Goal: Information Seeking & Learning: Learn about a topic

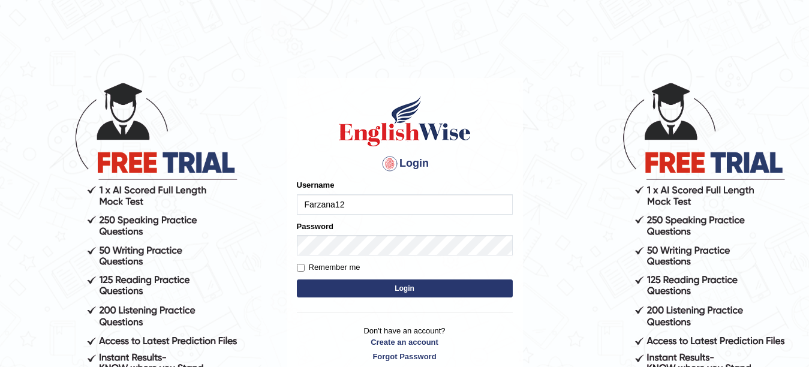
type input "Farzana12"
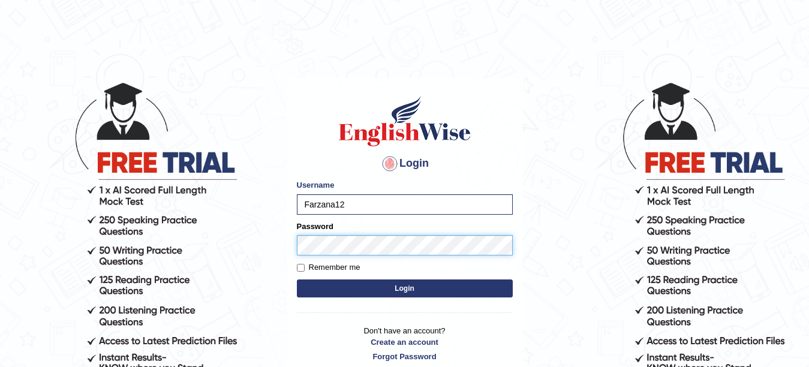
click at [297, 280] on button "Login" at bounding box center [405, 289] width 216 height 18
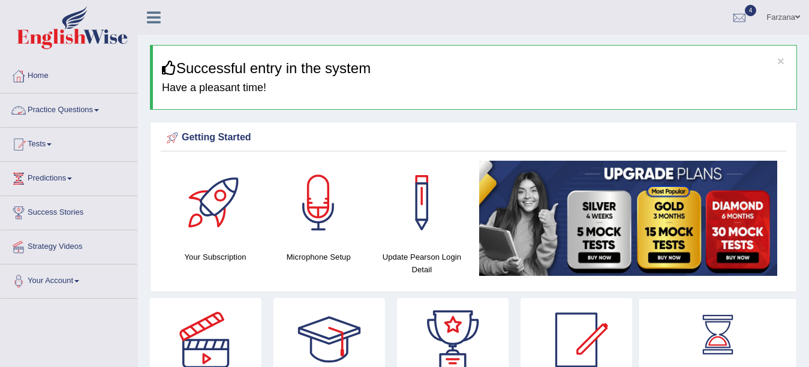
click at [91, 111] on link "Practice Questions" at bounding box center [69, 109] width 137 height 30
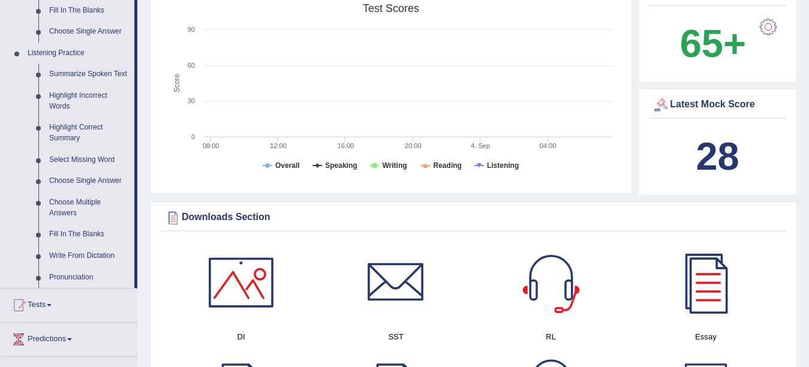
scroll to position [456, 0]
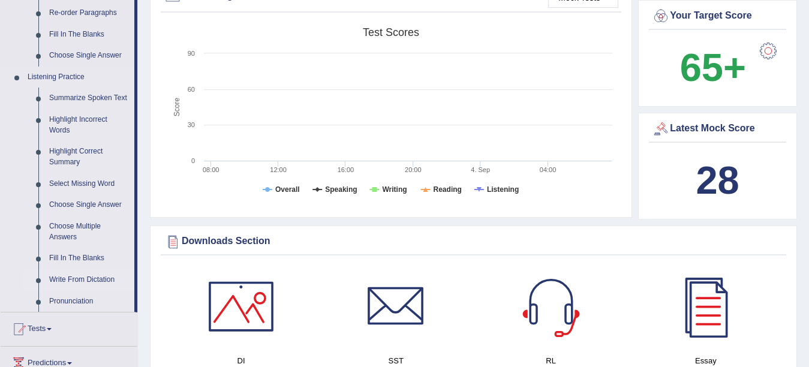
click at [79, 275] on link "Write From Dictation" at bounding box center [89, 280] width 91 height 22
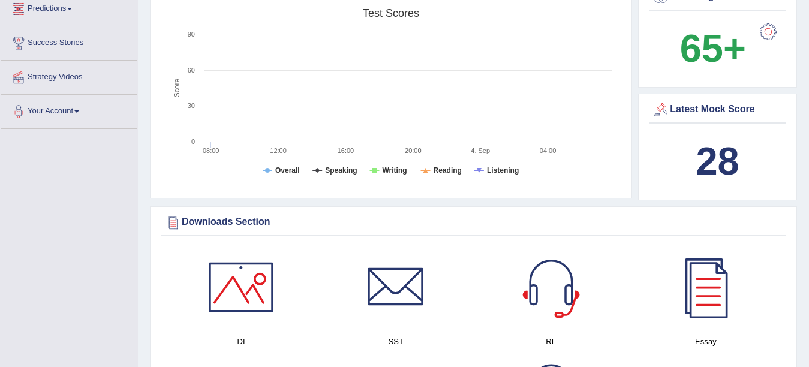
scroll to position [813, 0]
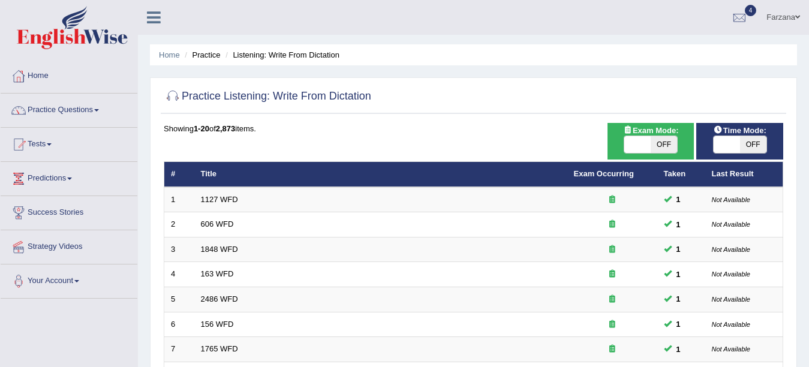
drag, startPoint x: 432, startPoint y: 28, endPoint x: 386, endPoint y: 29, distance: 46.2
click at [386, 29] on ul "Farzana Toggle navigation Username: Farzana12 Access Type: Online Subscription:…" at bounding box center [574, 17] width 470 height 34
click at [83, 110] on link "Practice Questions" at bounding box center [69, 109] width 137 height 30
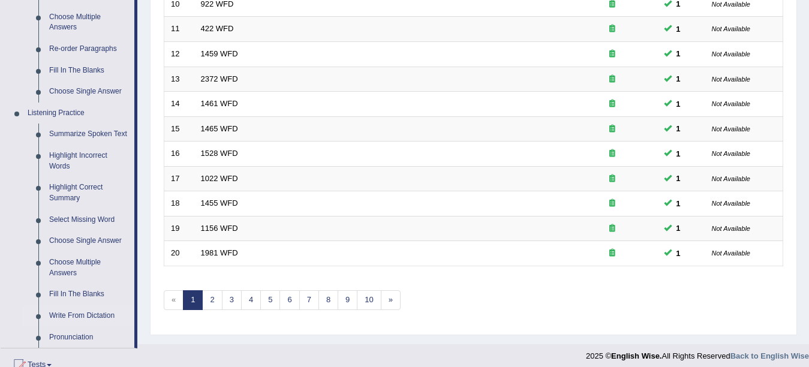
scroll to position [454, 0]
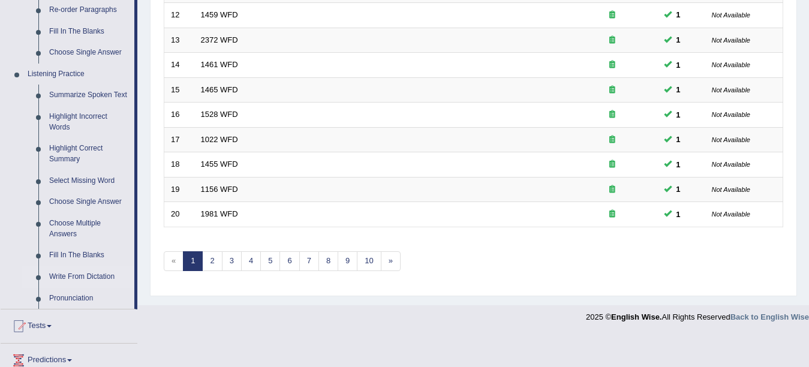
scroll to position [491, 0]
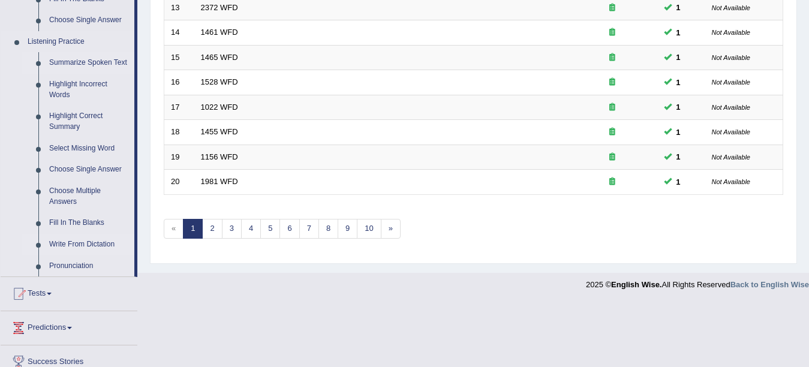
click at [62, 65] on link "Summarize Spoken Text" at bounding box center [89, 63] width 91 height 22
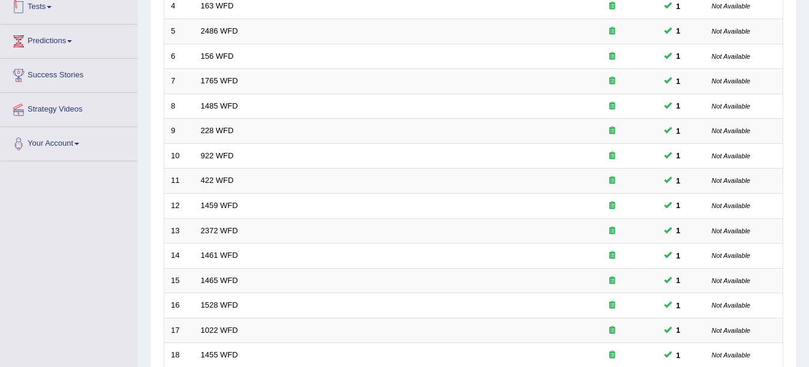
scroll to position [387, 0]
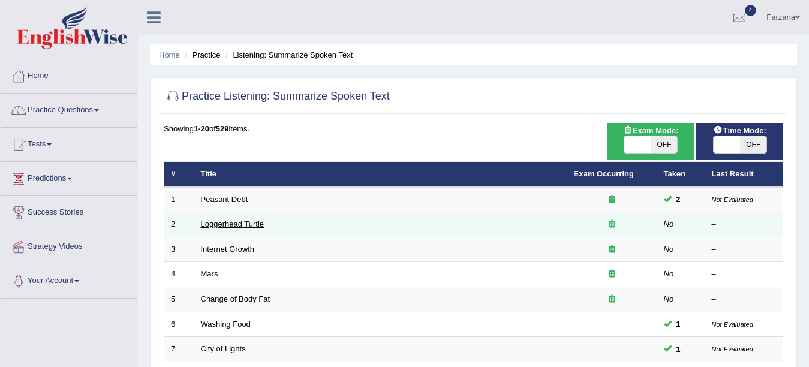
click at [217, 223] on link "Loggerhead Turtle" at bounding box center [233, 224] width 64 height 9
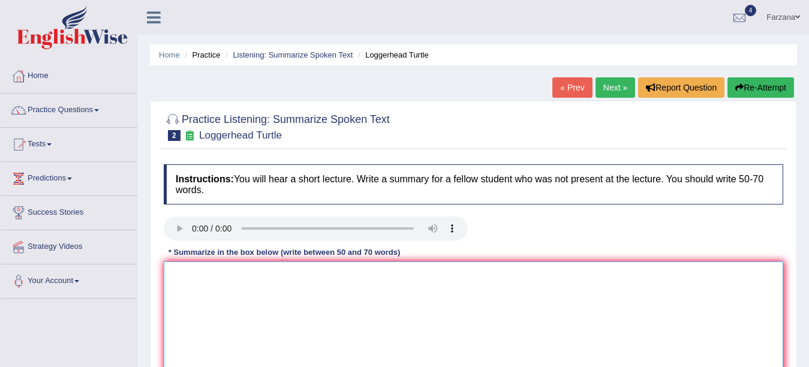
click at [250, 284] on textarea at bounding box center [474, 320] width 620 height 116
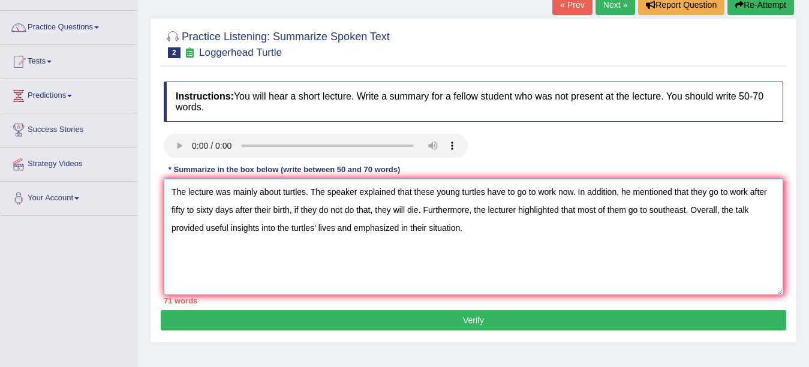
scroll to position [86, 0]
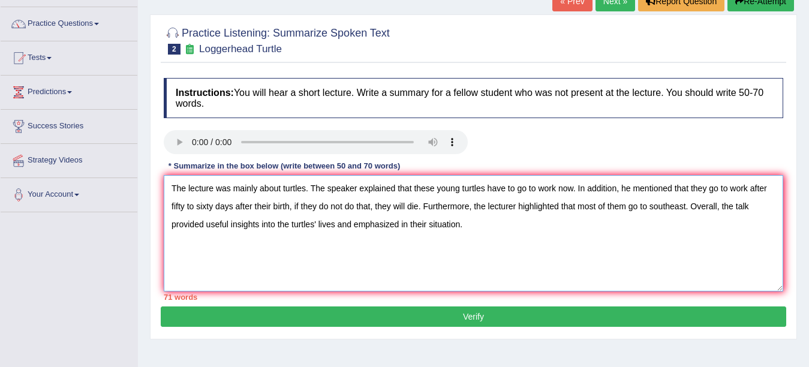
click at [750, 188] on textarea "The lecture was mainly about turtles. The speaker explained that these young tu…" at bounding box center [474, 233] width 620 height 116
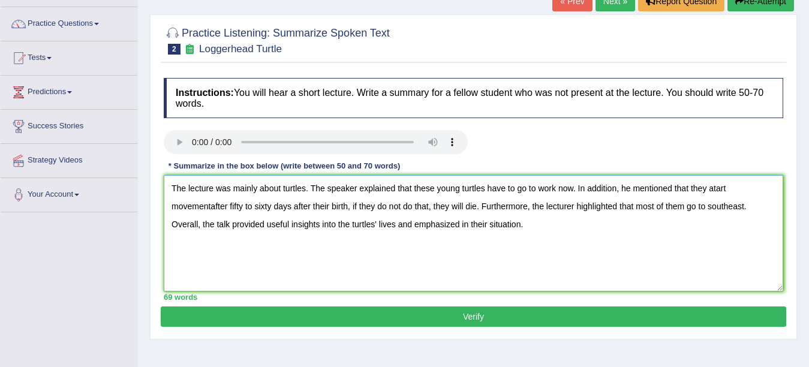
click at [713, 189] on textarea "The lecture was mainly about turtles. The speaker explained that these young tu…" at bounding box center [474, 233] width 620 height 116
click at [211, 206] on textarea "The lecture was mainly about turtles. The speaker explained that these young tu…" at bounding box center [474, 233] width 620 height 116
type textarea "The lecture was mainly about turtles. The speaker explained that these young tu…"
click at [288, 321] on button "Verify" at bounding box center [474, 316] width 626 height 20
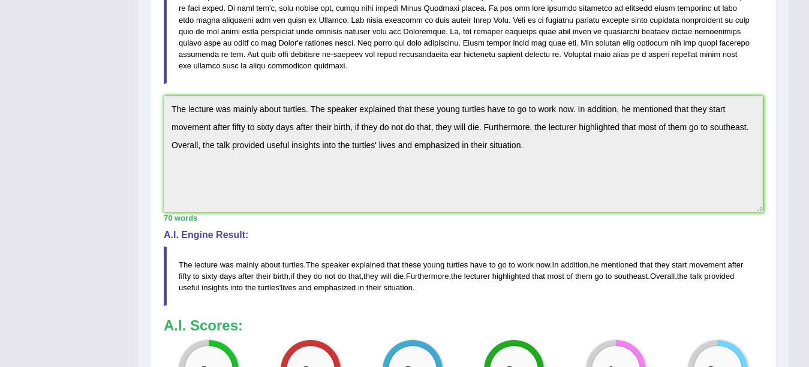
scroll to position [0, 0]
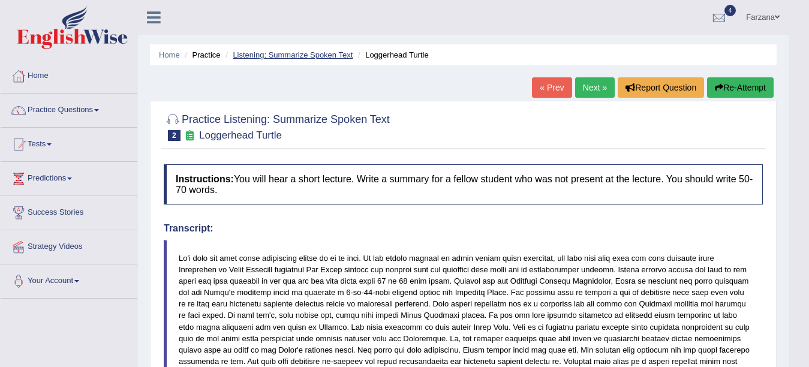
click at [300, 53] on link "Listening: Summarize Spoken Text" at bounding box center [293, 54] width 120 height 9
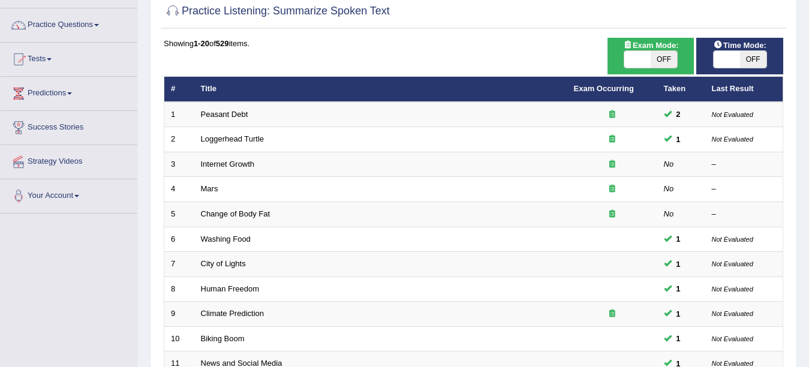
scroll to position [106, 0]
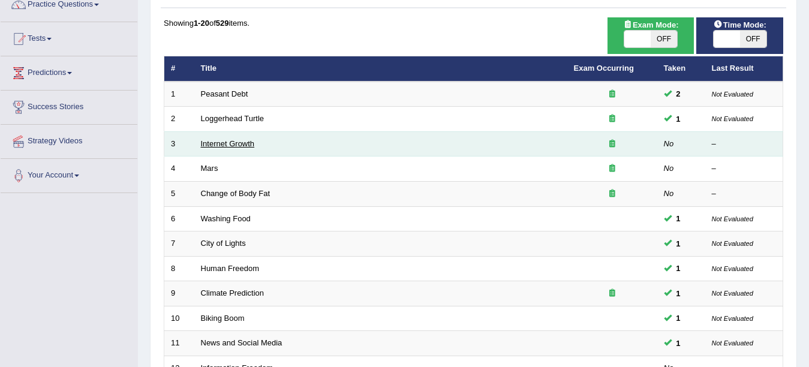
click at [226, 143] on link "Internet Growth" at bounding box center [228, 143] width 54 height 9
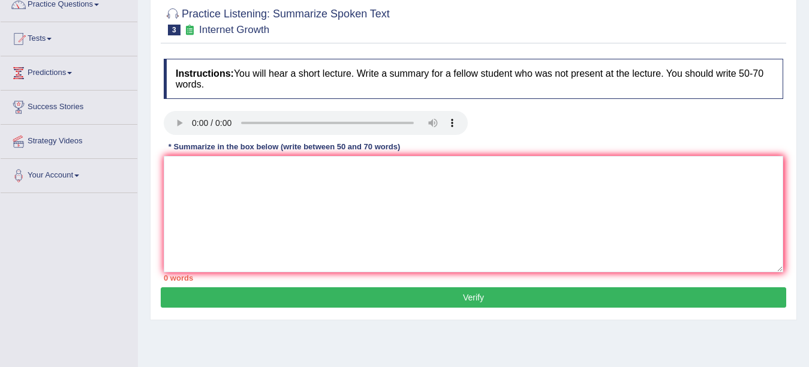
scroll to position [103, 0]
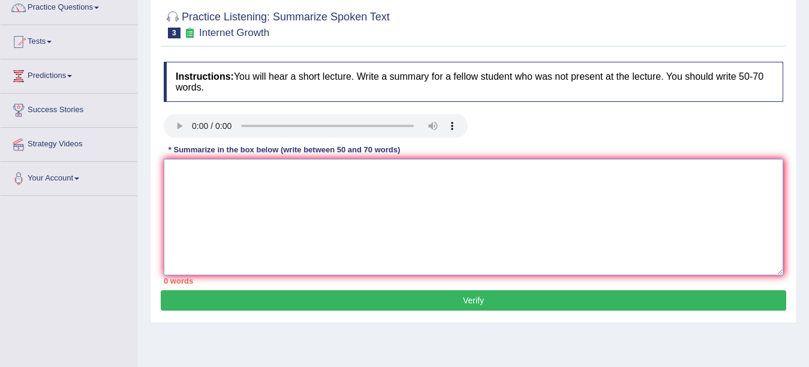
click at [372, 189] on textarea at bounding box center [474, 217] width 620 height 116
click at [224, 171] on textarea at bounding box center [474, 217] width 620 height 116
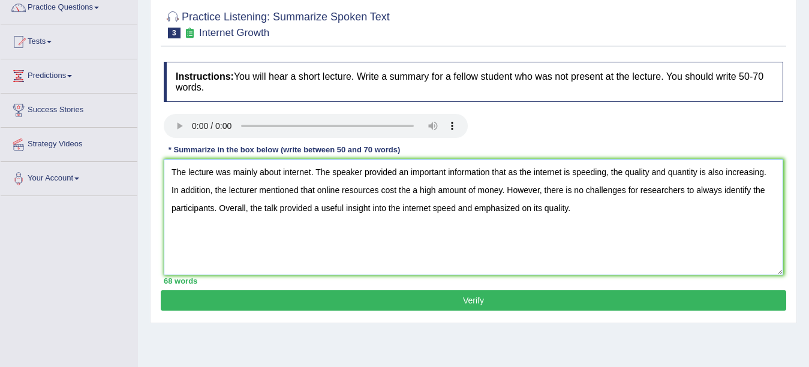
type textarea "The lecture was mainly about internet. The speaker provided an important inform…"
click at [292, 299] on button "Verify" at bounding box center [474, 300] width 626 height 20
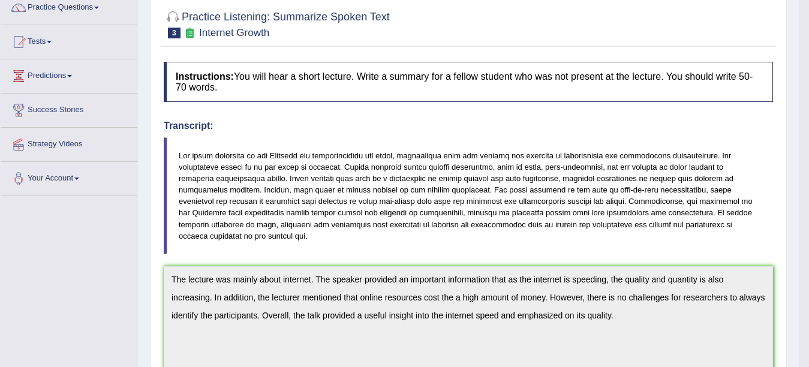
drag, startPoint x: 813, startPoint y: 227, endPoint x: 811, endPoint y: 268, distance: 40.8
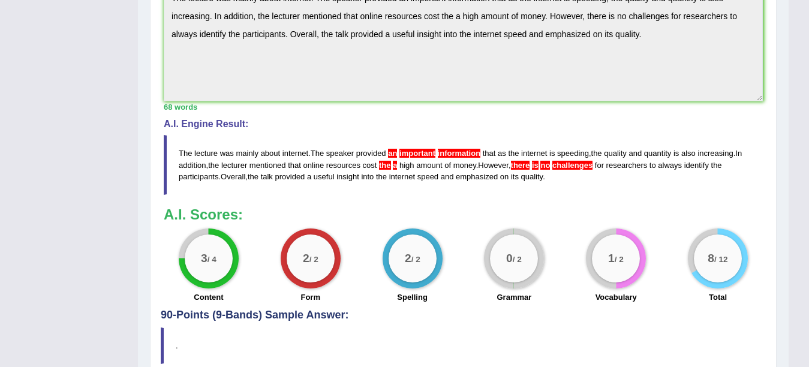
scroll to position [392, 0]
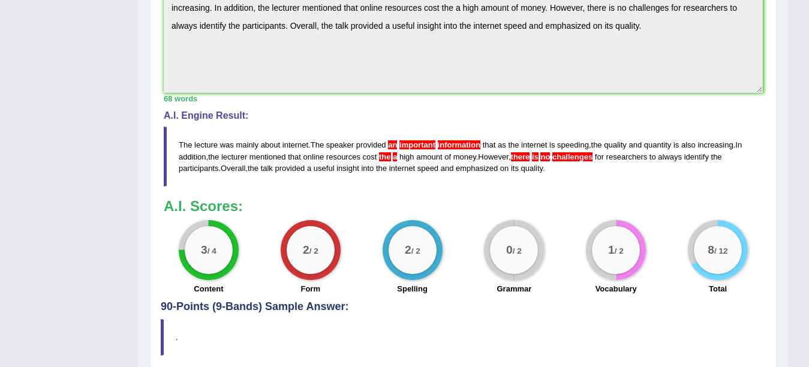
drag, startPoint x: 170, startPoint y: 131, endPoint x: 473, endPoint y: 163, distance: 304.0
click at [476, 170] on blockquote "The lecture was mainly about internet . The speaker provided an important infor…" at bounding box center [463, 156] width 599 height 59
drag, startPoint x: 181, startPoint y: 129, endPoint x: 247, endPoint y: 133, distance: 66.1
click at [260, 148] on blockquote "The lecture was mainly about internet . The speaker provided an important infor…" at bounding box center [463, 156] width 599 height 59
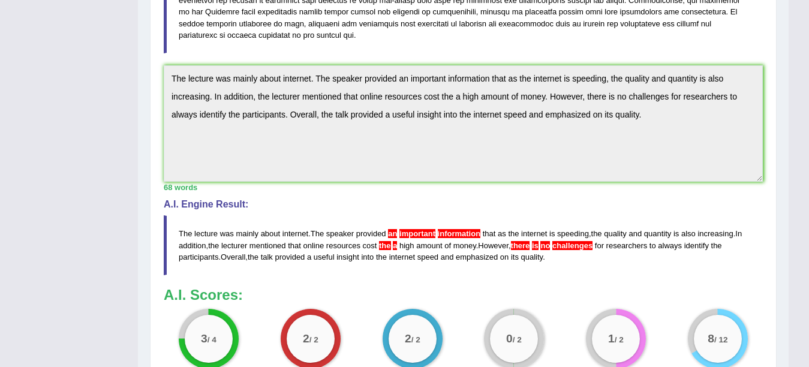
scroll to position [296, 0]
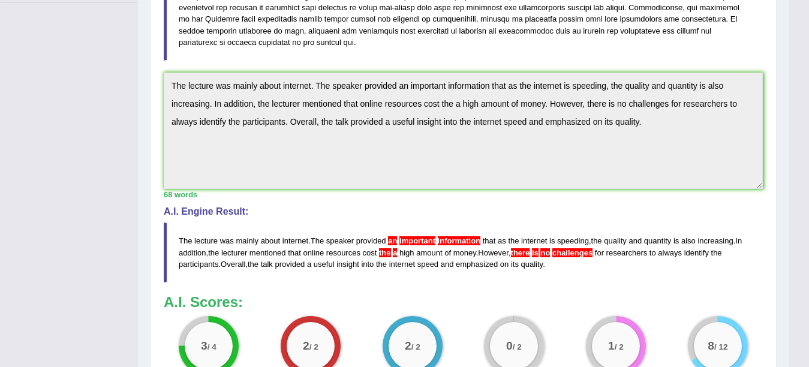
drag, startPoint x: 170, startPoint y: 70, endPoint x: 686, endPoint y: 123, distance: 518.6
click at [686, 123] on textarea "The lecture was mainly about internet. The speaker provided an important inform…" at bounding box center [463, 131] width 599 height 116
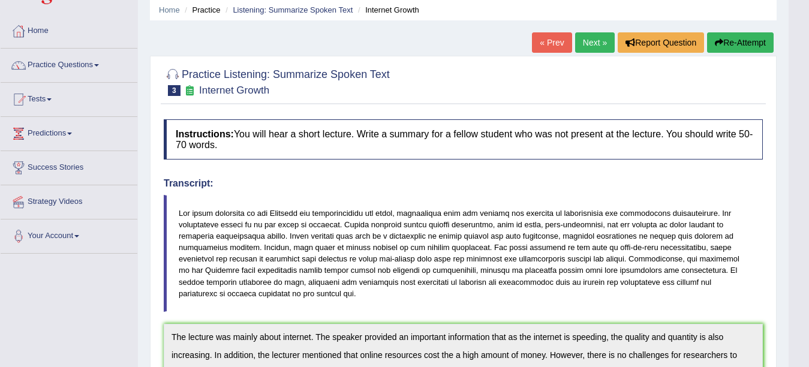
scroll to position [19, 0]
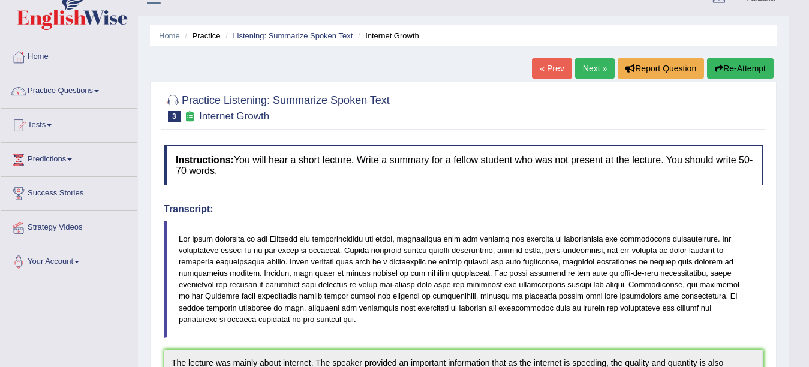
click at [749, 65] on button "Re-Attempt" at bounding box center [740, 68] width 67 height 20
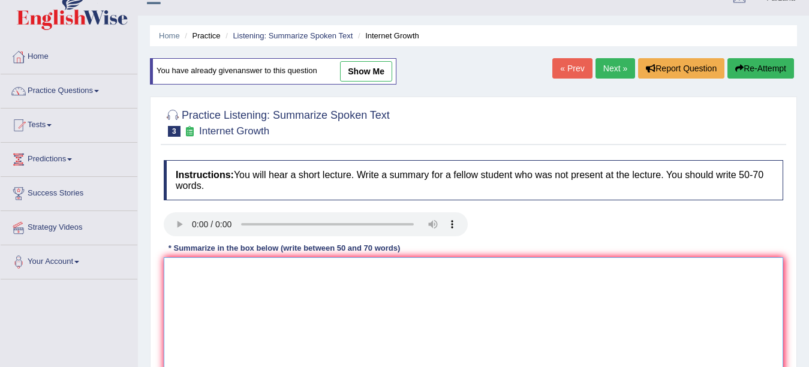
drag, startPoint x: 0, startPoint y: 0, endPoint x: 446, endPoint y: 304, distance: 540.0
click at [446, 304] on textarea at bounding box center [474, 315] width 620 height 116
paste textarea "The lecture was mainly about internet. The speaker provided an important inform…"
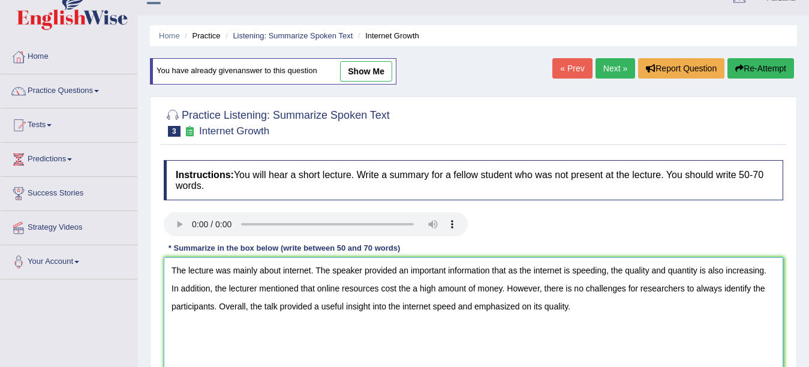
click at [410, 290] on textarea "The lecture was mainly about internet. The speaker provided an important inform…" at bounding box center [474, 315] width 620 height 116
click at [408, 271] on textarea "The lecture was mainly about internet. The speaker provided an important inform…" at bounding box center [474, 315] width 620 height 116
click at [548, 289] on textarea "The lecture was mainly about internet. The speaker provided important informati…" at bounding box center [474, 315] width 620 height 116
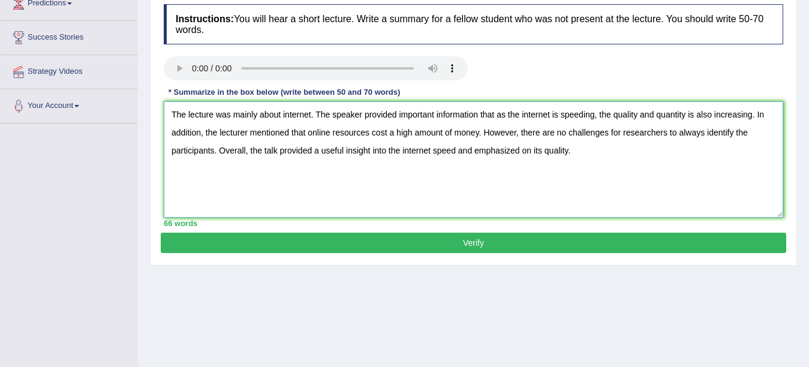
scroll to position [233, 0]
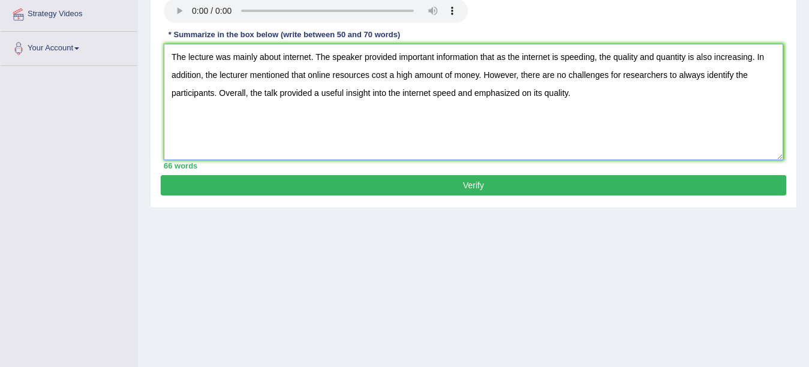
type textarea "The lecture was mainly about internet. The speaker provided important informati…"
click at [482, 190] on button "Verify" at bounding box center [474, 185] width 626 height 20
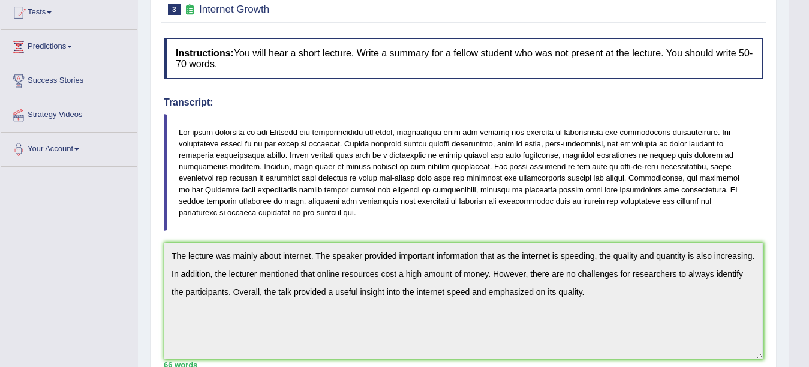
scroll to position [17, 0]
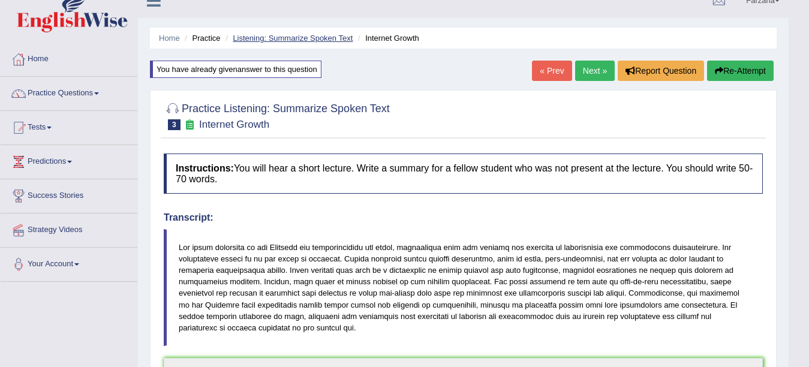
click at [284, 34] on link "Listening: Summarize Spoken Text" at bounding box center [293, 38] width 120 height 9
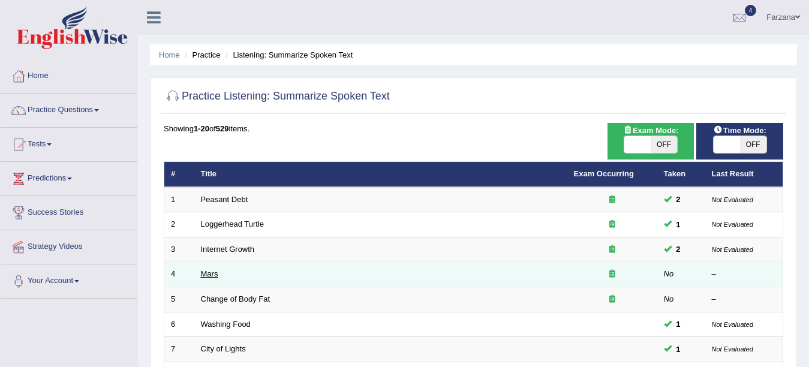
click at [208, 269] on link "Mars" at bounding box center [209, 273] width 17 height 9
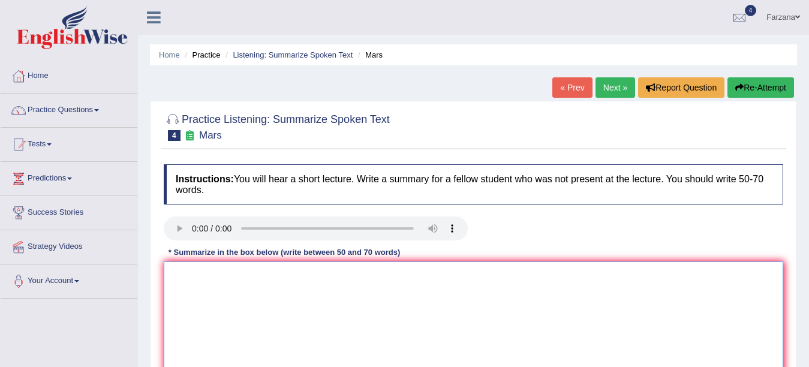
click at [176, 292] on textarea at bounding box center [474, 320] width 620 height 116
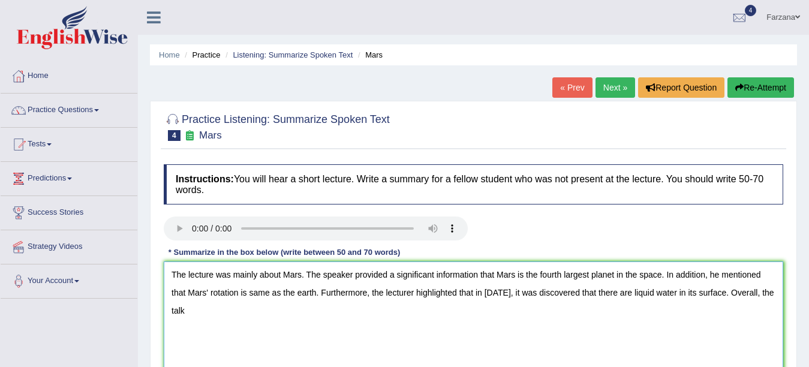
click at [387, 274] on textarea "The lecture was mainly about Mars. The speaker provided a significant informati…" at bounding box center [474, 320] width 620 height 116
click at [242, 314] on textarea "The lecture was mainly about Mars. The speaker explained a significant informat…" at bounding box center [474, 320] width 620 height 116
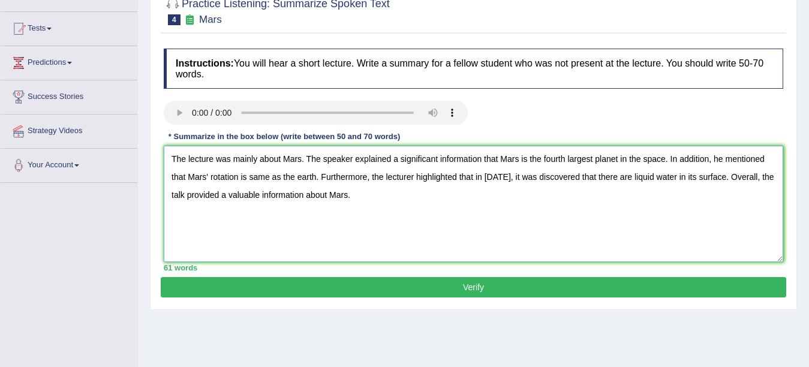
type textarea "The lecture was mainly about Mars. The speaker explained a significant informat…"
click at [705, 280] on button "Verify" at bounding box center [474, 287] width 626 height 20
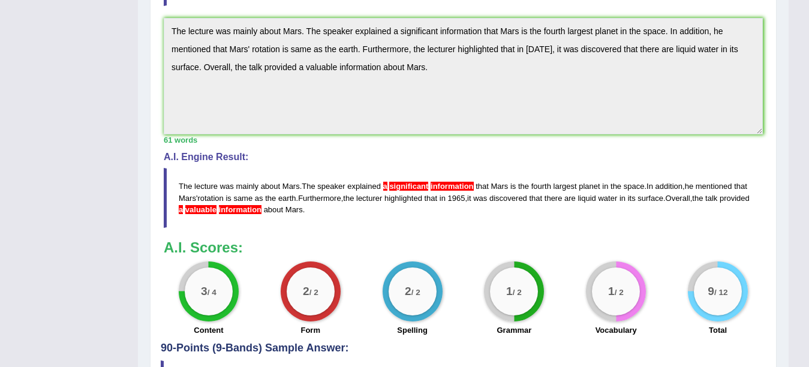
scroll to position [344, 0]
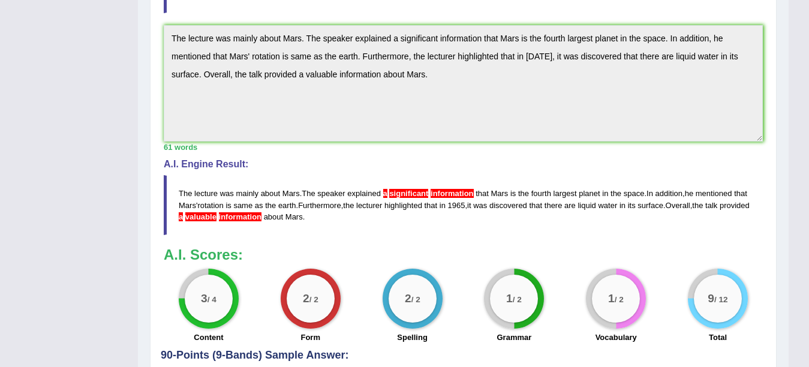
drag, startPoint x: 171, startPoint y: 36, endPoint x: 526, endPoint y: 89, distance: 359.1
click at [526, 89] on textarea "The lecture was mainly about Mars. The speaker explained a significant informat…" at bounding box center [463, 83] width 599 height 116
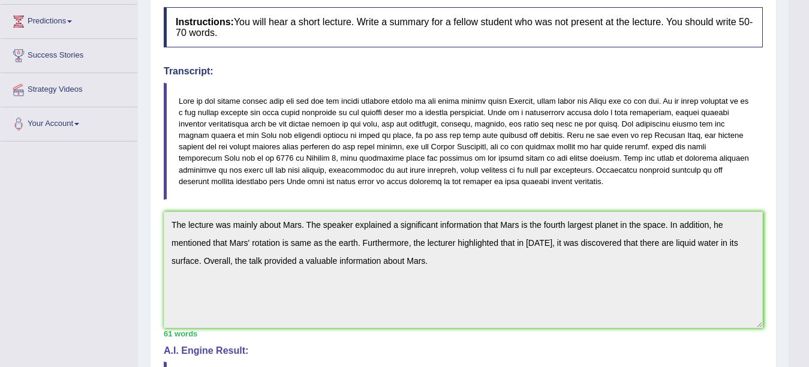
scroll to position [0, 0]
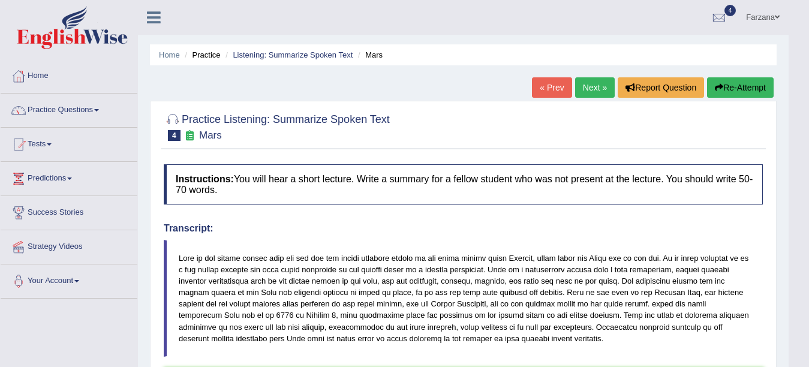
click at [754, 88] on button "Re-Attempt" at bounding box center [740, 87] width 67 height 20
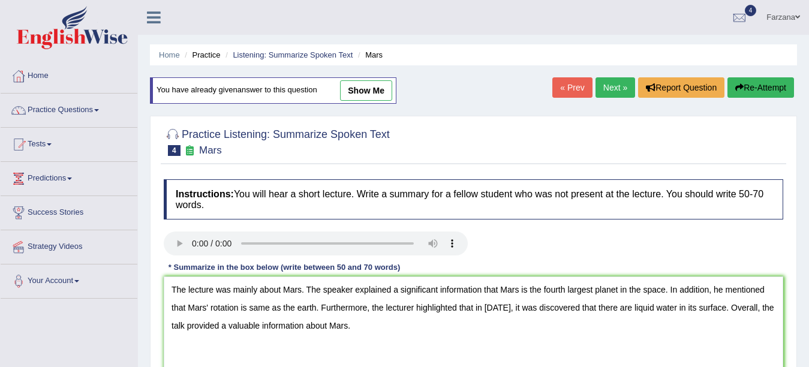
click at [399, 290] on textarea "The lecture was mainly about Mars. The speaker explained a significant informat…" at bounding box center [474, 335] width 620 height 116
click at [215, 323] on textarea "The lecture was mainly about Mars. The speaker explained significant informatio…" at bounding box center [474, 335] width 620 height 116
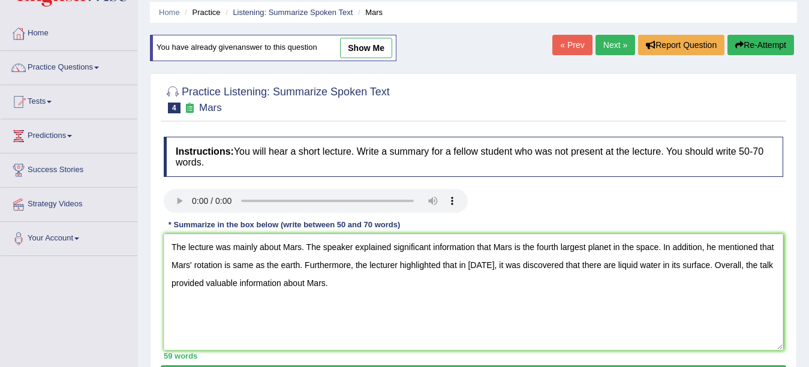
scroll to position [104, 0]
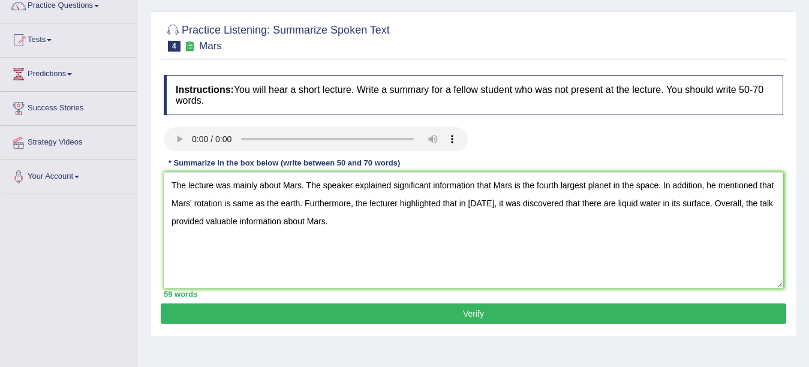
type textarea "The lecture was mainly about Mars. The speaker explained significant informatio…"
click at [564, 309] on button "Verify" at bounding box center [474, 313] width 626 height 20
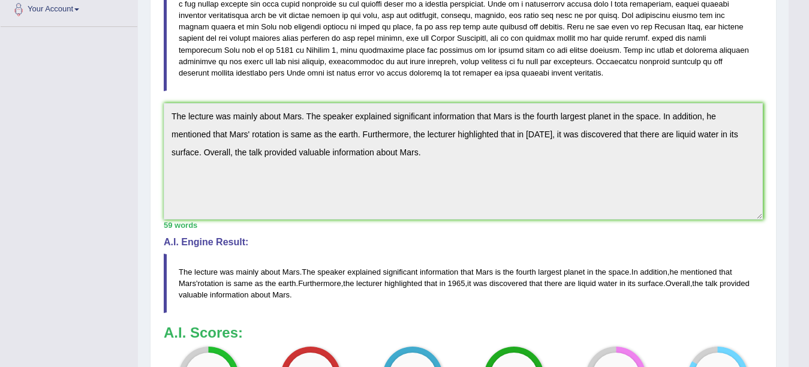
scroll to position [0, 0]
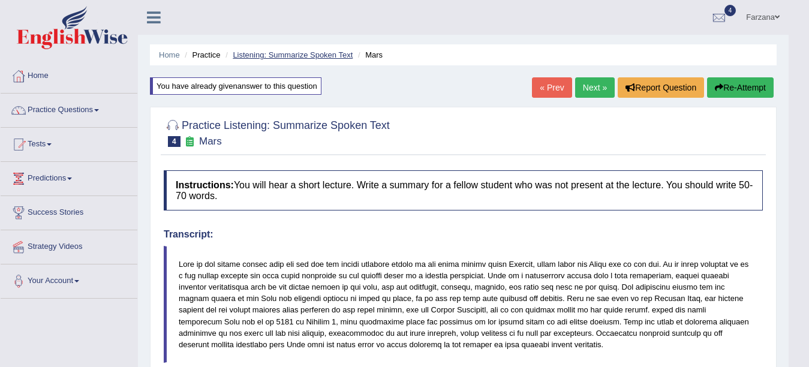
click at [274, 55] on link "Listening: Summarize Spoken Text" at bounding box center [293, 54] width 120 height 9
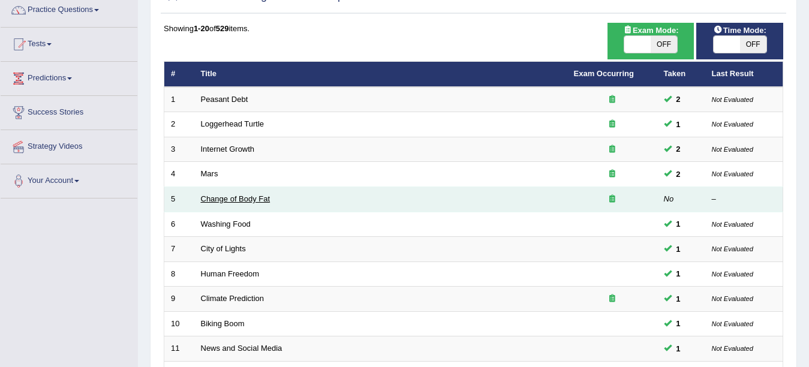
click at [220, 199] on link "Change of Body Fat" at bounding box center [236, 198] width 70 height 9
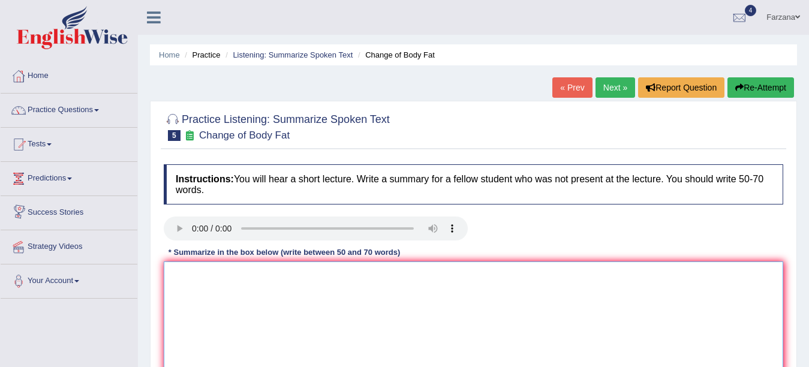
click at [173, 336] on textarea at bounding box center [474, 320] width 620 height 116
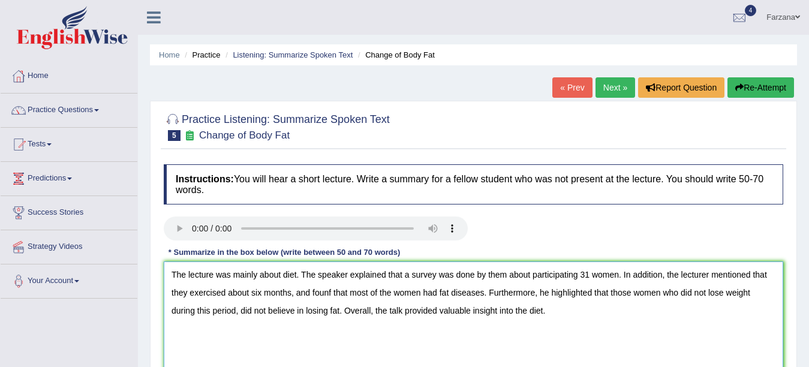
scroll to position [263, 0]
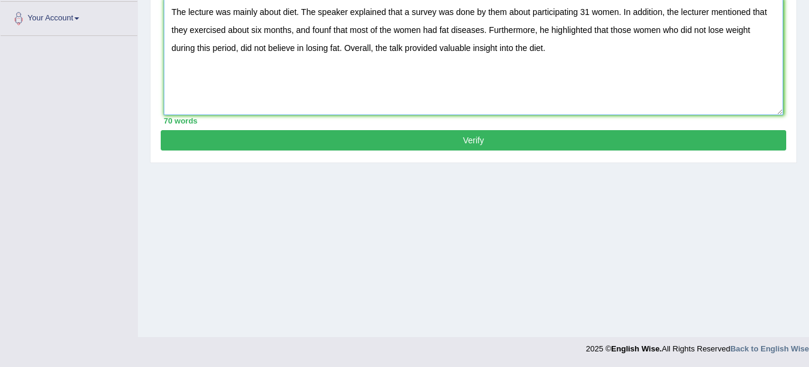
click at [543, 48] on textarea "The lecture was mainly about diet. The speaker explained that a survey was done…" at bounding box center [474, 57] width 620 height 116
type textarea "The lecture was mainly about diet. The speaker explained that a survey was done…"
click at [467, 139] on button "Verify" at bounding box center [474, 140] width 626 height 20
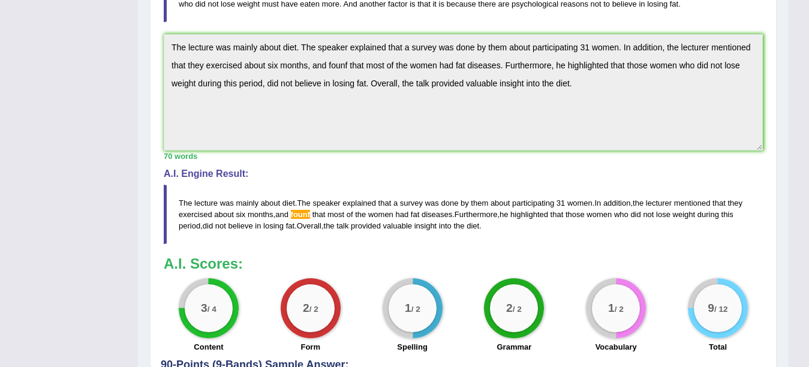
scroll to position [298, 0]
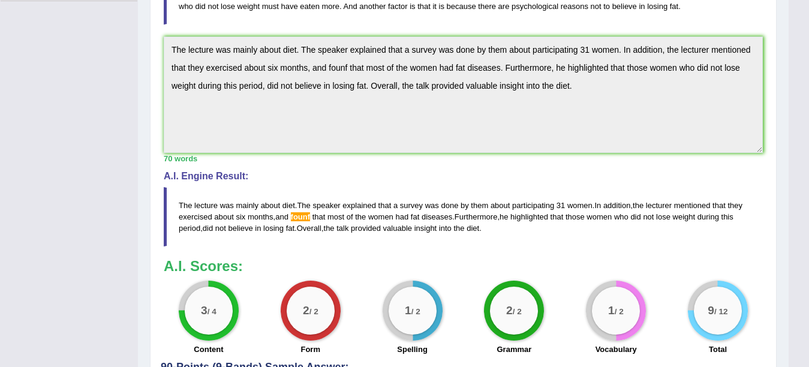
drag, startPoint x: 176, startPoint y: 49, endPoint x: 698, endPoint y: 129, distance: 528.0
click at [698, 129] on textarea "The lecture was mainly about diet. The speaker explained that a survey was done…" at bounding box center [463, 95] width 599 height 116
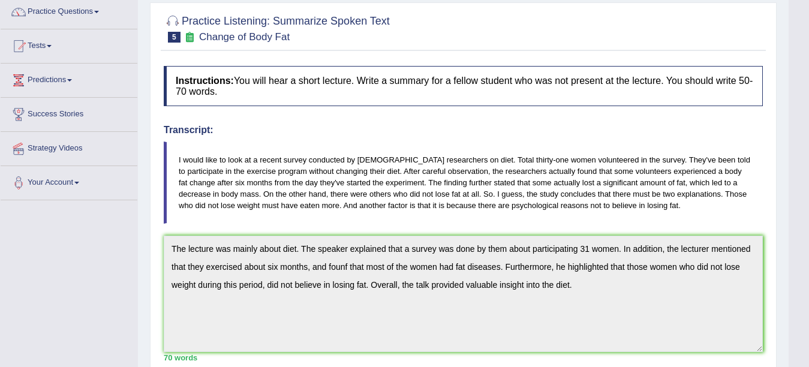
scroll to position [41, 0]
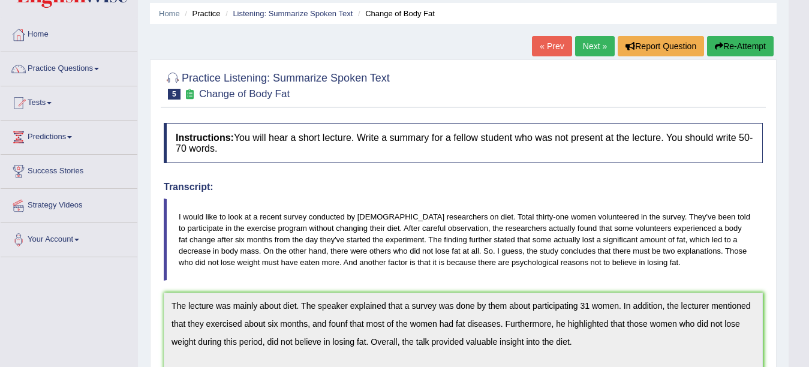
click at [721, 46] on button "Re-Attempt" at bounding box center [740, 46] width 67 height 20
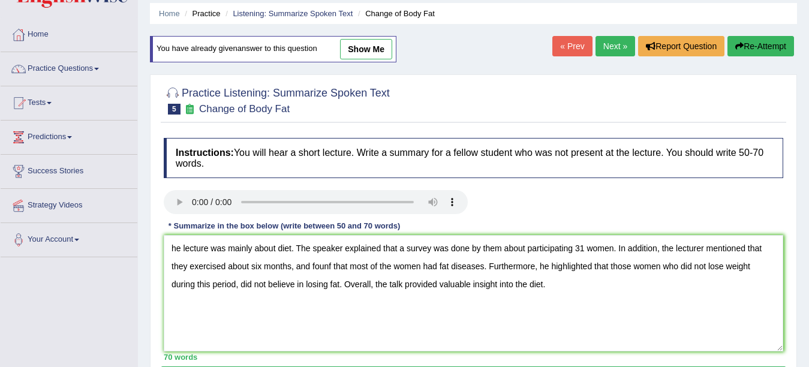
click at [332, 265] on textarea "he lecture was mainly about diet. The speaker explained that a survey was done …" at bounding box center [474, 293] width 620 height 116
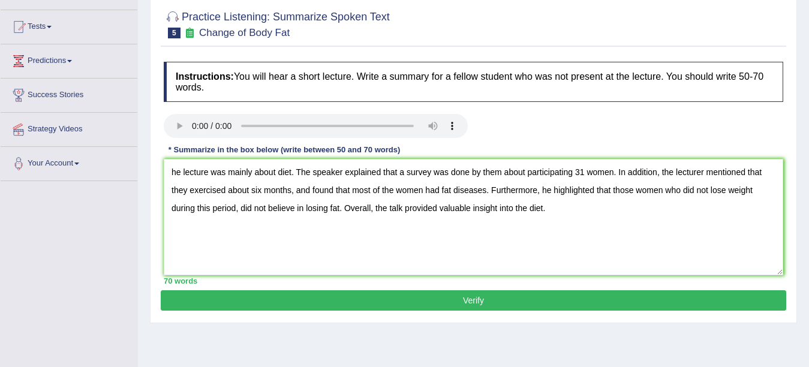
scroll to position [148, 0]
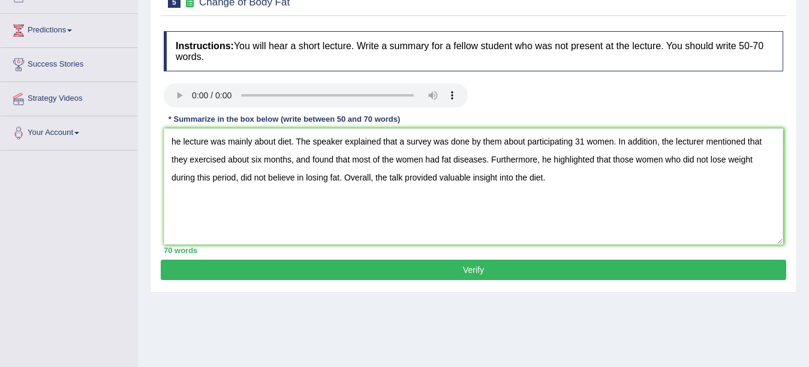
type textarea "he lecture was mainly about diet. The speaker explained that a survey was done …"
click at [476, 264] on button "Verify" at bounding box center [474, 270] width 626 height 20
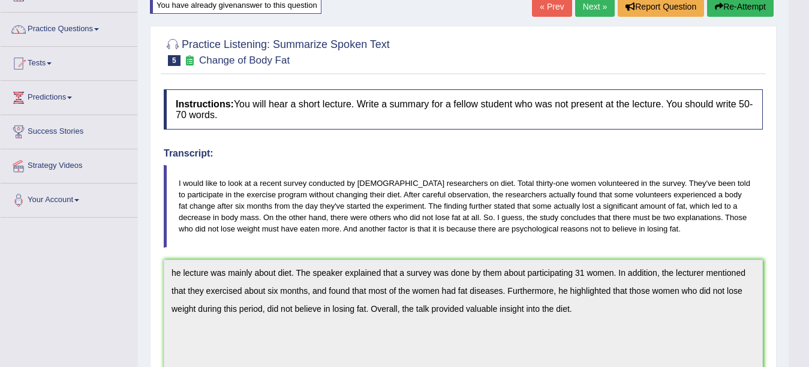
scroll to position [0, 0]
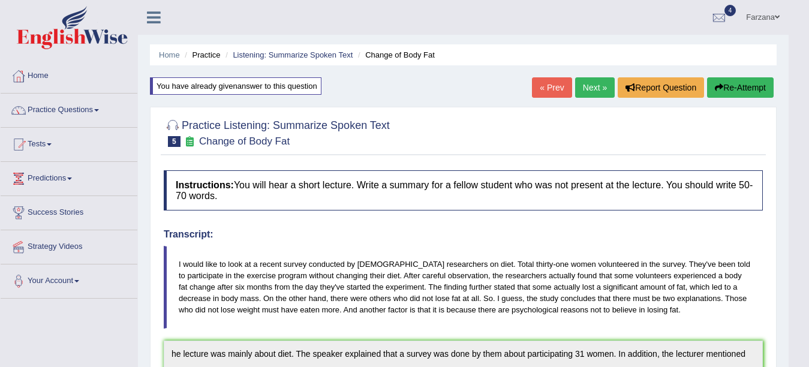
click at [729, 84] on button "Re-Attempt" at bounding box center [740, 87] width 67 height 20
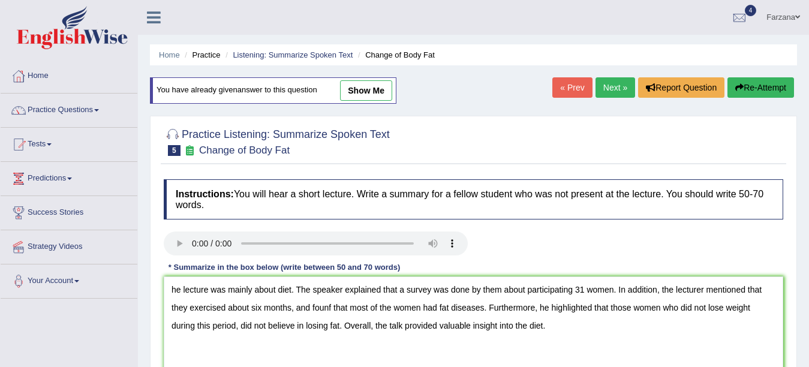
click at [172, 288] on textarea "he lecture was mainly about diet. The speaker explained that a survey was done …" at bounding box center [474, 335] width 620 height 116
click at [330, 305] on textarea "The lecture was mainly about diet. The speaker explained that a survey was done…" at bounding box center [474, 335] width 620 height 116
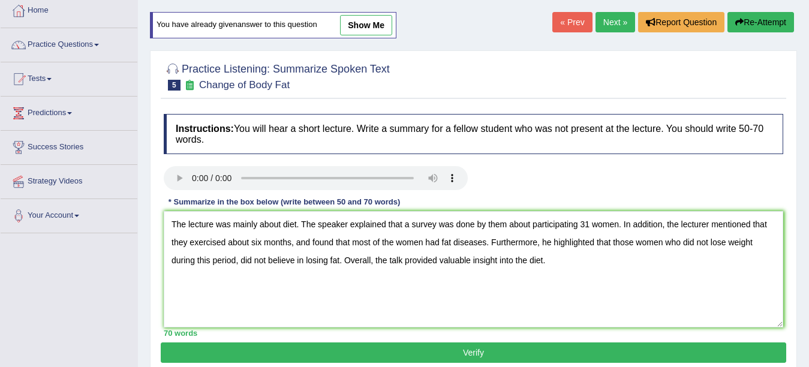
scroll to position [111, 0]
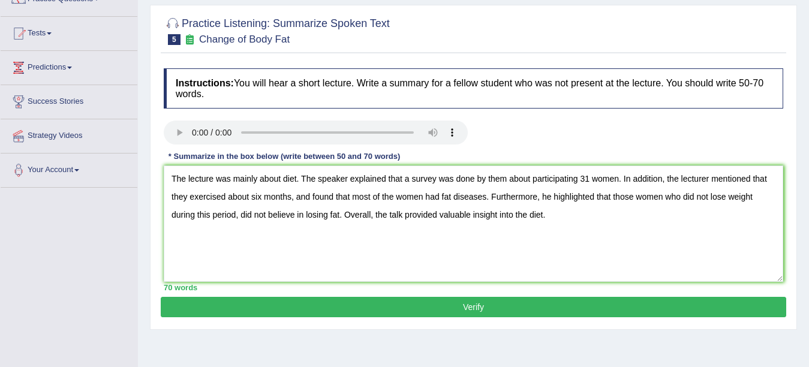
type textarea "The lecture was mainly about diet. The speaker explained that a survey was done…"
click at [561, 309] on button "Verify" at bounding box center [474, 307] width 626 height 20
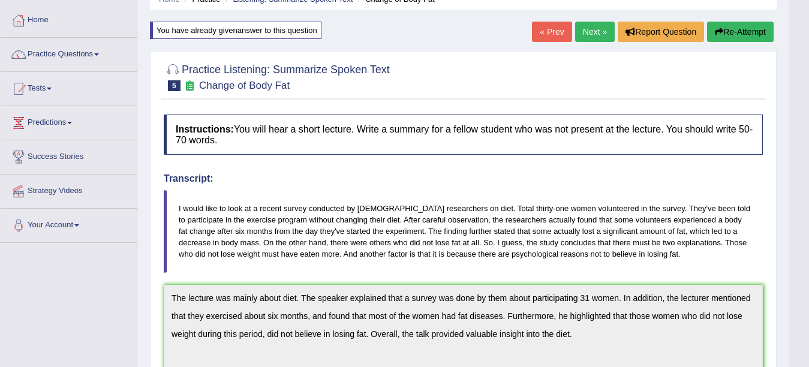
scroll to position [0, 0]
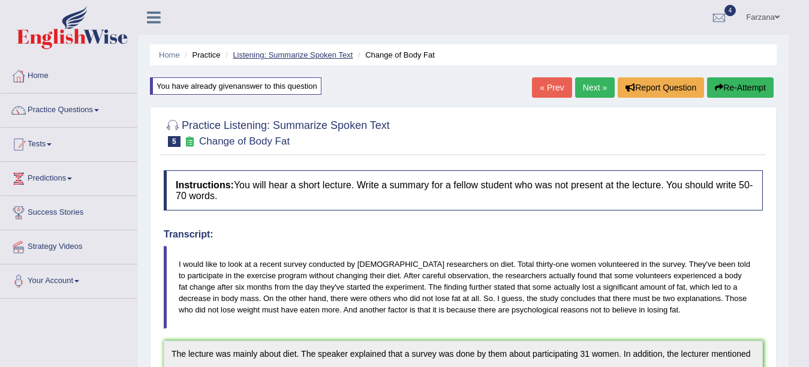
click at [289, 56] on link "Listening: Summarize Spoken Text" at bounding box center [293, 54] width 120 height 9
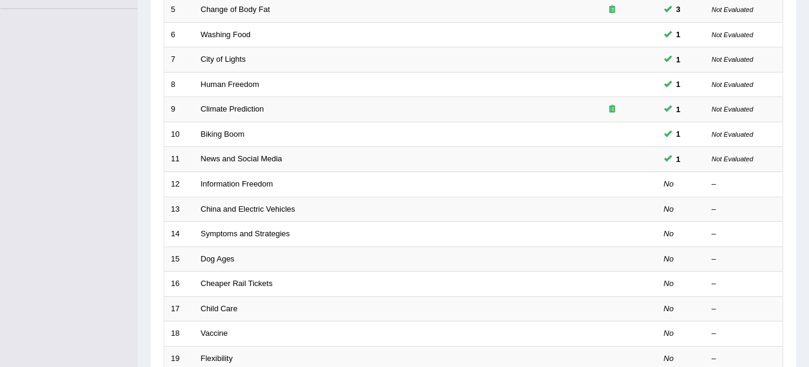
scroll to position [294, 0]
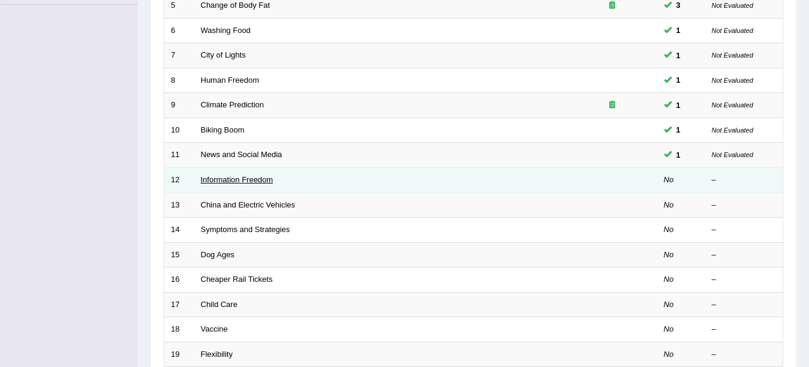
click at [228, 179] on link "Information Freedom" at bounding box center [237, 179] width 73 height 9
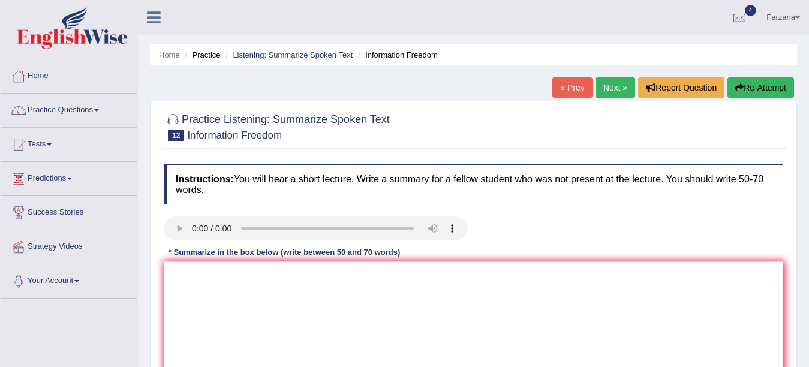
click at [228, 179] on b "Instructions:" at bounding box center [205, 179] width 58 height 10
click at [284, 328] on textarea at bounding box center [474, 320] width 620 height 116
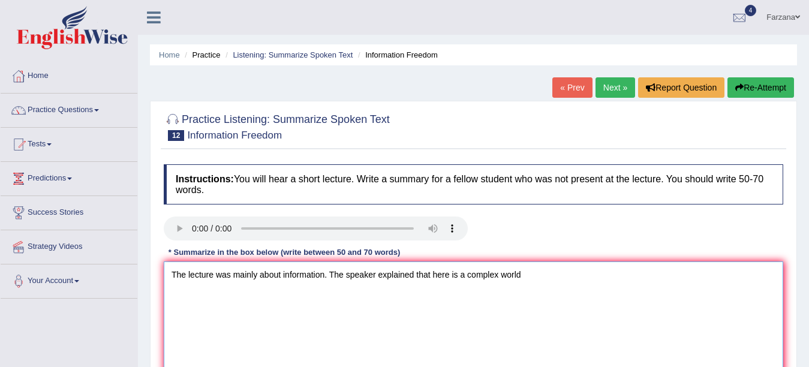
click at [287, 332] on textarea "The lecture was mainly about information. The speaker explained that here is a …" at bounding box center [474, 320] width 620 height 116
click at [531, 281] on textarea "The lecture was mainly about information. The speaker explained that here is a …" at bounding box center [474, 320] width 620 height 116
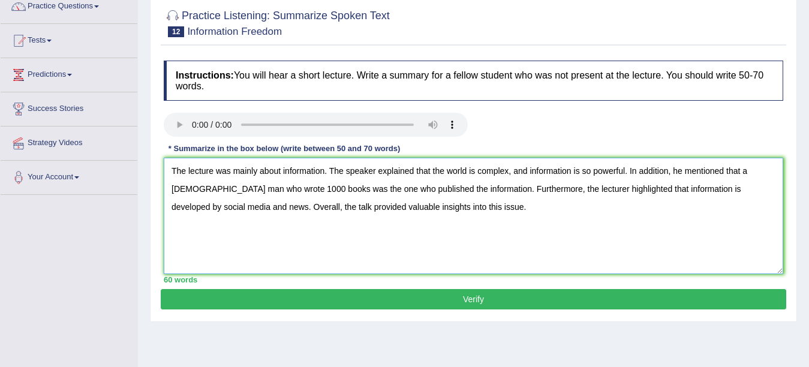
scroll to position [159, 0]
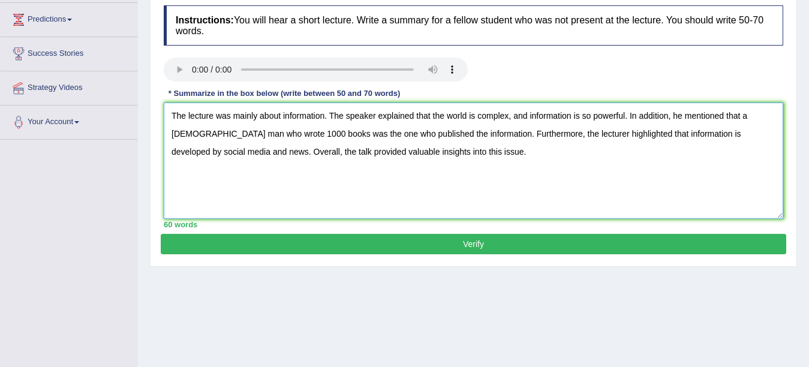
type textarea "The lecture was mainly about information. The speaker explained that the world …"
click at [641, 253] on button "Verify" at bounding box center [474, 244] width 626 height 20
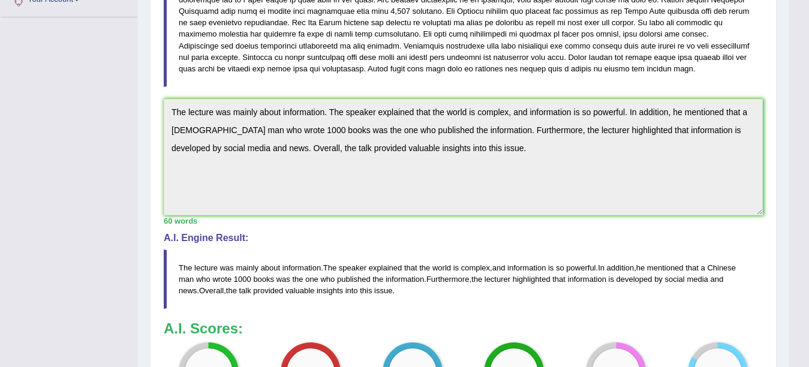
scroll to position [373, 0]
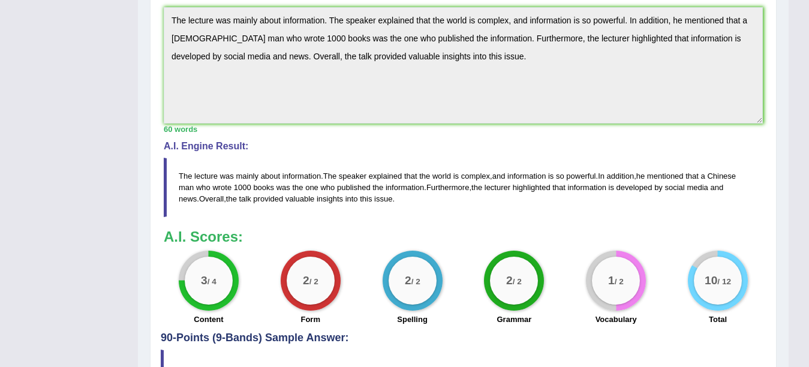
drag, startPoint x: 808, startPoint y: 196, endPoint x: 819, endPoint y: 172, distance: 25.8
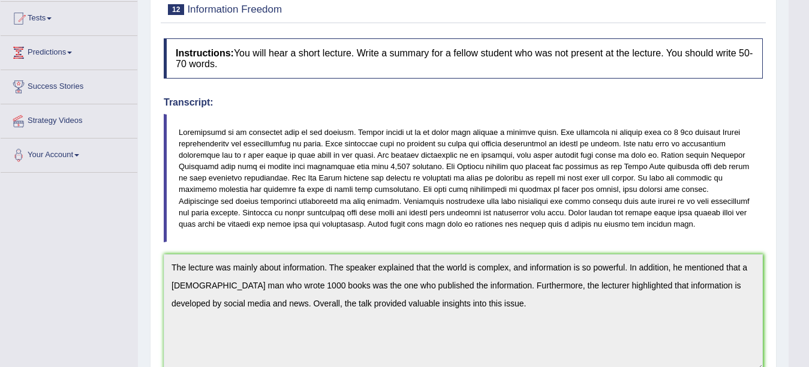
scroll to position [0, 0]
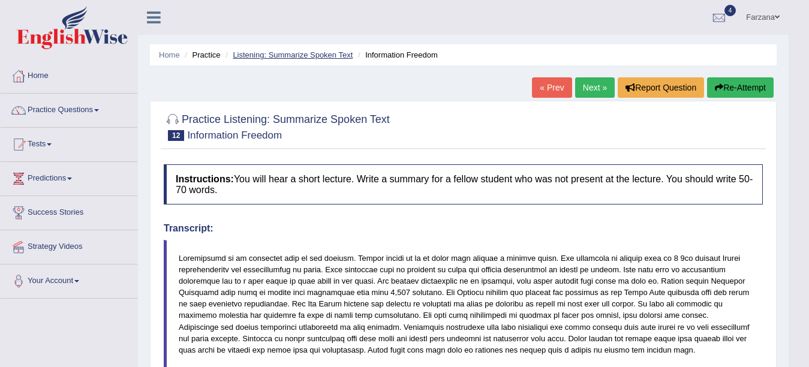
click at [275, 58] on link "Listening: Summarize Spoken Text" at bounding box center [293, 54] width 120 height 9
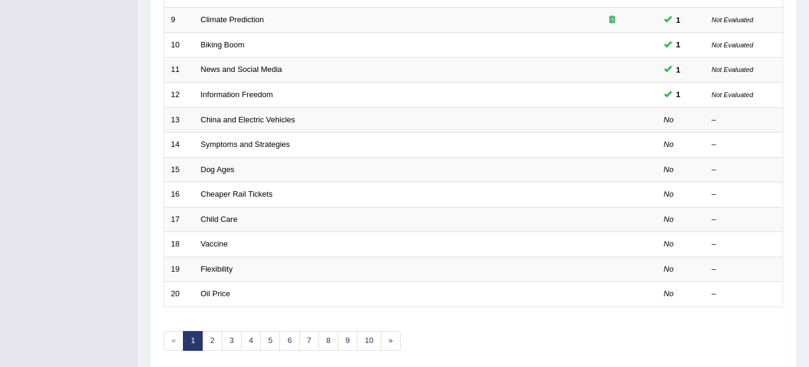
scroll to position [427, 0]
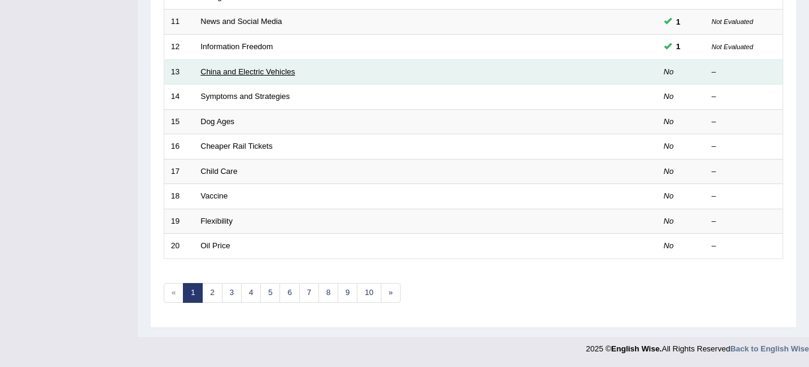
click at [222, 71] on link "China and Electric Vehicles" at bounding box center [248, 71] width 95 height 9
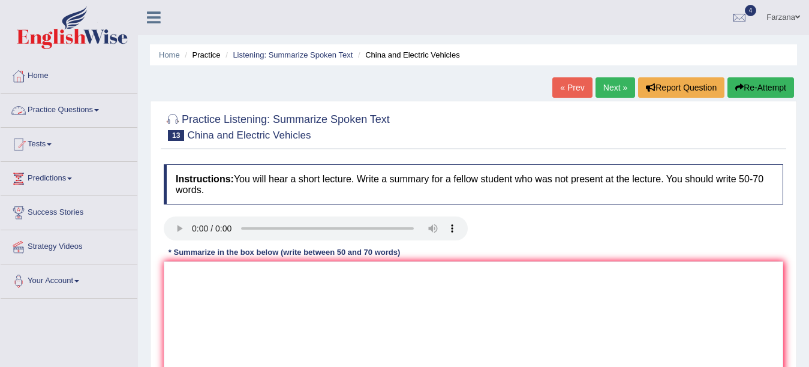
click at [66, 109] on link "Practice Questions" at bounding box center [69, 109] width 137 height 30
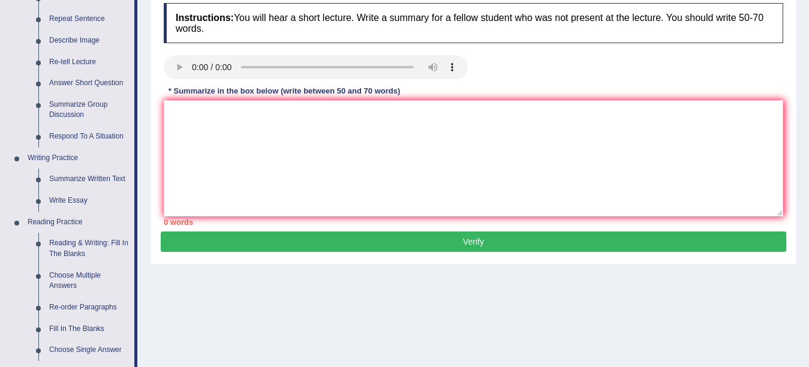
scroll to position [360, 0]
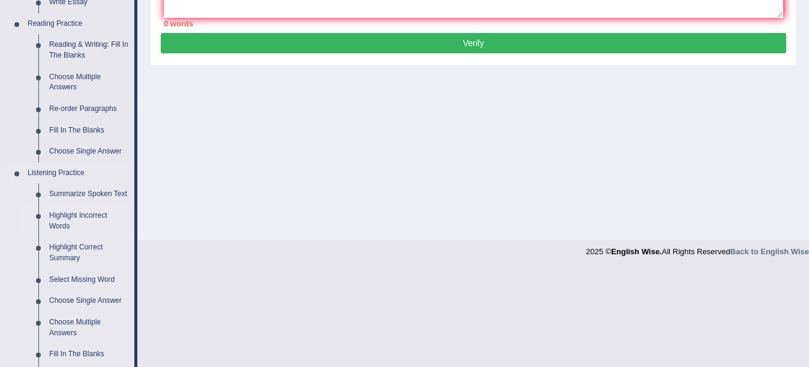
click at [76, 221] on link "Highlight Incorrect Words" at bounding box center [89, 221] width 91 height 32
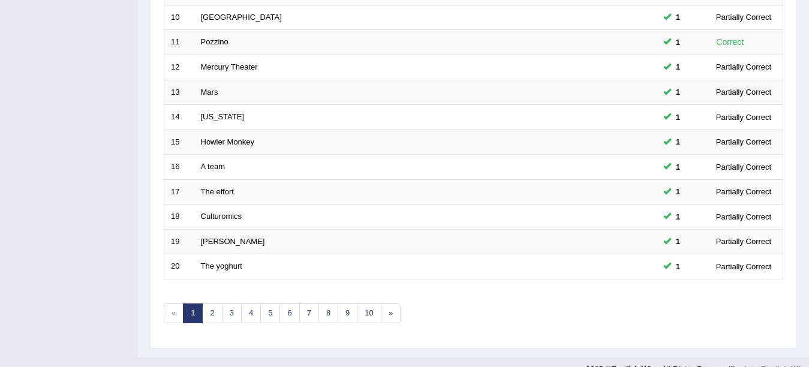
scroll to position [411, 0]
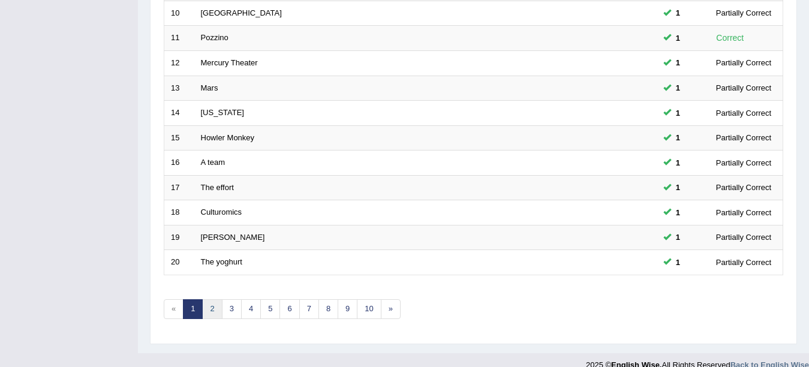
click at [215, 305] on link "2" at bounding box center [212, 309] width 20 height 20
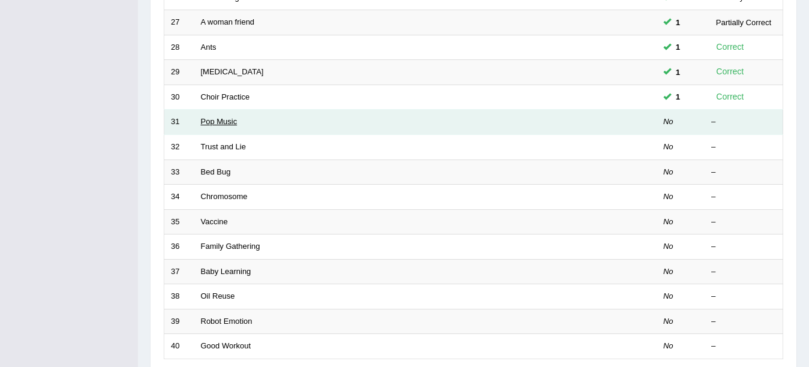
click at [216, 122] on link "Pop Music" at bounding box center [219, 121] width 37 height 9
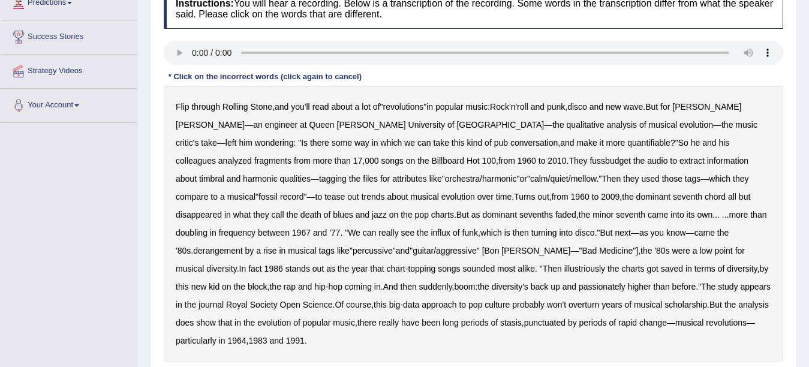
scroll to position [176, 0]
click at [590, 157] on b "fussbudget" at bounding box center [610, 160] width 41 height 10
click at [564, 270] on b "illustriously" at bounding box center [584, 268] width 41 height 10
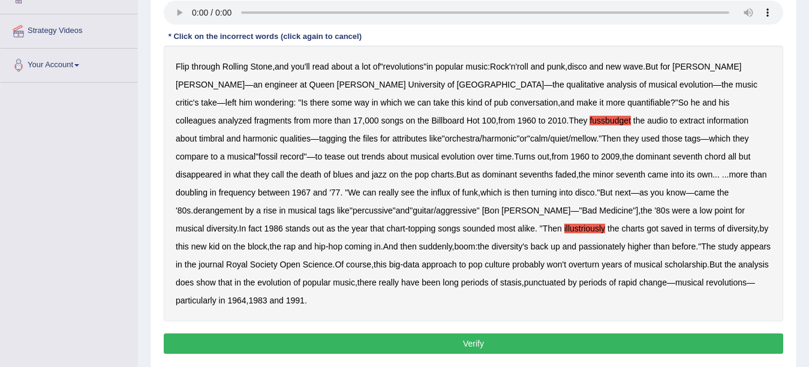
scroll to position [230, 0]
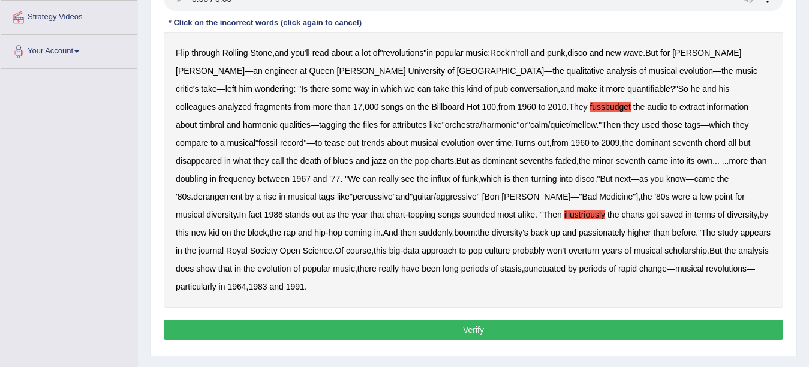
click at [655, 320] on button "Verify" at bounding box center [474, 330] width 620 height 20
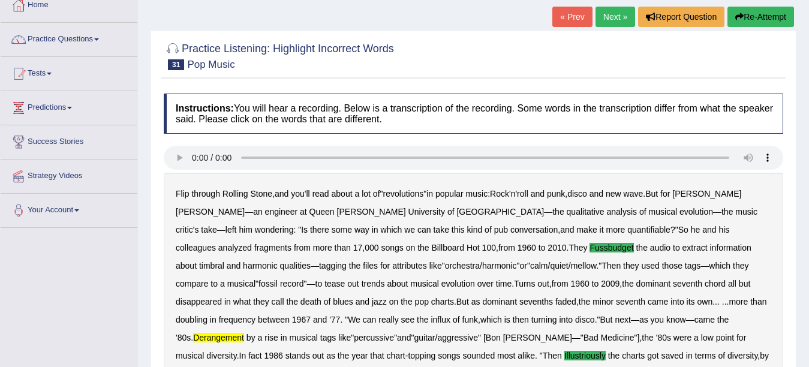
scroll to position [0, 0]
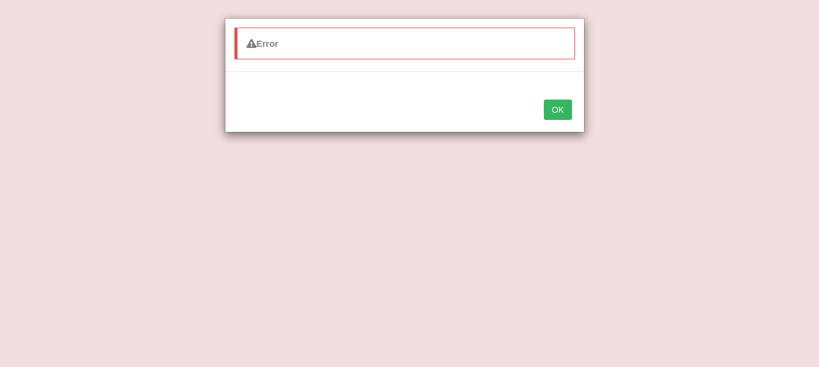
click at [558, 110] on button "OK" at bounding box center [558, 110] width 28 height 20
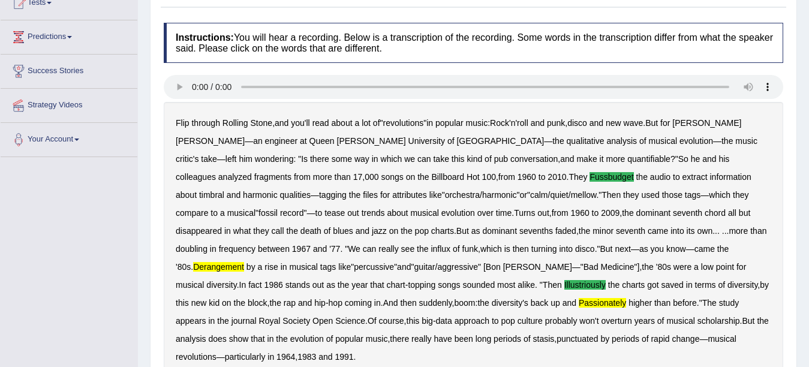
scroll to position [158, 0]
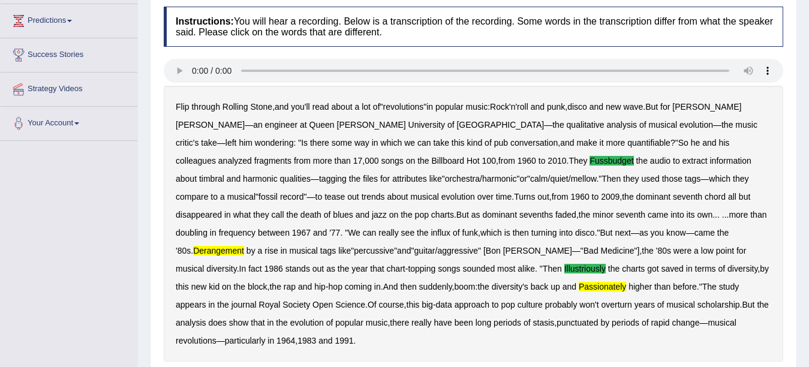
drag, startPoint x: 809, startPoint y: 202, endPoint x: 804, endPoint y: 133, distance: 68.5
click at [804, 133] on div "Home Practice Listening: Highlight Incorrect Words Pop Music « Prev Next » Repo…" at bounding box center [473, 201] width 671 height 719
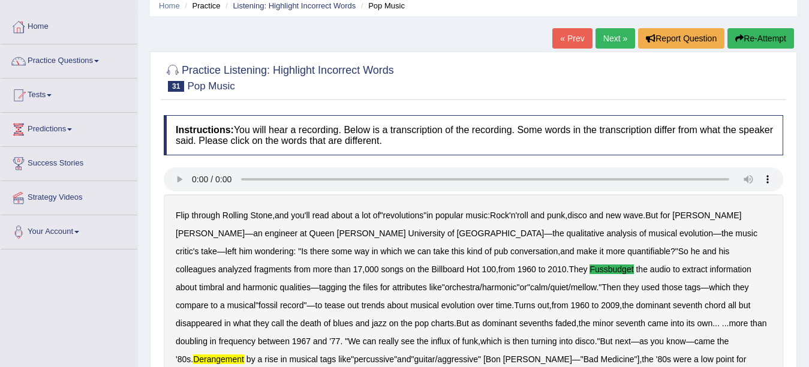
scroll to position [0, 0]
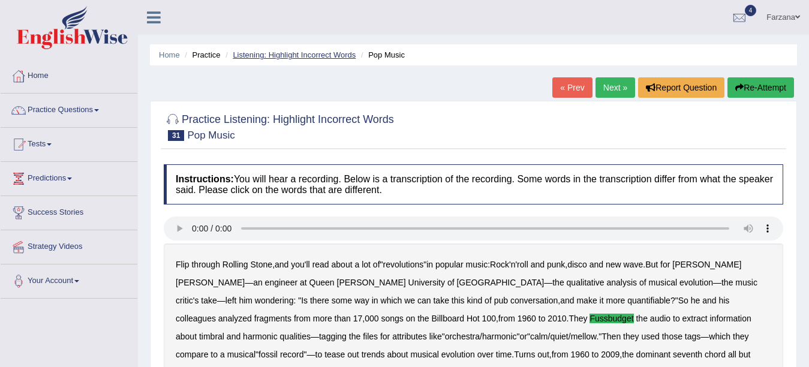
click at [275, 56] on link "Listening: Highlight Incorrect Words" at bounding box center [294, 54] width 123 height 9
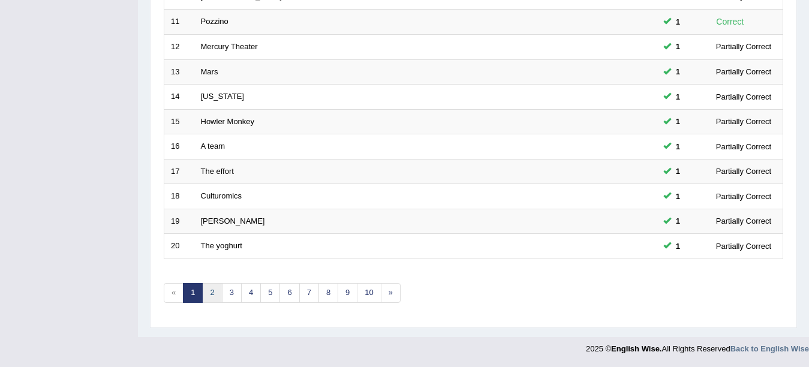
click at [214, 295] on link "2" at bounding box center [212, 293] width 20 height 20
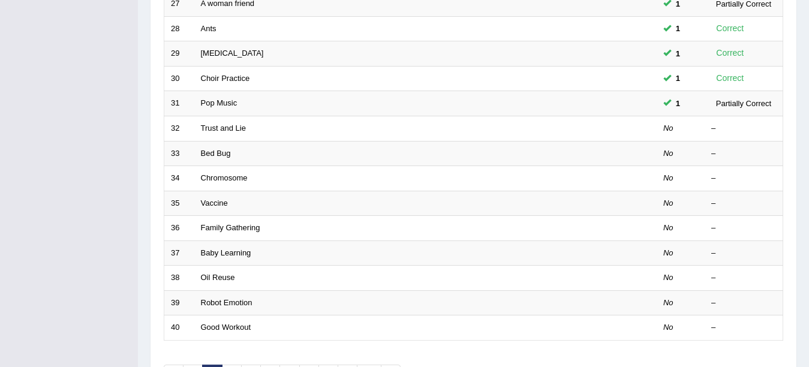
scroll to position [400, 0]
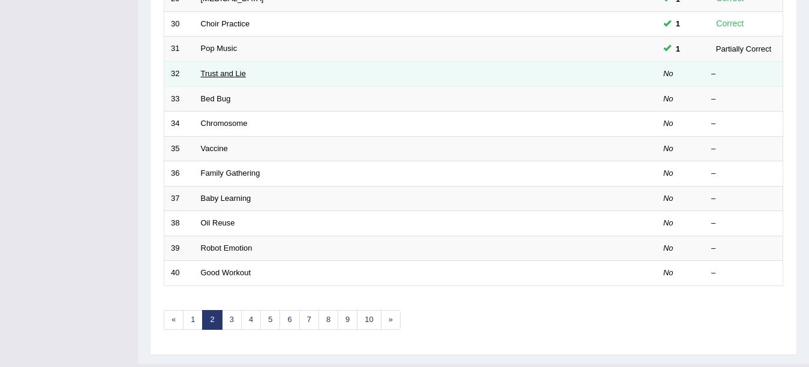
click at [215, 76] on link "Trust and Lie" at bounding box center [223, 73] width 45 height 9
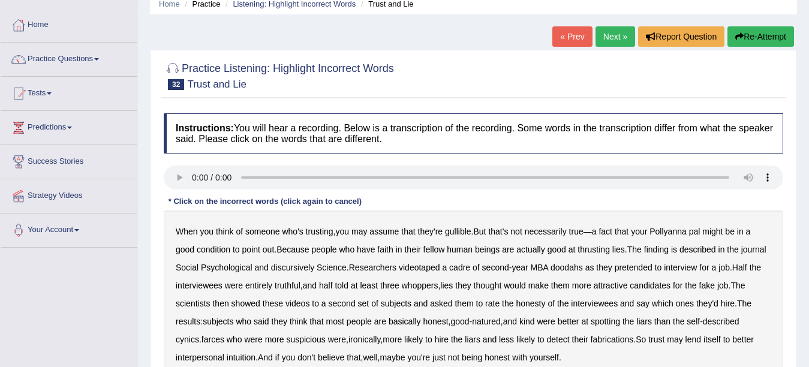
scroll to position [104, 0]
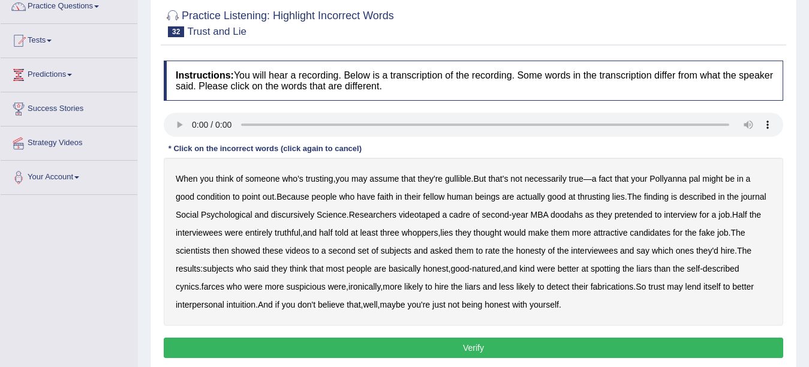
click at [216, 195] on b "condition" at bounding box center [214, 197] width 34 height 10
click at [591, 200] on b "thrusting" at bounding box center [594, 197] width 32 height 10
click at [285, 216] on b "discursively" at bounding box center [292, 215] width 43 height 10
click at [222, 290] on b "farces" at bounding box center [213, 287] width 23 height 10
click at [360, 336] on div "Instructions: You will hear a recording. Below is a transcription of the record…" at bounding box center [474, 211] width 626 height 313
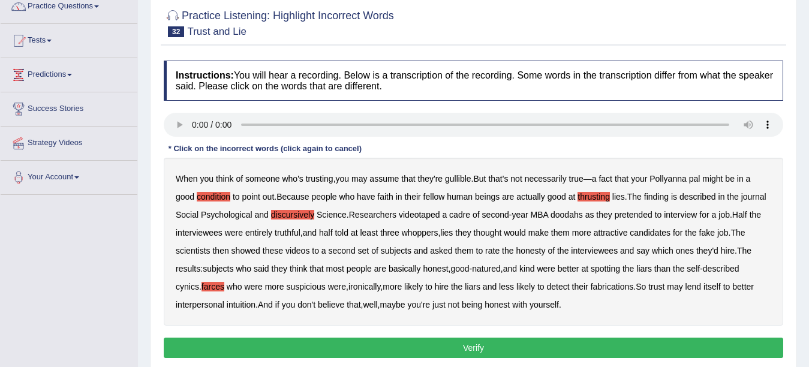
click at [355, 342] on button "Verify" at bounding box center [474, 348] width 620 height 20
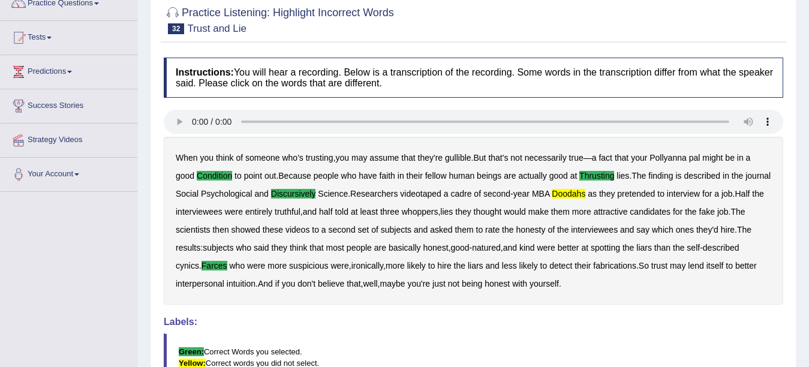
scroll to position [0, 0]
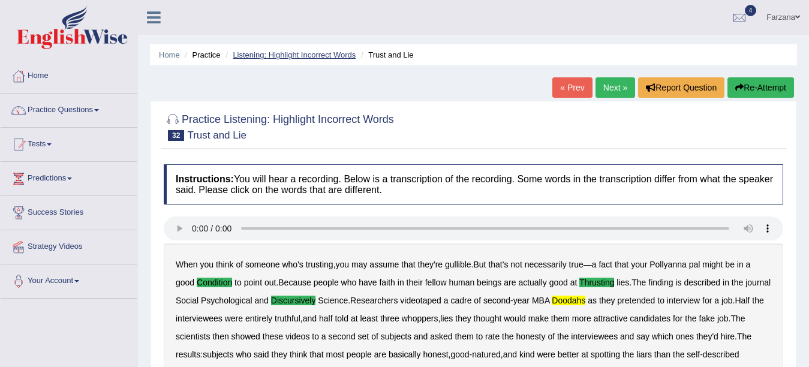
click at [266, 58] on link "Listening: Highlight Incorrect Words" at bounding box center [294, 54] width 123 height 9
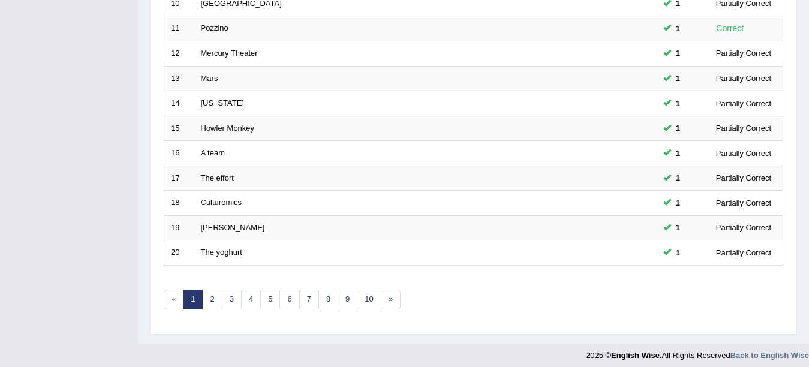
scroll to position [427, 0]
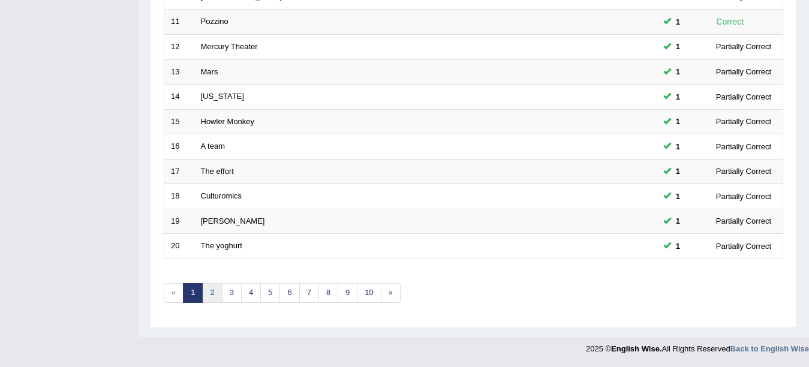
click at [210, 294] on link "2" at bounding box center [212, 293] width 20 height 20
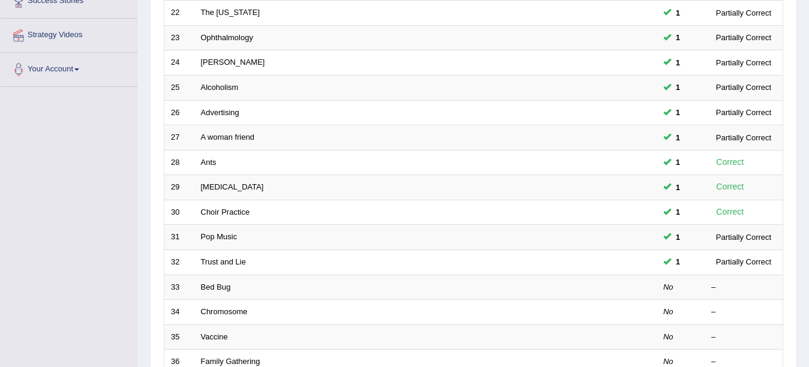
scroll to position [368, 0]
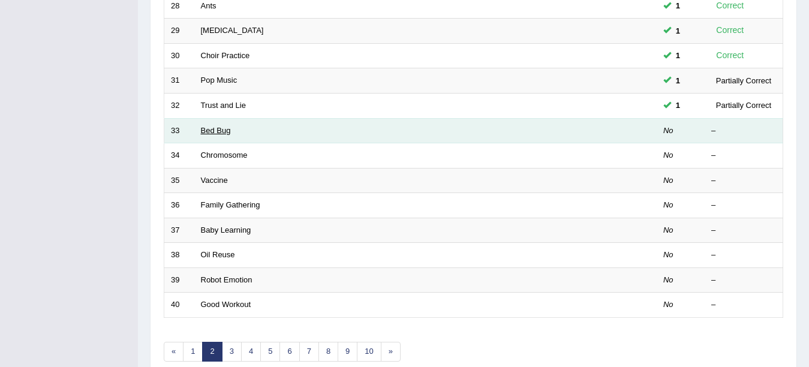
click at [221, 132] on link "Bed Bug" at bounding box center [216, 130] width 30 height 9
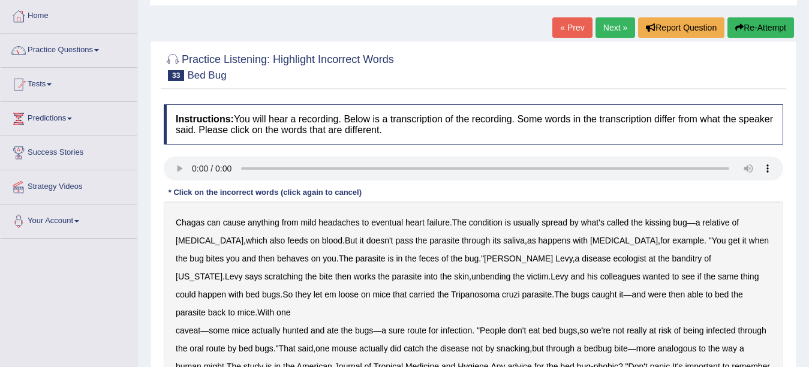
scroll to position [156, 0]
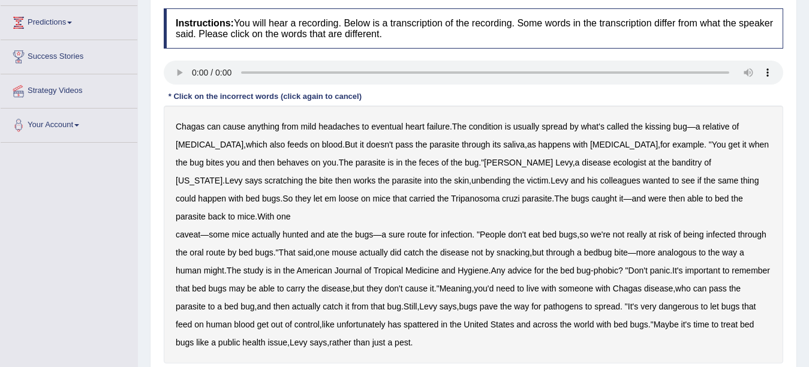
click at [277, 160] on b "behaves" at bounding box center [293, 163] width 32 height 10
click at [672, 164] on b "banditry" at bounding box center [687, 163] width 30 height 10
click at [471, 182] on b "unbending" at bounding box center [490, 181] width 39 height 10
click at [262, 230] on b "actually" at bounding box center [266, 235] width 28 height 10
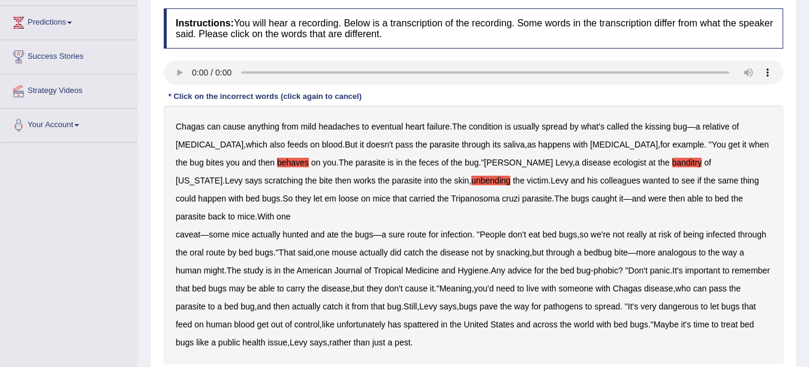
click at [438, 320] on b "spattered" at bounding box center [421, 325] width 35 height 10
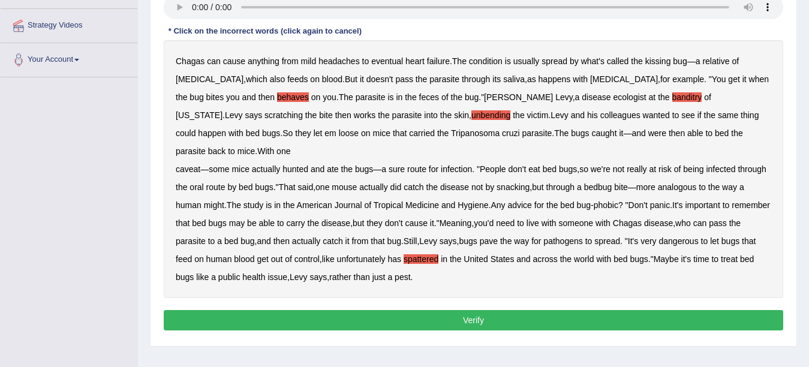
scroll to position [224, 0]
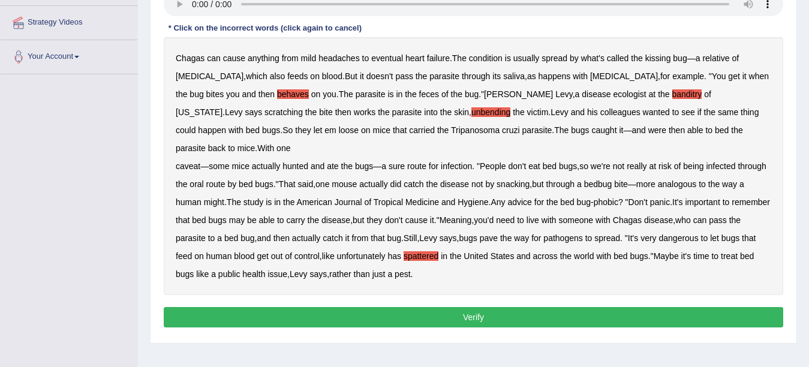
click at [446, 307] on button "Verify" at bounding box center [474, 317] width 620 height 20
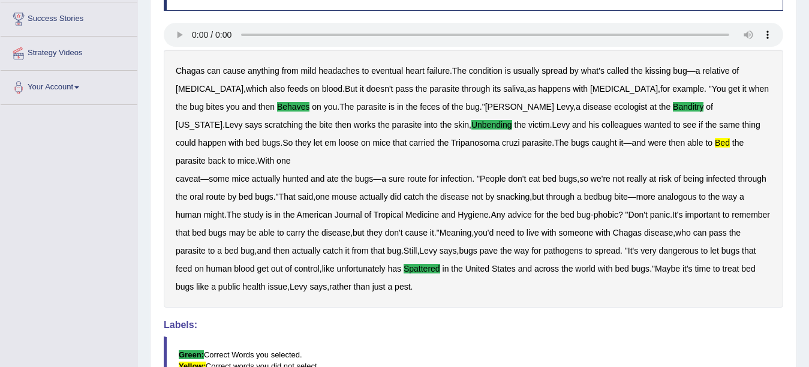
scroll to position [191, 0]
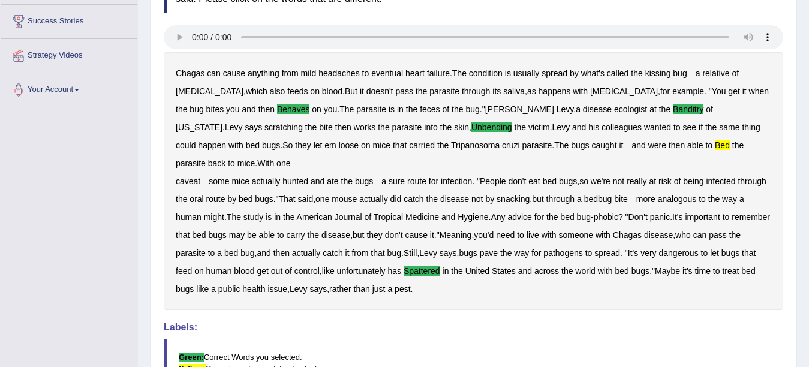
drag, startPoint x: 588, startPoint y: 145, endPoint x: 584, endPoint y: 118, distance: 26.7
click at [715, 143] on b "bed" at bounding box center [722, 145] width 15 height 10
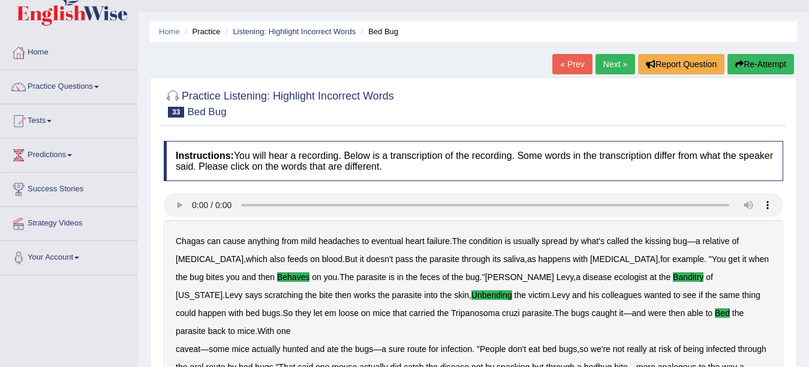
scroll to position [0, 0]
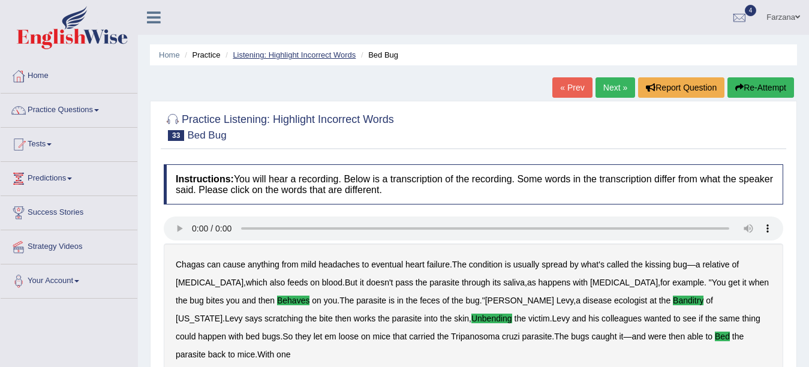
click at [265, 58] on link "Listening: Highlight Incorrect Words" at bounding box center [294, 54] width 123 height 9
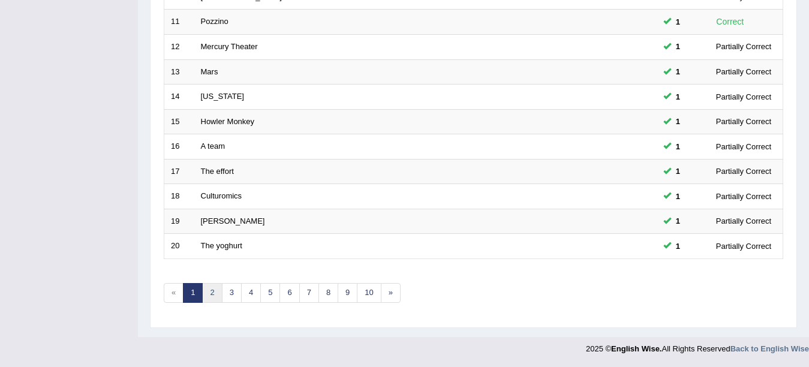
click at [219, 292] on link "2" at bounding box center [212, 293] width 20 height 20
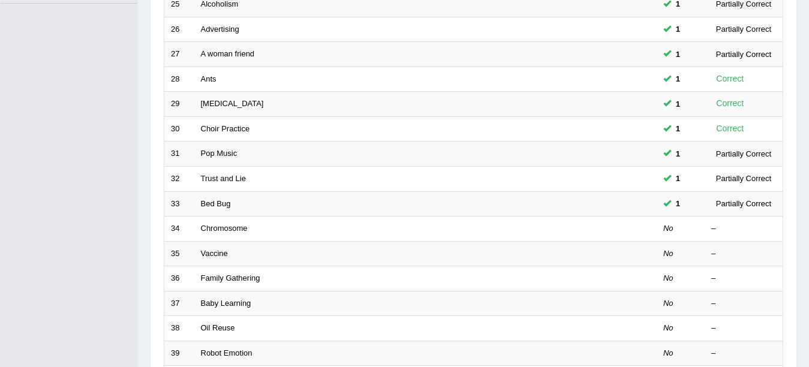
scroll to position [427, 0]
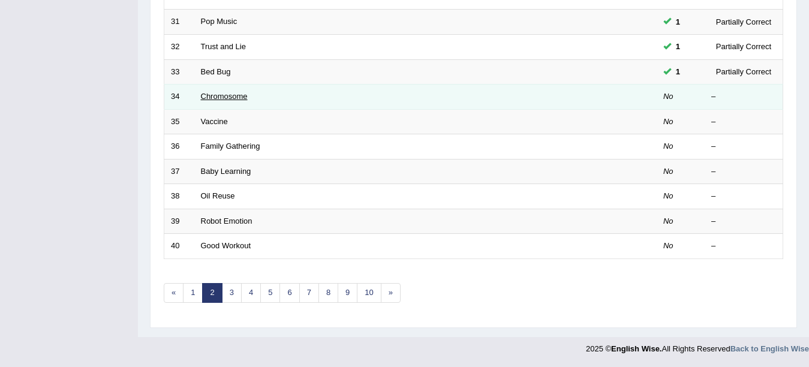
click at [224, 95] on link "Chromosome" at bounding box center [224, 96] width 47 height 9
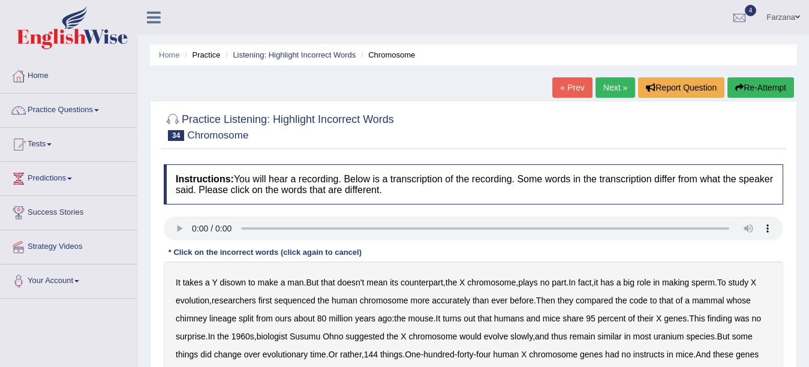
drag, startPoint x: 808, startPoint y: 106, endPoint x: 814, endPoint y: 146, distance: 41.2
click at [809, 146] on html "Toggle navigation Home Practice Questions Speaking Practice Read Aloud Repeat S…" at bounding box center [404, 183] width 809 height 367
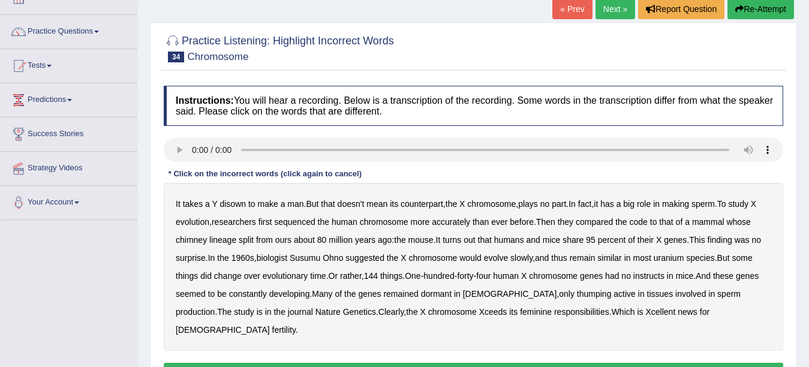
scroll to position [103, 0]
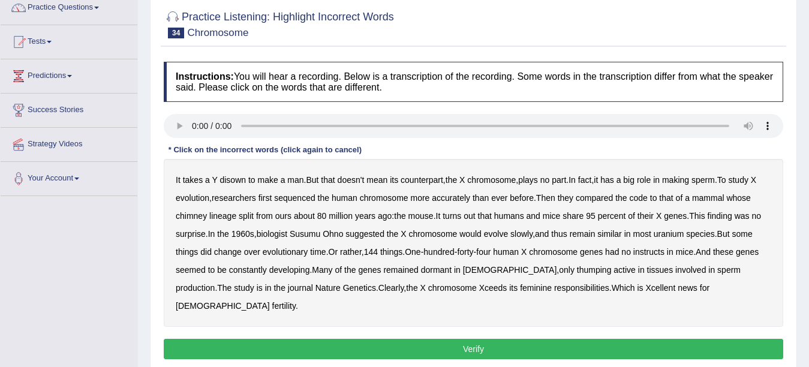
click at [193, 211] on b "chimney" at bounding box center [191, 216] width 31 height 10
click at [675, 234] on b "uranium" at bounding box center [669, 234] width 31 height 10
click at [653, 253] on b "instructs" at bounding box center [648, 252] width 31 height 10
click at [577, 268] on b "thumping" at bounding box center [594, 270] width 35 height 10
click at [393, 339] on button "Verify" at bounding box center [474, 349] width 620 height 20
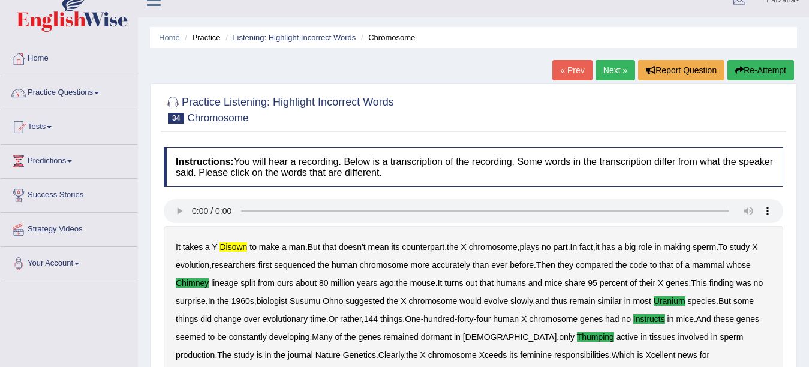
scroll to position [0, 0]
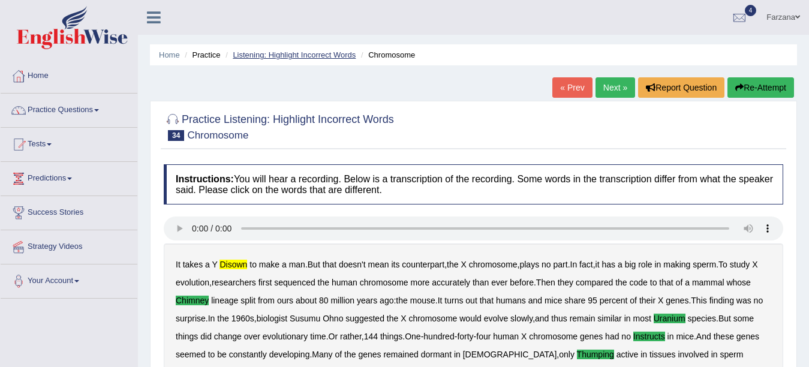
click at [292, 58] on link "Listening: Highlight Incorrect Words" at bounding box center [294, 54] width 123 height 9
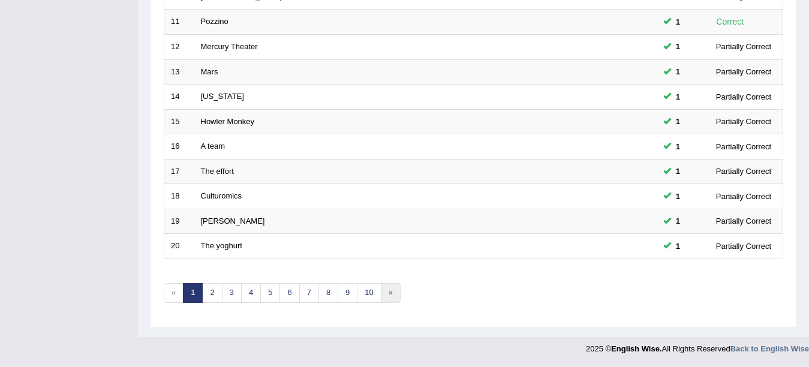
click at [399, 287] on link "»" at bounding box center [391, 293] width 20 height 20
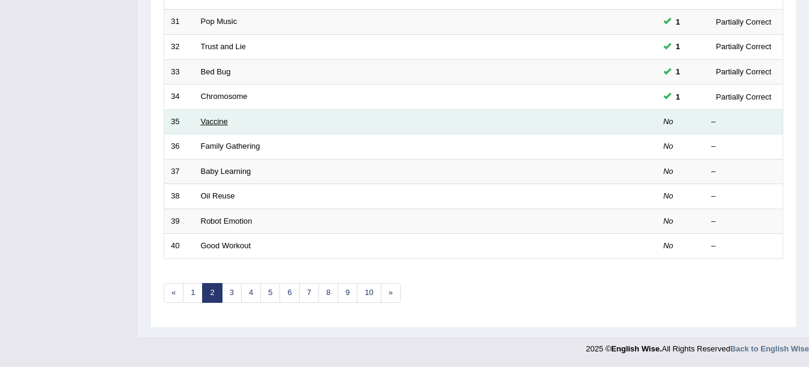
click at [218, 122] on link "Vaccine" at bounding box center [214, 121] width 27 height 9
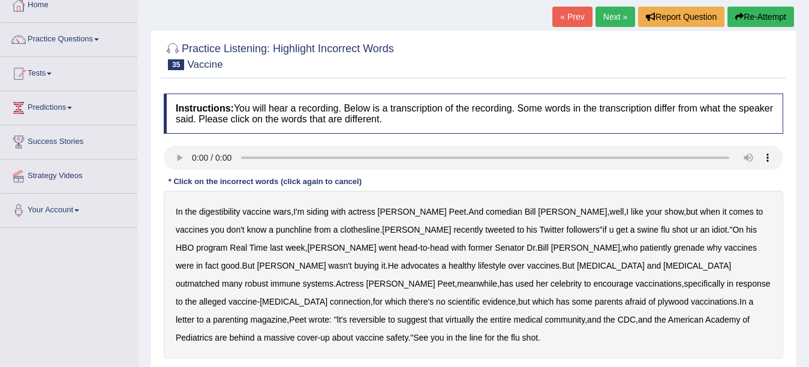
scroll to position [72, 0]
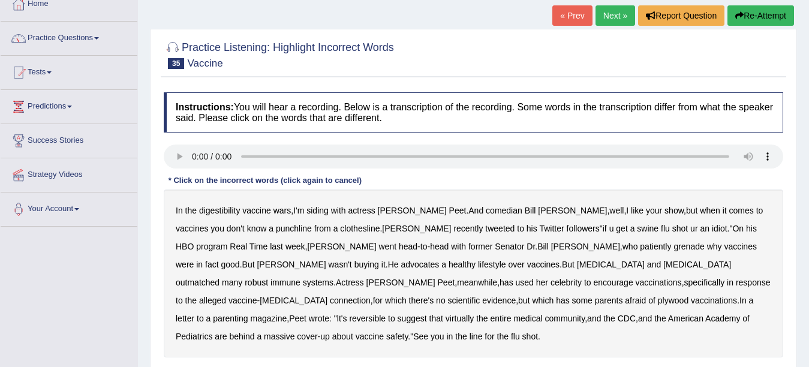
click at [221, 208] on b "digestibility" at bounding box center [219, 211] width 41 height 10
click at [674, 245] on b "grenade" at bounding box center [689, 247] width 31 height 10
click at [658, 299] on b "plywood" at bounding box center [673, 301] width 31 height 10
click at [386, 314] on b "reversible" at bounding box center [367, 319] width 37 height 10
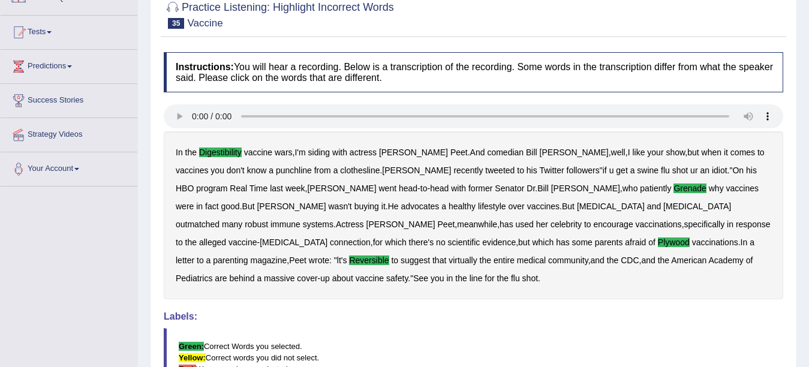
scroll to position [43, 0]
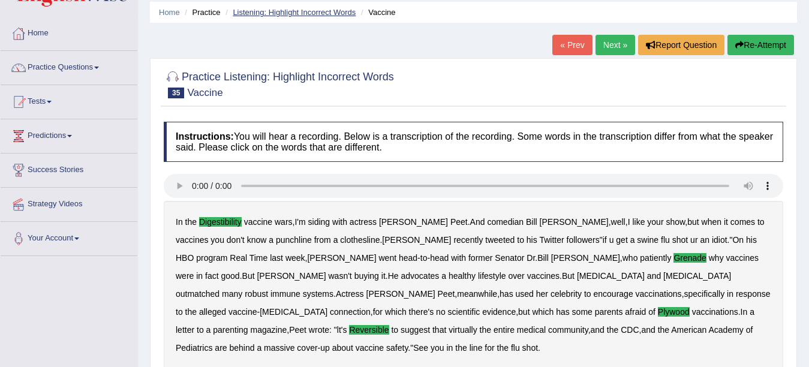
click at [271, 15] on link "Listening: Highlight Incorrect Words" at bounding box center [294, 12] width 123 height 9
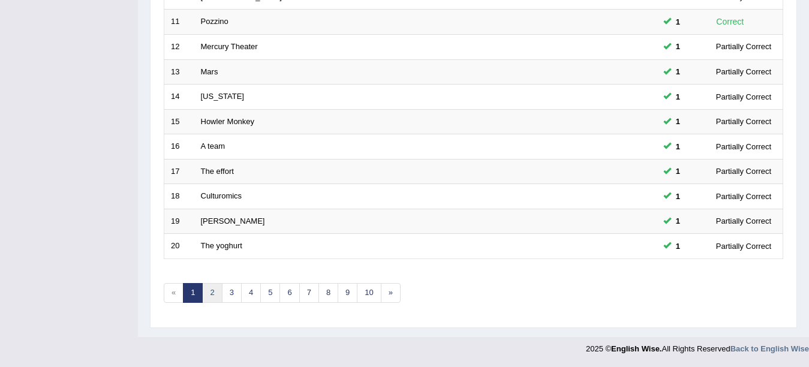
click at [211, 292] on link "2" at bounding box center [212, 293] width 20 height 20
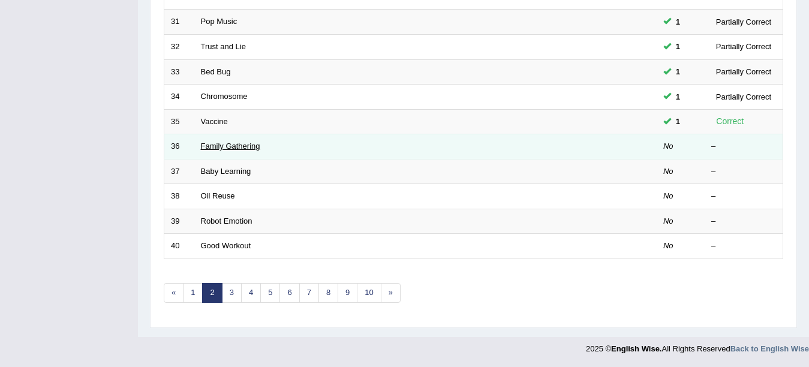
click at [233, 146] on link "Family Gathering" at bounding box center [230, 146] width 59 height 9
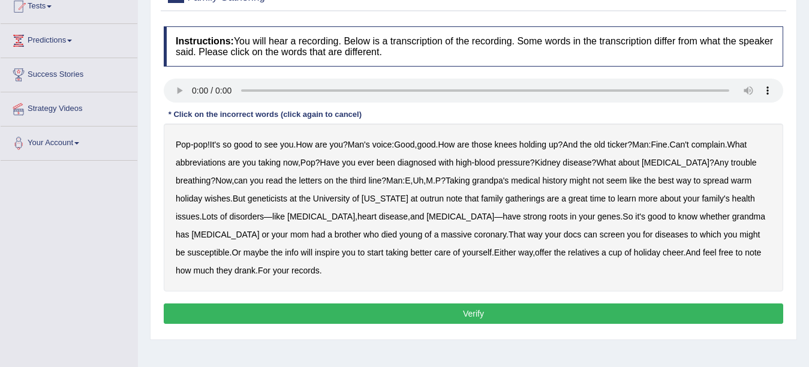
scroll to position [144, 0]
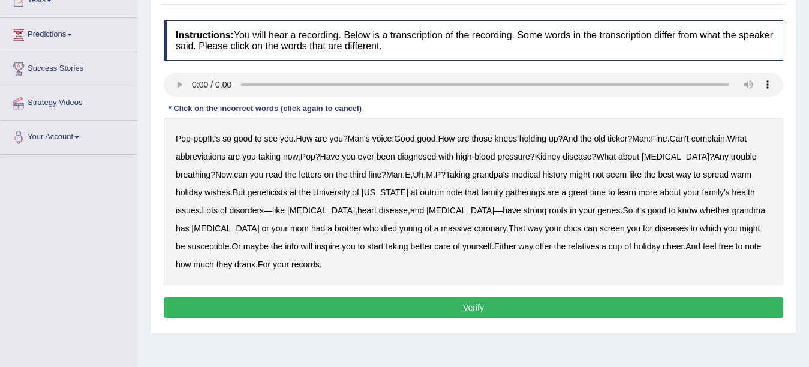
click at [214, 152] on b "abbreviations" at bounding box center [201, 157] width 50 height 10
click at [414, 300] on button "Verify" at bounding box center [474, 308] width 620 height 20
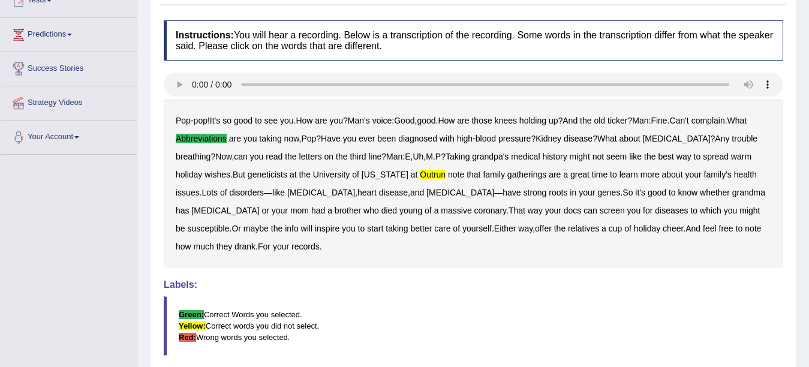
drag, startPoint x: 750, startPoint y: 181, endPoint x: 749, endPoint y: 240, distance: 59.4
click at [749, 240] on div "Pop - pop ! It's so good to see you . How are you ? Man's voice : Good , good .…" at bounding box center [474, 184] width 620 height 168
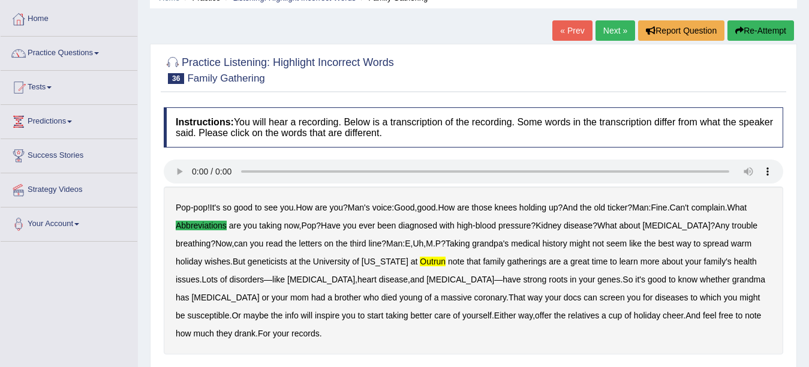
scroll to position [0, 0]
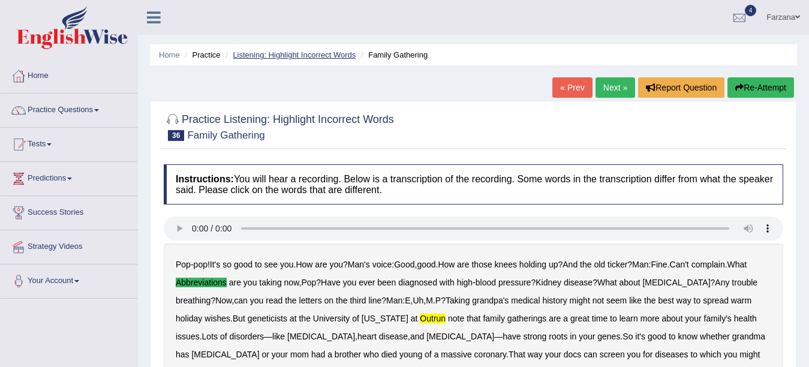
click at [323, 53] on link "Listening: Highlight Incorrect Words" at bounding box center [294, 54] width 123 height 9
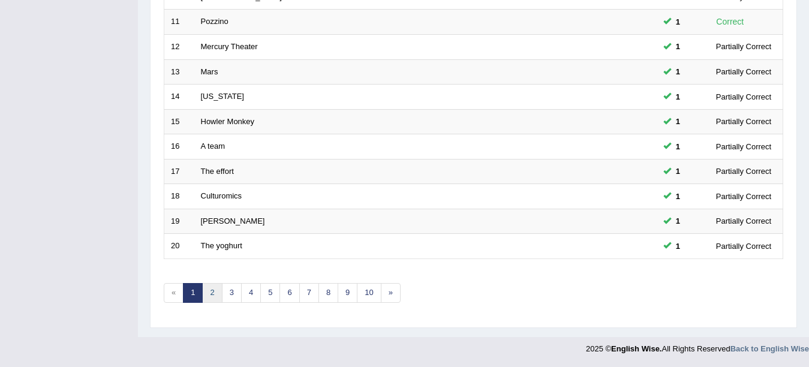
click at [209, 291] on link "2" at bounding box center [212, 293] width 20 height 20
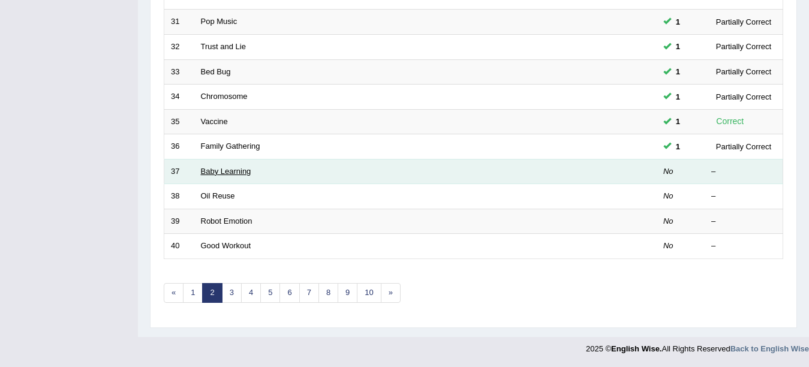
click at [215, 174] on link "Baby Learning" at bounding box center [226, 171] width 50 height 9
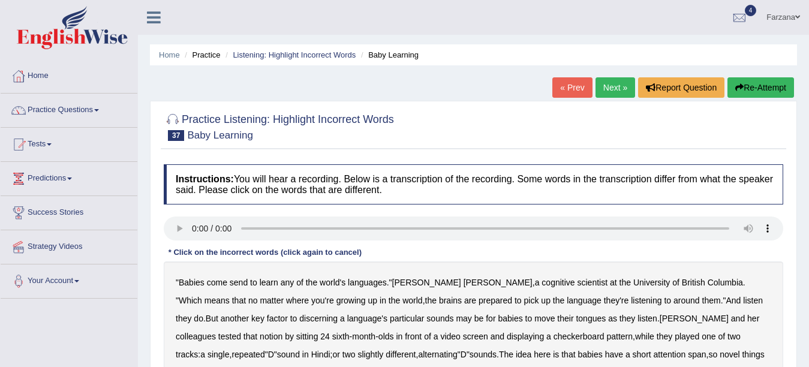
click at [238, 280] on b "send" at bounding box center [239, 283] width 18 height 10
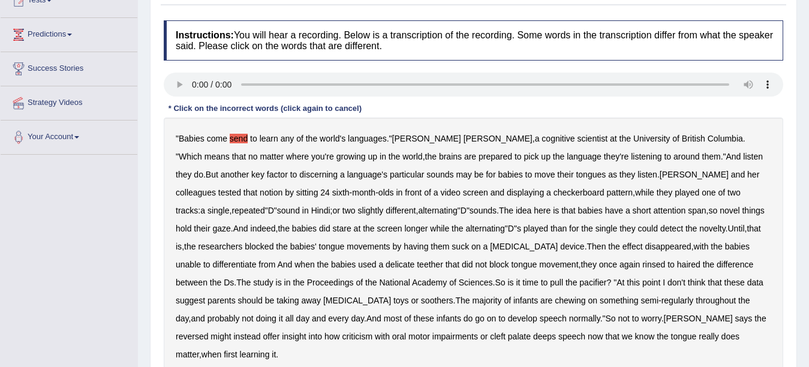
scroll to position [168, 0]
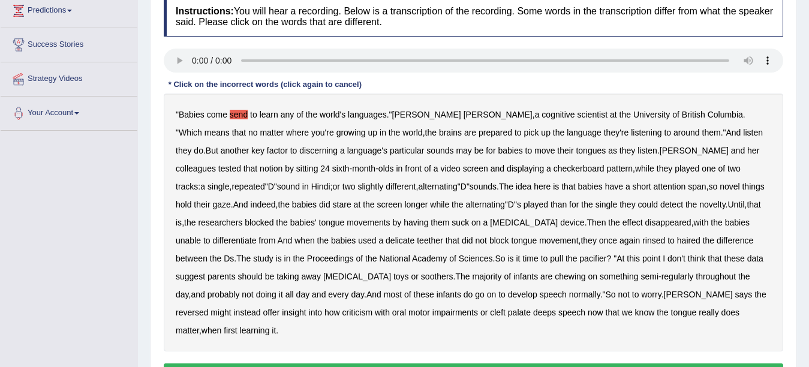
click at [386, 239] on b "delicate" at bounding box center [400, 241] width 29 height 10
click at [642, 241] on b "rinsed" at bounding box center [653, 241] width 23 height 10
click at [208, 308] on b "reversed" at bounding box center [192, 313] width 32 height 10
click at [373, 308] on b "criticism" at bounding box center [357, 313] width 31 height 10
click at [646, 363] on button "Verify" at bounding box center [474, 373] width 620 height 20
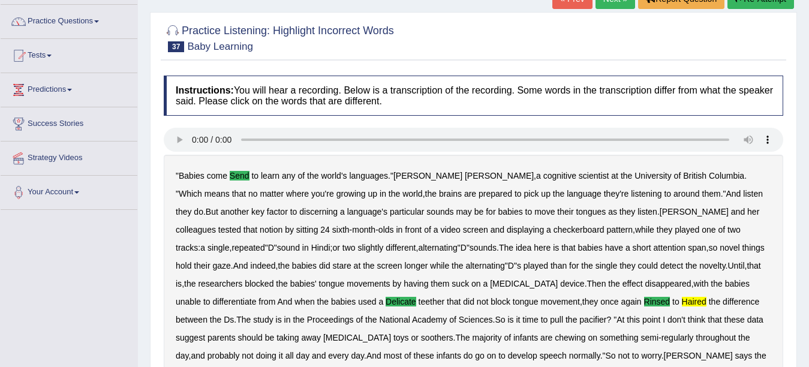
scroll to position [88, 0]
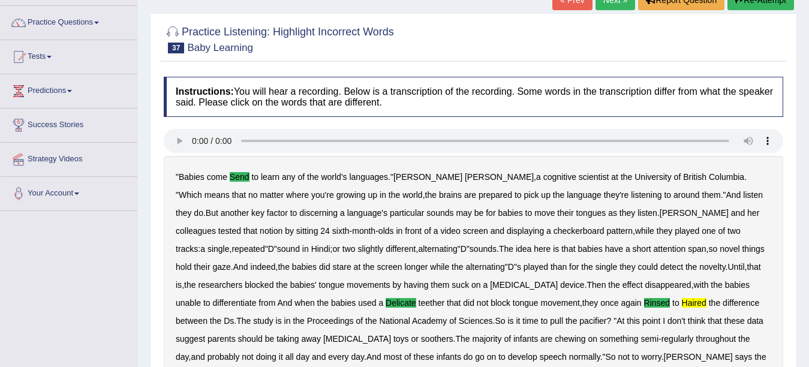
click at [804, 227] on div "Home Practice Listening: Highlight Incorrect Words Baby Learning « Prev Next » …" at bounding box center [473, 262] width 671 height 701
drag, startPoint x: 804, startPoint y: 227, endPoint x: 802, endPoint y: 178, distance: 48.6
click at [802, 178] on div "Home Practice Listening: Highlight Incorrect Words Baby Learning « Prev Next » …" at bounding box center [473, 262] width 671 height 701
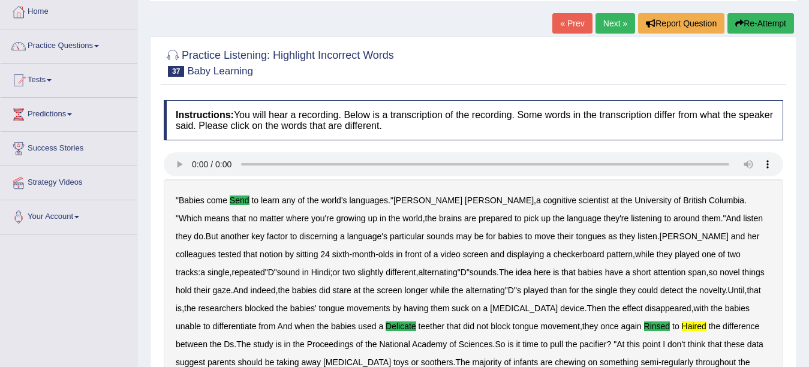
scroll to position [0, 0]
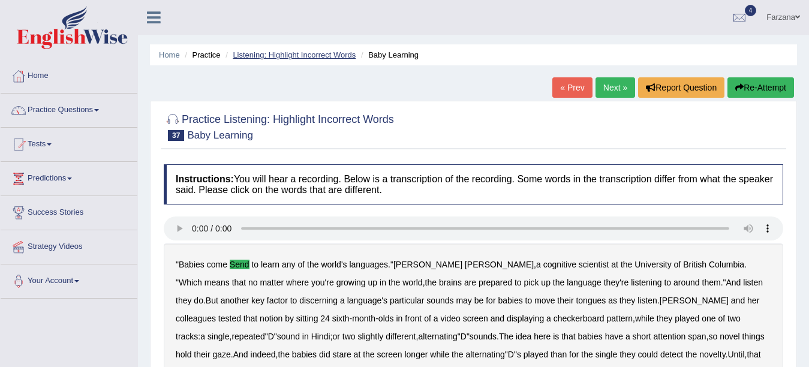
click at [309, 52] on link "Listening: Highlight Incorrect Words" at bounding box center [294, 54] width 123 height 9
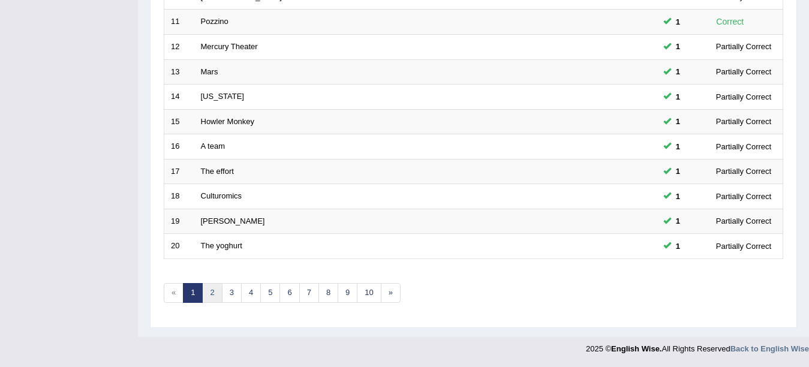
click at [209, 296] on link "2" at bounding box center [212, 293] width 20 height 20
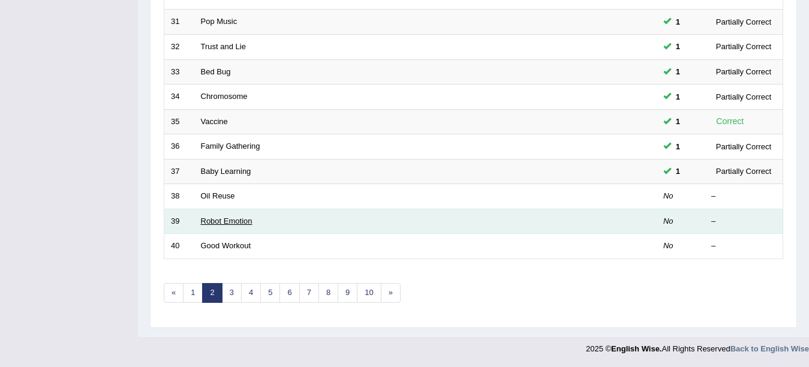
click at [212, 220] on link "Robot Emotion" at bounding box center [227, 221] width 52 height 9
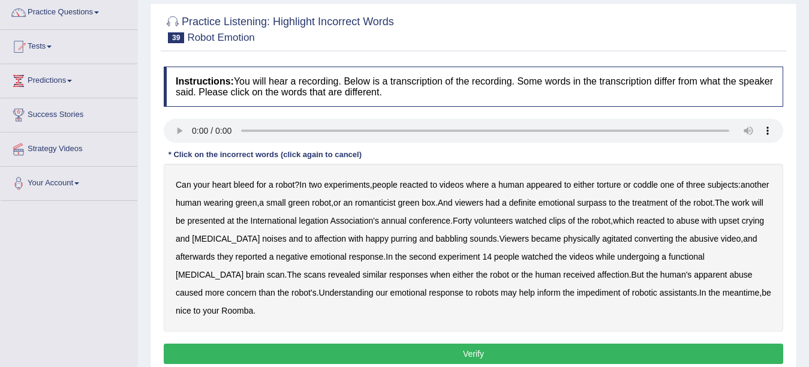
scroll to position [120, 0]
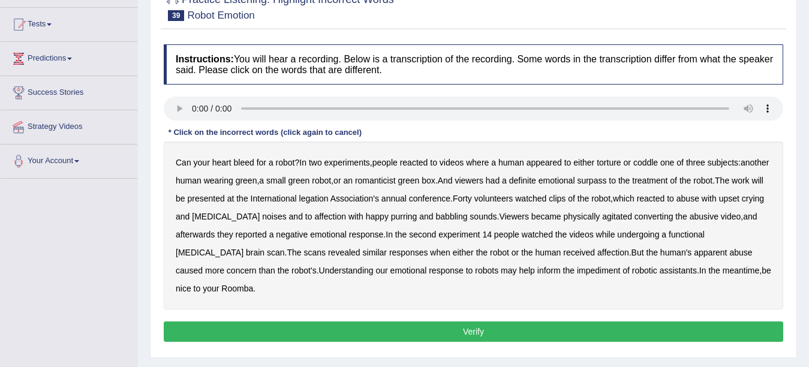
click at [396, 184] on b "romanticist" at bounding box center [375, 181] width 41 height 10
click at [606, 181] on b "surpass" at bounding box center [591, 181] width 29 height 10
click at [329, 201] on b "legation" at bounding box center [313, 199] width 29 height 10
click at [656, 216] on b "converting" at bounding box center [654, 217] width 39 height 10
click at [577, 268] on b "impediment" at bounding box center [598, 271] width 43 height 10
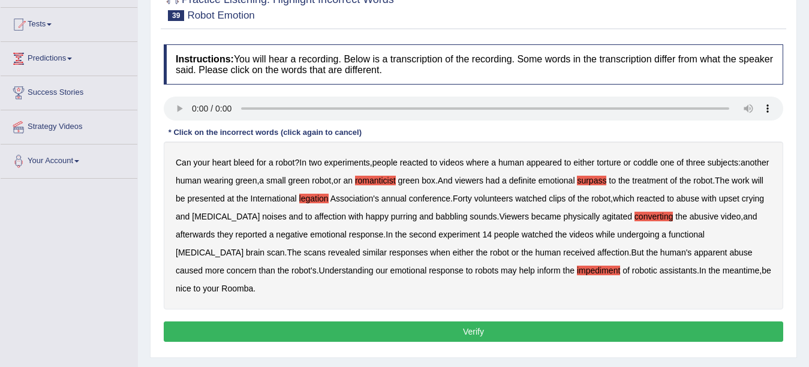
click at [481, 321] on button "Verify" at bounding box center [474, 331] width 620 height 20
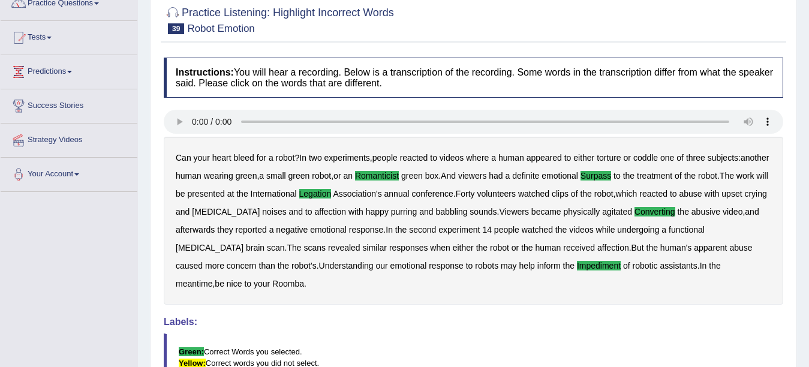
scroll to position [0, 0]
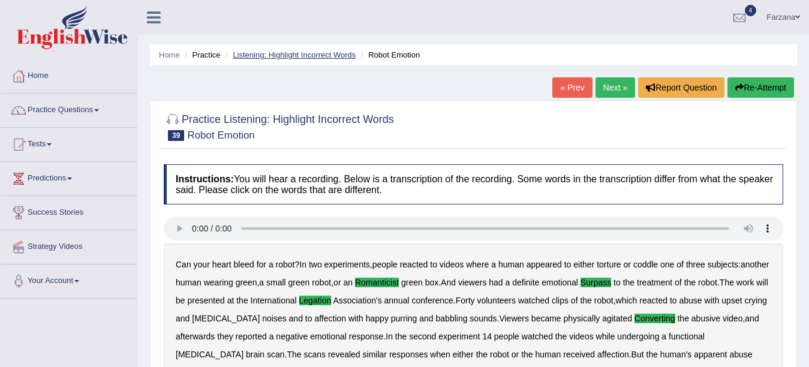
click at [309, 56] on link "Listening: Highlight Incorrect Words" at bounding box center [294, 54] width 123 height 9
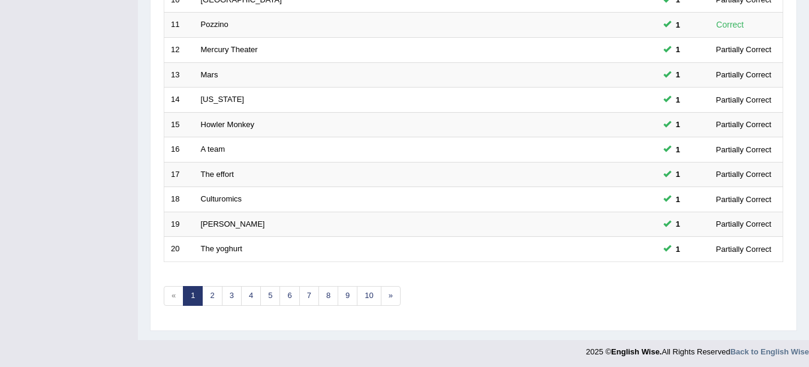
scroll to position [427, 0]
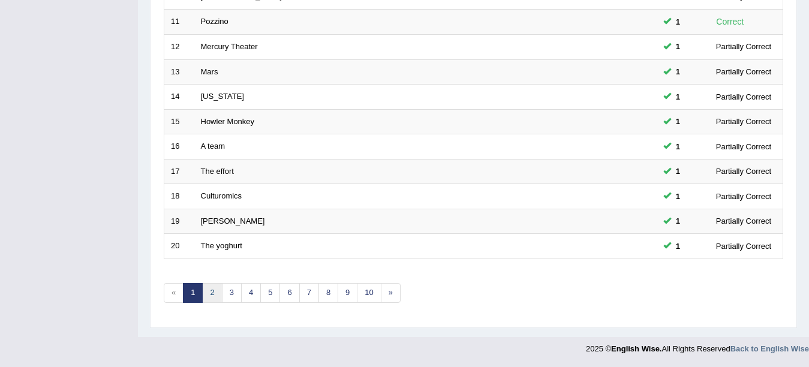
click at [209, 297] on link "2" at bounding box center [212, 293] width 20 height 20
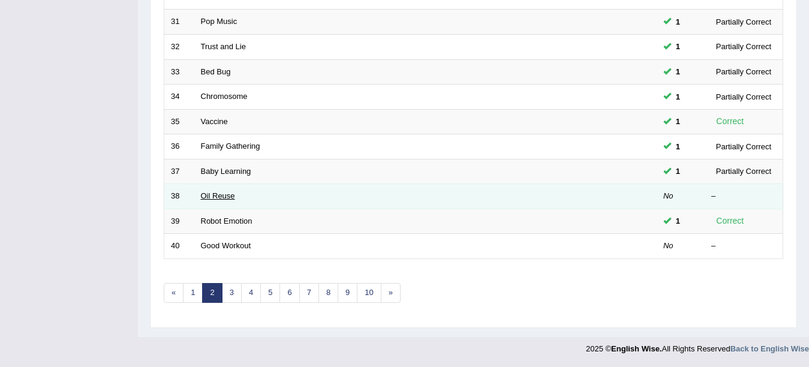
click at [220, 196] on link "Oil Reuse" at bounding box center [218, 195] width 34 height 9
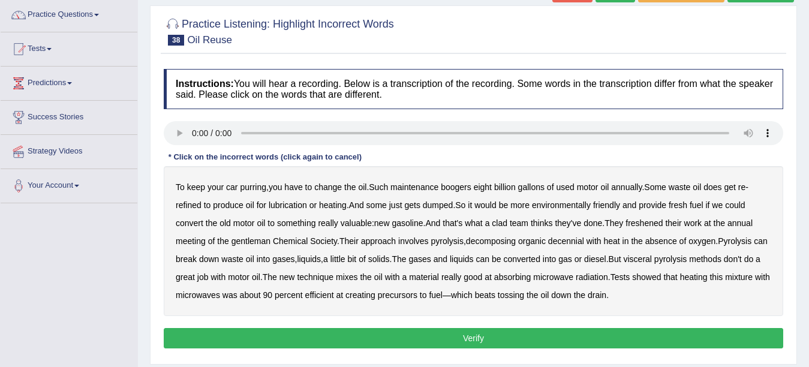
scroll to position [96, 0]
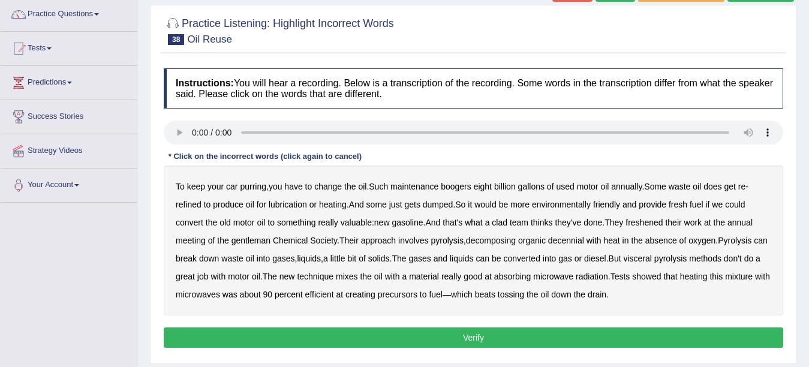
click at [460, 185] on b "boogers" at bounding box center [456, 187] width 31 height 10
click at [193, 220] on b "convert" at bounding box center [190, 223] width 28 height 10
click at [507, 224] on b "clad" at bounding box center [500, 223] width 16 height 10
click at [559, 241] on b "decennial" at bounding box center [566, 241] width 36 height 10
click at [652, 257] on b "visceral" at bounding box center [638, 259] width 28 height 10
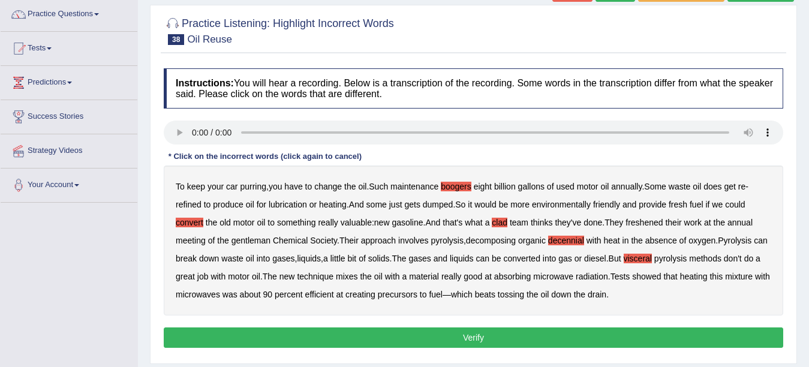
click at [373, 336] on button "Verify" at bounding box center [474, 337] width 620 height 20
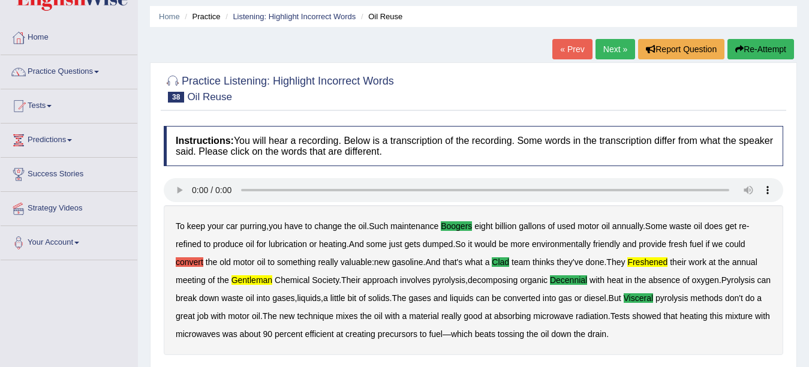
scroll to position [0, 0]
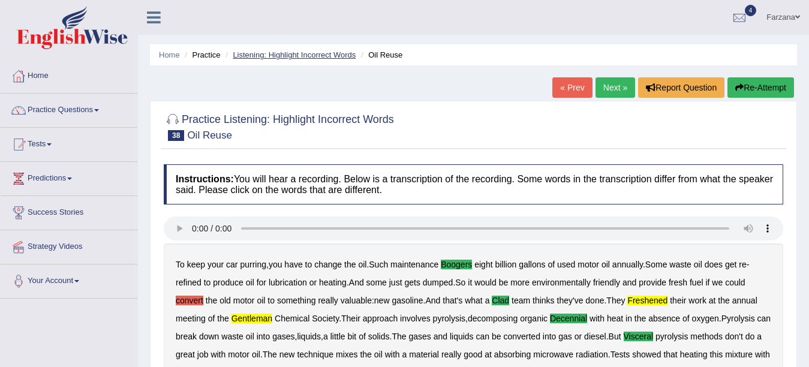
click at [278, 56] on link "Listening: Highlight Incorrect Words" at bounding box center [294, 54] width 123 height 9
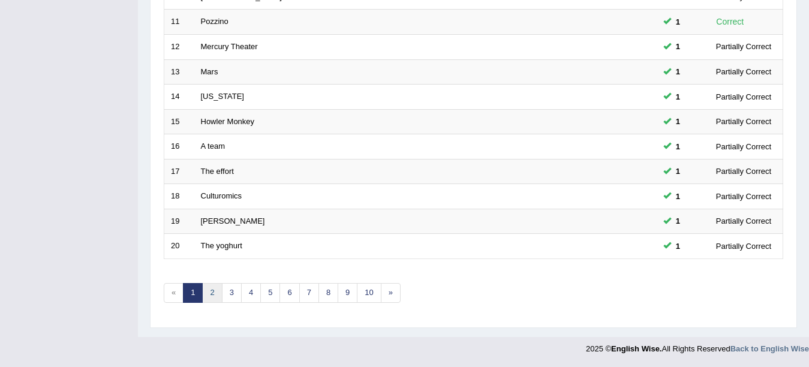
click at [214, 294] on link "2" at bounding box center [212, 293] width 20 height 20
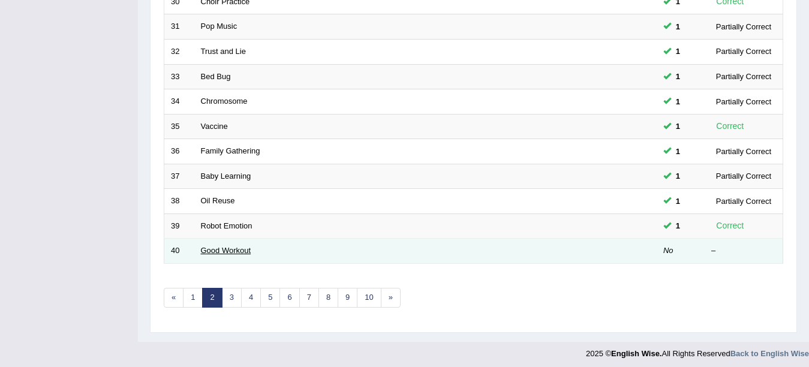
click at [220, 249] on link "Good Workout" at bounding box center [226, 250] width 50 height 9
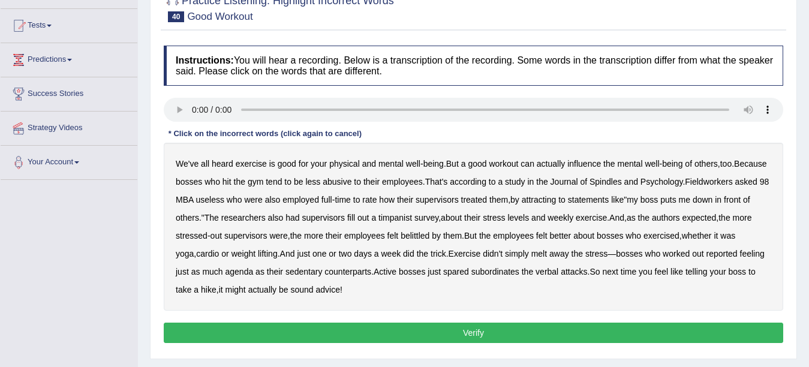
scroll to position [120, 0]
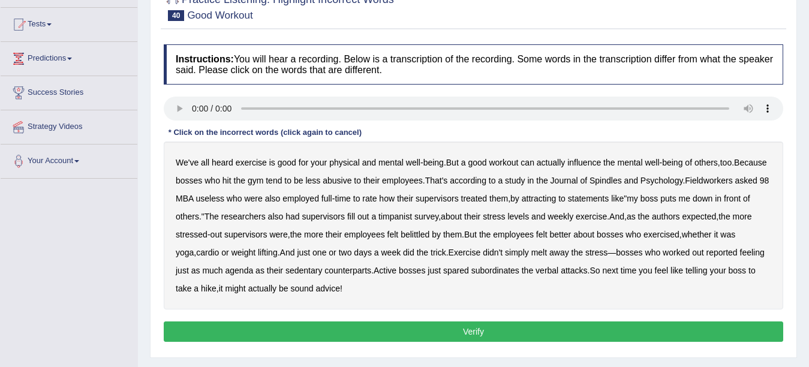
click at [622, 182] on b "Spindles" at bounding box center [606, 181] width 32 height 10
click at [685, 185] on b "Fieldworkers" at bounding box center [708, 181] width 47 height 10
click at [557, 200] on b "attracting" at bounding box center [539, 199] width 35 height 10
click at [412, 215] on b "timpanist" at bounding box center [395, 217] width 34 height 10
click at [254, 274] on b "agenda" at bounding box center [240, 271] width 28 height 10
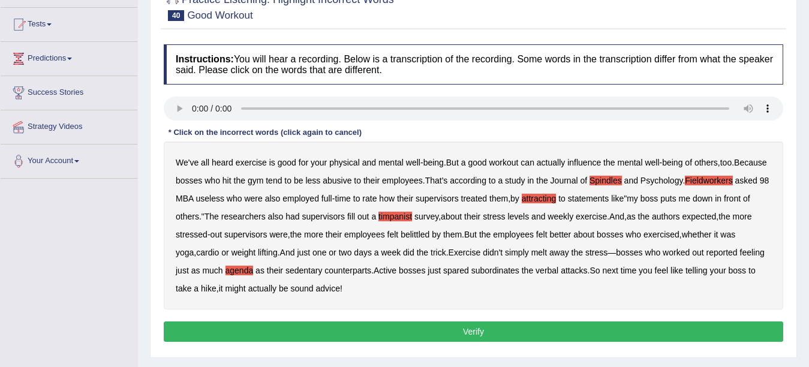
click at [389, 329] on button "Verify" at bounding box center [474, 331] width 620 height 20
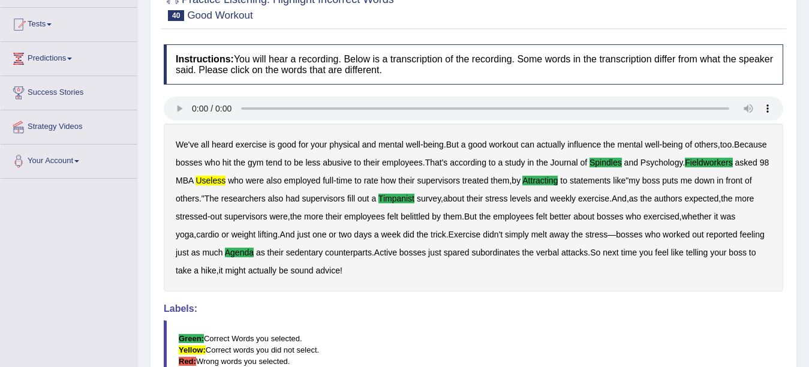
scroll to position [0, 0]
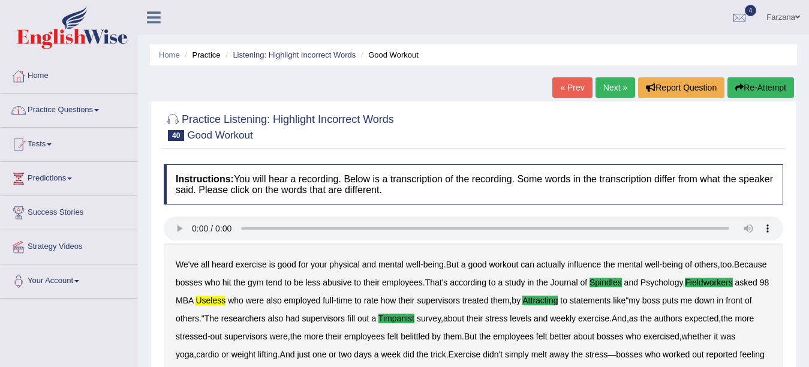
click at [91, 116] on link "Practice Questions" at bounding box center [69, 109] width 137 height 30
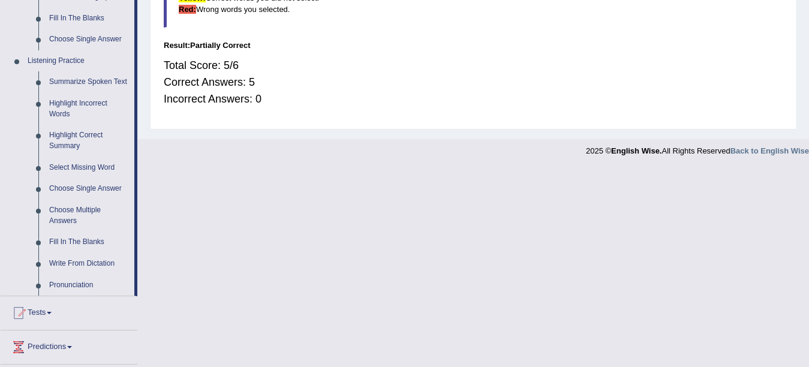
scroll to position [470, 0]
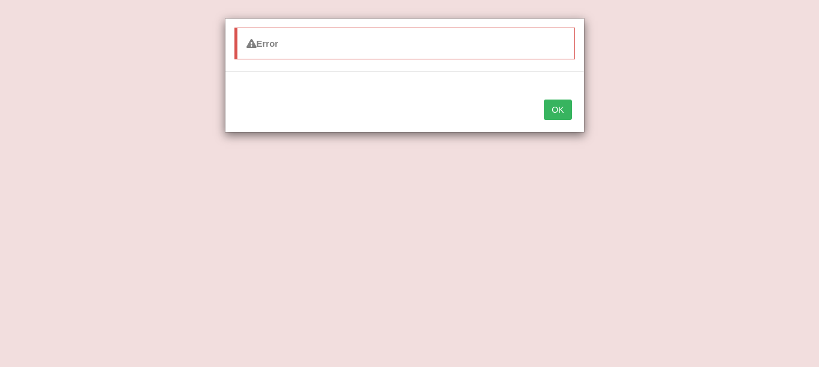
click at [556, 108] on button "OK" at bounding box center [558, 110] width 28 height 20
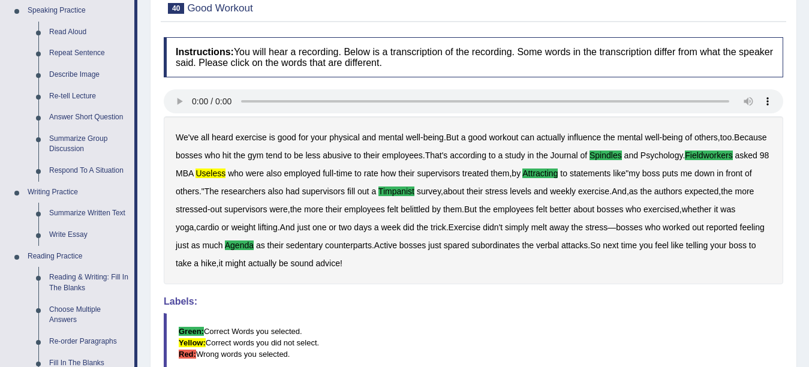
scroll to position [116, 0]
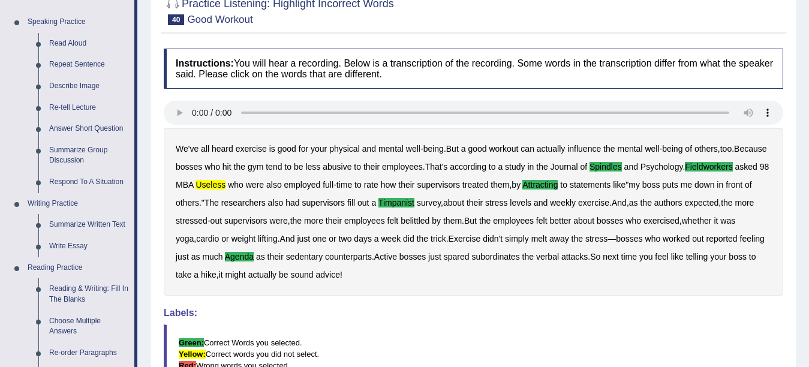
drag, startPoint x: 806, startPoint y: 158, endPoint x: 809, endPoint y: 203, distance: 45.7
click at [809, 203] on html "Toggle navigation Home Practice Questions Speaking Practice Read Aloud Repeat S…" at bounding box center [404, 67] width 809 height 367
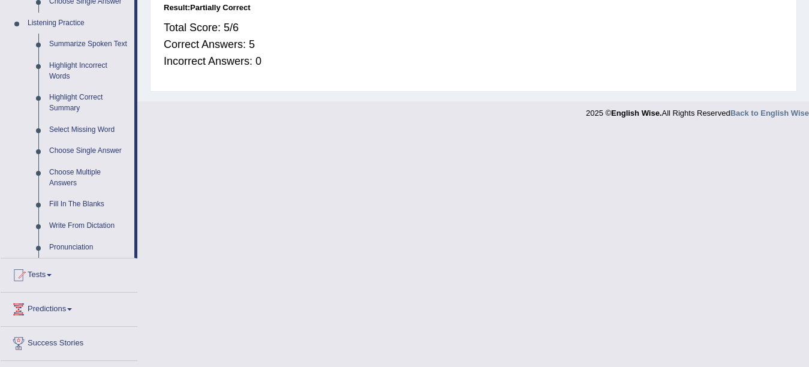
scroll to position [494, 0]
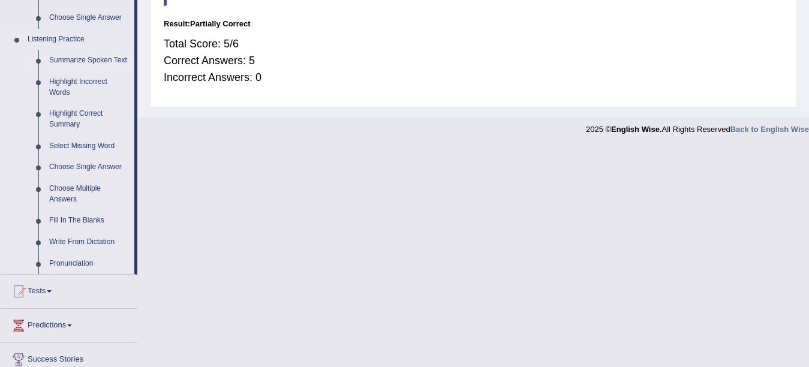
click at [87, 59] on link "Summarize Spoken Text" at bounding box center [89, 61] width 91 height 22
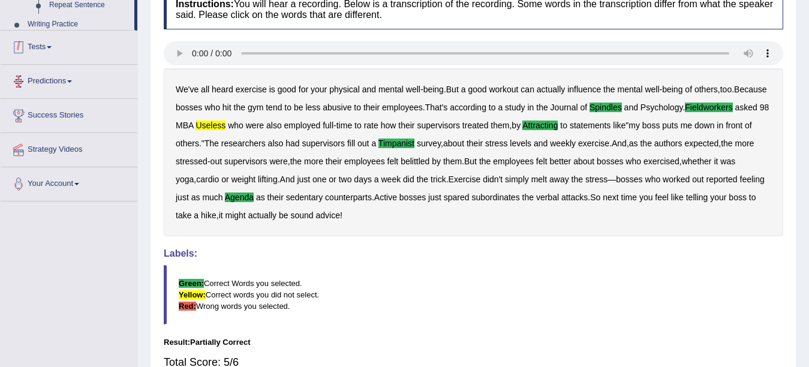
scroll to position [274, 0]
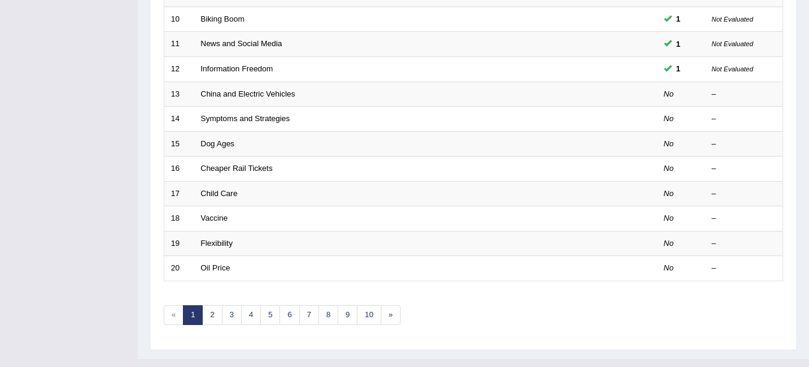
scroll to position [420, 0]
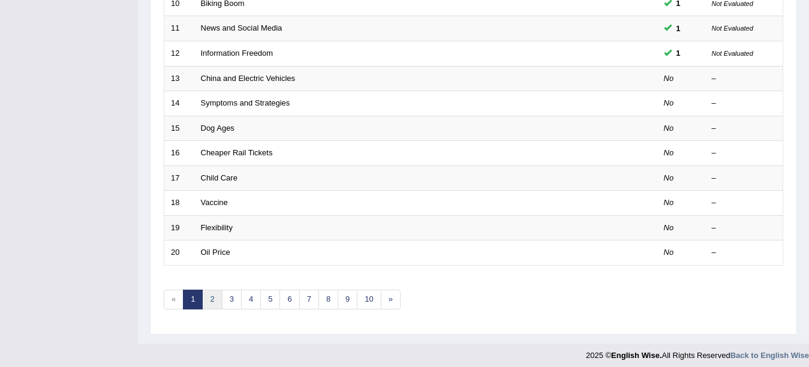
click at [217, 300] on link "2" at bounding box center [212, 300] width 20 height 20
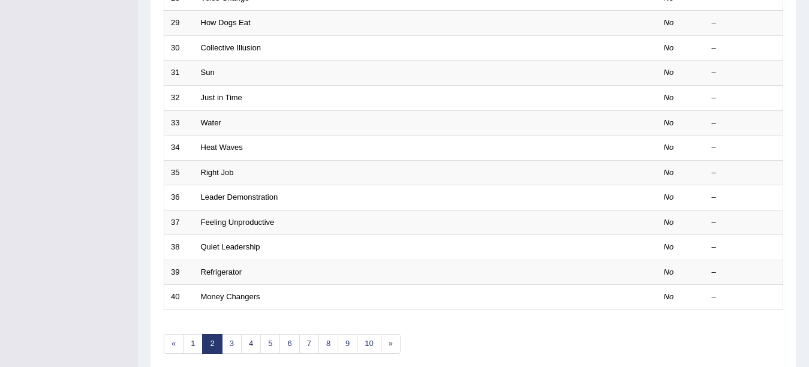
scroll to position [427, 0]
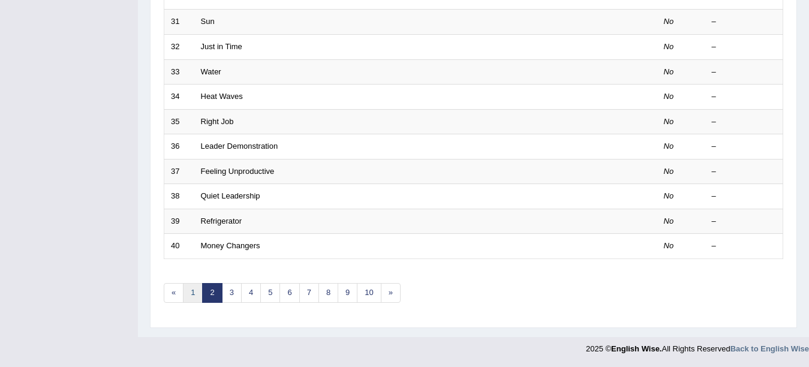
click at [187, 293] on link "1" at bounding box center [193, 293] width 20 height 20
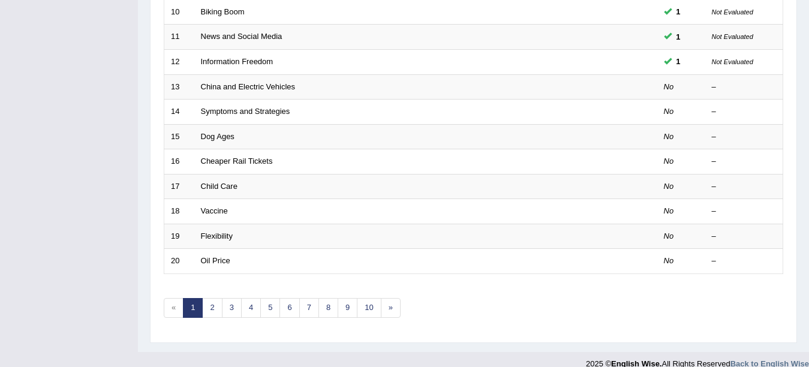
scroll to position [427, 0]
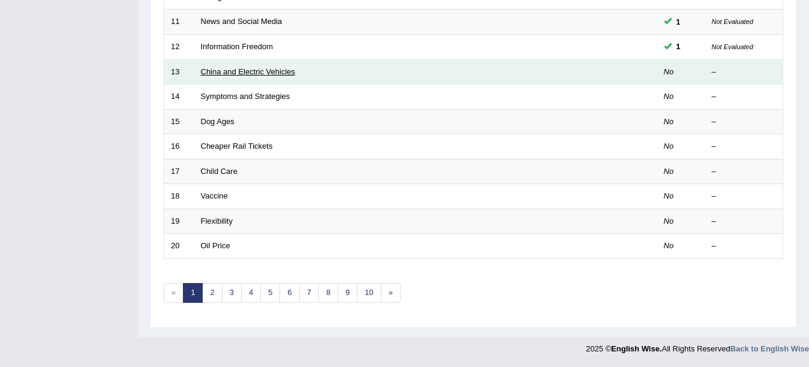
click at [211, 72] on link "China and Electric Vehicles" at bounding box center [248, 71] width 95 height 9
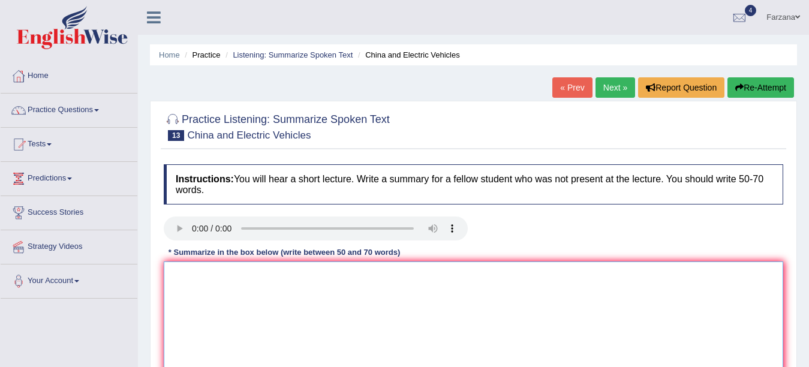
click at [304, 305] on textarea at bounding box center [474, 320] width 620 height 116
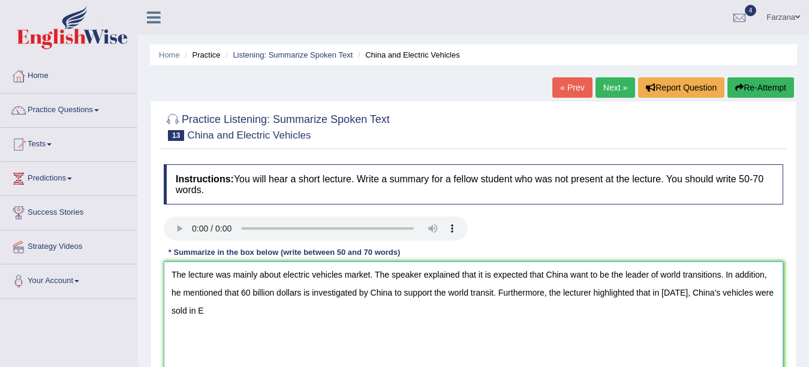
click at [687, 294] on textarea "The lecture was mainly about electric vehicles market. The speaker explained th…" at bounding box center [474, 320] width 620 height 116
click at [774, 291] on textarea "The lecture was mainly about electric vehicles market. The speaker explained th…" at bounding box center [474, 320] width 620 height 116
click at [284, 312] on textarea "The lecture was mainly about electric vehicles market. The speaker explained th…" at bounding box center [474, 320] width 620 height 116
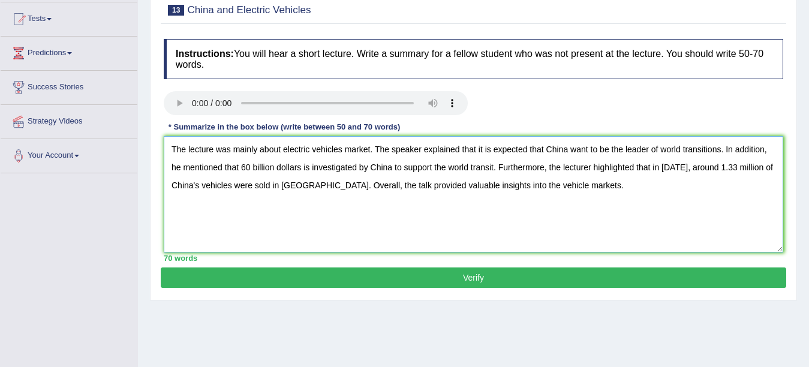
scroll to position [164, 0]
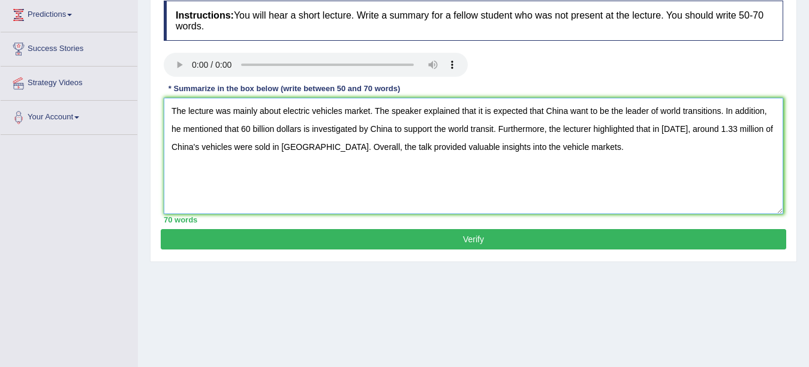
type textarea "The lecture was mainly about electric vehicles market. The speaker explained th…"
click at [474, 235] on button "Verify" at bounding box center [474, 239] width 626 height 20
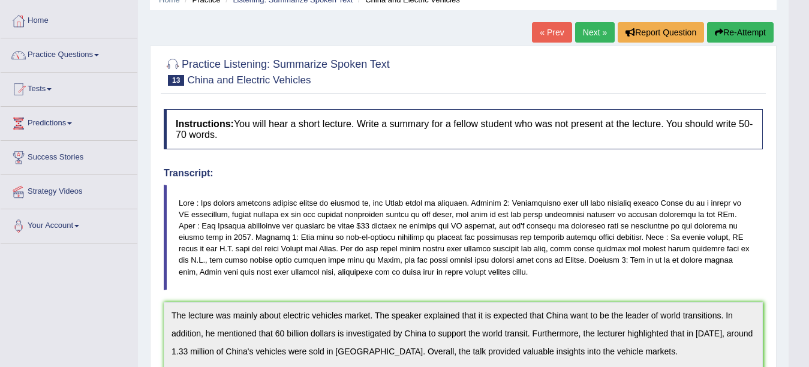
scroll to position [19, 0]
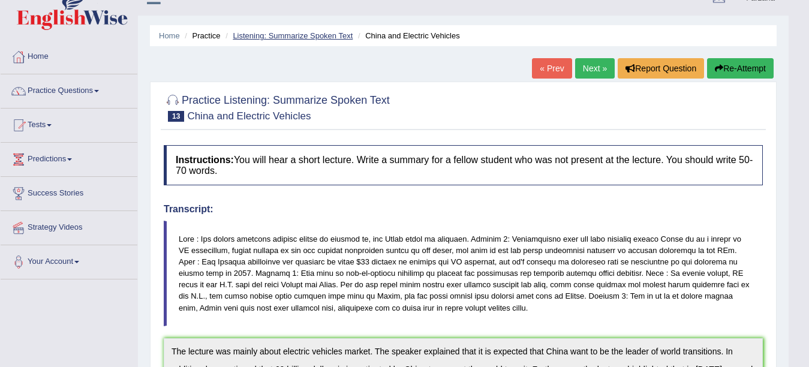
click at [286, 36] on link "Listening: Summarize Spoken Text" at bounding box center [293, 35] width 120 height 9
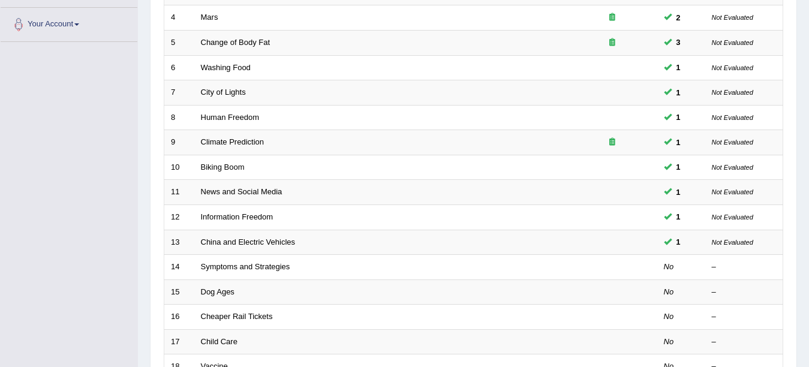
scroll to position [280, 0]
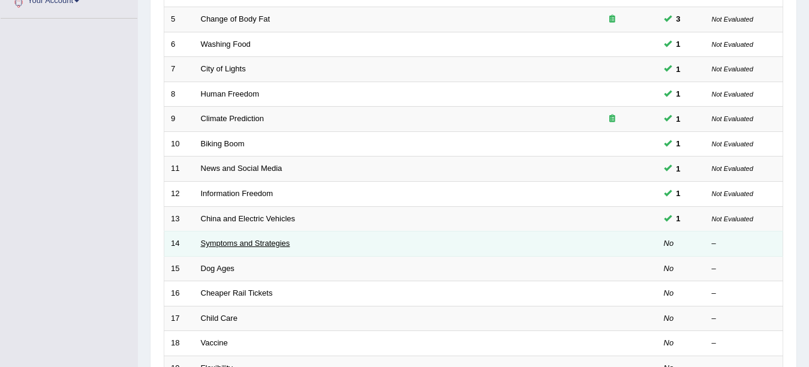
click at [240, 245] on link "Symptoms and Strategies" at bounding box center [245, 243] width 89 height 9
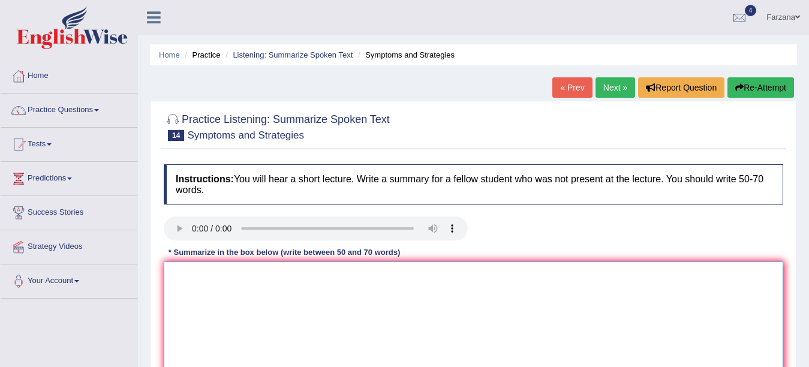
click at [238, 296] on textarea at bounding box center [474, 320] width 620 height 116
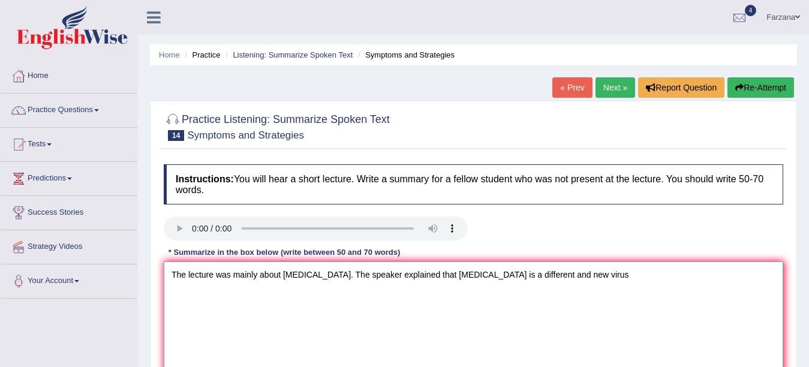
click at [520, 274] on textarea "The lecture was mainly about Covid 19. The speaker explained that Covid 19 is a…" at bounding box center [474, 320] width 620 height 116
click at [522, 277] on textarea "The lecture was mainly about Covid 19. The speaker explained that Covid 19 is a…" at bounding box center [474, 320] width 620 height 116
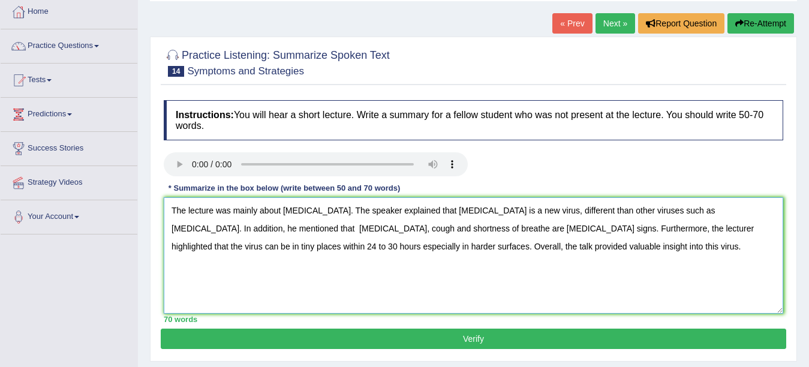
scroll to position [131, 0]
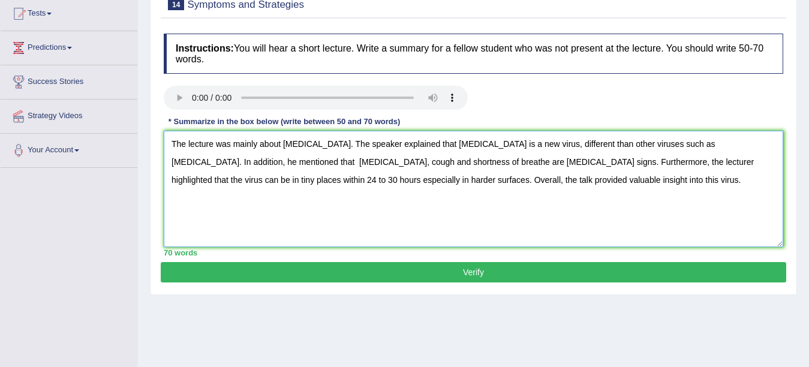
type textarea "The lecture was mainly about Covid 19. The speaker explained that Covid 19 is a…"
click at [489, 274] on button "Verify" at bounding box center [474, 272] width 626 height 20
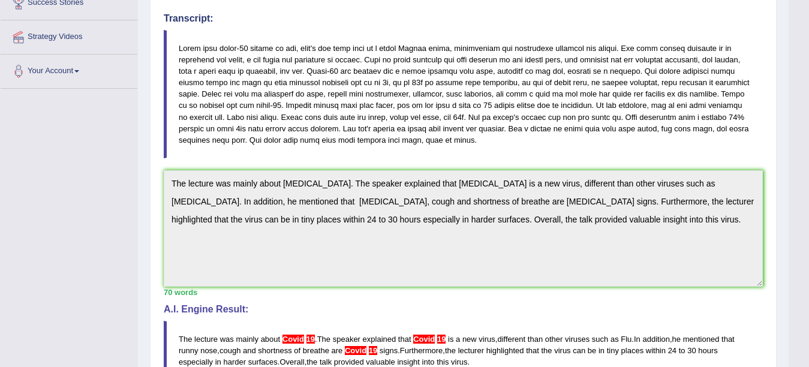
scroll to position [206, 0]
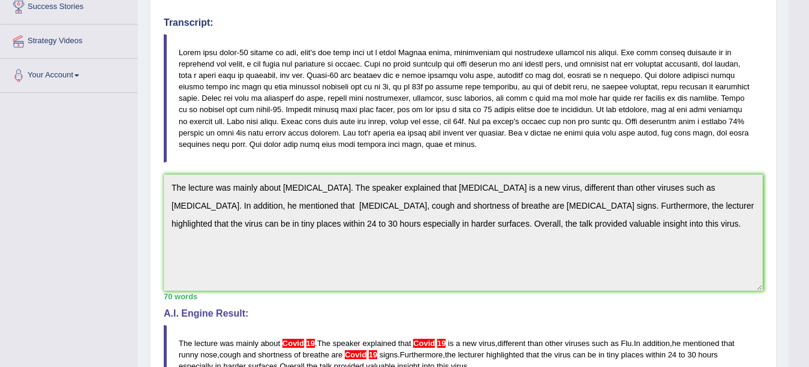
drag, startPoint x: 169, startPoint y: 182, endPoint x: 643, endPoint y: 232, distance: 477.1
click at [643, 232] on textarea "The lecture was mainly about Covid 19. The speaker explained that Covid 19 is a…" at bounding box center [463, 233] width 599 height 116
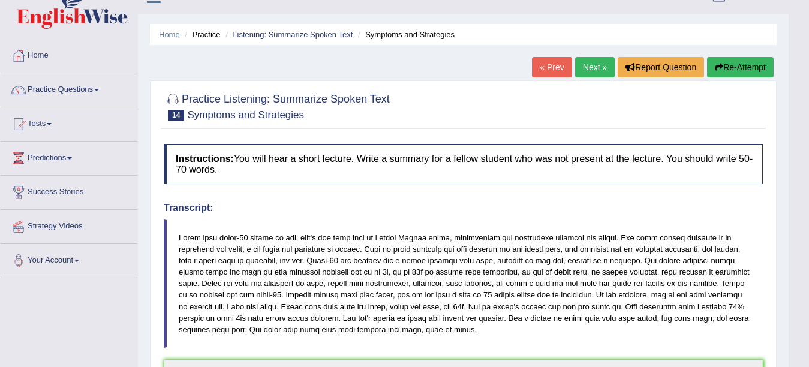
scroll to position [13, 0]
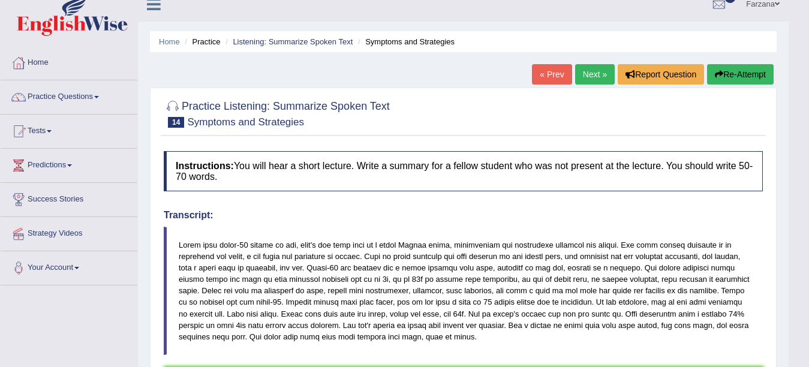
click at [753, 76] on button "Re-Attempt" at bounding box center [740, 74] width 67 height 20
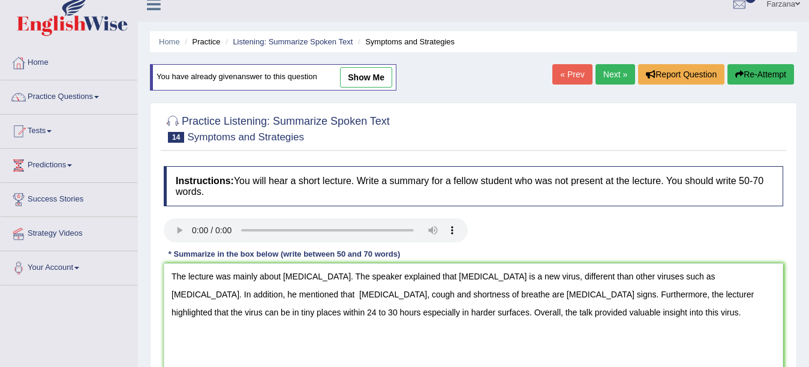
click at [307, 277] on textarea "The lecture was mainly about [MEDICAL_DATA]. The speaker explained that [MEDICA…" at bounding box center [474, 321] width 620 height 116
click at [448, 277] on textarea "The lecture was mainly about Covid-19. The speaker explained that Covid 19 is a…" at bounding box center [474, 321] width 620 height 116
click at [398, 295] on textarea "The lecture was mainly about Covid-19. The speaker explained that Covid-19 is a…" at bounding box center [474, 321] width 620 height 116
click at [404, 295] on textarea "The lecture was mainly about Covid-19. The speaker explained that Covid-19 is a…" at bounding box center [474, 321] width 620 height 116
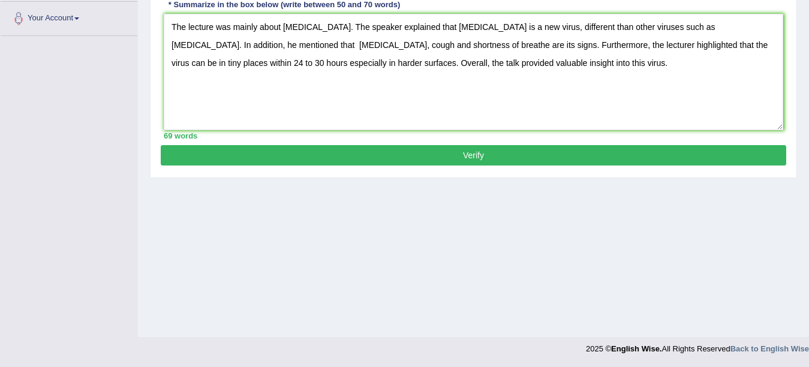
type textarea "The lecture was mainly about [MEDICAL_DATA]. The speaker explained that [MEDICA…"
click at [512, 153] on button "Verify" at bounding box center [474, 155] width 626 height 20
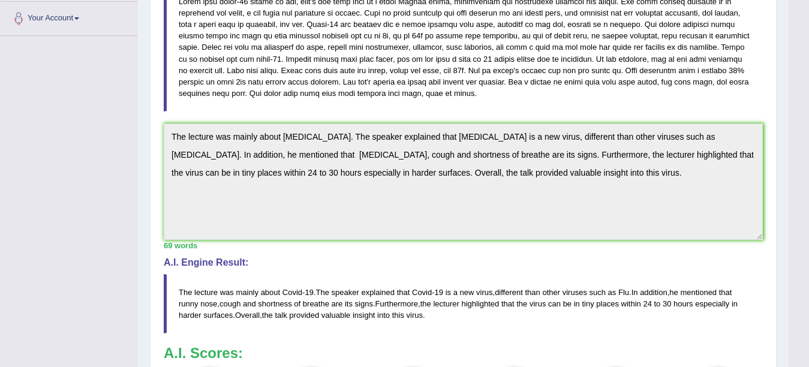
drag, startPoint x: 811, startPoint y: 154, endPoint x: 819, endPoint y: 220, distance: 66.4
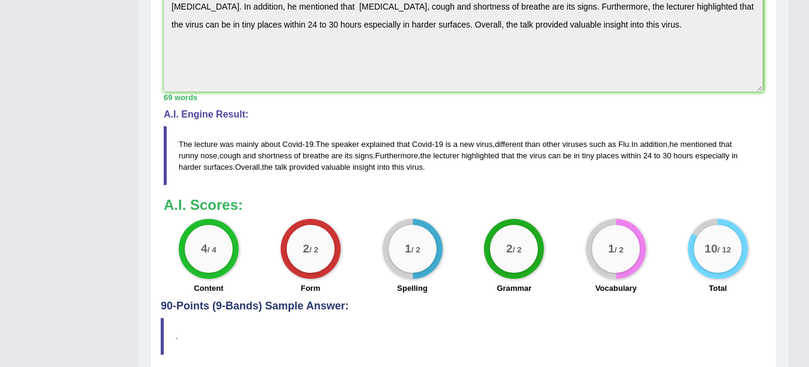
scroll to position [298, 0]
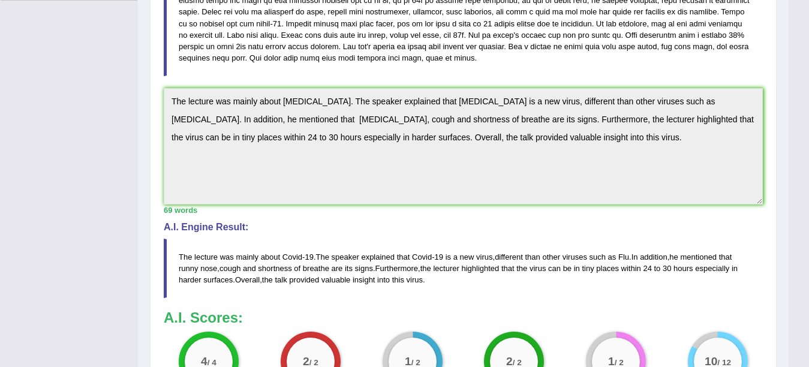
drag, startPoint x: 174, startPoint y: 95, endPoint x: 588, endPoint y: 173, distance: 421.3
click at [588, 173] on textarea "The lecture was mainly about [MEDICAL_DATA]. The speaker explained that [MEDICA…" at bounding box center [463, 146] width 599 height 116
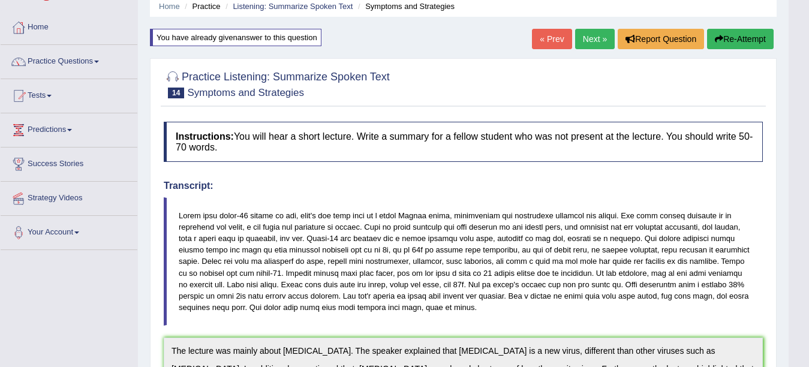
scroll to position [13, 0]
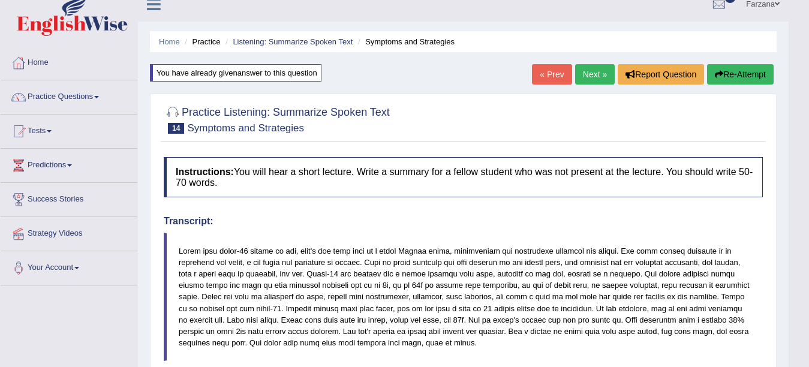
click at [717, 70] on icon "button" at bounding box center [719, 74] width 8 height 8
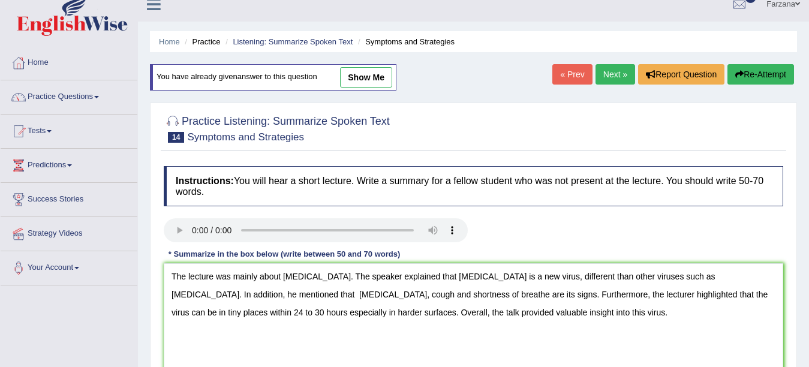
click at [654, 274] on textarea "The lecture was mainly about [MEDICAL_DATA]. The speaker explained that [MEDICA…" at bounding box center [474, 321] width 620 height 116
type textarea "The lecture was mainly about [MEDICAL_DATA]. The speaker explained that [MEDICA…"
drag, startPoint x: 805, startPoint y: 217, endPoint x: 813, endPoint y: 257, distance: 41.1
click at [809, 257] on html "Toggle navigation Home Practice Questions Speaking Practice Read Aloud Repeat S…" at bounding box center [404, 170] width 809 height 367
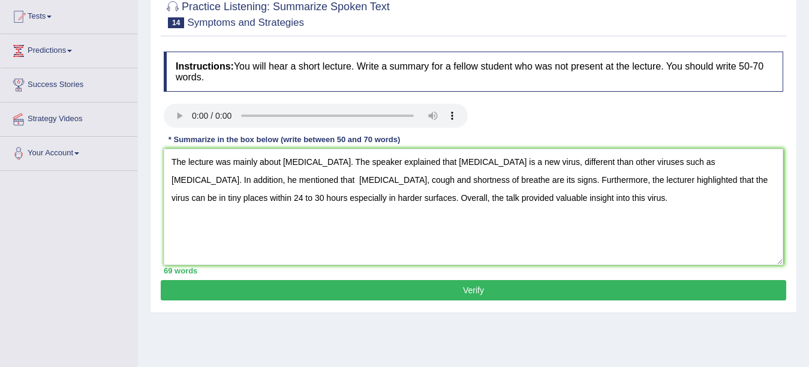
scroll to position [170, 0]
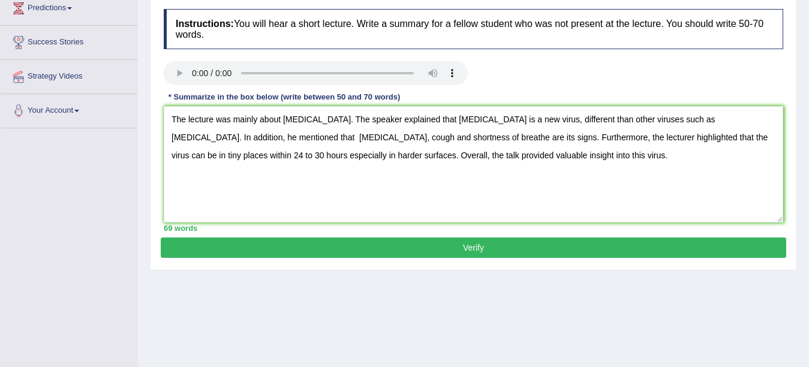
click at [503, 247] on button "Verify" at bounding box center [474, 248] width 626 height 20
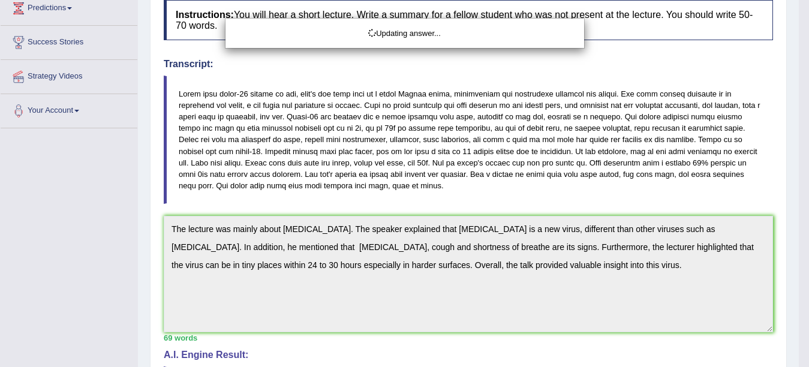
drag, startPoint x: 819, startPoint y: 123, endPoint x: 813, endPoint y: 218, distance: 95.5
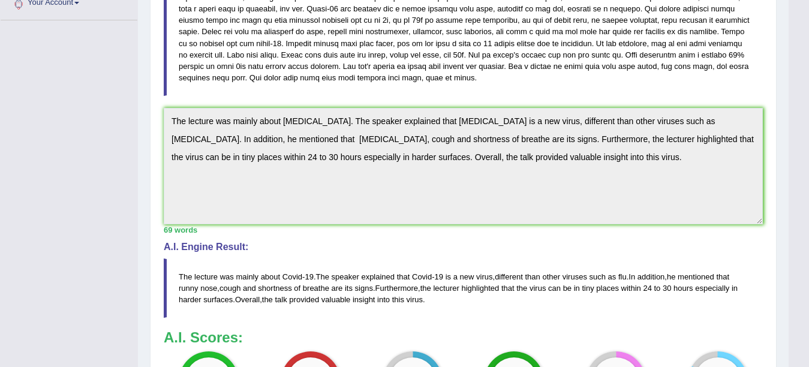
scroll to position [295, 0]
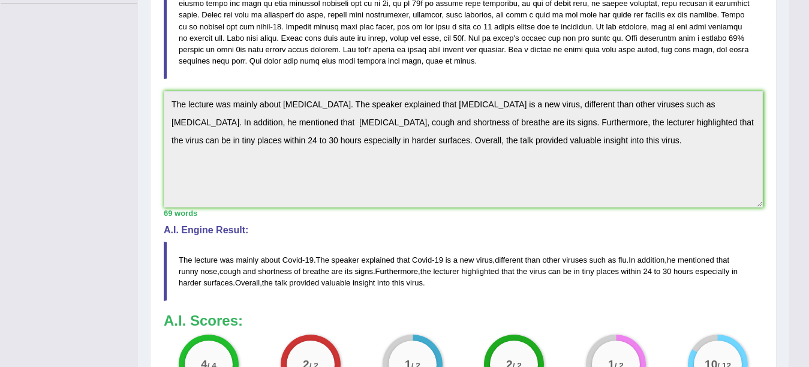
drag, startPoint x: 792, startPoint y: 187, endPoint x: 780, endPoint y: 239, distance: 54.3
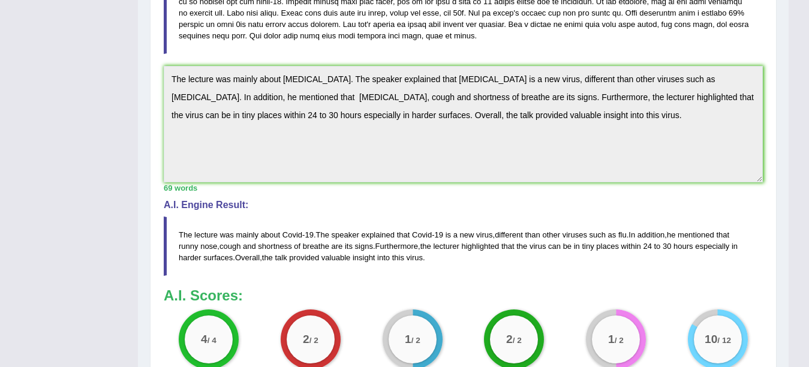
scroll to position [299, 0]
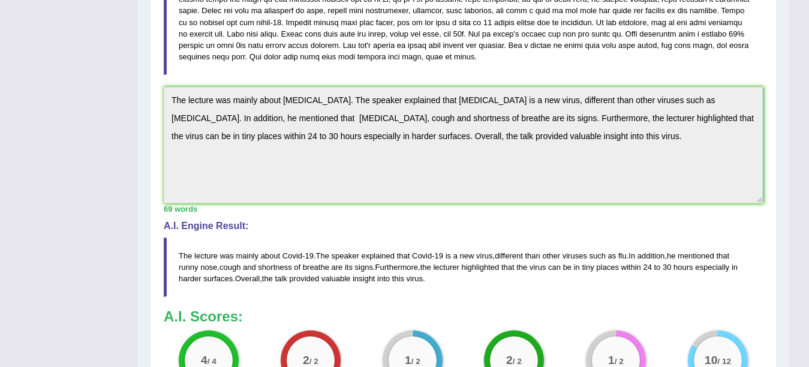
drag, startPoint x: 179, startPoint y: 101, endPoint x: 584, endPoint y: 170, distance: 411.3
click at [584, 170] on textarea "The lecture was mainly about Covid-19. The speaker explained that Covid-19 is a…" at bounding box center [463, 145] width 599 height 116
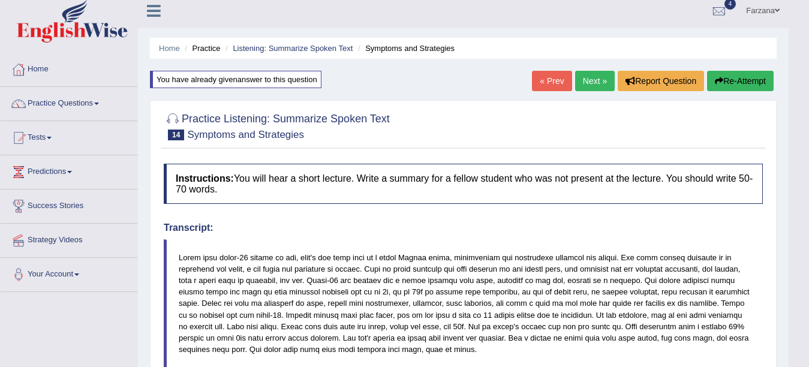
scroll to position [2, 0]
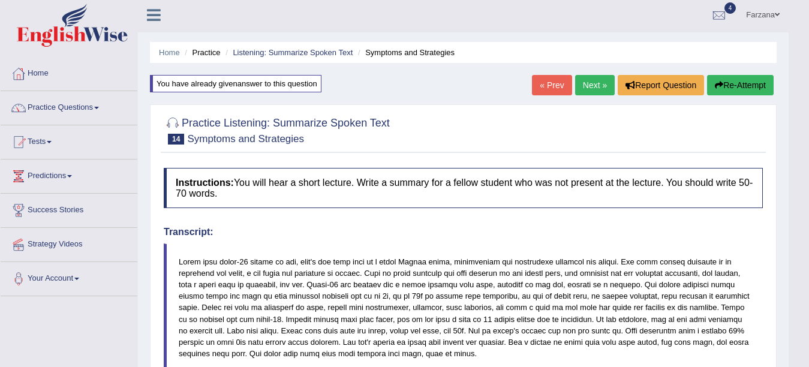
click at [753, 79] on button "Re-Attempt" at bounding box center [740, 85] width 67 height 20
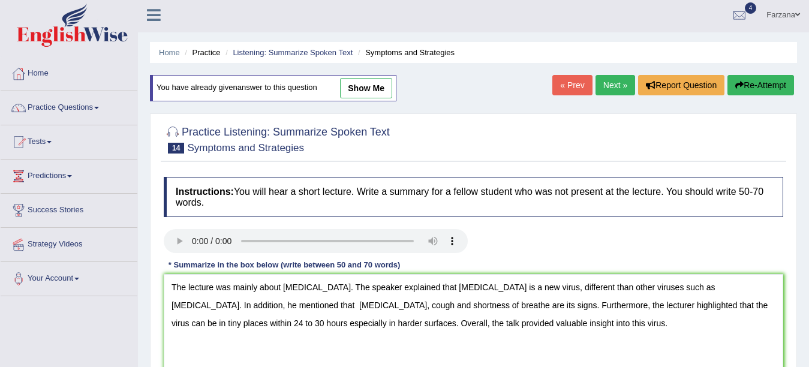
scroll to position [2, 0]
click at [336, 305] on textarea "The lecture was mainly about Covid-19. The speaker explained that Covid-19 is a…" at bounding box center [474, 332] width 620 height 116
click at [379, 306] on textarea "The lecture was mainly about Covid-19. The speaker explained that Covid-19 is a…" at bounding box center [474, 332] width 620 height 116
click at [630, 307] on textarea "The lecture was mainly about Covid-19. The speaker explained that Covid-19 is a…" at bounding box center [474, 332] width 620 height 116
click at [685, 309] on textarea "The lecture was mainly about Covid-19. The speaker explained that Covid-19 is a…" at bounding box center [474, 332] width 620 height 116
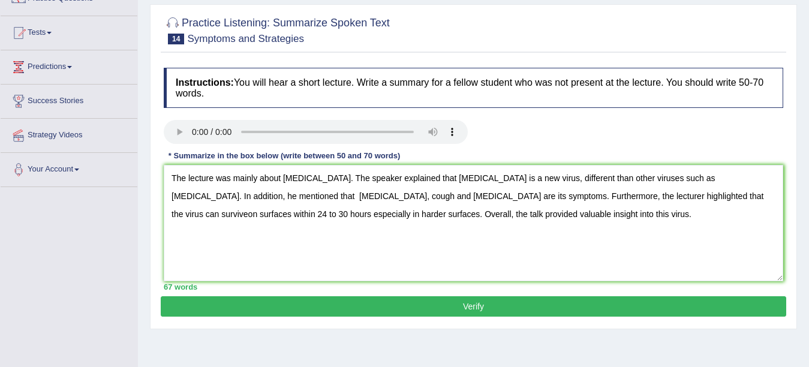
scroll to position [143, 0]
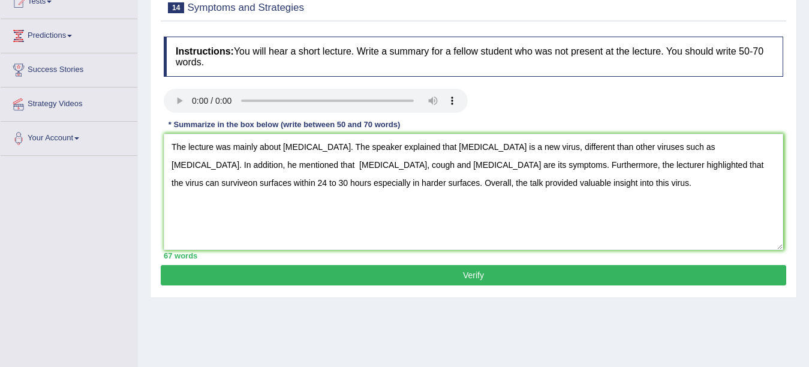
type textarea "The lecture was mainly about Covid-19. The speaker explained that Covid-19 is a…"
click at [505, 274] on button "Verify" at bounding box center [474, 275] width 626 height 20
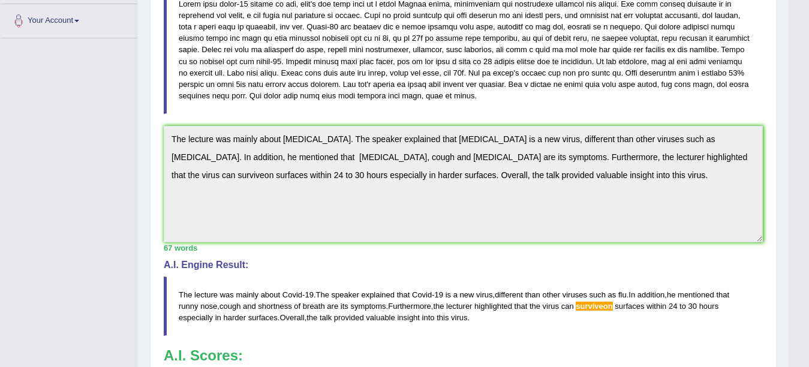
scroll to position [263, 0]
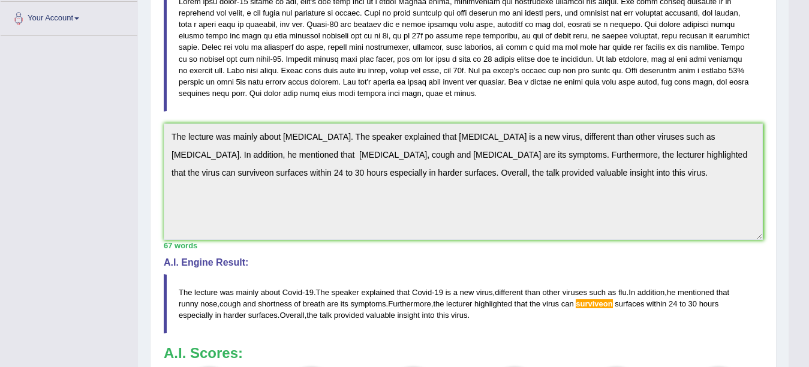
drag, startPoint x: 170, startPoint y: 133, endPoint x: 656, endPoint y: 214, distance: 493.1
click at [656, 214] on textarea "The lecture was mainly about Covid-19. The speaker explained that Covid-19 is a…" at bounding box center [463, 182] width 599 height 116
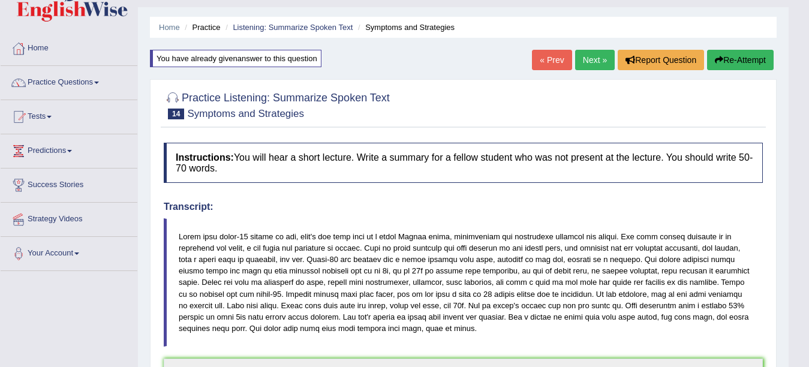
scroll to position [0, 0]
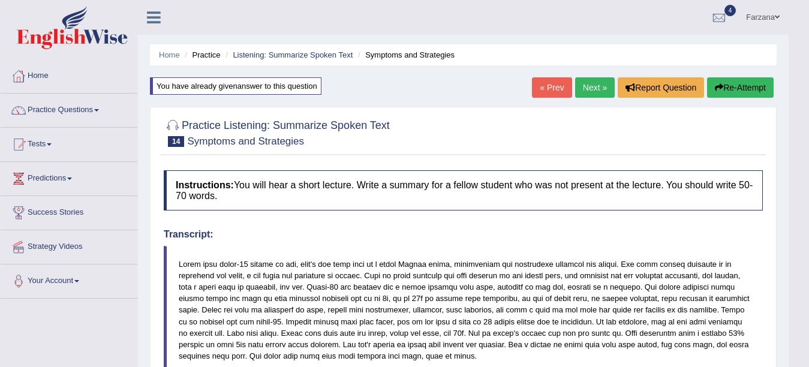
click at [741, 77] on button "Re-Attempt" at bounding box center [740, 87] width 67 height 20
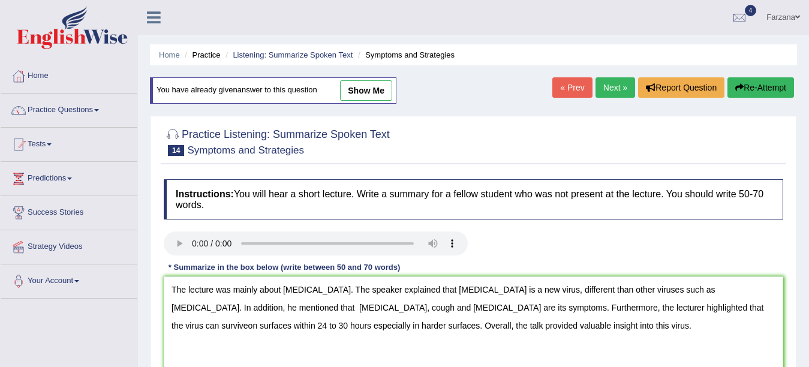
click at [642, 309] on textarea "The lecture was mainly about Covid-19. The speaker explained that Covid-19 is a…" at bounding box center [474, 335] width 620 height 116
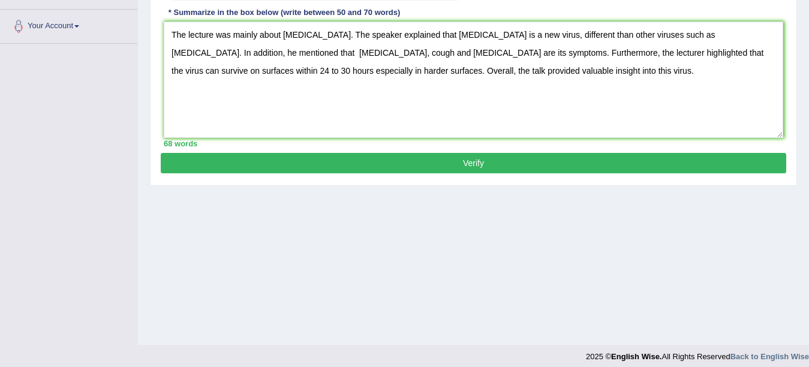
scroll to position [263, 0]
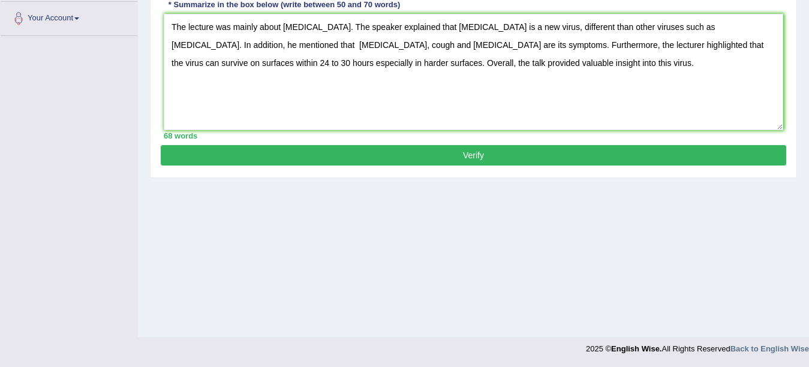
type textarea "The lecture was mainly about Covid-19. The speaker explained that Covid-19 is a…"
click at [555, 153] on button "Verify" at bounding box center [474, 155] width 626 height 20
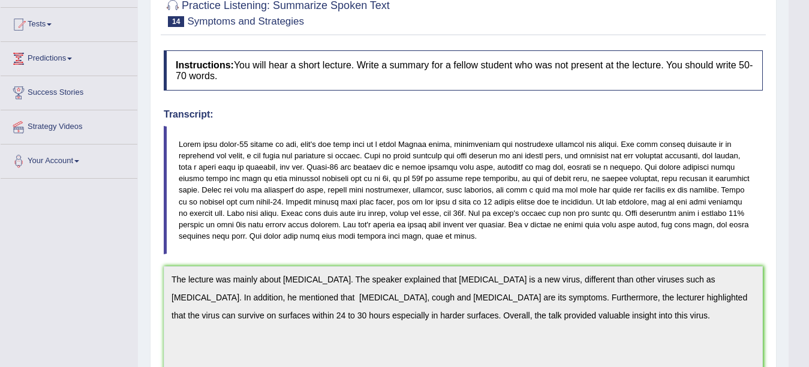
scroll to position [0, 0]
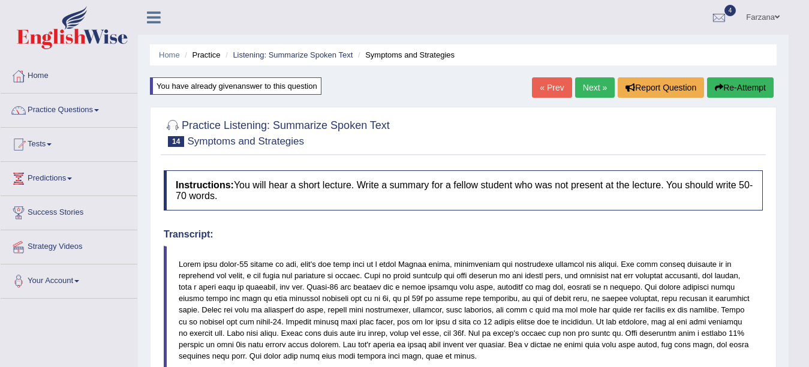
click at [294, 50] on li "Listening: Summarize Spoken Text" at bounding box center [288, 54] width 130 height 11
click at [290, 52] on link "Listening: Summarize Spoken Text" at bounding box center [293, 54] width 120 height 9
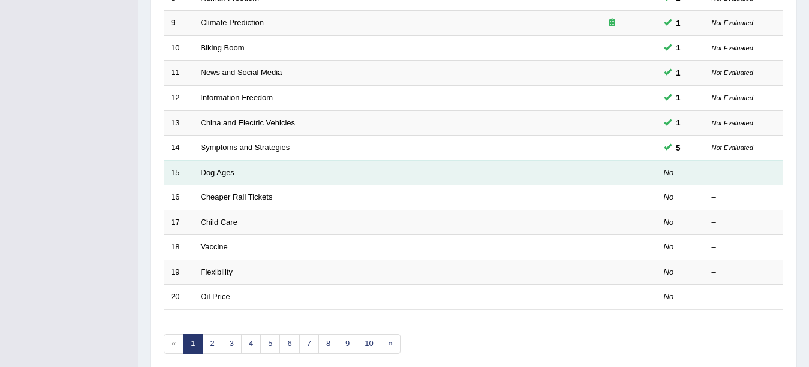
click at [221, 173] on link "Dog Ages" at bounding box center [218, 172] width 34 height 9
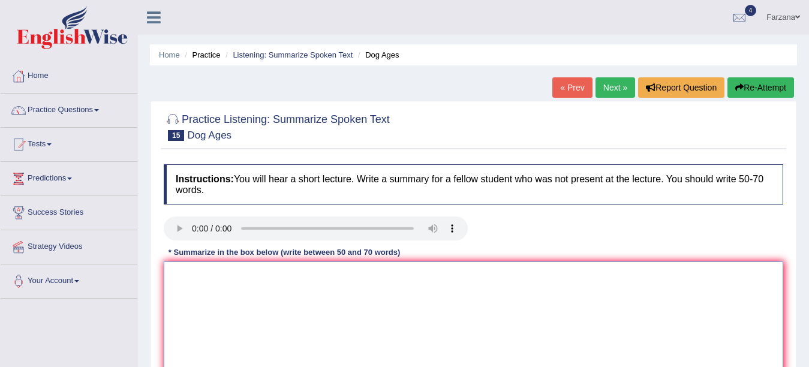
click at [264, 317] on textarea at bounding box center [474, 320] width 620 height 116
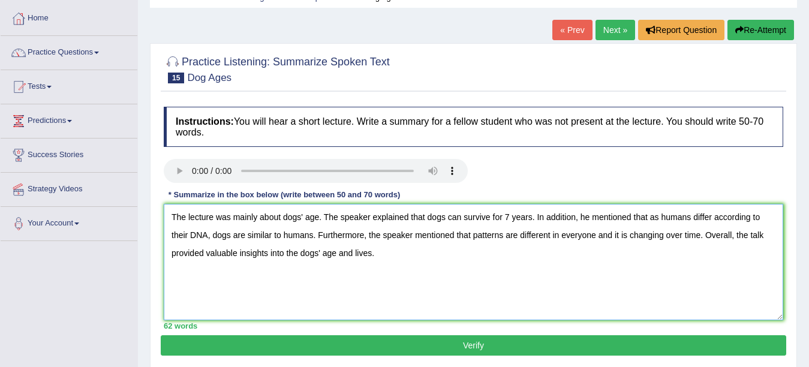
scroll to position [135, 0]
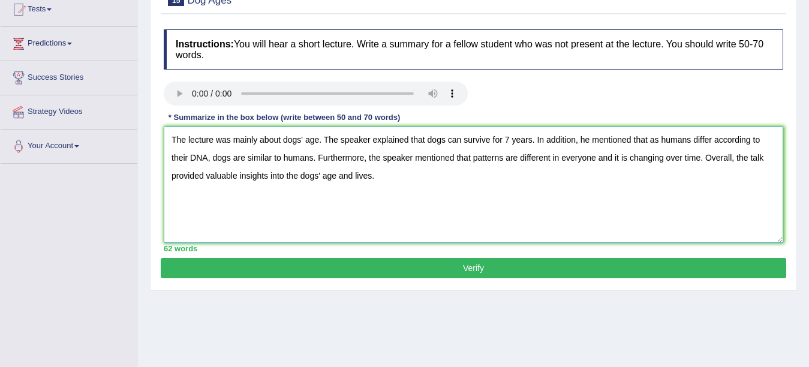
type textarea "The lecture was mainly about dogs' age. The speaker explained that dogs can sur…"
click at [645, 271] on button "Verify" at bounding box center [474, 268] width 626 height 20
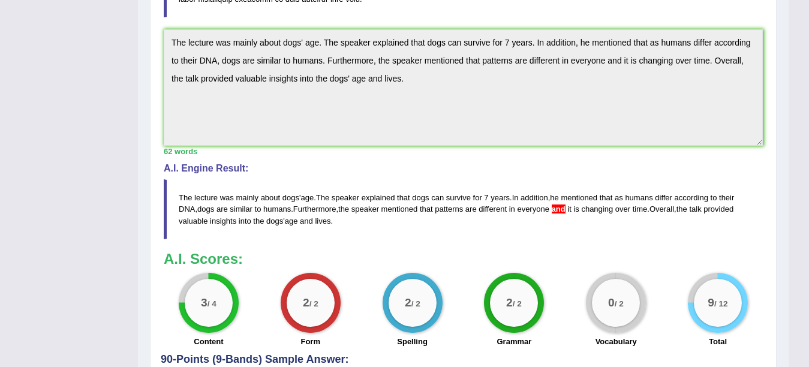
scroll to position [303, 0]
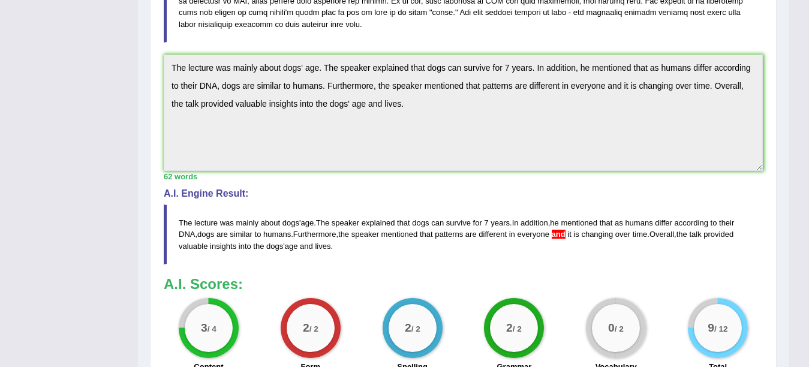
drag, startPoint x: 170, startPoint y: 66, endPoint x: 651, endPoint y: 128, distance: 485.1
click at [651, 128] on textarea "The lecture was mainly about dogs' age. The speaker explained that dogs can sur…" at bounding box center [463, 113] width 599 height 116
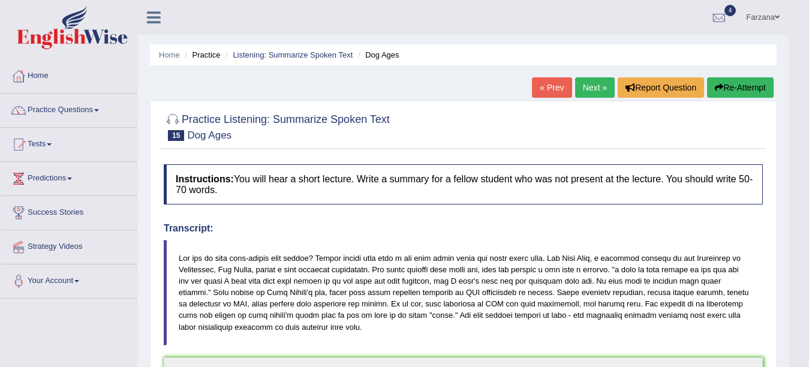
click at [712, 85] on button "Re-Attempt" at bounding box center [740, 87] width 67 height 20
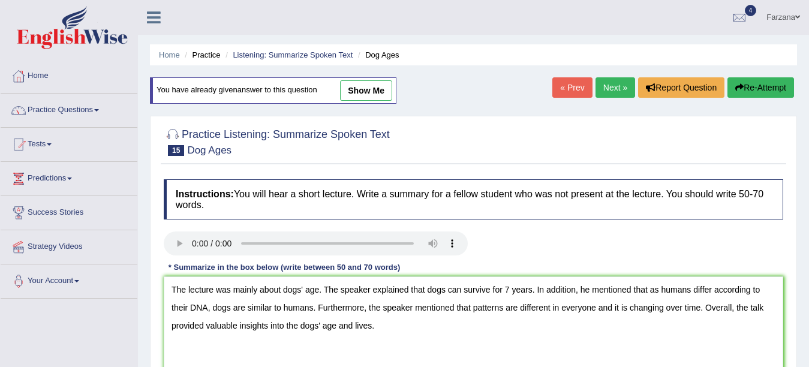
click at [594, 307] on textarea "The lecture was mainly about dogs' age. The speaker explained that dogs can sur…" at bounding box center [474, 335] width 620 height 116
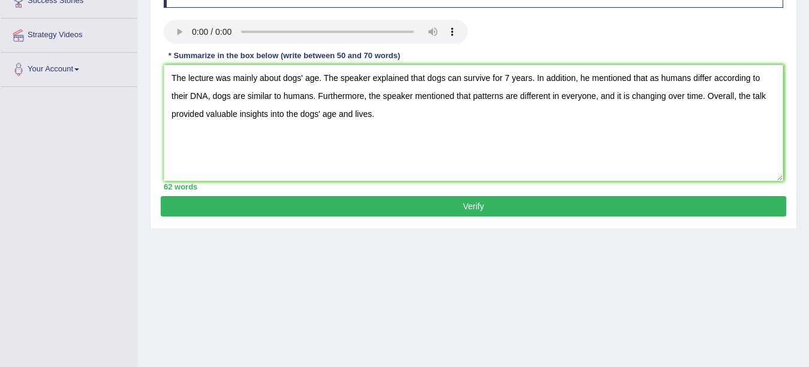
scroll to position [263, 0]
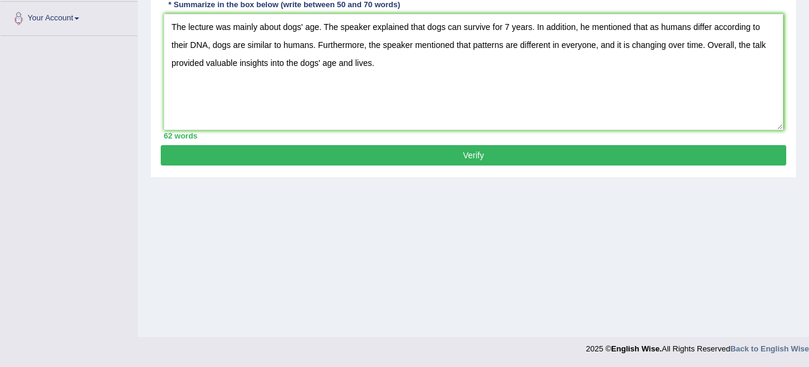
type textarea "The lecture was mainly about dogs' age. The speaker explained that dogs can sur…"
click at [524, 145] on div "Instructions: You will hear a short lecture. Write a summary for a fellow stude…" at bounding box center [474, 28] width 626 height 235
click at [522, 153] on button "Verify" at bounding box center [474, 155] width 626 height 20
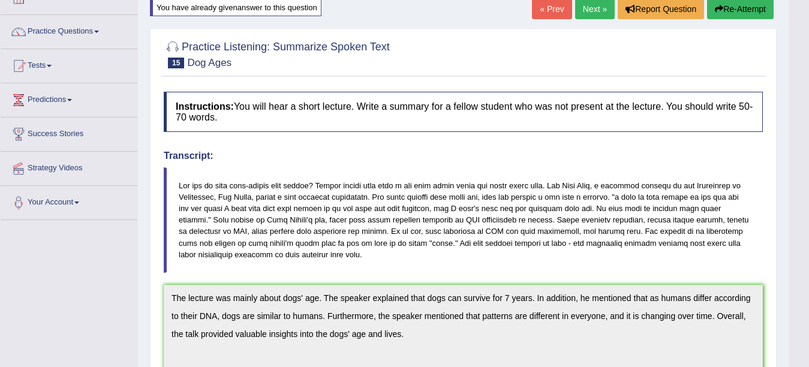
scroll to position [110, 0]
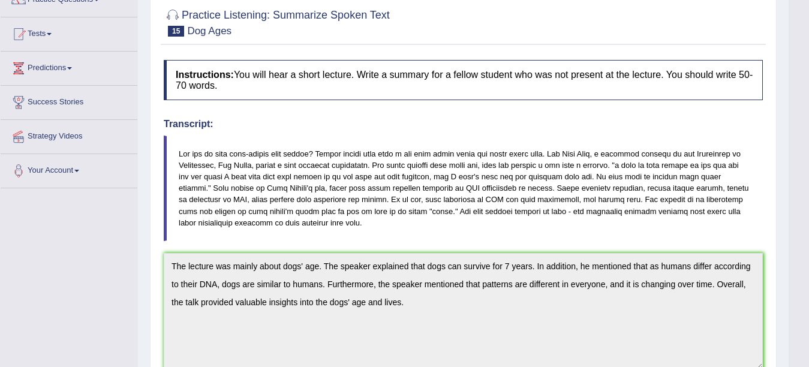
drag, startPoint x: 173, startPoint y: 261, endPoint x: 428, endPoint y: 303, distance: 258.4
click at [428, 303] on textarea "The lecture was mainly about dogs' age. The speaker explained that dogs can sur…" at bounding box center [463, 311] width 599 height 116
click at [732, 225] on blockquote at bounding box center [463, 189] width 599 height 106
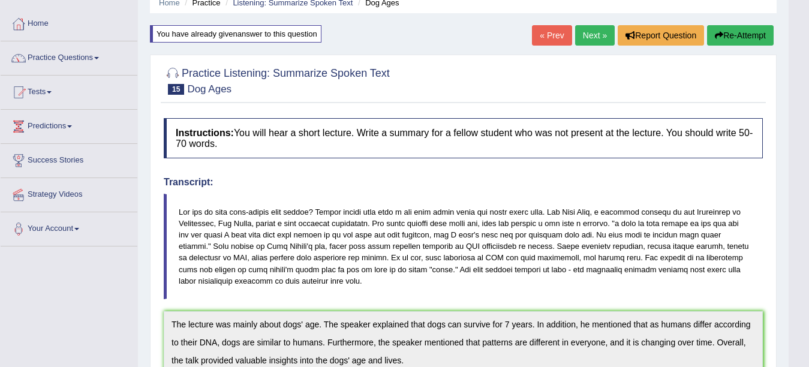
scroll to position [32, 0]
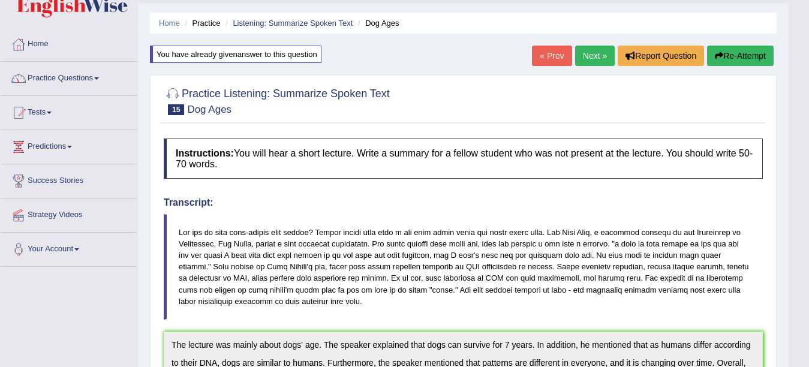
click at [743, 53] on button "Re-Attempt" at bounding box center [740, 56] width 67 height 20
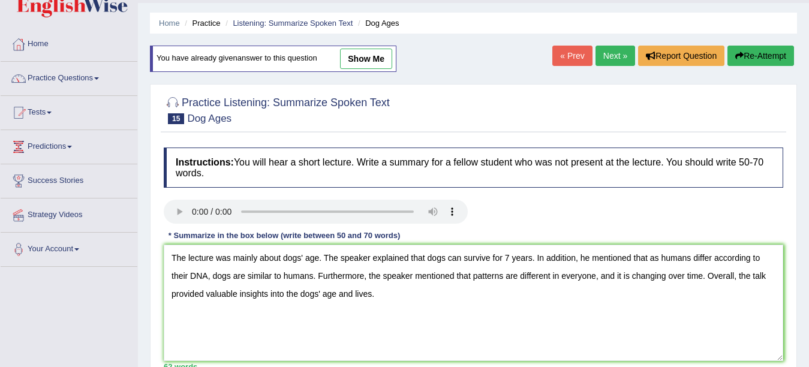
click at [212, 256] on textarea "The lecture was mainly about dogs' age. The speaker explained that dogs can sur…" at bounding box center [474, 303] width 620 height 116
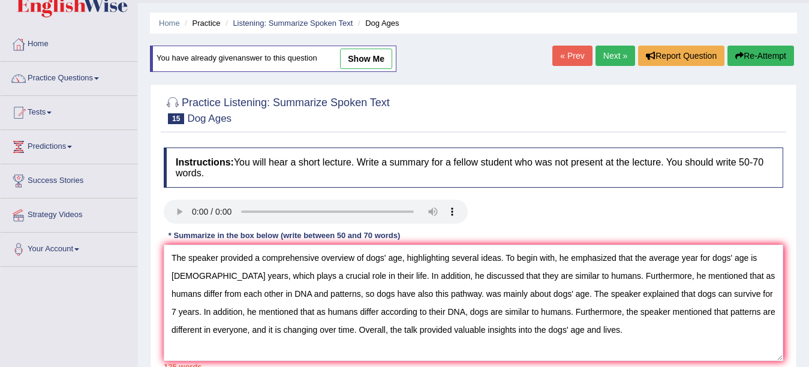
scroll to position [43, 0]
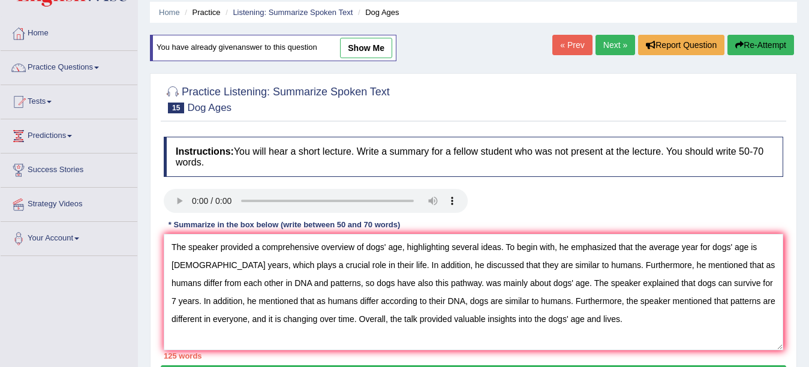
drag, startPoint x: 392, startPoint y: 292, endPoint x: 276, endPoint y: 327, distance: 121.6
click at [276, 327] on textarea "The speaker provided a comprehensive overview of dogs' age, highlighting severa…" at bounding box center [474, 292] width 620 height 116
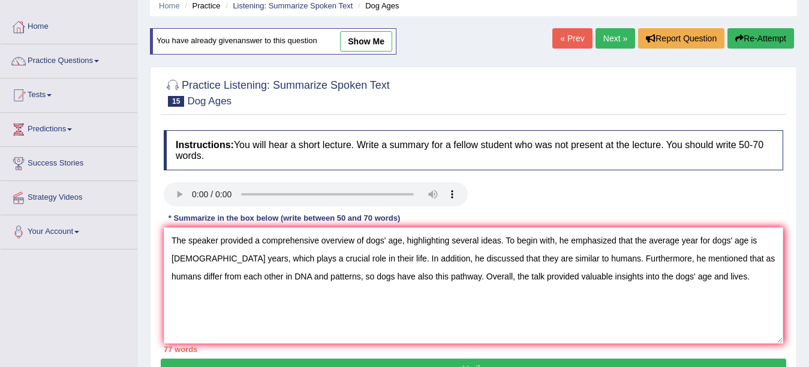
scroll to position [60, 0]
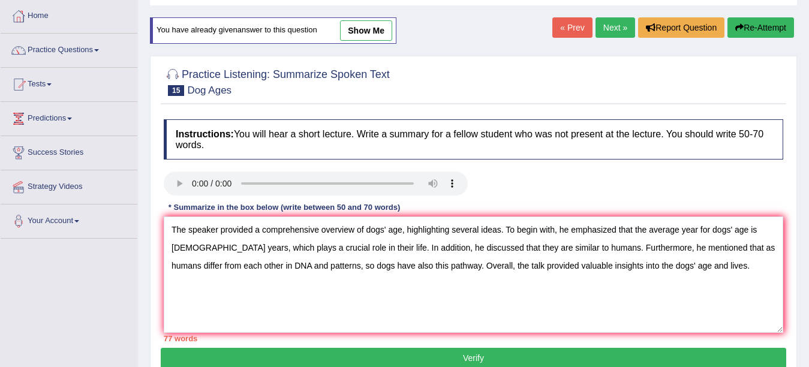
click at [548, 246] on textarea "The speaker provided a comprehensive overview of dogs' age, highlighting severa…" at bounding box center [474, 275] width 620 height 116
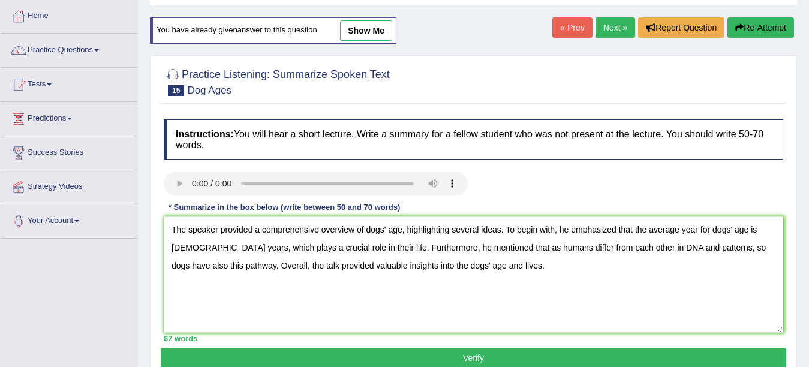
type textarea "The speaker provided a comprehensive overview of dogs' age, highlighting severa…"
click at [472, 356] on button "Verify" at bounding box center [474, 358] width 626 height 20
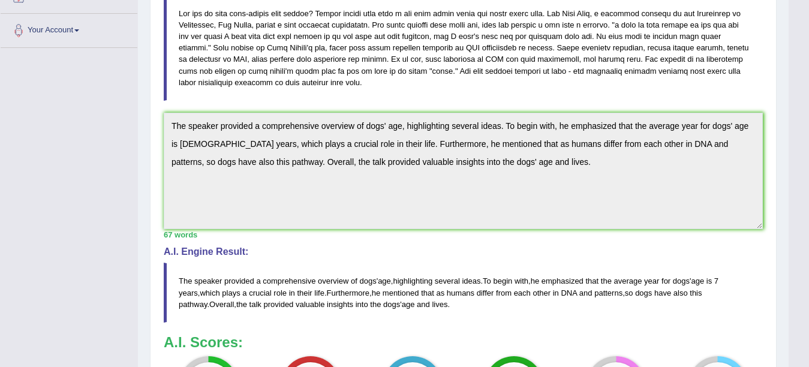
scroll to position [0, 0]
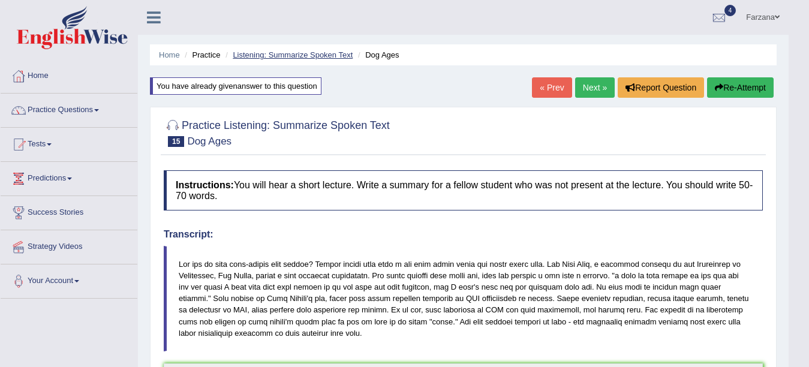
click at [276, 58] on link "Listening: Summarize Spoken Text" at bounding box center [293, 54] width 120 height 9
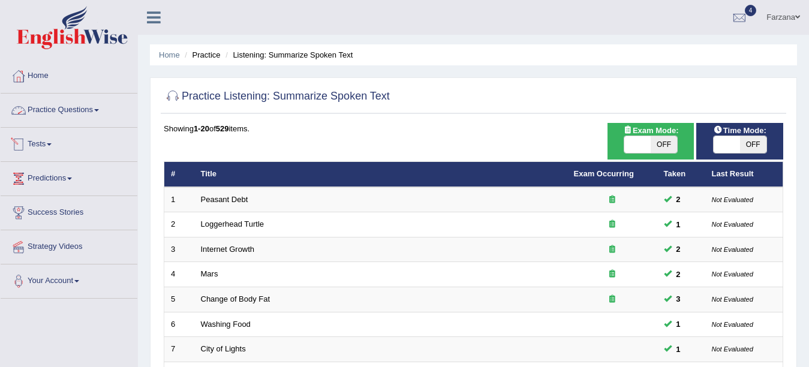
click at [81, 115] on link "Practice Questions" at bounding box center [69, 109] width 137 height 30
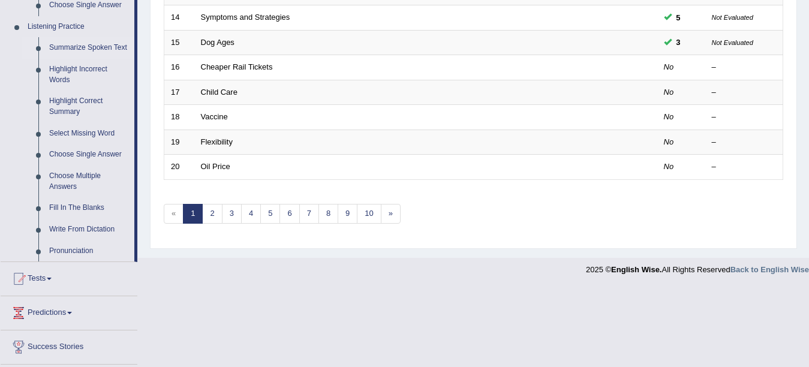
scroll to position [511, 0]
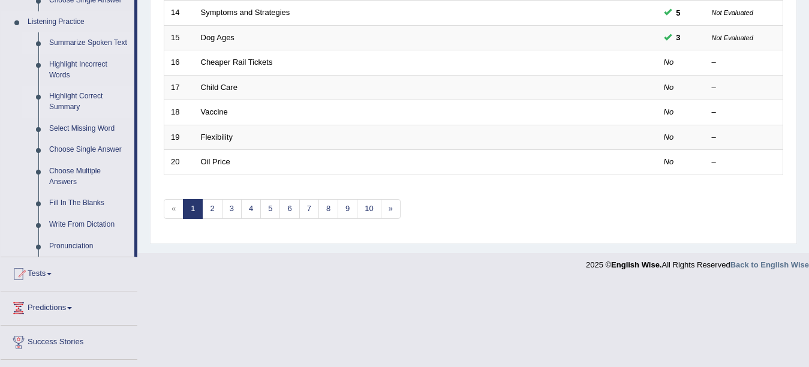
click at [74, 97] on link "Highlight Correct Summary" at bounding box center [89, 102] width 91 height 32
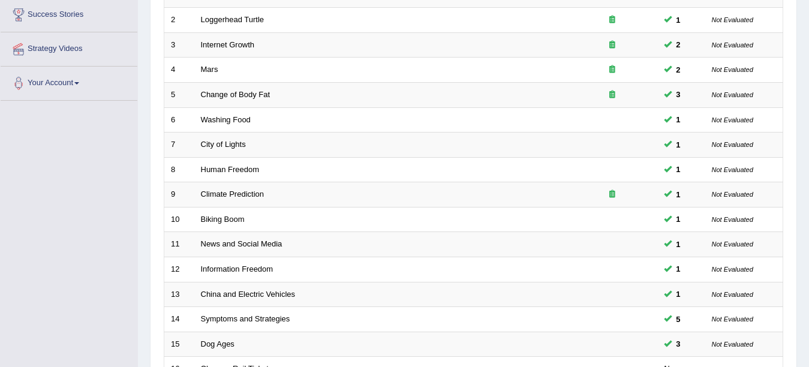
scroll to position [225, 0]
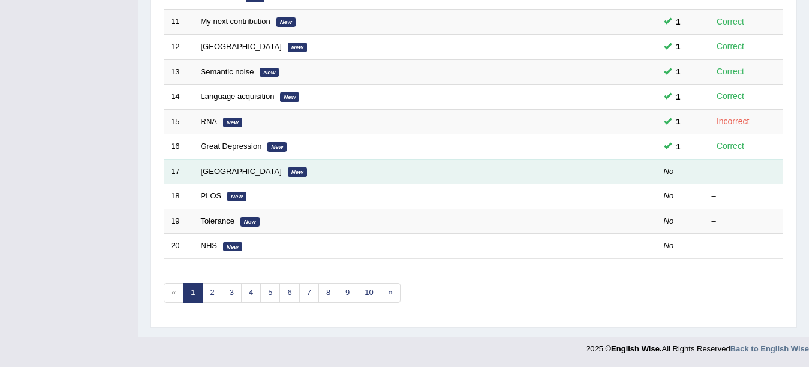
click at [217, 169] on link "Newcastle" at bounding box center [241, 171] width 81 height 9
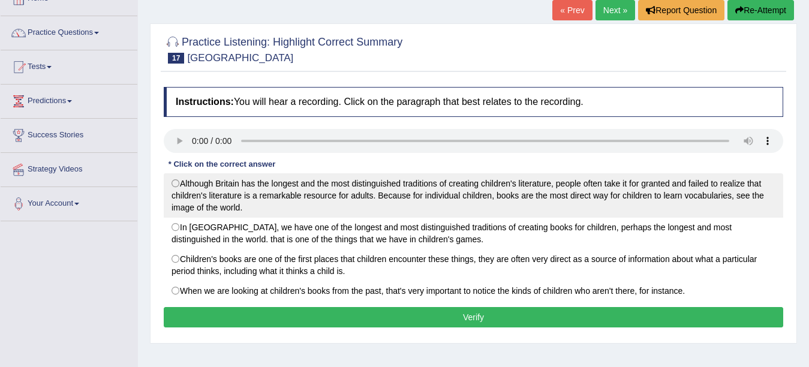
click at [249, 179] on label "Although Britain has the longest and the most distinguished traditions of creat…" at bounding box center [474, 195] width 620 height 44
radio input "true"
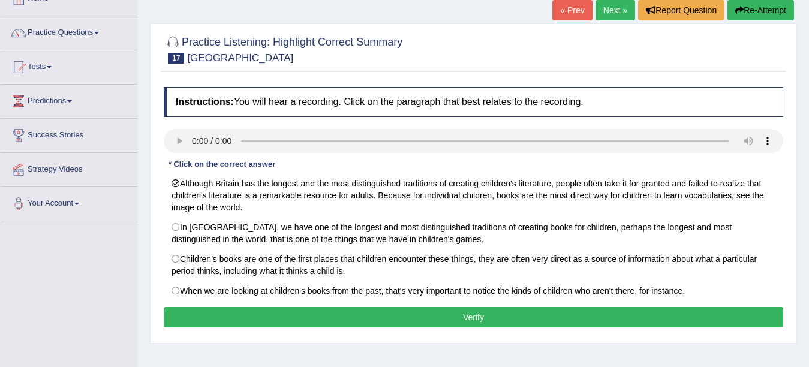
click at [277, 311] on button "Verify" at bounding box center [474, 317] width 620 height 20
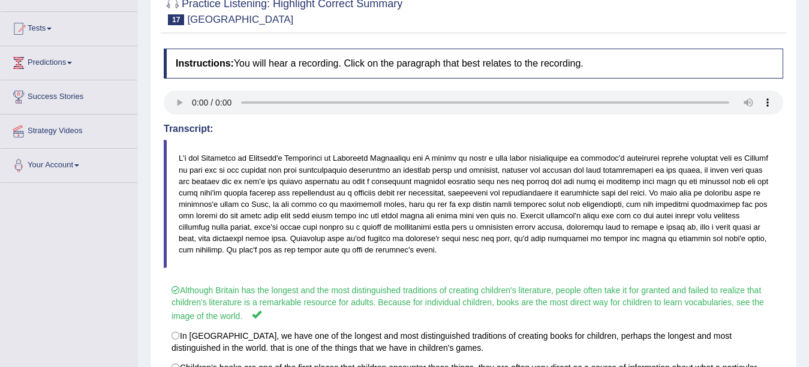
scroll to position [47, 0]
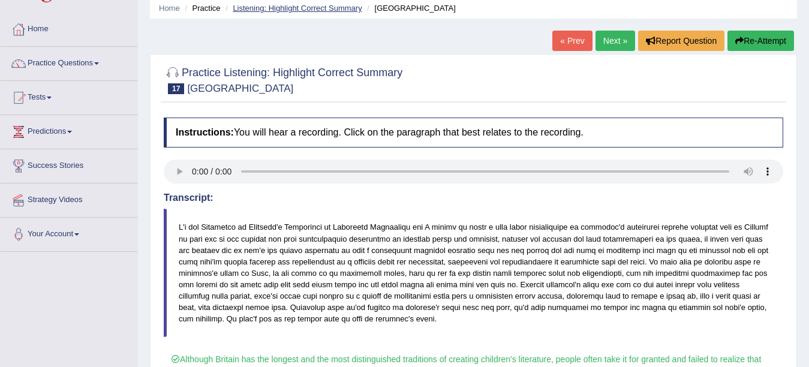
click at [307, 6] on link "Listening: Highlight Correct Summary" at bounding box center [297, 8] width 129 height 9
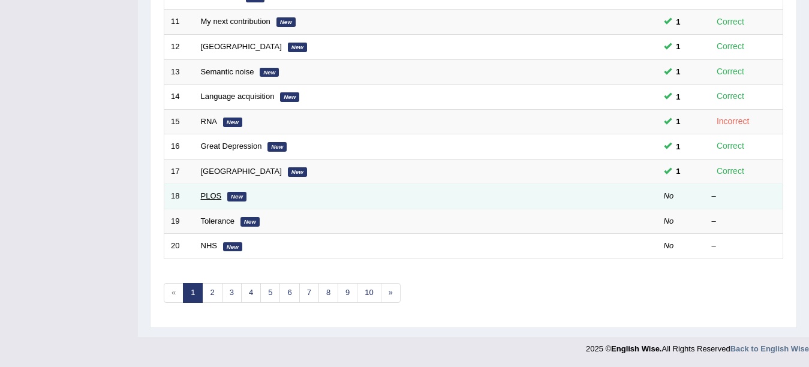
click at [203, 196] on link "PLOS" at bounding box center [211, 195] width 21 height 9
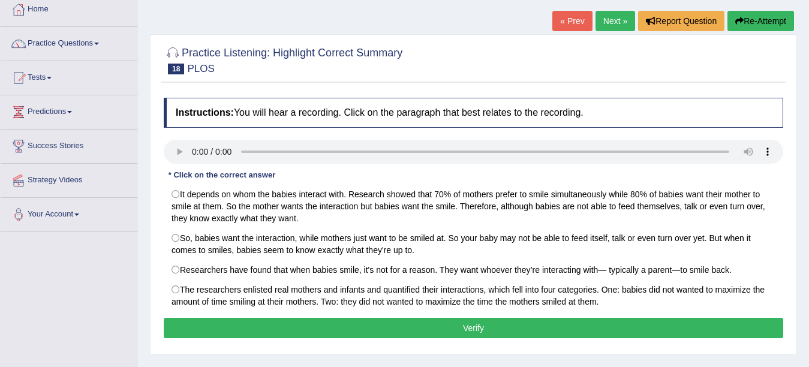
scroll to position [68, 0]
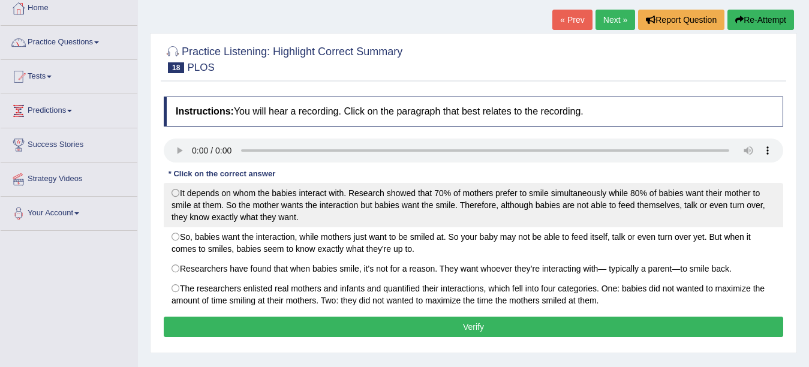
click at [444, 210] on label "It depends on whom the babies interact with. Research showed that 70% of mother…" at bounding box center [474, 205] width 620 height 44
radio input "true"
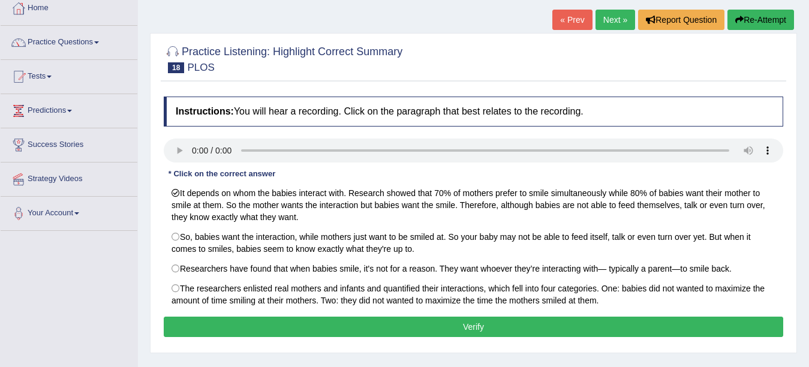
click at [376, 332] on button "Verify" at bounding box center [474, 327] width 620 height 20
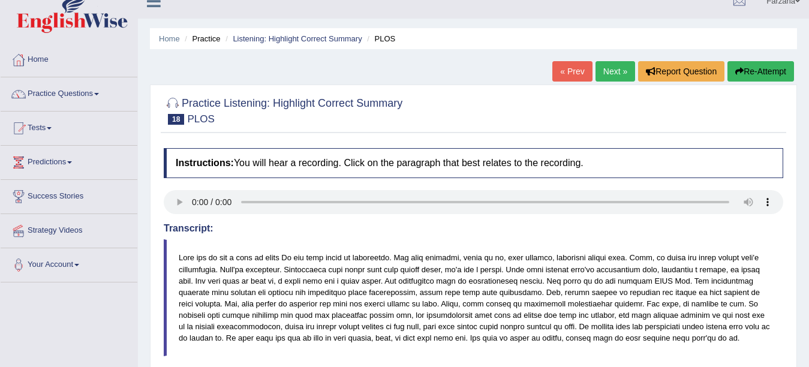
scroll to position [0, 0]
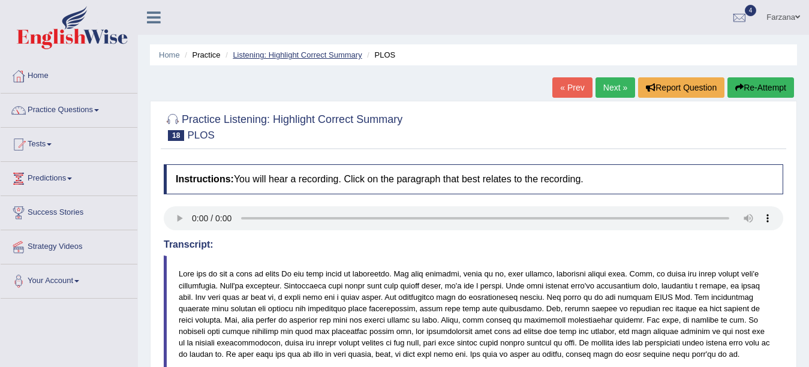
click at [274, 55] on link "Listening: Highlight Correct Summary" at bounding box center [297, 54] width 129 height 9
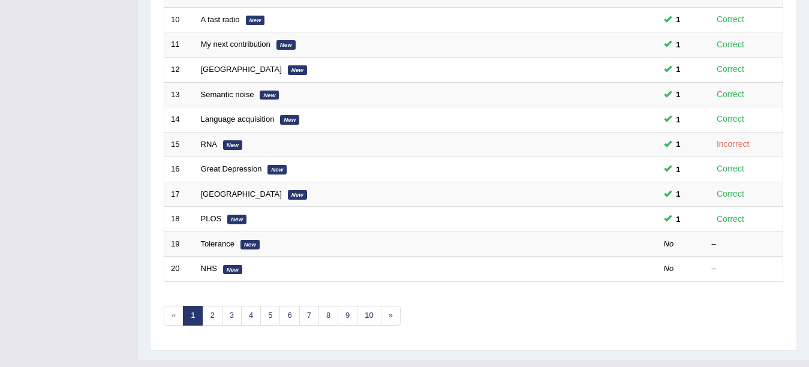
scroll to position [427, 0]
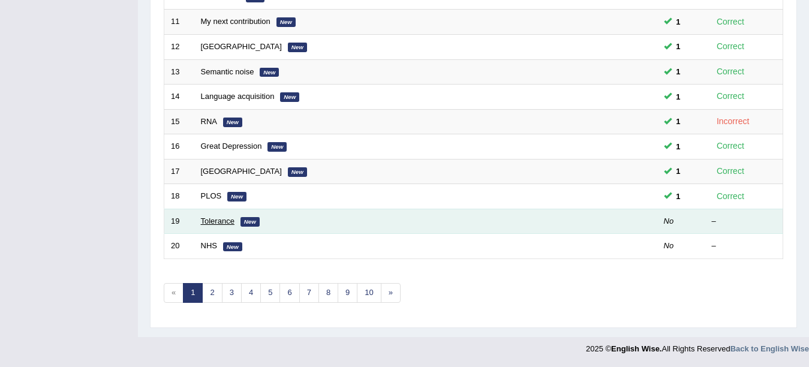
click at [226, 221] on link "Tolerance" at bounding box center [218, 221] width 34 height 9
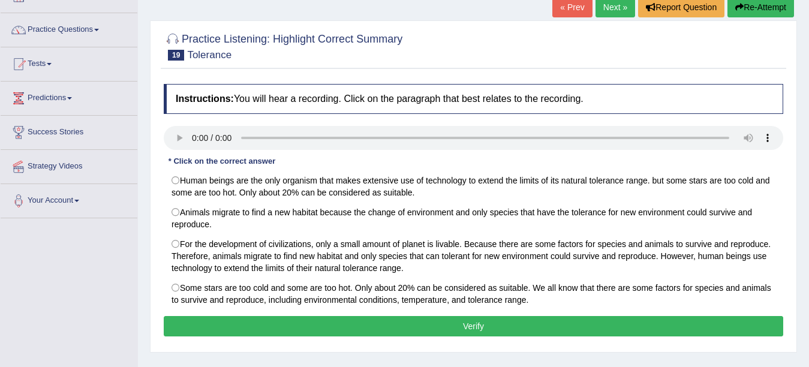
scroll to position [88, 0]
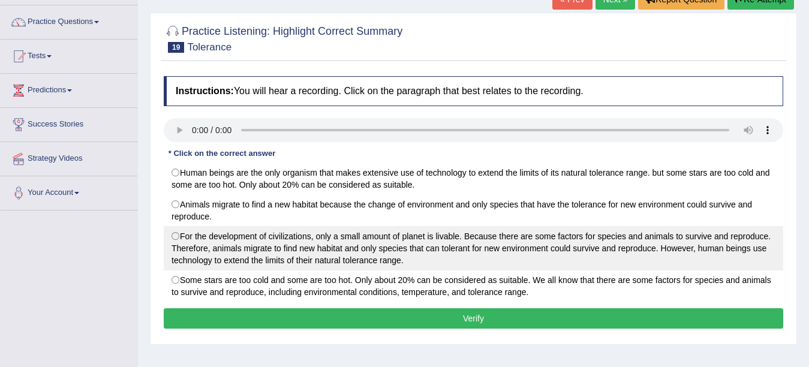
click at [386, 262] on label "For the development of civilizations, only a small amount of planet is livable.…" at bounding box center [474, 248] width 620 height 44
radio input "true"
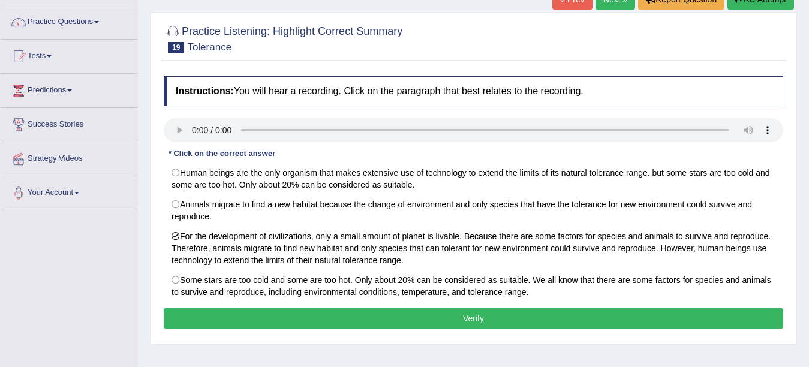
click at [398, 315] on button "Verify" at bounding box center [474, 318] width 620 height 20
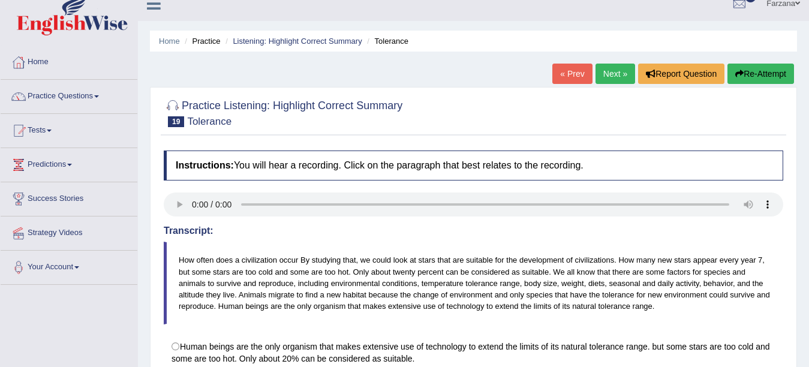
scroll to position [0, 0]
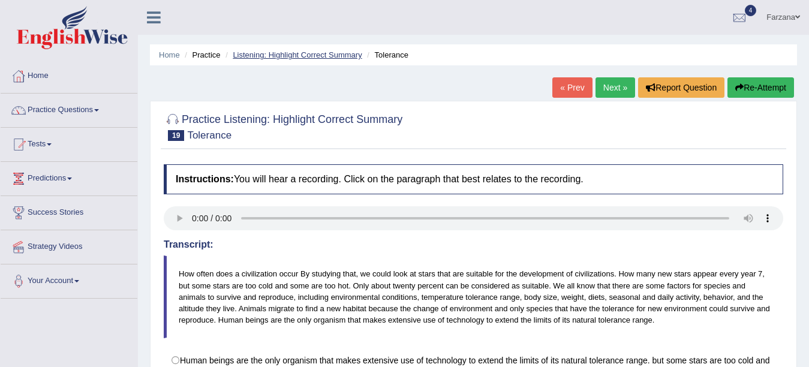
click at [356, 57] on link "Listening: Highlight Correct Summary" at bounding box center [297, 54] width 129 height 9
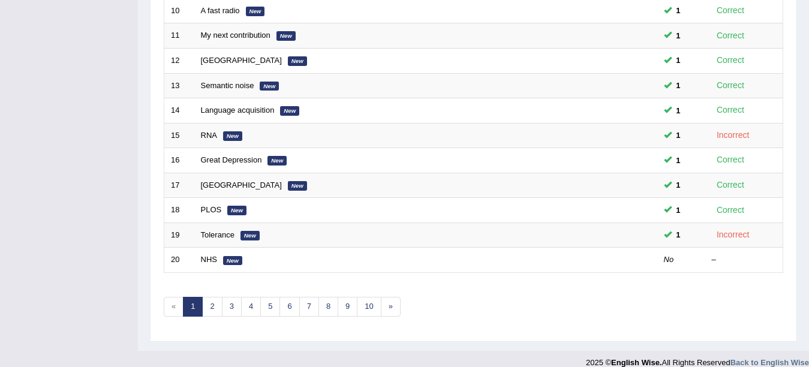
scroll to position [427, 0]
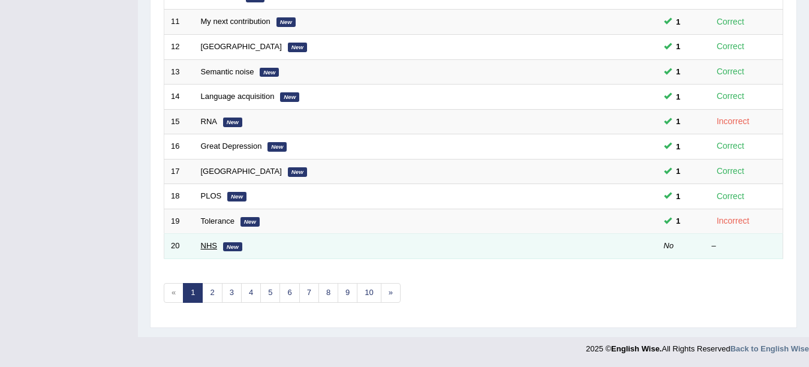
click at [212, 248] on link "NHS" at bounding box center [209, 245] width 16 height 9
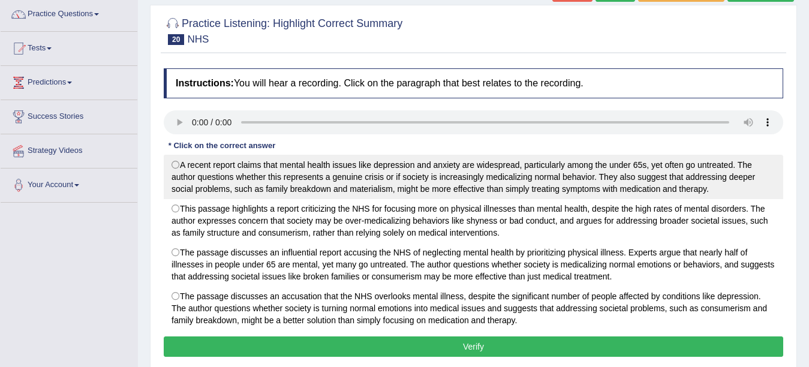
click at [429, 187] on label "A recent report claims that mental health issues like depression and anxiety ar…" at bounding box center [474, 177] width 620 height 44
radio input "true"
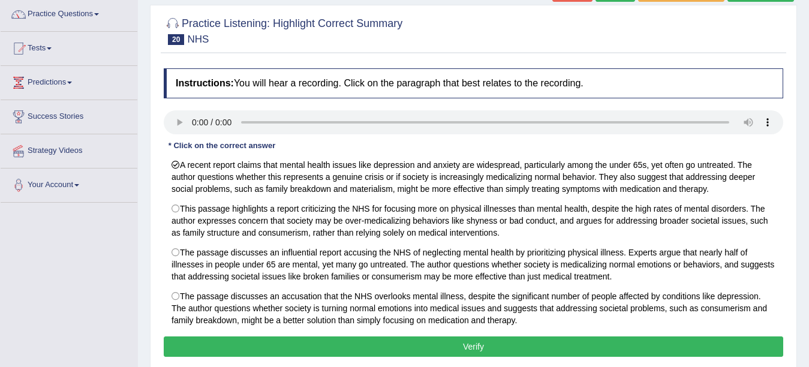
click at [430, 334] on div "Instructions: You will hear a recording. Click on the paragraph that best relat…" at bounding box center [474, 214] width 626 height 304
click at [419, 360] on div "Instructions: You will hear a recording. Click on the paragraph that best relat…" at bounding box center [474, 214] width 626 height 304
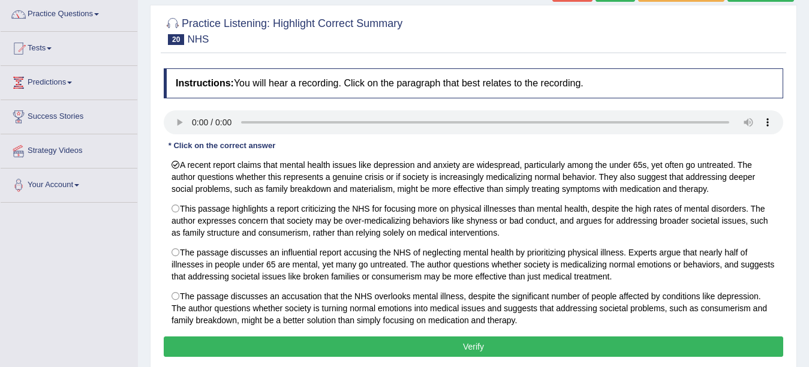
click at [419, 360] on div "Instructions: You will hear a recording. Click on the paragraph that best relat…" at bounding box center [474, 214] width 626 height 304
click at [417, 352] on button "Verify" at bounding box center [474, 346] width 620 height 20
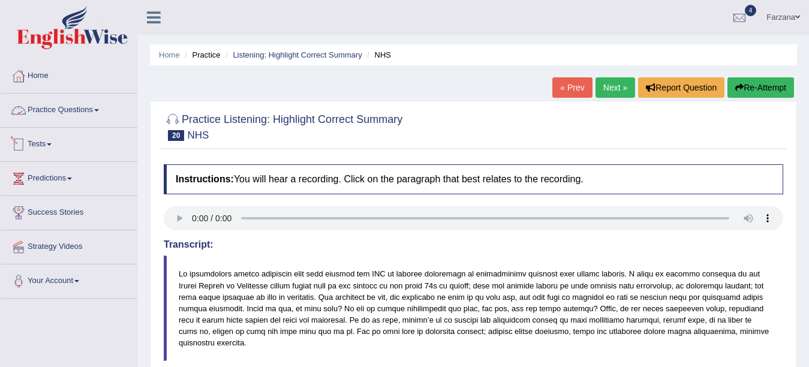
click at [82, 110] on link "Practice Questions" at bounding box center [69, 109] width 137 height 30
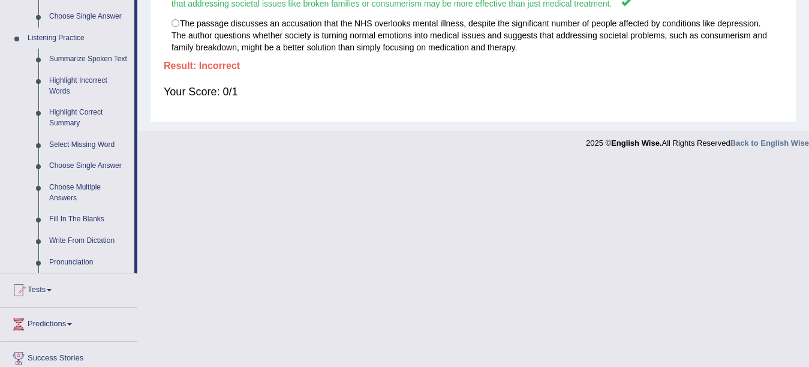
scroll to position [493, 0]
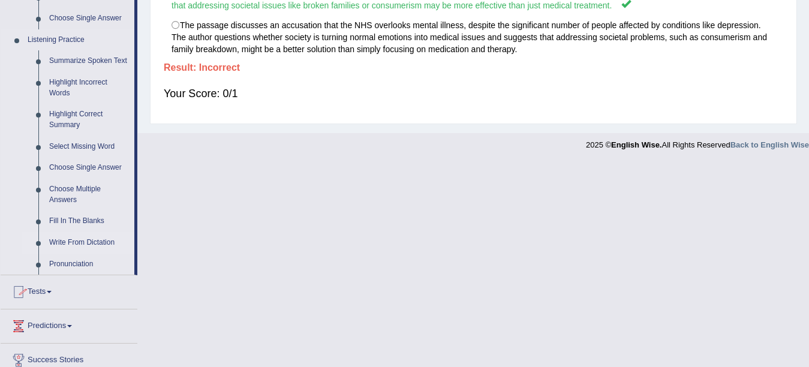
click at [82, 242] on link "Write From Dictation" at bounding box center [89, 243] width 91 height 22
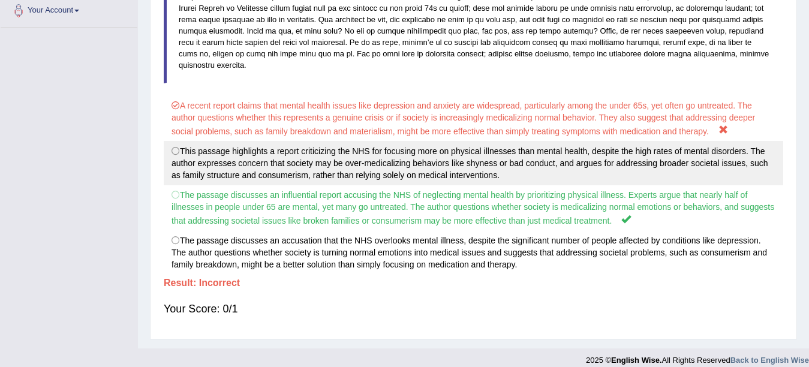
scroll to position [201, 0]
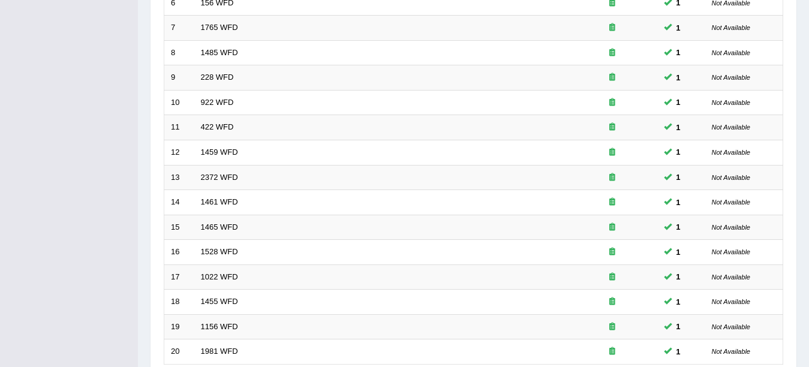
scroll to position [427, 0]
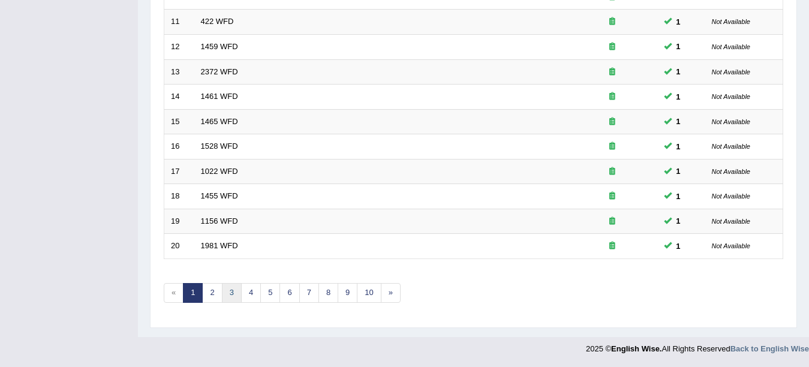
click at [230, 293] on link "3" at bounding box center [232, 293] width 20 height 20
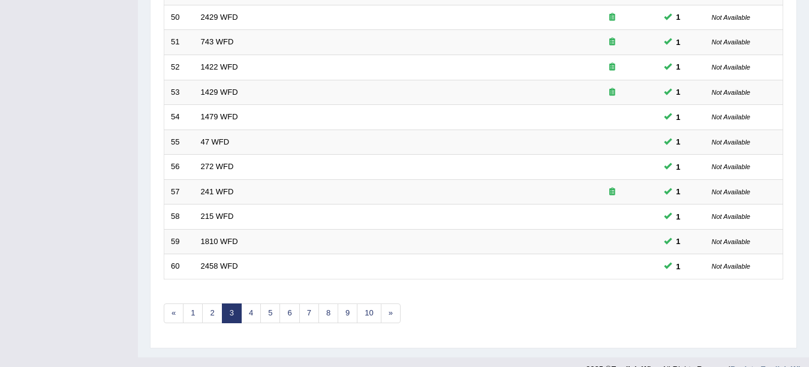
scroll to position [427, 0]
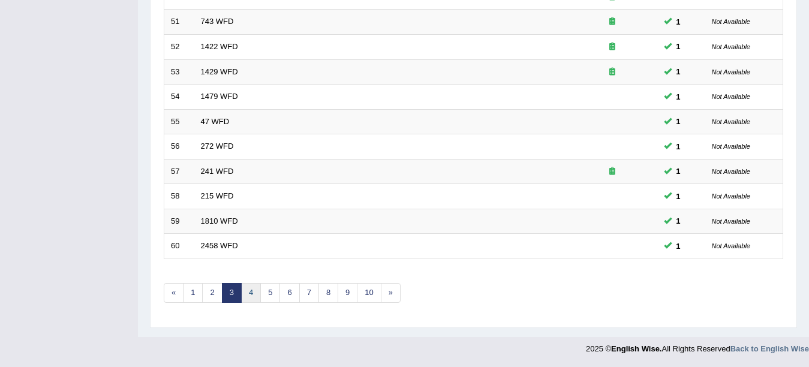
click at [249, 287] on link "4" at bounding box center [251, 293] width 20 height 20
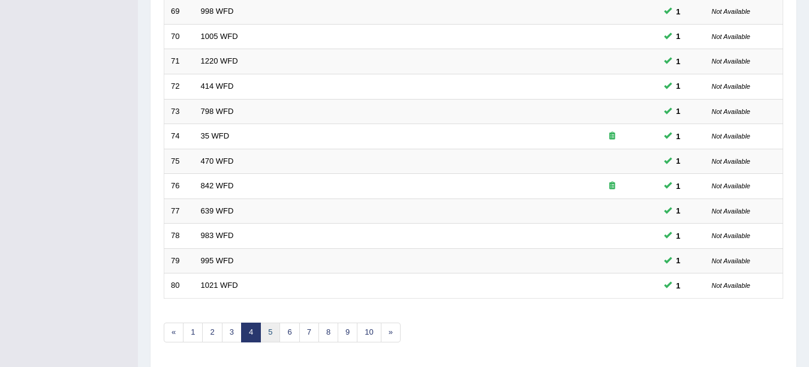
click at [263, 333] on link "5" at bounding box center [270, 333] width 20 height 20
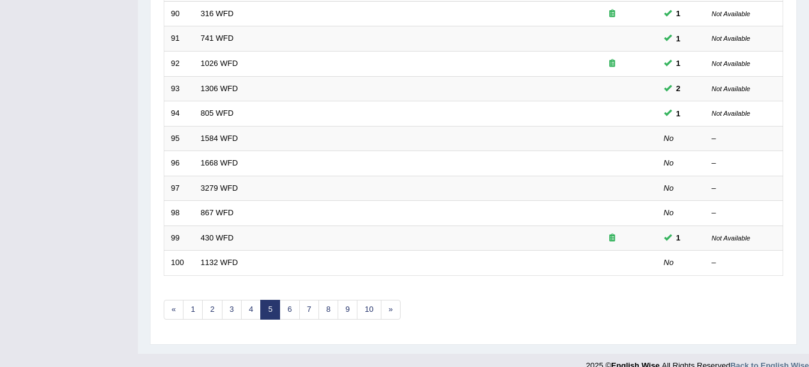
scroll to position [427, 0]
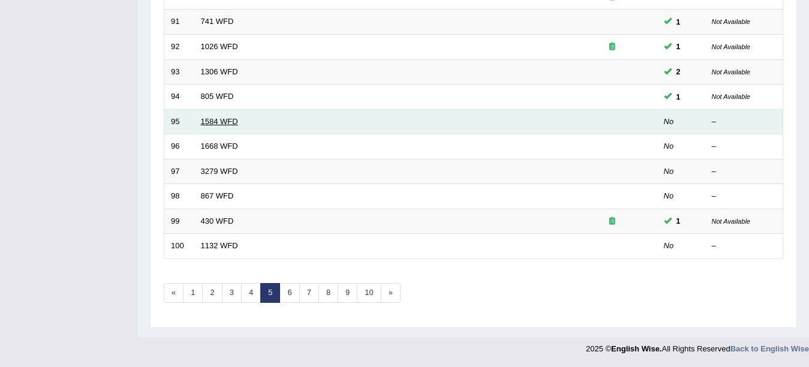
click at [227, 121] on link "1584 WFD" at bounding box center [219, 121] width 37 height 9
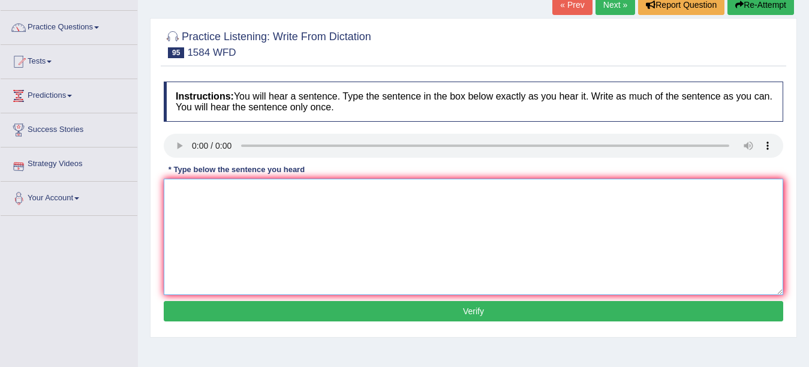
click at [263, 248] on textarea at bounding box center [474, 237] width 620 height 116
type textarea "You should return the books to the library before the term."
click at [289, 303] on button "Verify" at bounding box center [474, 311] width 620 height 20
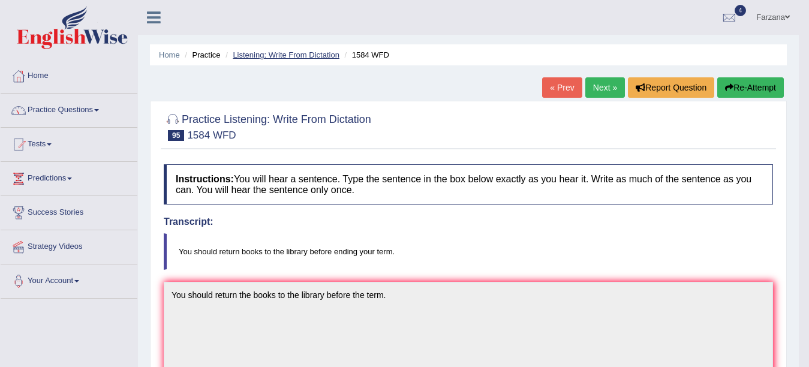
click at [304, 55] on link "Listening: Write From Dictation" at bounding box center [286, 54] width 107 height 9
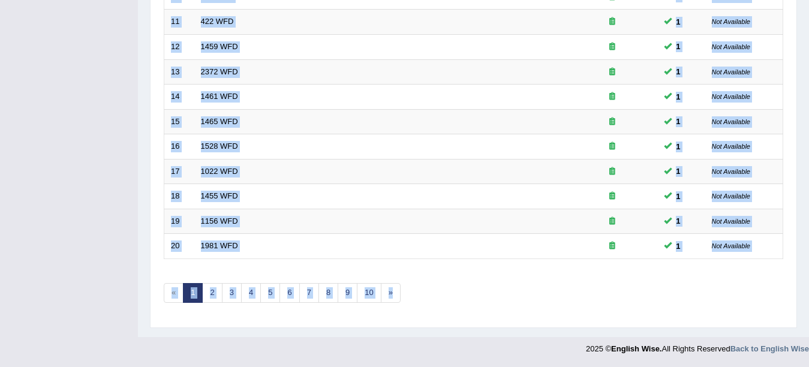
click at [390, 279] on div "Showing 1-20 of 2,873 items. # Title Exam Occurring Taken Last Result 1 1127 WF…" at bounding box center [474, 7] width 620 height 622
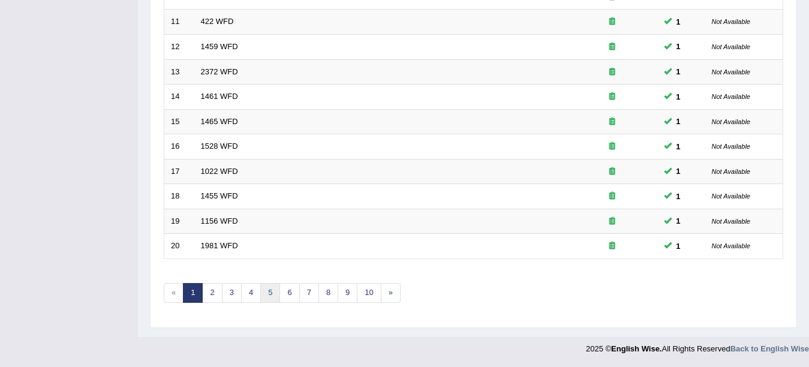
click at [268, 290] on link "5" at bounding box center [270, 293] width 20 height 20
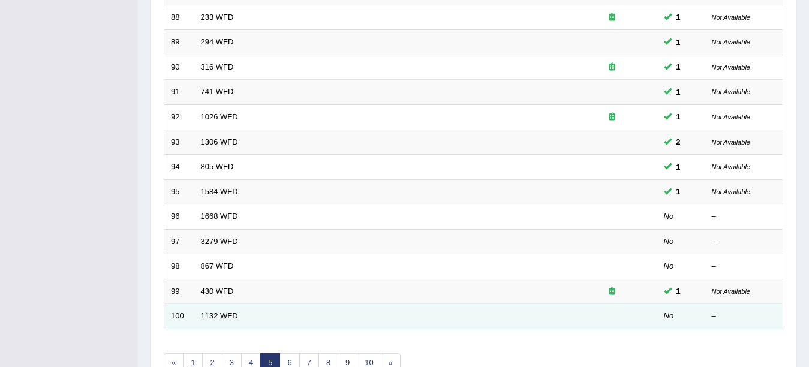
scroll to position [359, 0]
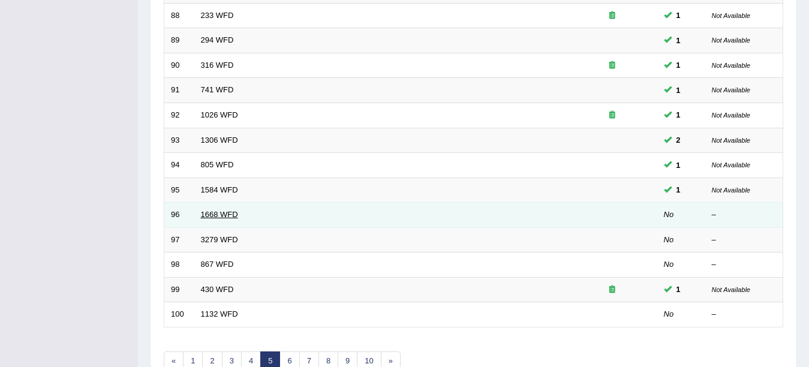
click at [233, 217] on link "1668 WFD" at bounding box center [219, 214] width 37 height 9
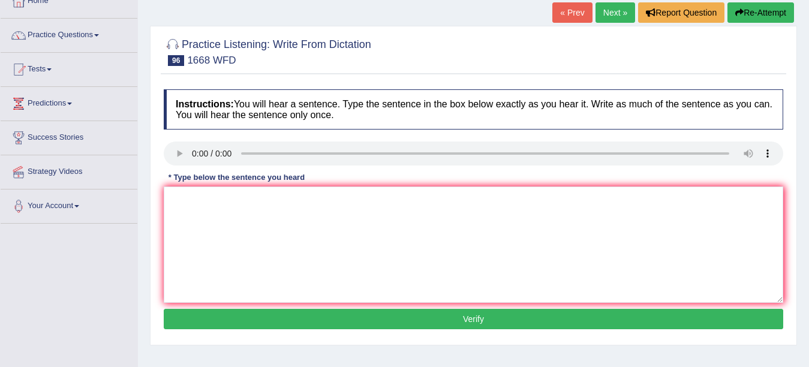
scroll to position [75, 0]
click at [276, 208] on textarea at bounding box center [474, 245] width 620 height 116
type textarea "He is almost never in the office."
click at [267, 314] on button "Verify" at bounding box center [474, 319] width 620 height 20
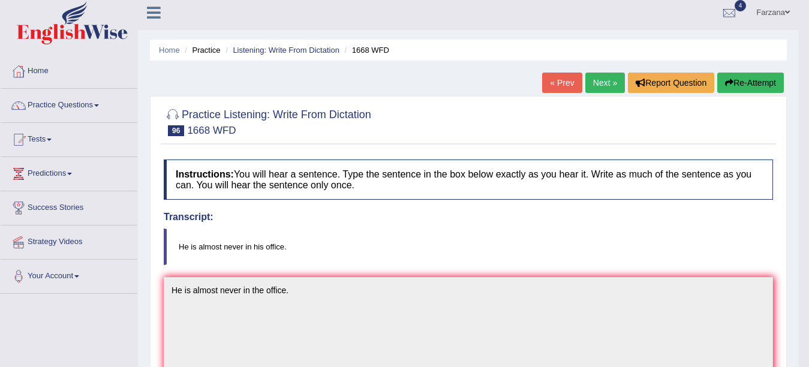
scroll to position [2, 0]
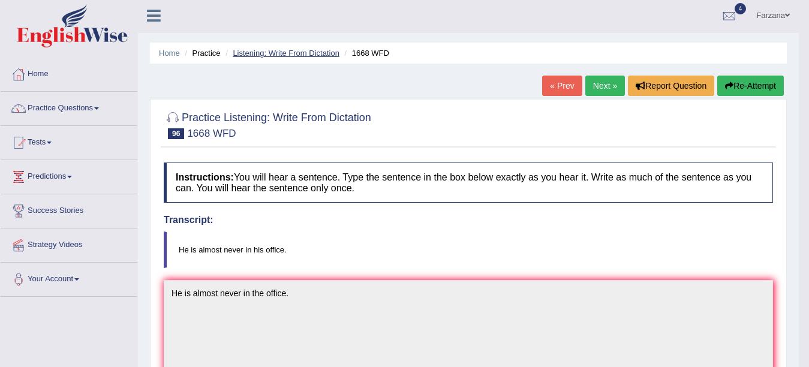
click at [271, 55] on link "Listening: Write From Dictation" at bounding box center [286, 53] width 107 height 9
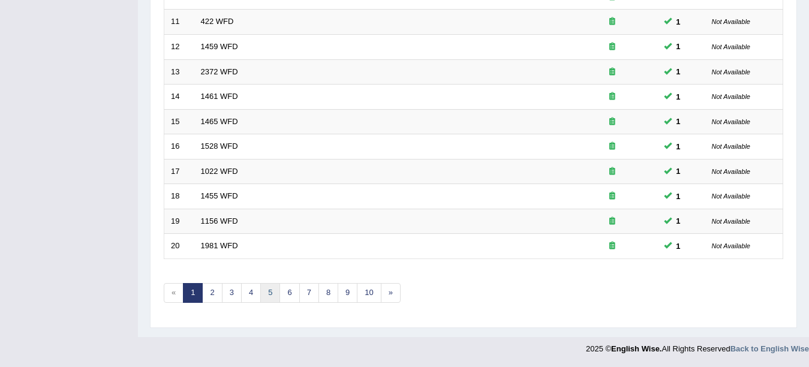
click at [272, 293] on link "5" at bounding box center [270, 293] width 20 height 20
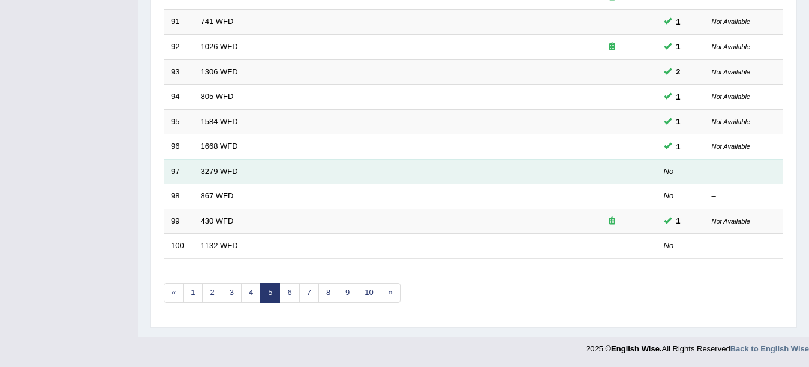
click at [227, 172] on link "3279 WFD" at bounding box center [219, 171] width 37 height 9
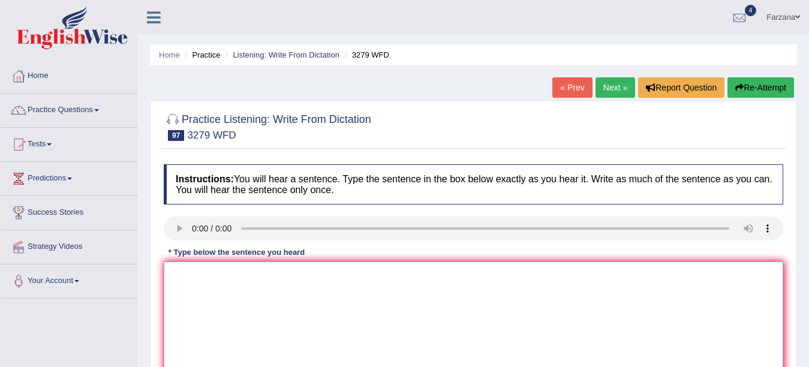
click at [251, 275] on textarea at bounding box center [474, 320] width 620 height 116
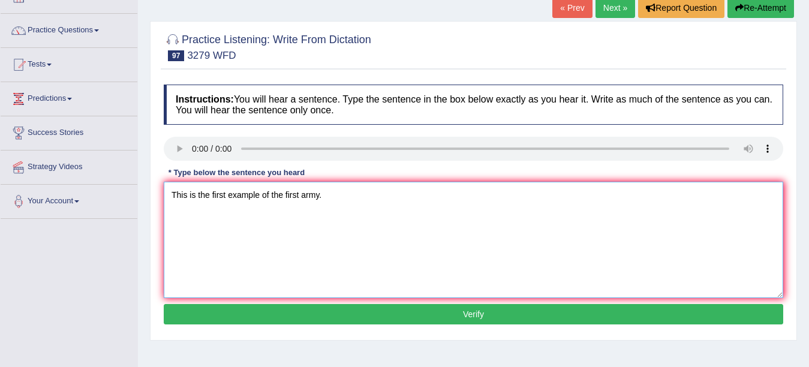
scroll to position [98, 0]
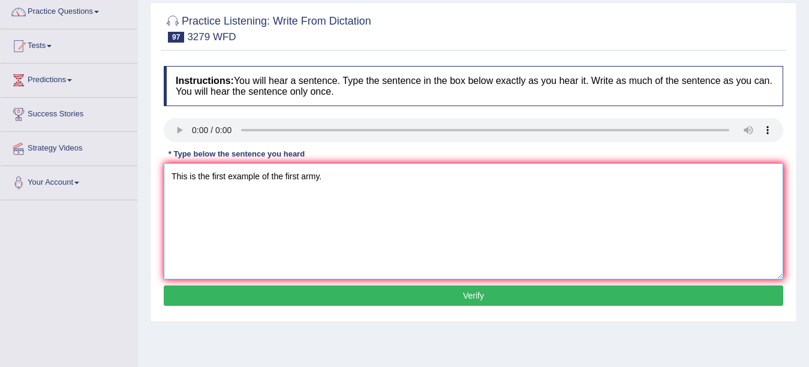
type textarea "This is the first example of the first army."
click at [522, 300] on button "Verify" at bounding box center [474, 296] width 620 height 20
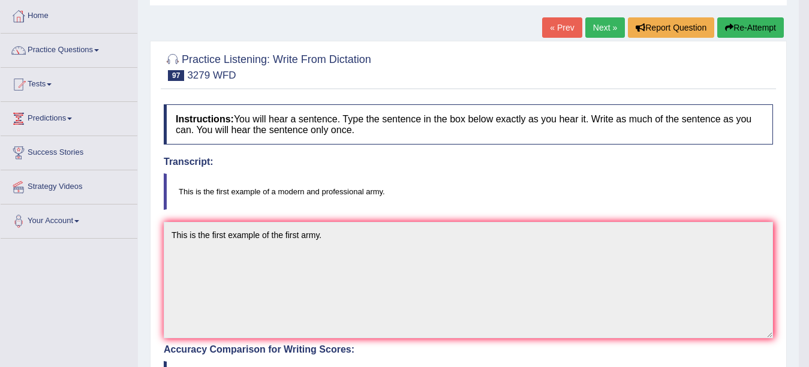
scroll to position [26, 0]
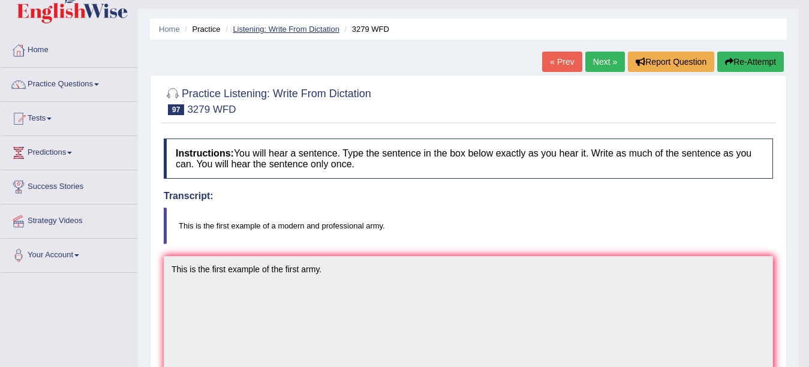
click at [318, 28] on link "Listening: Write From Dictation" at bounding box center [286, 29] width 107 height 9
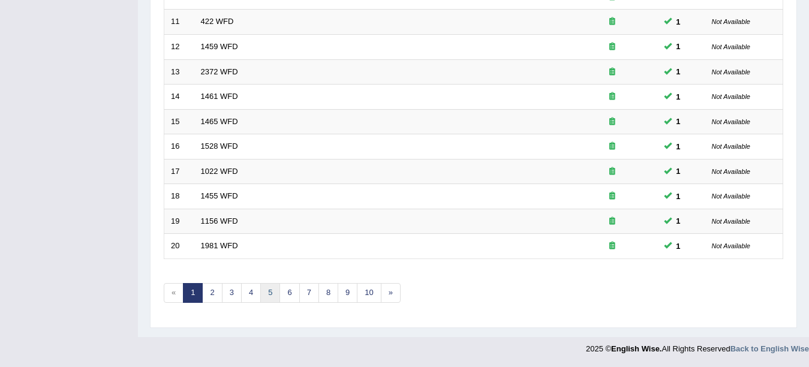
click at [272, 292] on link "5" at bounding box center [270, 293] width 20 height 20
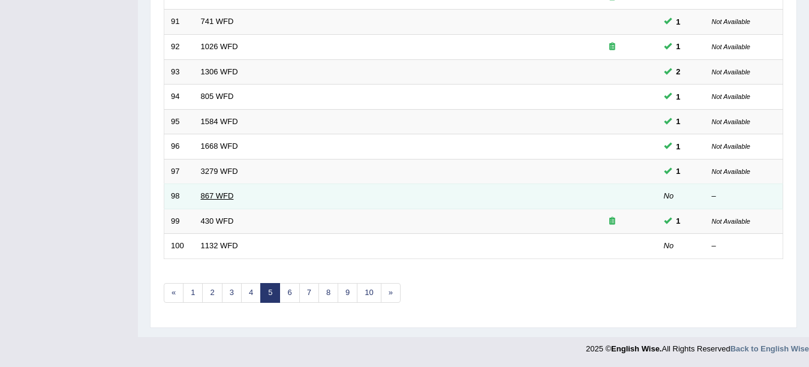
click at [226, 194] on link "867 WFD" at bounding box center [217, 195] width 33 height 9
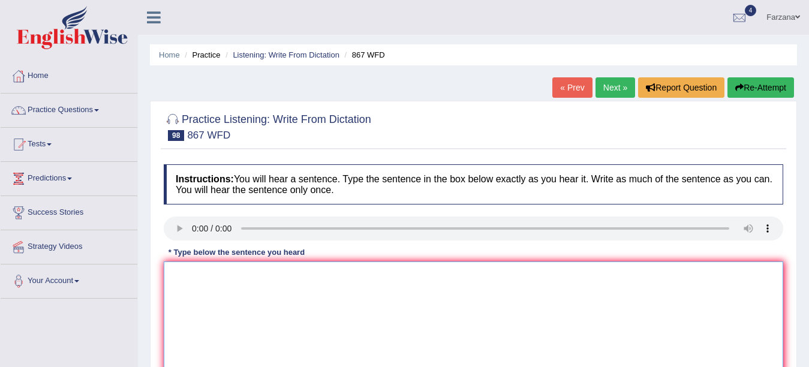
click at [242, 293] on textarea at bounding box center [474, 320] width 620 height 116
click at [263, 300] on textarea "The" at bounding box center [474, 320] width 620 height 116
type textarea "T"
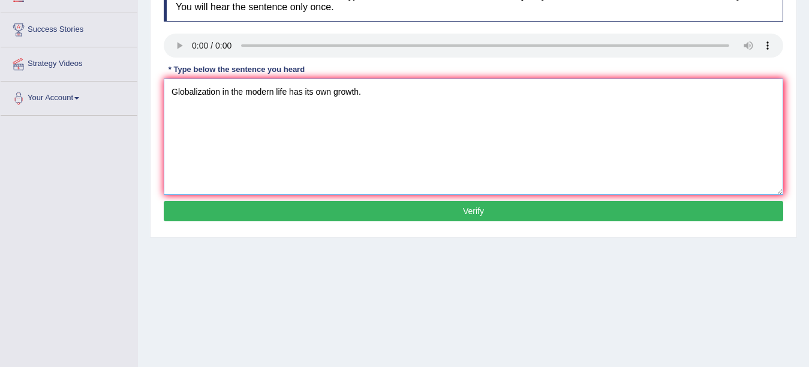
scroll to position [203, 0]
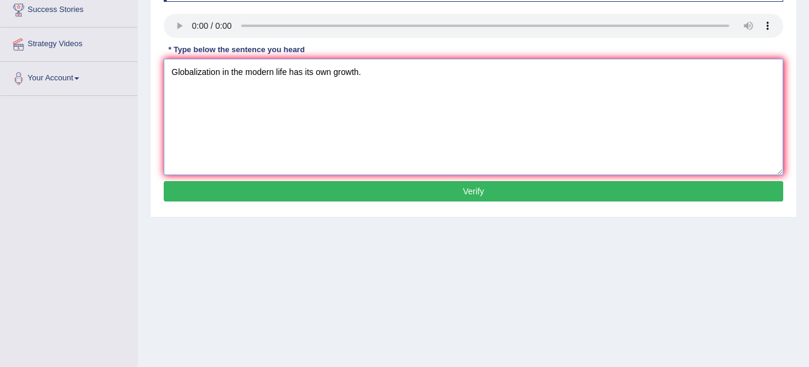
type textarea "Globalization in the modern life has its own growth."
click at [437, 193] on button "Verify" at bounding box center [474, 191] width 620 height 20
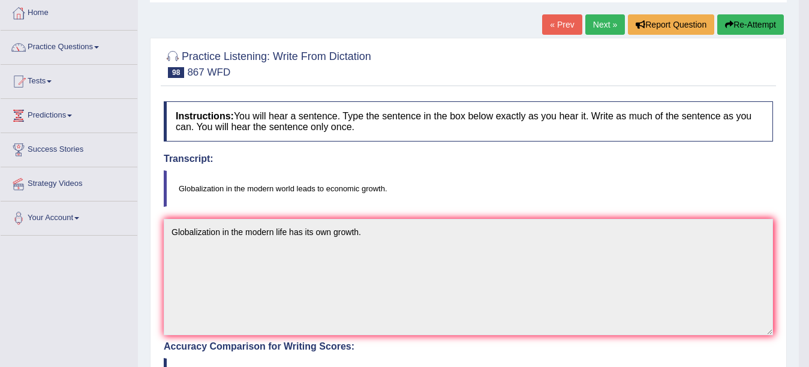
scroll to position [0, 0]
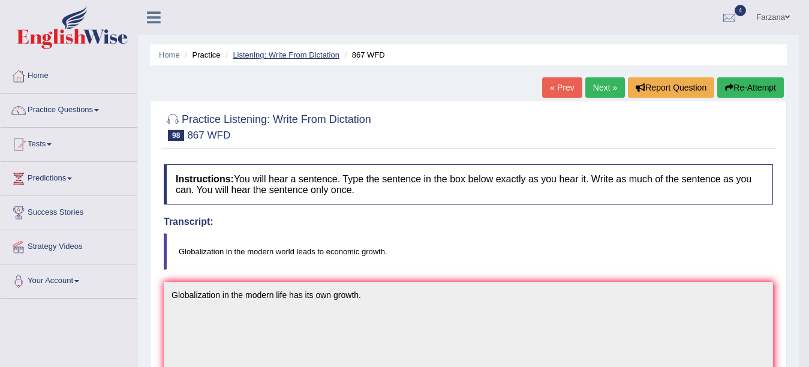
click at [305, 53] on link "Listening: Write From Dictation" at bounding box center [286, 54] width 107 height 9
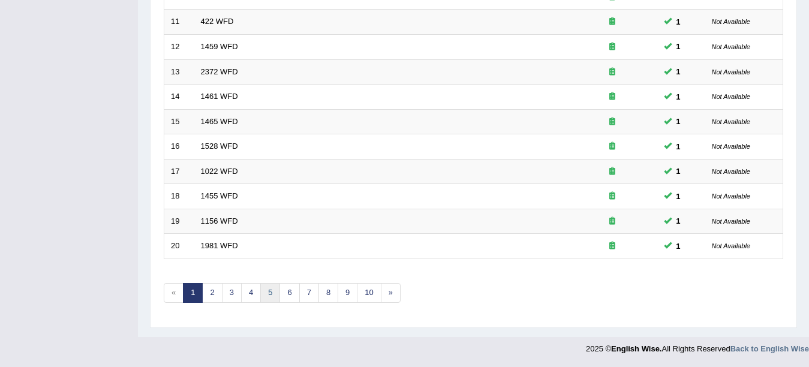
click at [268, 287] on link "5" at bounding box center [270, 293] width 20 height 20
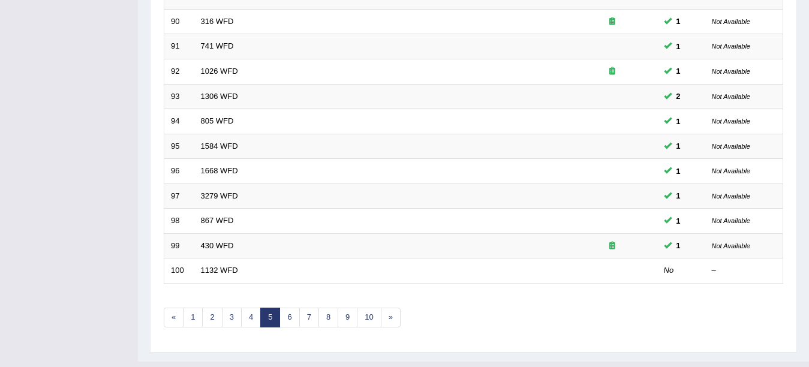
scroll to position [427, 0]
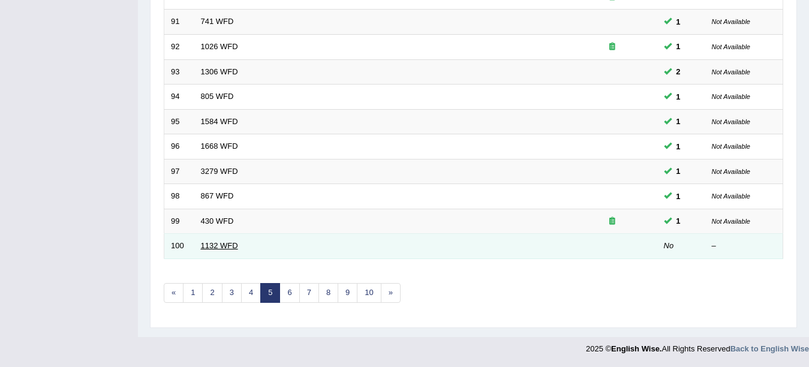
click at [234, 247] on link "1132 WFD" at bounding box center [219, 245] width 37 height 9
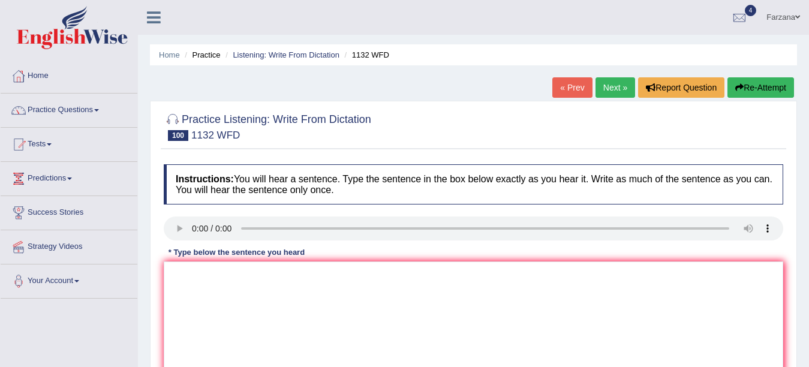
scroll to position [130, 0]
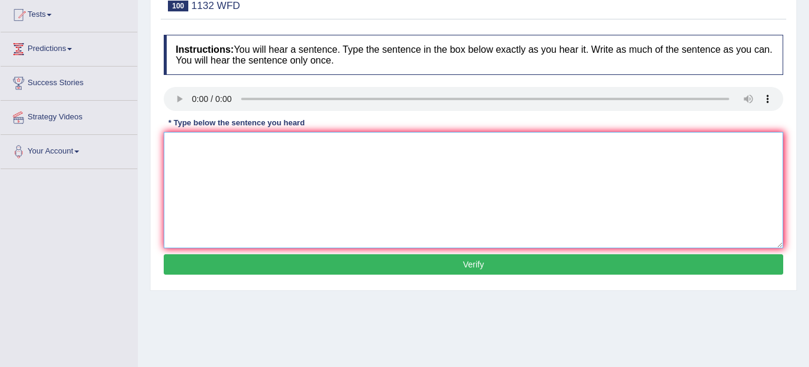
click at [247, 152] on textarea at bounding box center [474, 190] width 620 height 116
type textarea "Many important policies need to be made."
click at [333, 269] on button "Verify" at bounding box center [474, 264] width 620 height 20
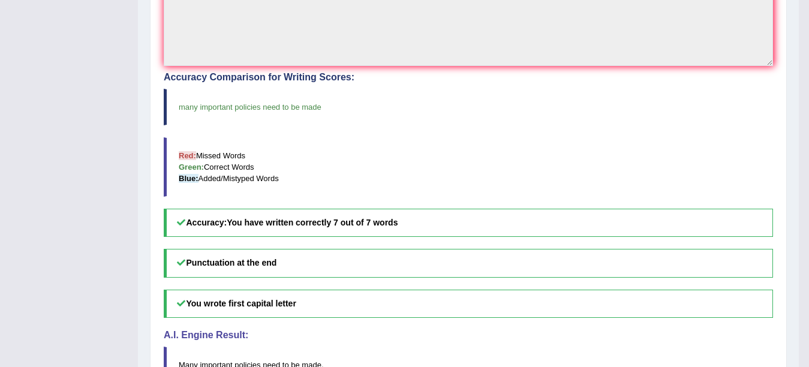
scroll to position [0, 0]
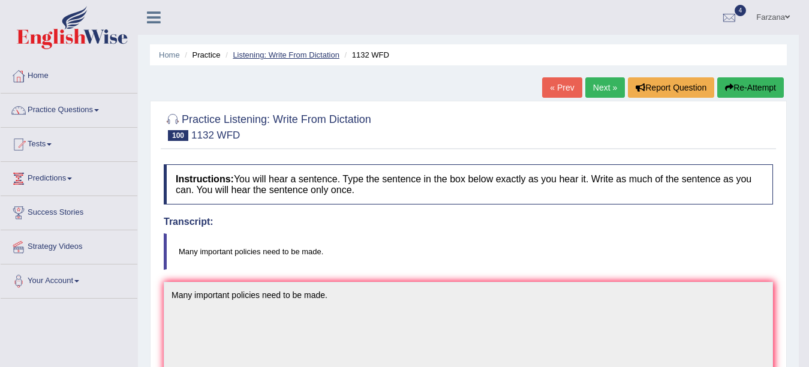
click at [273, 53] on link "Listening: Write From Dictation" at bounding box center [286, 54] width 107 height 9
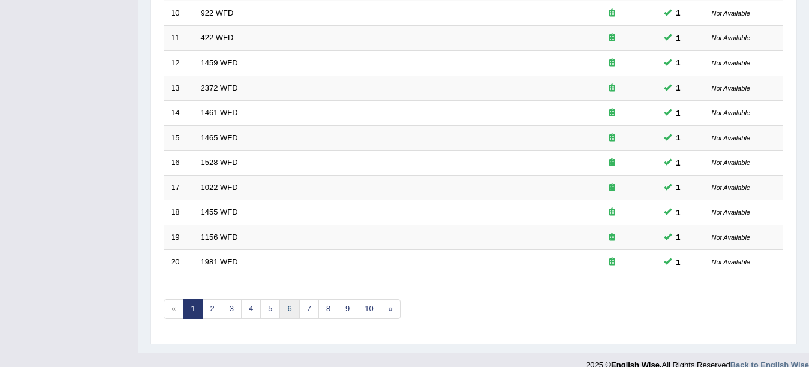
click at [295, 307] on link "6" at bounding box center [290, 309] width 20 height 20
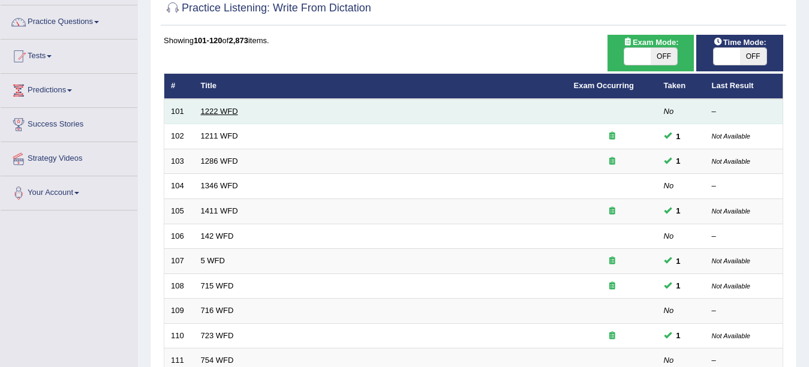
click at [212, 108] on link "1222 WFD" at bounding box center [219, 111] width 37 height 9
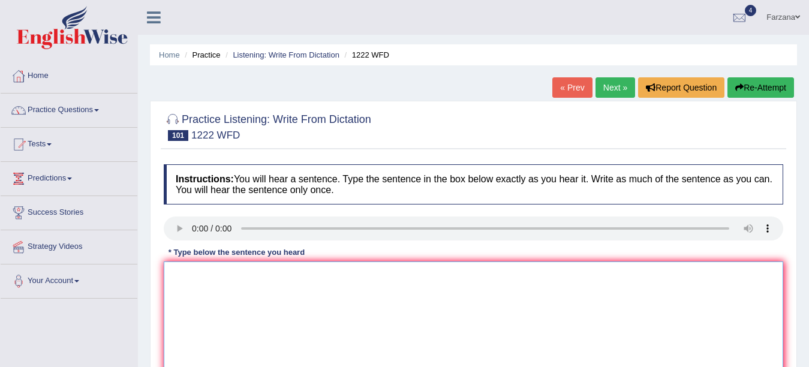
click at [277, 333] on textarea at bounding box center [474, 320] width 620 height 116
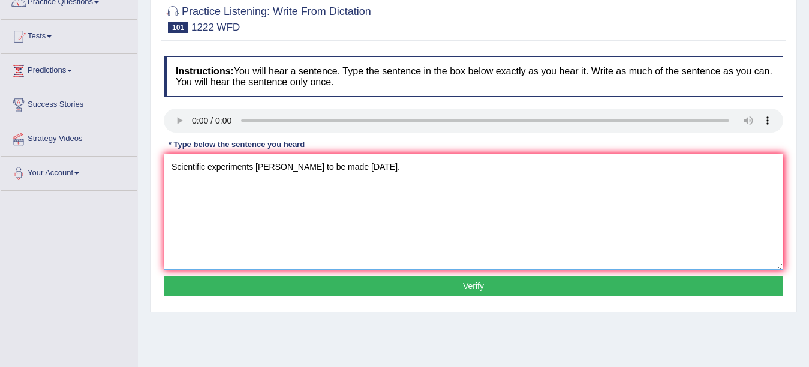
scroll to position [115, 0]
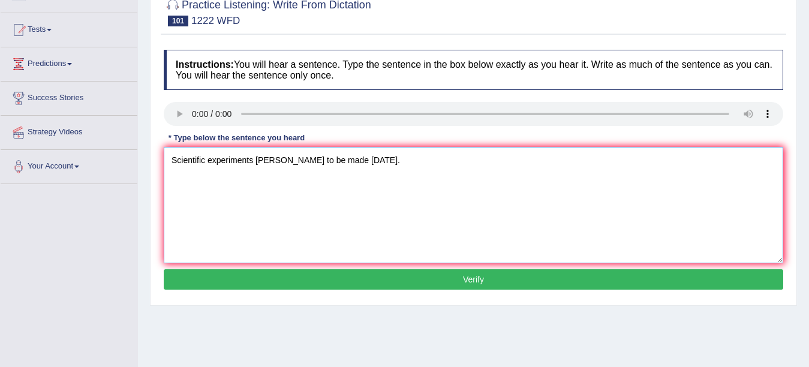
type textarea "Scientific experiments [PERSON_NAME] to be made [DATE]."
click at [488, 281] on button "Verify" at bounding box center [474, 279] width 620 height 20
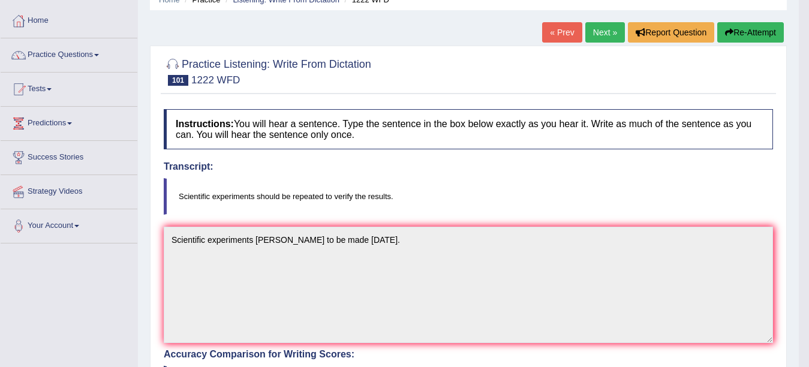
scroll to position [4, 0]
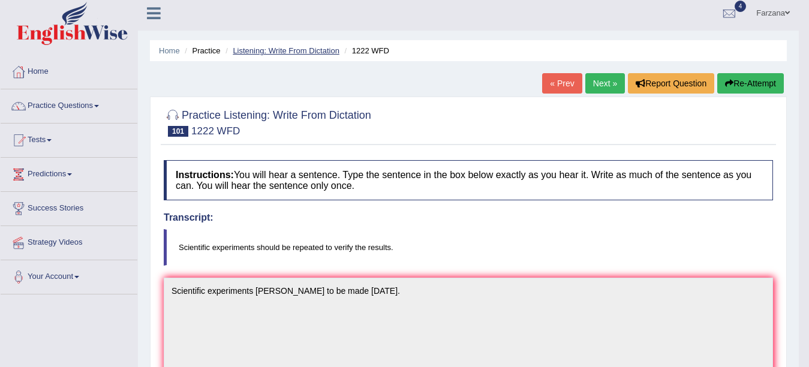
click at [292, 50] on link "Listening: Write From Dictation" at bounding box center [286, 50] width 107 height 9
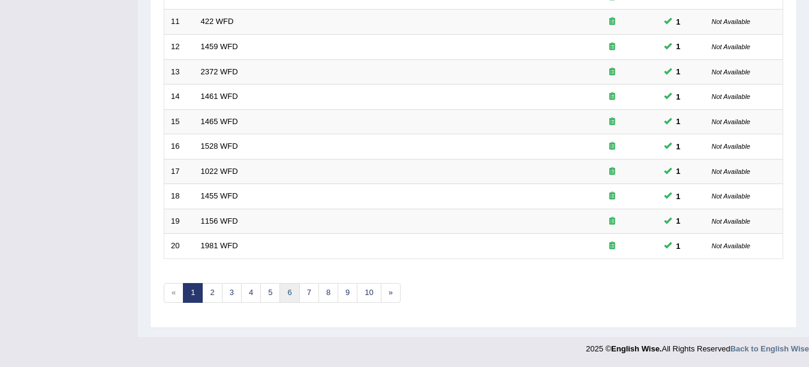
click at [289, 297] on link "6" at bounding box center [290, 293] width 20 height 20
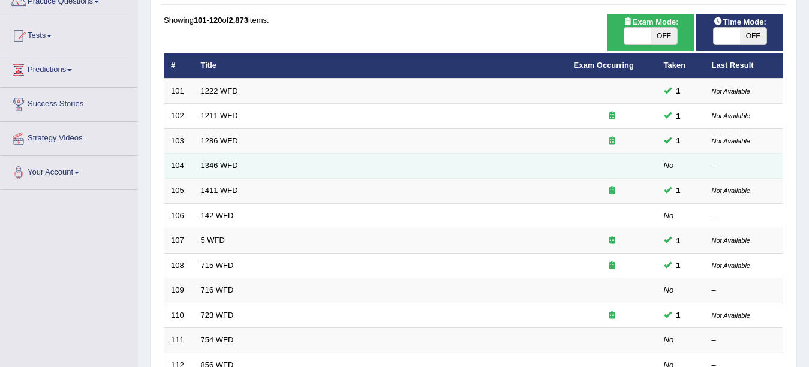
click at [229, 164] on link "1346 WFD" at bounding box center [219, 165] width 37 height 9
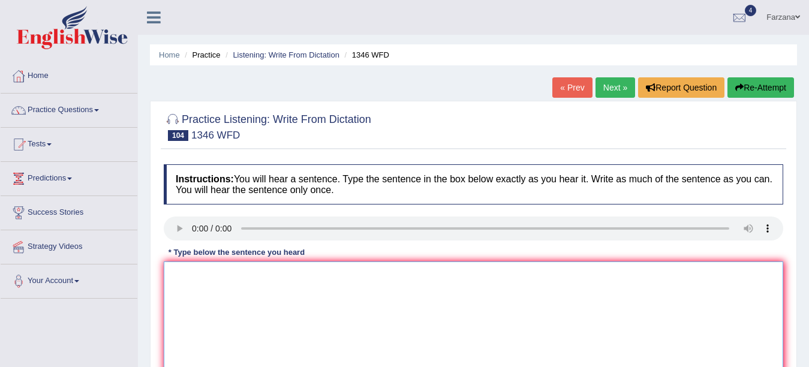
click at [238, 304] on textarea at bounding box center [474, 320] width 620 height 116
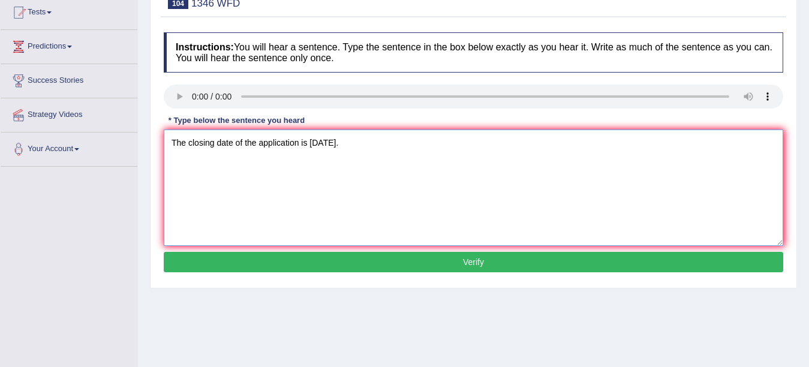
scroll to position [154, 0]
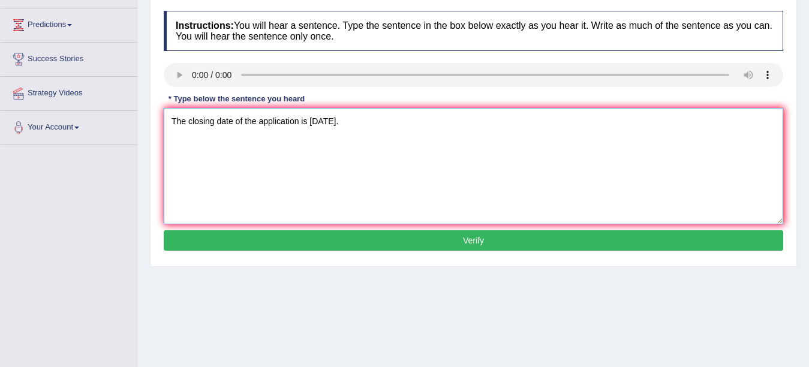
type textarea "The closing date of the application is next Monday."
click at [609, 243] on button "Verify" at bounding box center [474, 240] width 620 height 20
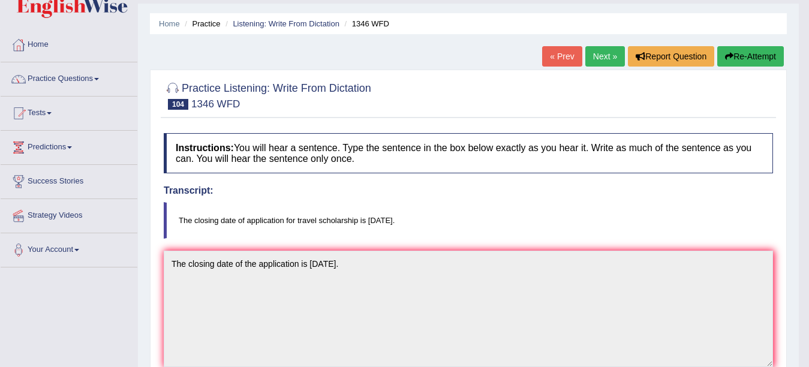
scroll to position [0, 0]
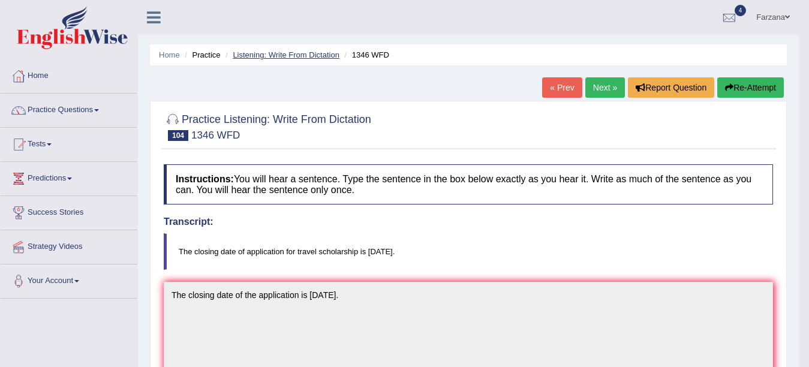
click at [311, 58] on link "Listening: Write From Dictation" at bounding box center [286, 54] width 107 height 9
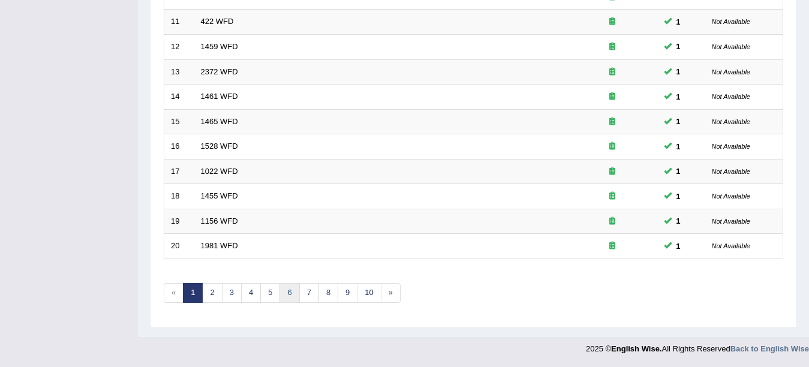
click at [291, 295] on link "6" at bounding box center [290, 293] width 20 height 20
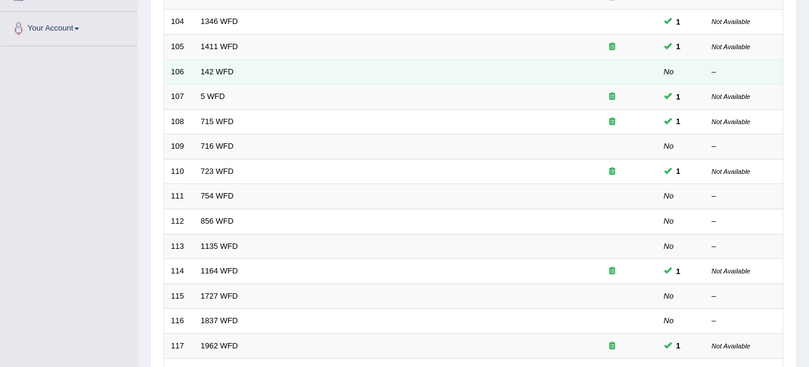
click at [222, 76] on td "142 WFD" at bounding box center [380, 71] width 373 height 25
click at [221, 71] on link "142 WFD" at bounding box center [217, 71] width 33 height 9
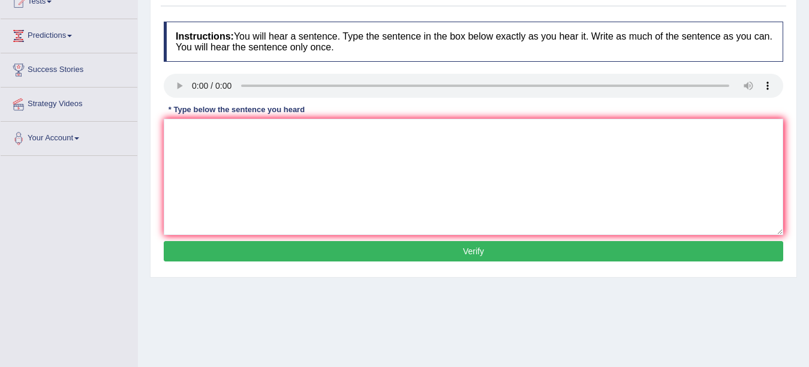
scroll to position [131, 0]
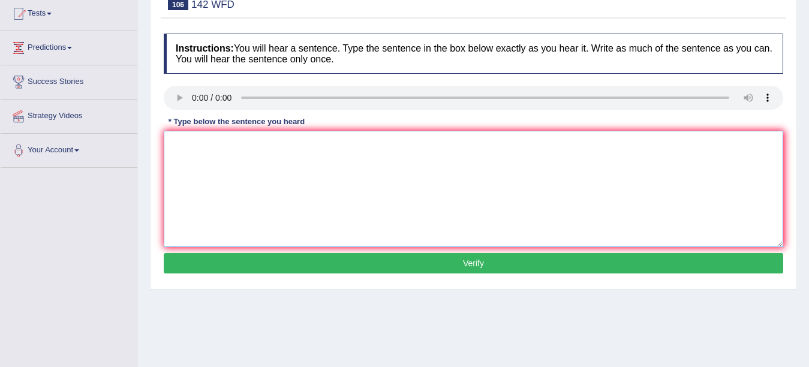
click at [234, 160] on textarea at bounding box center [474, 189] width 620 height 116
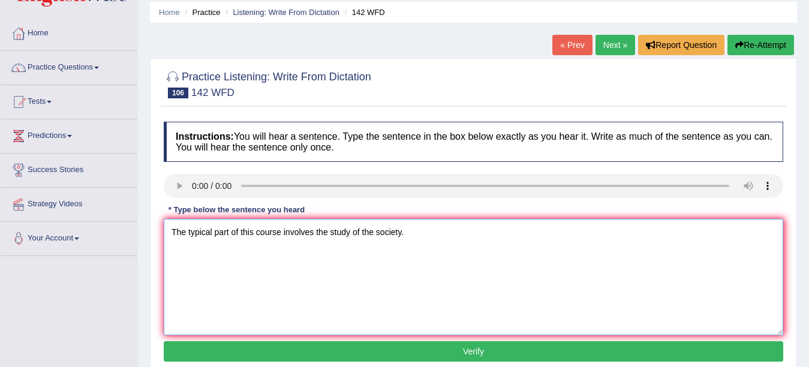
scroll to position [83, 0]
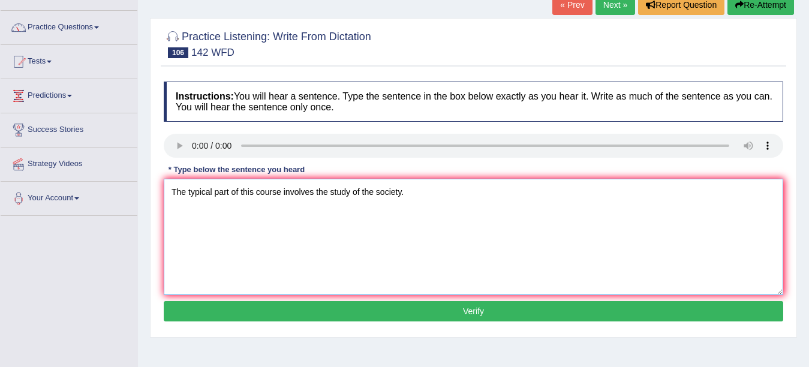
type textarea "The typical part of this course involves the study of the society."
click at [342, 314] on button "Verify" at bounding box center [474, 311] width 620 height 20
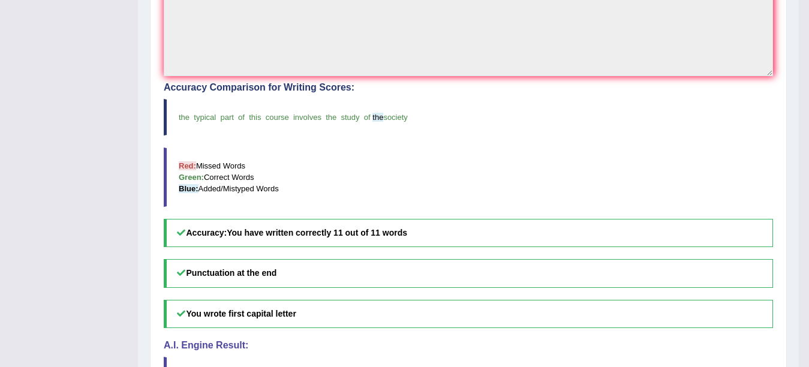
scroll to position [0, 0]
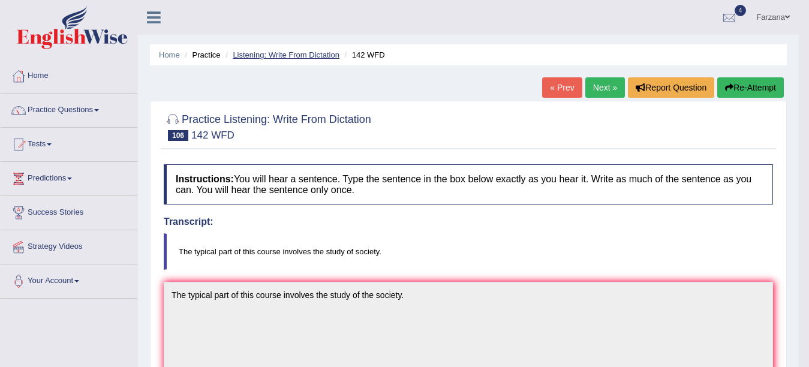
click at [318, 52] on link "Listening: Write From Dictation" at bounding box center [286, 54] width 107 height 9
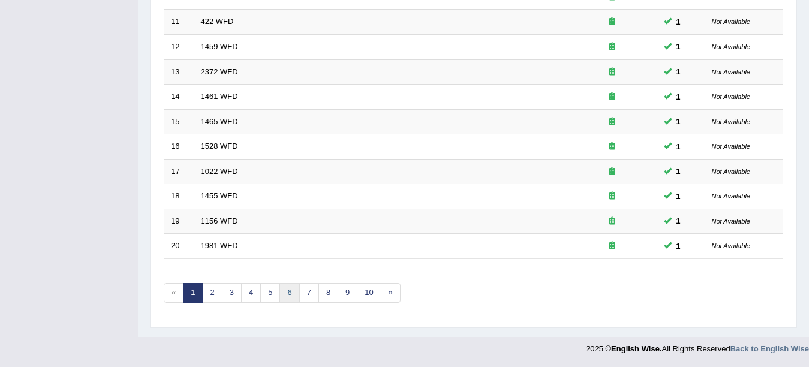
click at [290, 290] on link "6" at bounding box center [290, 293] width 20 height 20
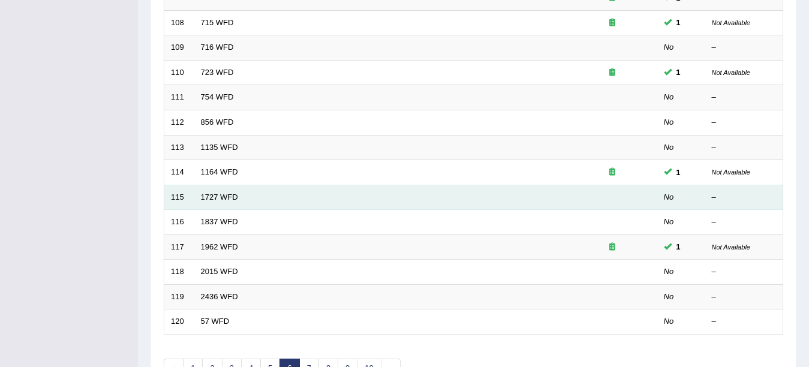
scroll to position [312, 0]
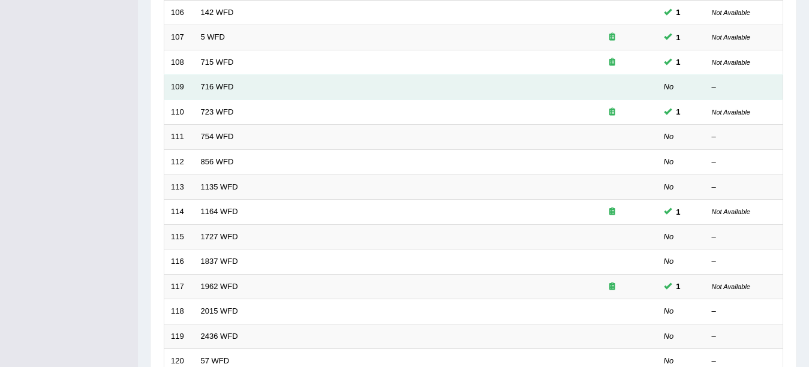
click at [200, 86] on td "716 WFD" at bounding box center [380, 87] width 373 height 25
click at [205, 86] on link "716 WFD" at bounding box center [217, 86] width 33 height 9
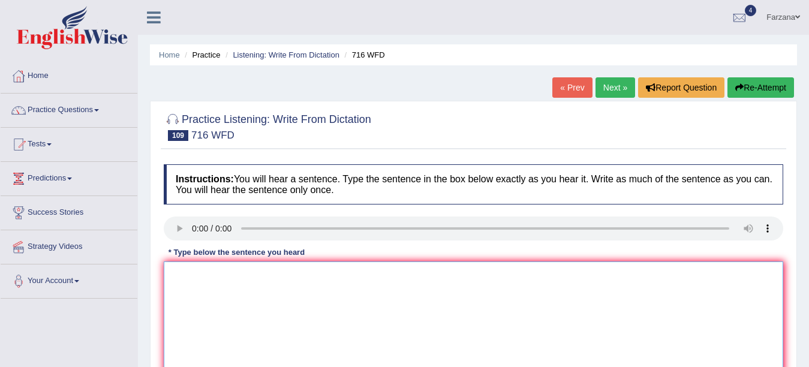
click at [245, 332] on textarea at bounding box center [474, 320] width 620 height 116
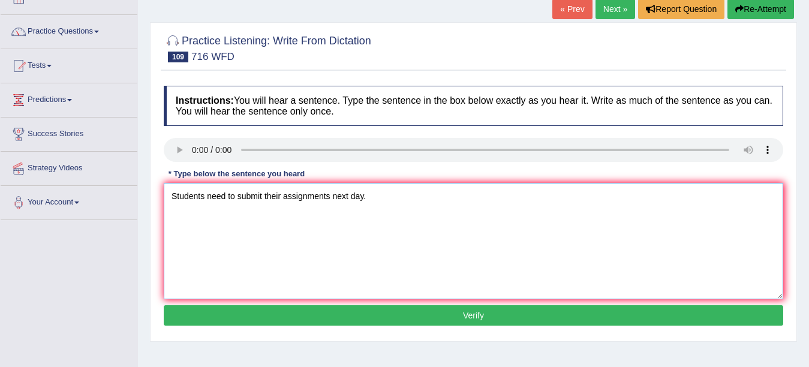
scroll to position [120, 0]
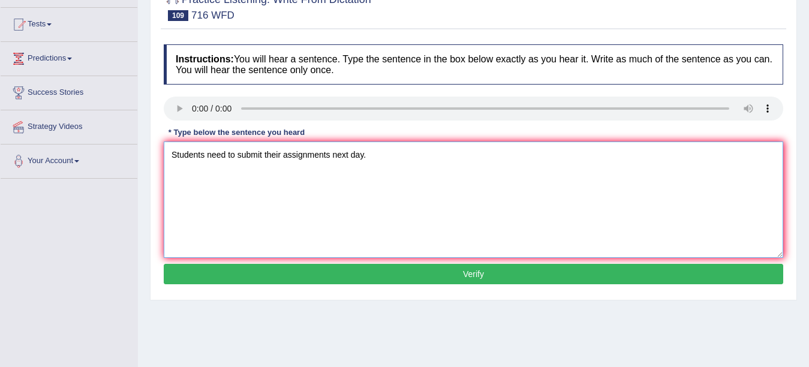
type textarea "Students need to submit their assignments next day."
click at [581, 280] on button "Verify" at bounding box center [474, 274] width 620 height 20
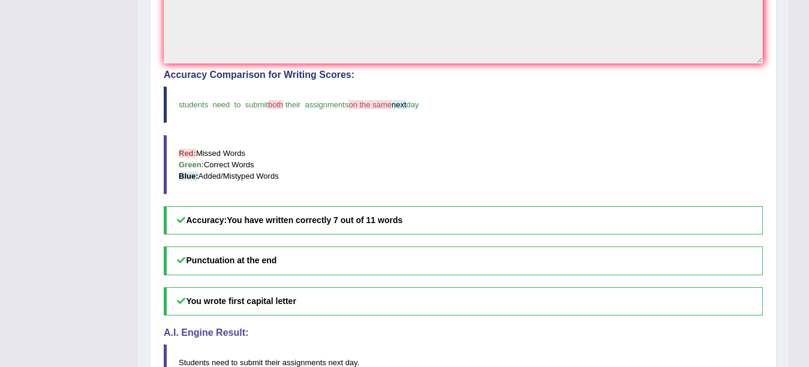
scroll to position [0, 0]
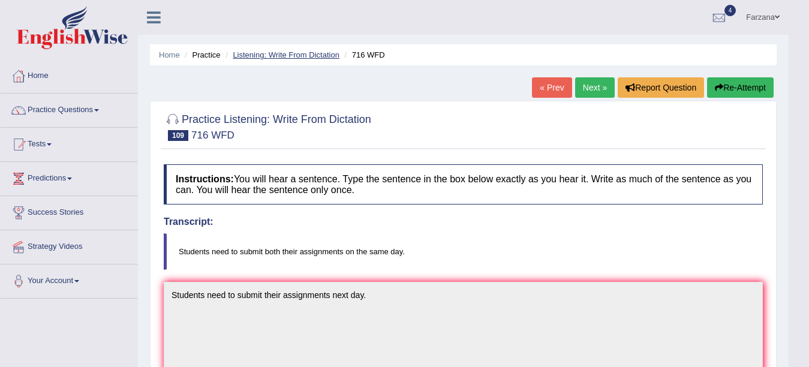
click at [289, 55] on link "Listening: Write From Dictation" at bounding box center [286, 54] width 107 height 9
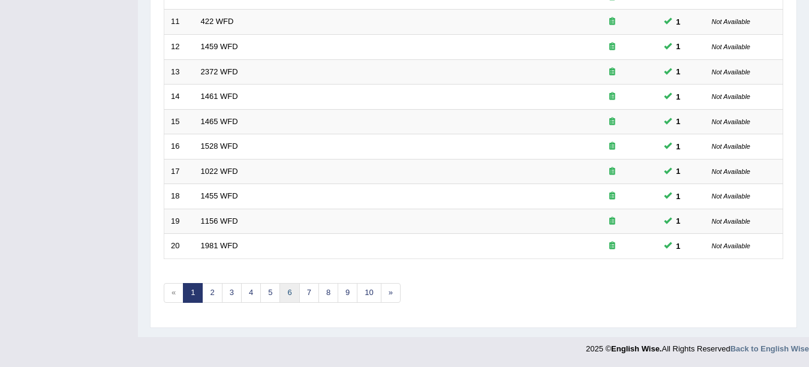
click at [286, 286] on link "6" at bounding box center [290, 293] width 20 height 20
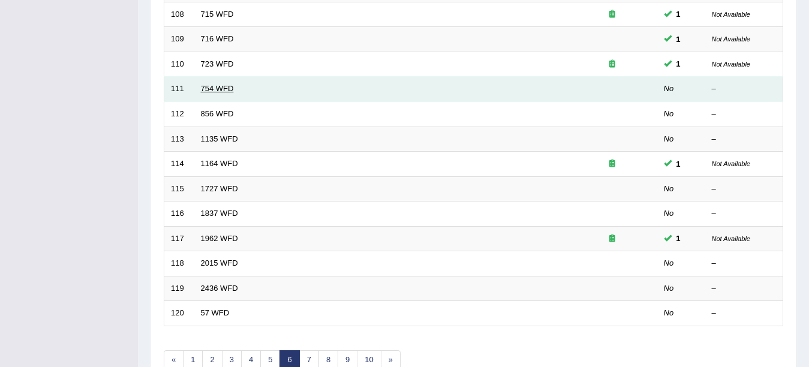
click at [229, 90] on link "754 WFD" at bounding box center [217, 88] width 33 height 9
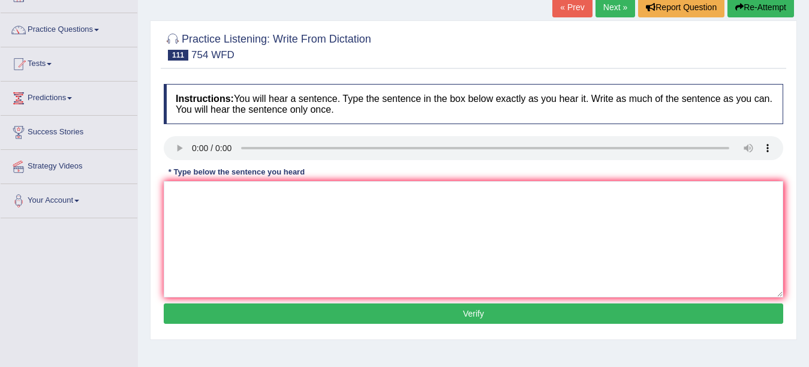
scroll to position [88, 0]
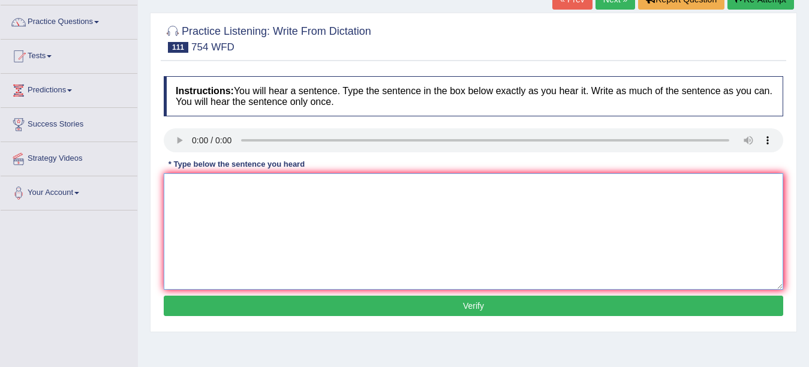
click at [254, 229] on textarea at bounding box center [474, 231] width 620 height 116
click at [225, 192] on textarea "Livi" at bounding box center [474, 231] width 620 height 116
type textarea "L"
type textarea "Leaving valuable positions in this field is risky."
click at [305, 309] on button "Verify" at bounding box center [474, 306] width 620 height 20
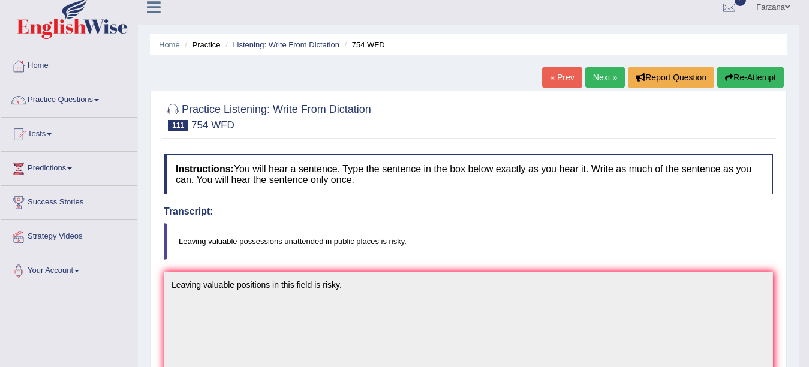
scroll to position [0, 0]
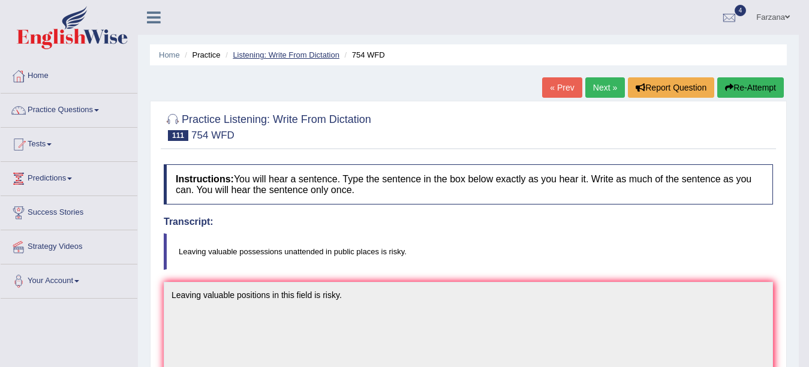
click at [308, 55] on link "Listening: Write From Dictation" at bounding box center [286, 54] width 107 height 9
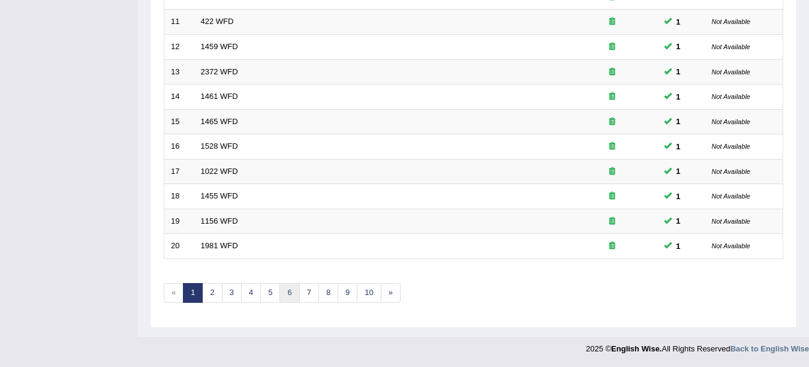
click at [292, 299] on link "6" at bounding box center [290, 293] width 20 height 20
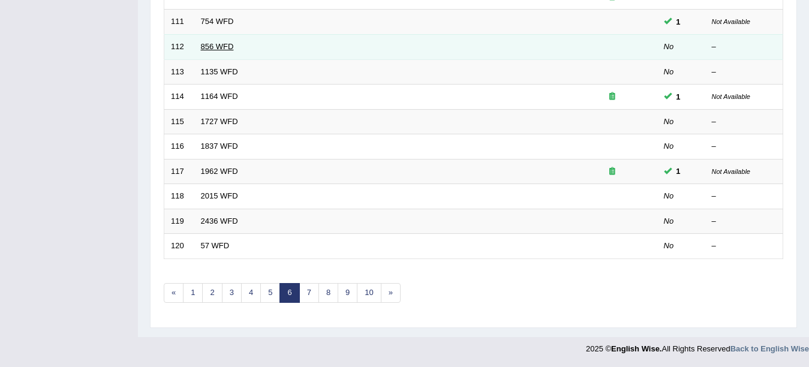
click at [224, 50] on link "856 WFD" at bounding box center [217, 46] width 33 height 9
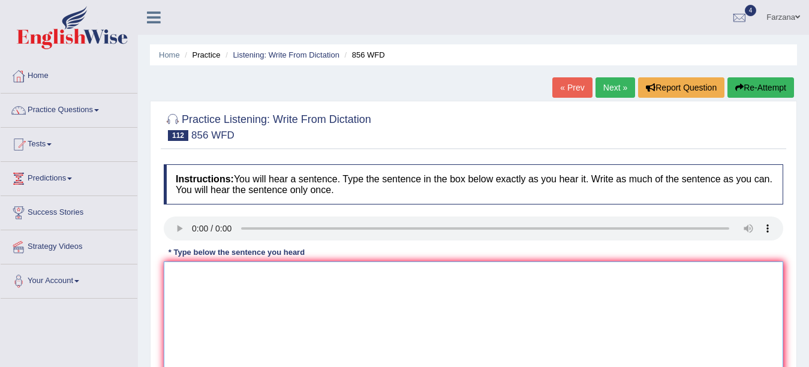
click at [259, 290] on textarea at bounding box center [474, 320] width 620 height 116
click at [261, 298] on textarea "The ar" at bounding box center [474, 320] width 620 height 116
click at [339, 301] on textarea "The archeologist" at bounding box center [474, 320] width 620 height 116
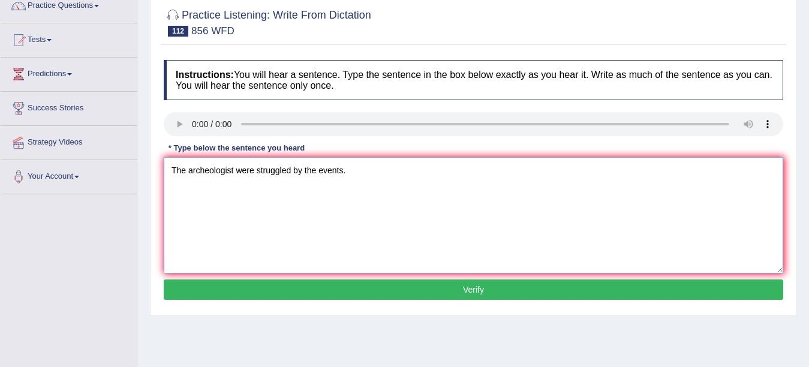
scroll to position [178, 0]
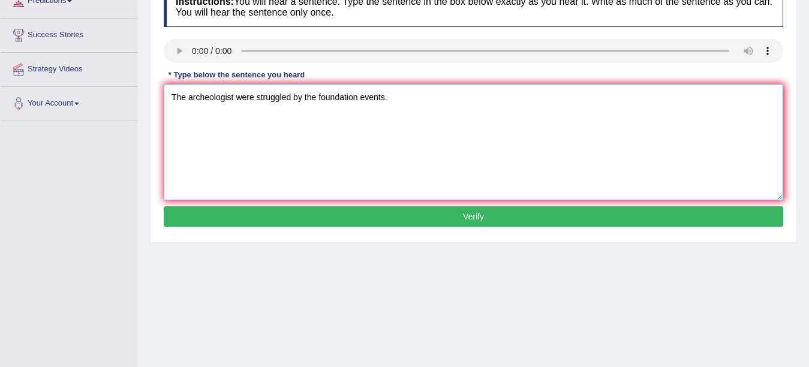
type textarea "The archeologist were struggled by the foundation events."
click at [371, 202] on div "Instructions: You will hear a sentence. Type the sentence in the box below exac…" at bounding box center [474, 109] width 626 height 256
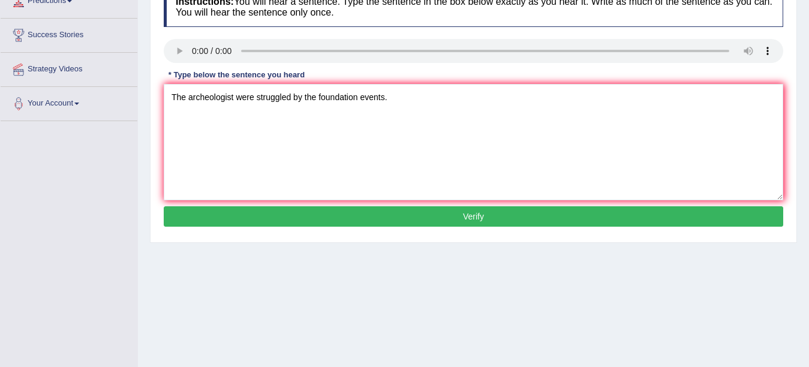
click at [371, 202] on div "Instructions: You will hear a sentence. Type the sentence in the box below exac…" at bounding box center [474, 109] width 626 height 256
click at [368, 213] on button "Verify" at bounding box center [474, 216] width 620 height 20
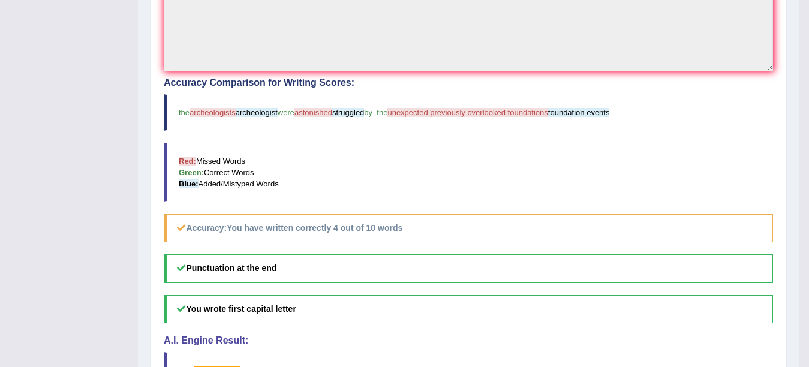
scroll to position [23, 0]
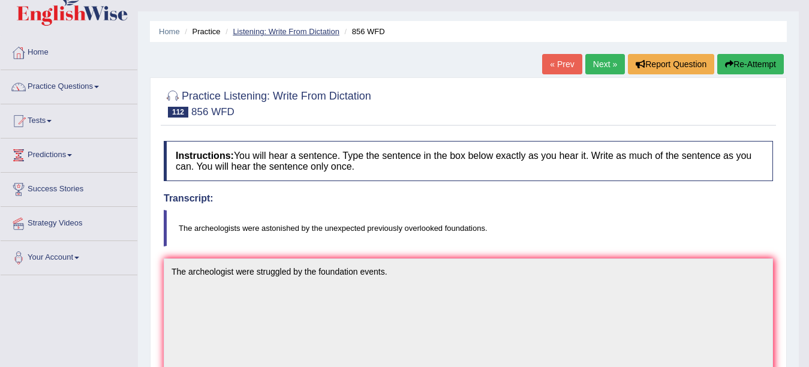
click at [248, 33] on link "Listening: Write From Dictation" at bounding box center [286, 31] width 107 height 9
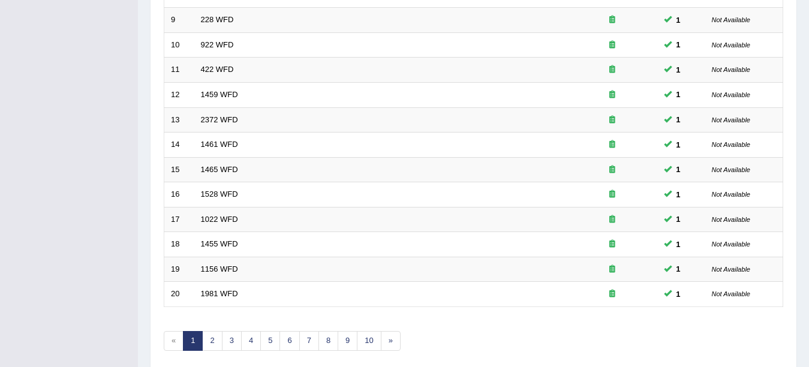
scroll to position [427, 0]
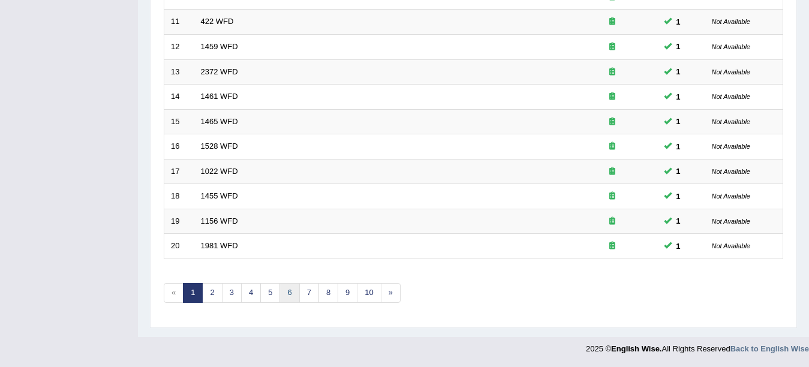
click at [287, 296] on link "6" at bounding box center [290, 293] width 20 height 20
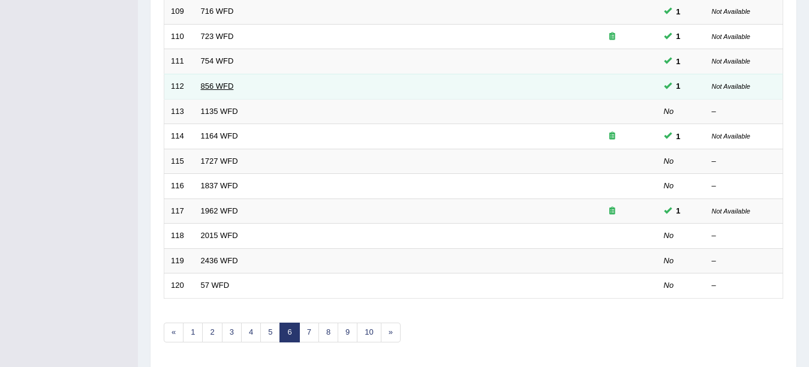
click at [226, 88] on link "856 WFD" at bounding box center [217, 86] width 33 height 9
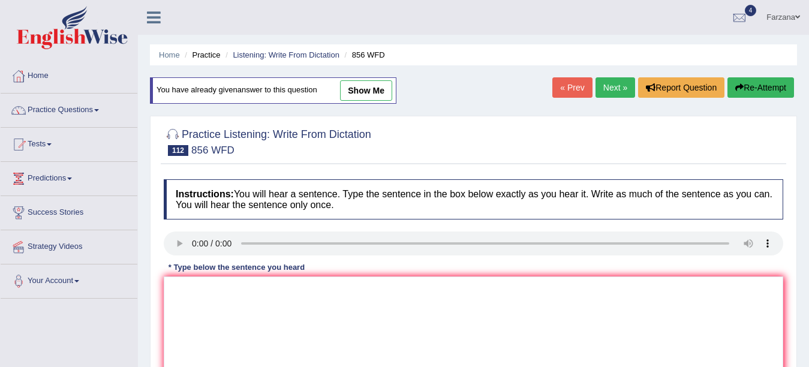
click at [375, 85] on link "show me" at bounding box center [366, 90] width 52 height 20
type textarea "The archeologist were struggled by the foundation events."
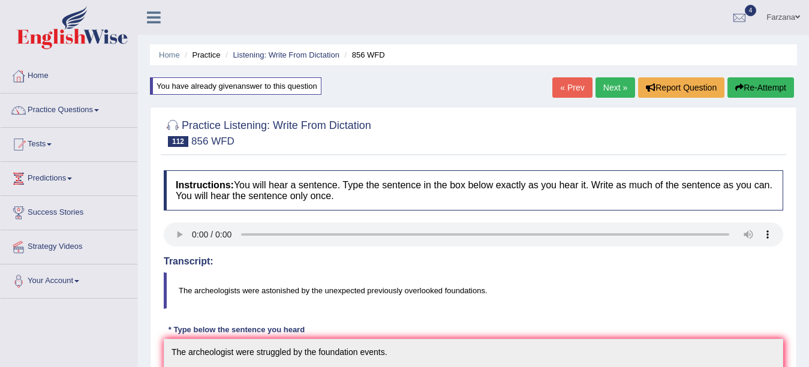
click at [279, 50] on li "Listening: Write From Dictation" at bounding box center [281, 54] width 117 height 11
click at [277, 55] on link "Listening: Write From Dictation" at bounding box center [286, 54] width 107 height 9
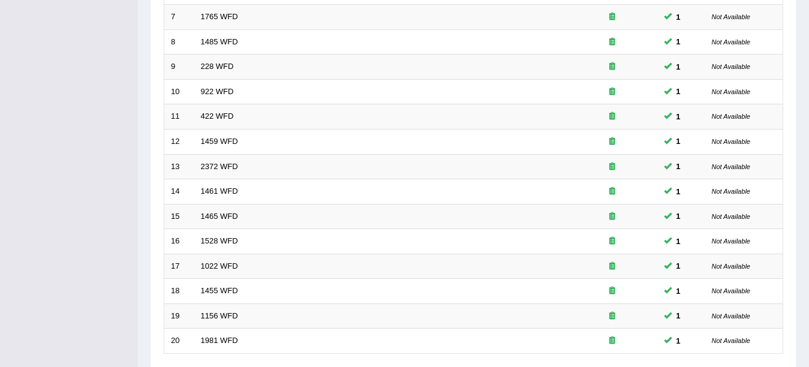
scroll to position [427, 0]
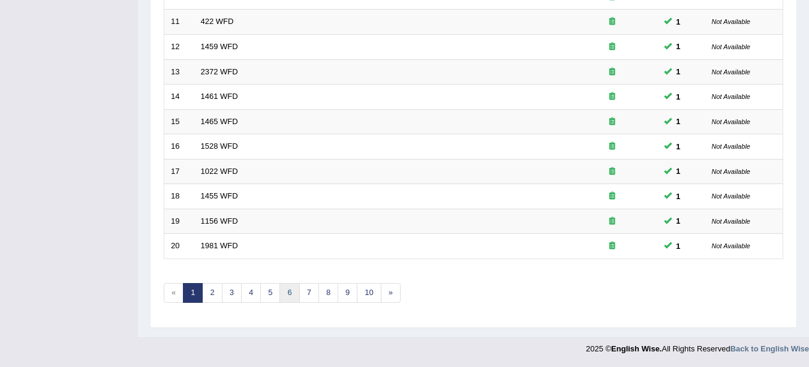
click at [280, 293] on link "6" at bounding box center [290, 293] width 20 height 20
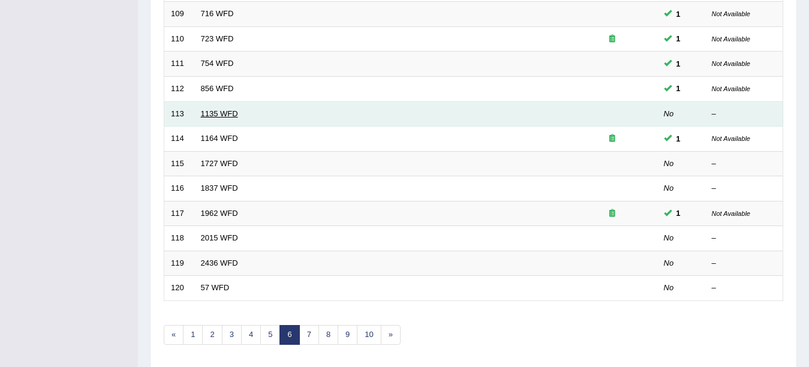
click at [220, 114] on link "1135 WFD" at bounding box center [219, 113] width 37 height 9
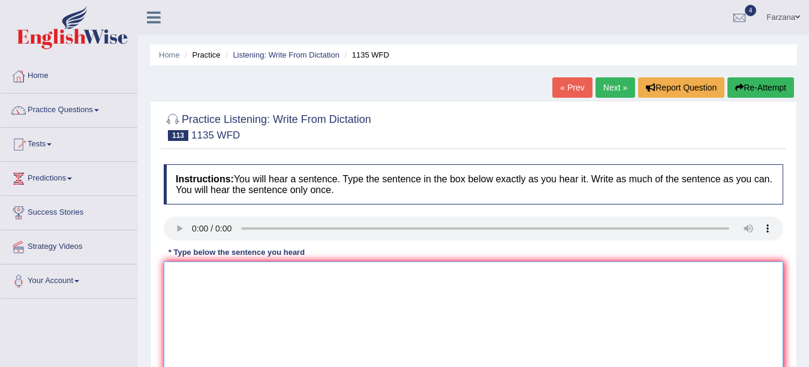
click at [227, 302] on textarea at bounding box center [474, 320] width 620 height 116
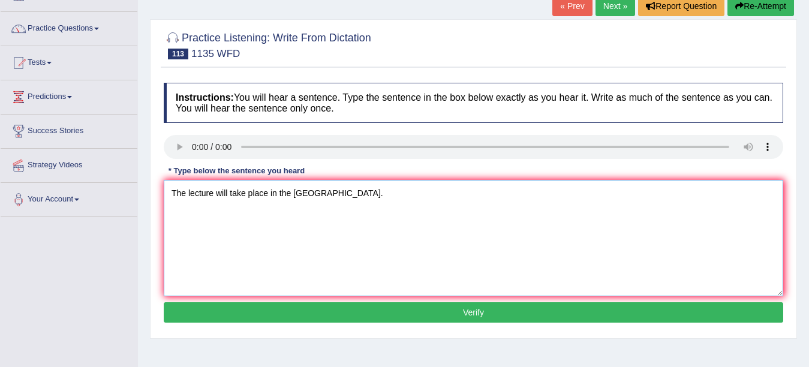
scroll to position [110, 0]
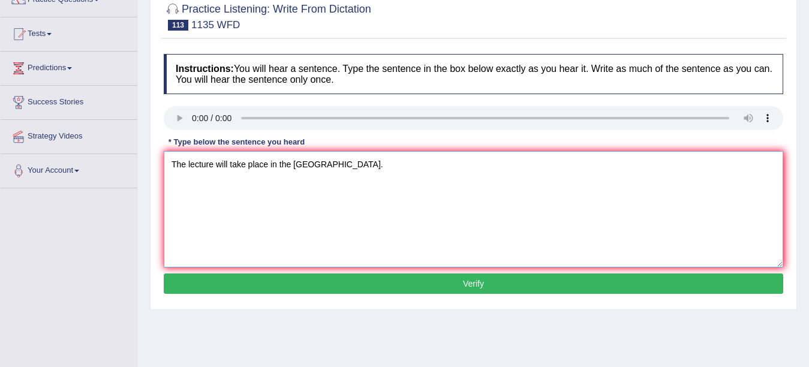
type textarea "The lecture will take place in the [GEOGRAPHIC_DATA]."
click at [578, 278] on button "Verify" at bounding box center [474, 284] width 620 height 20
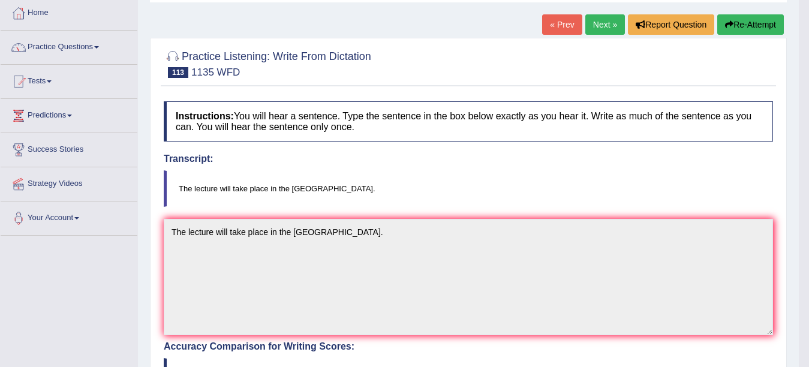
scroll to position [0, 0]
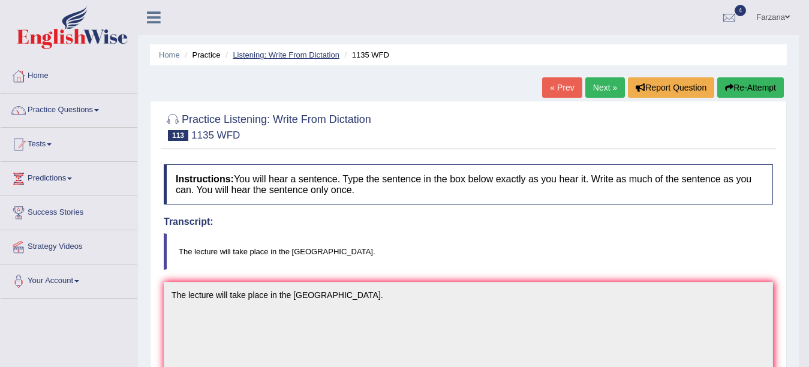
click at [308, 52] on link "Listening: Write From Dictation" at bounding box center [286, 54] width 107 height 9
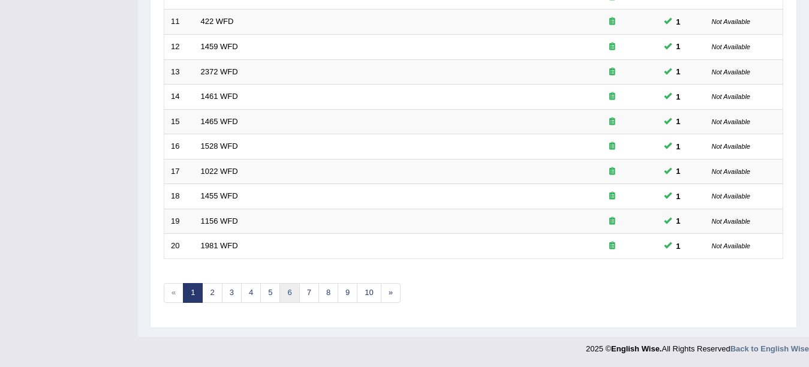
click at [281, 296] on link "6" at bounding box center [290, 293] width 20 height 20
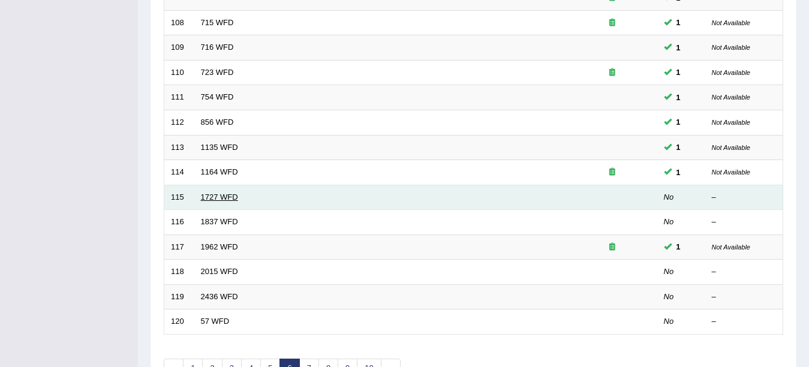
click at [232, 196] on link "1727 WFD" at bounding box center [219, 197] width 37 height 9
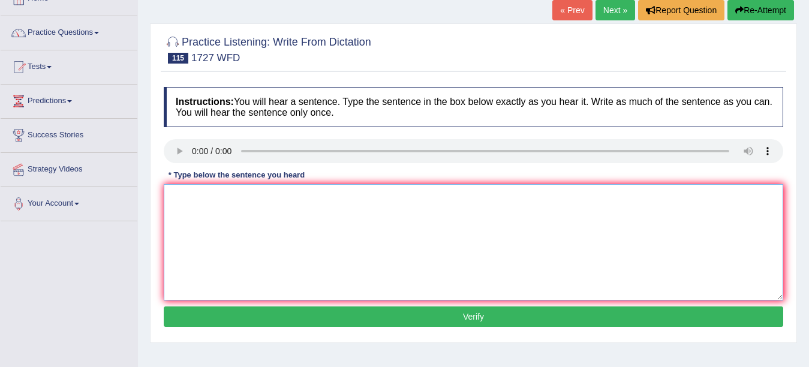
click at [251, 226] on textarea at bounding box center [474, 242] width 620 height 116
click at [233, 207] on textarea "The university" at bounding box center [474, 242] width 620 height 116
type textarea "The university will fees will increase in the empty of this semester."
click at [318, 317] on button "Verify" at bounding box center [474, 316] width 620 height 20
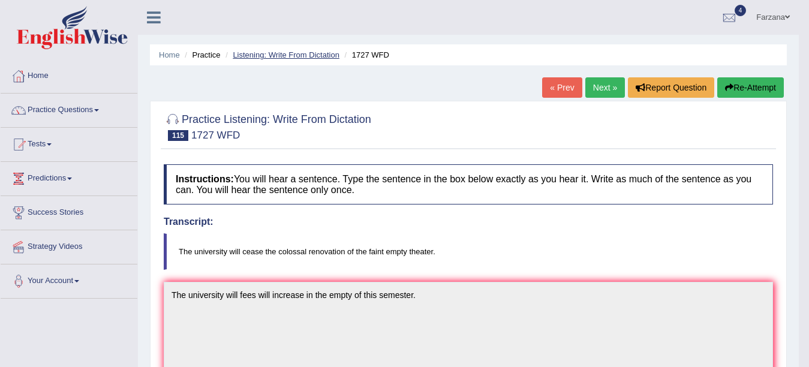
click at [312, 58] on link "Listening: Write From Dictation" at bounding box center [286, 54] width 107 height 9
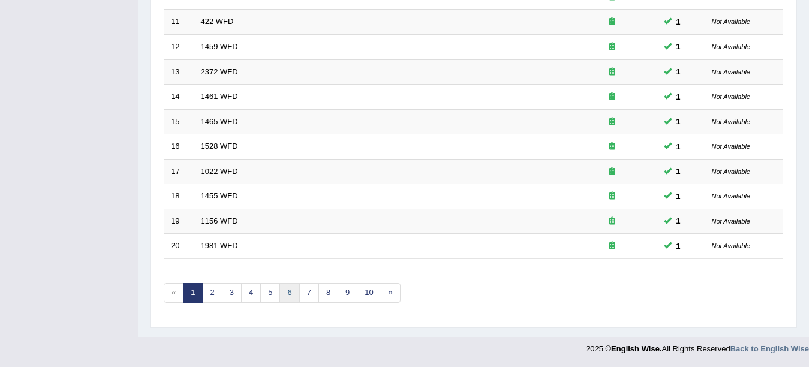
click at [280, 299] on link "6" at bounding box center [290, 293] width 20 height 20
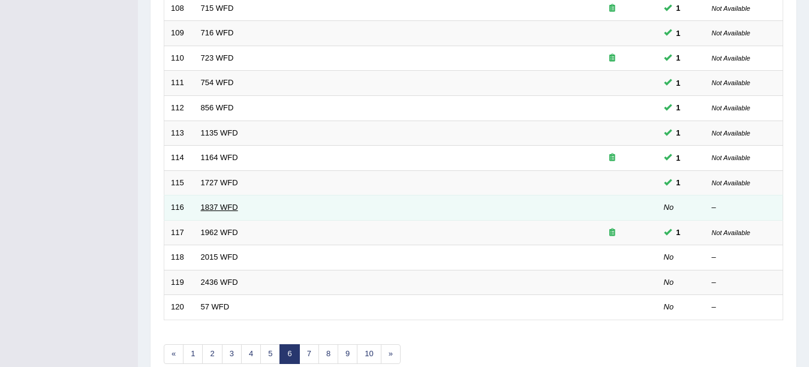
click at [209, 206] on link "1837 WFD" at bounding box center [219, 207] width 37 height 9
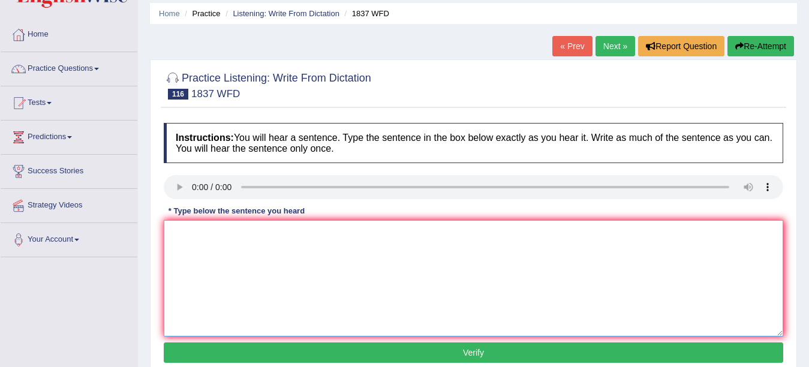
click at [256, 251] on textarea at bounding box center [474, 278] width 620 height 116
type textarea "t"
type textarea "The university now is facing a challenge of finance."
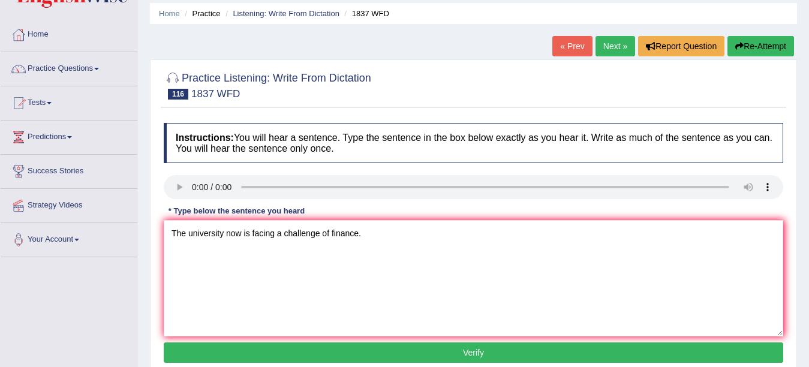
click at [349, 345] on button "Verify" at bounding box center [474, 352] width 620 height 20
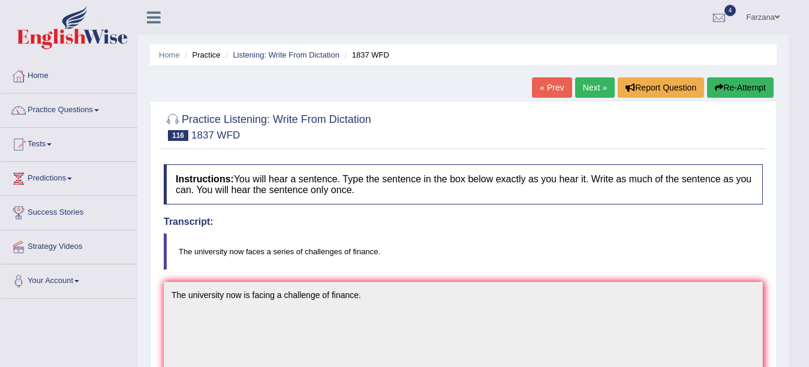
scroll to position [41, 0]
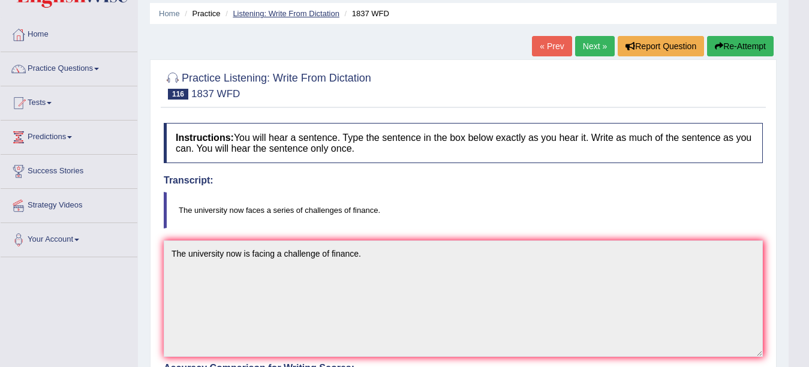
click at [309, 10] on link "Listening: Write From Dictation" at bounding box center [286, 13] width 107 height 9
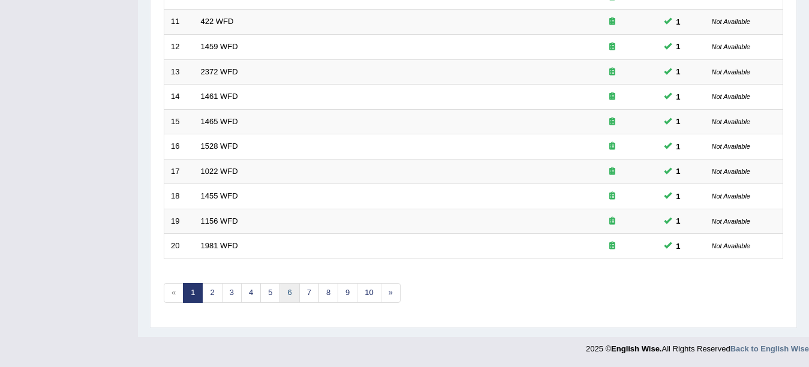
click at [285, 296] on link "6" at bounding box center [290, 293] width 20 height 20
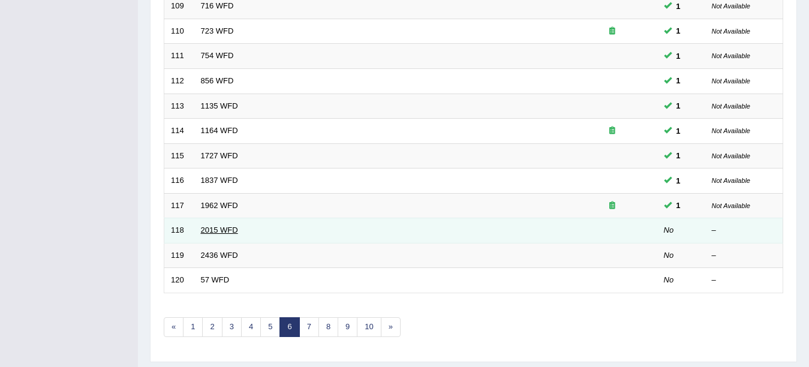
click at [226, 230] on link "2015 WFD" at bounding box center [219, 230] width 37 height 9
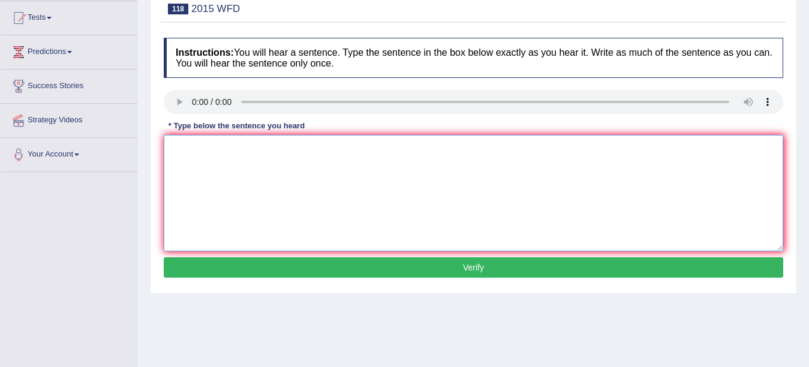
click at [286, 188] on textarea at bounding box center [474, 193] width 620 height 116
click at [260, 156] on textarea "The result" at bounding box center [474, 193] width 620 height 116
type textarea "The results of this research highlights the importance of ecosystem."
click at [271, 268] on button "Verify" at bounding box center [474, 267] width 620 height 20
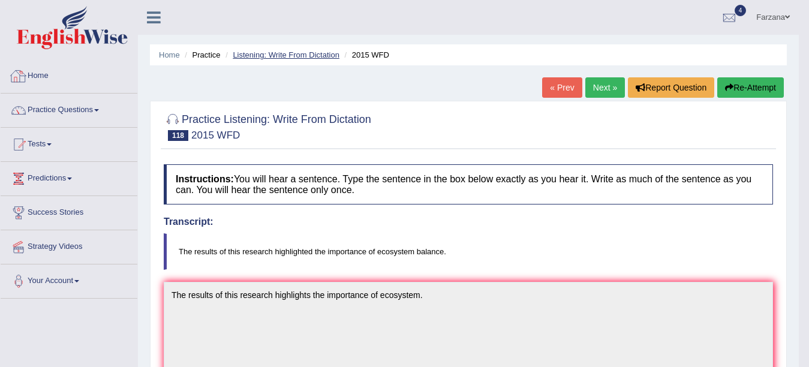
click at [300, 53] on link "Listening: Write From Dictation" at bounding box center [286, 54] width 107 height 9
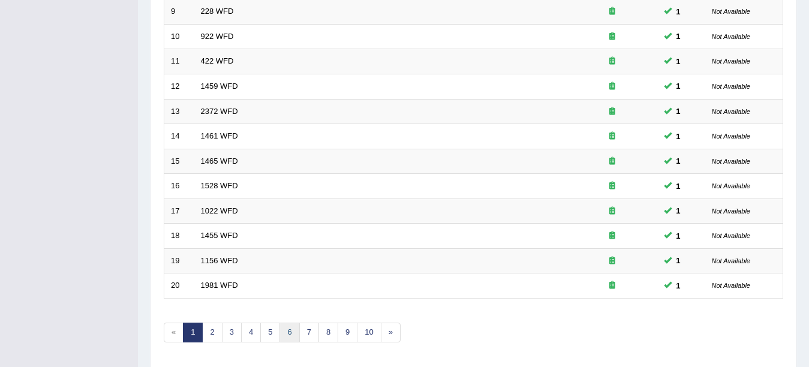
click at [286, 336] on link "6" at bounding box center [290, 333] width 20 height 20
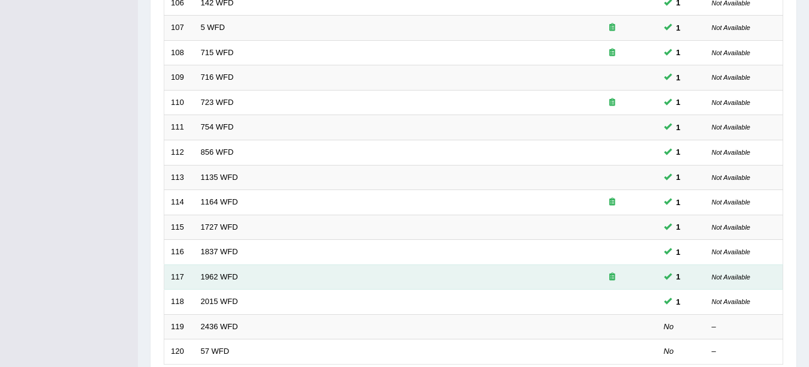
scroll to position [321, 0]
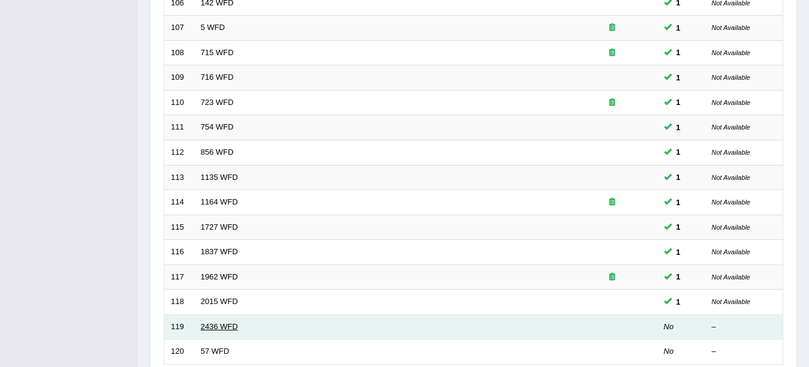
click at [218, 325] on link "2436 WFD" at bounding box center [219, 326] width 37 height 9
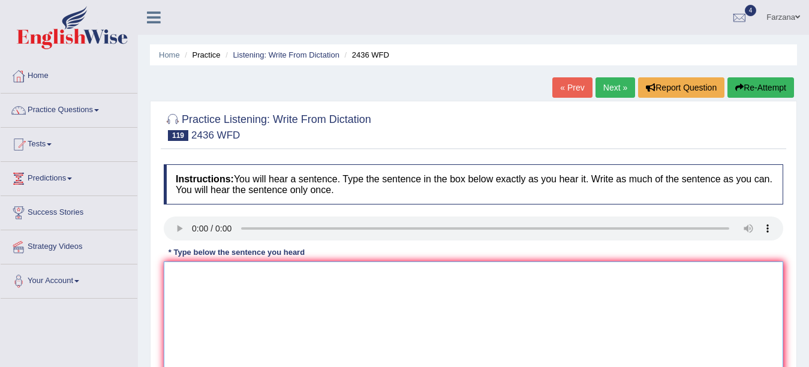
click at [221, 277] on textarea at bounding box center [474, 320] width 620 height 116
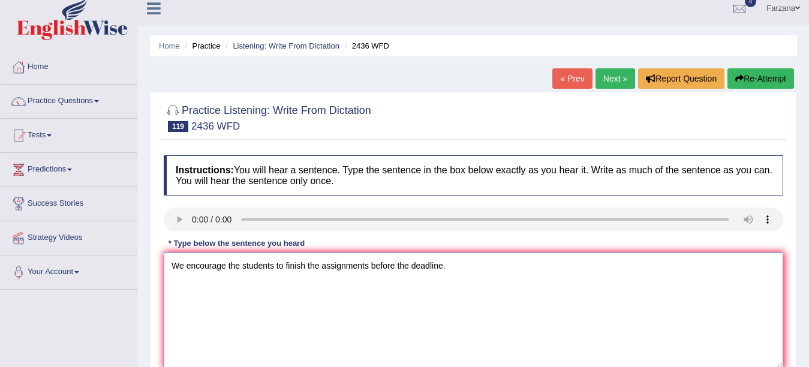
scroll to position [115, 0]
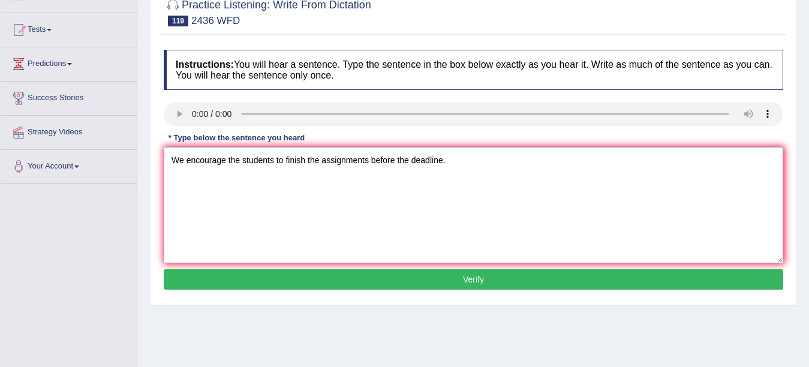
type textarea "We encourage the students to finish the assignments before the deadline."
click at [512, 271] on button "Verify" at bounding box center [474, 279] width 620 height 20
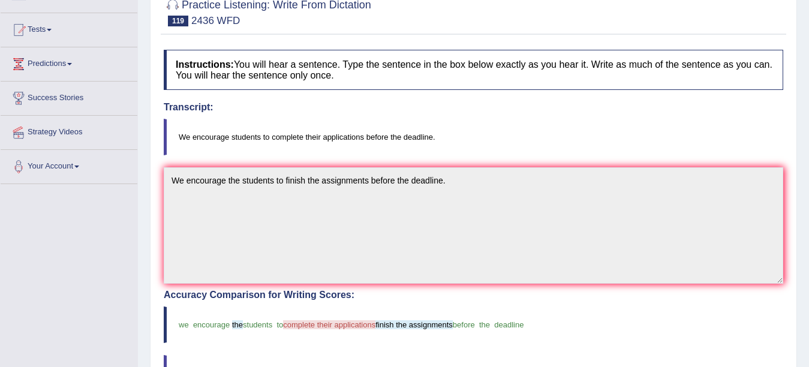
drag, startPoint x: 819, startPoint y: 154, endPoint x: 819, endPoint y: 210, distance: 55.8
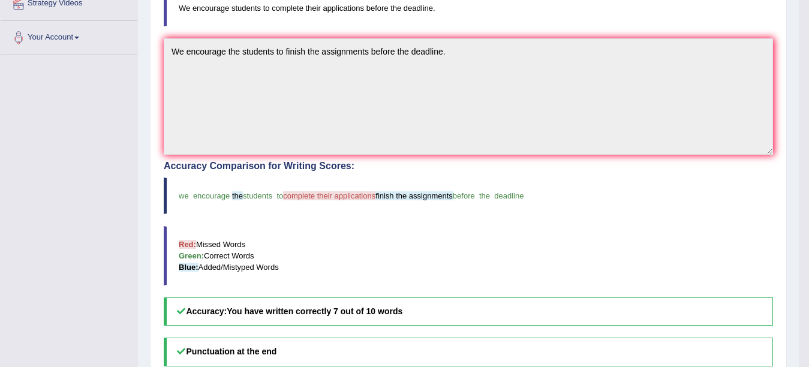
scroll to position [0, 0]
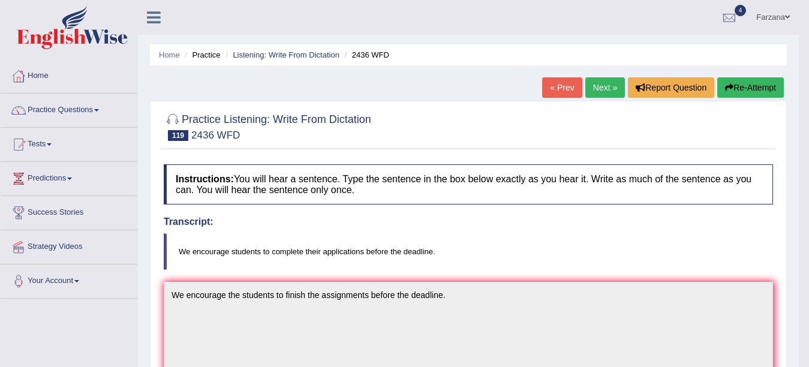
click at [321, 59] on li "Listening: Write From Dictation" at bounding box center [281, 54] width 117 height 11
click at [316, 58] on link "Listening: Write From Dictation" at bounding box center [286, 54] width 107 height 9
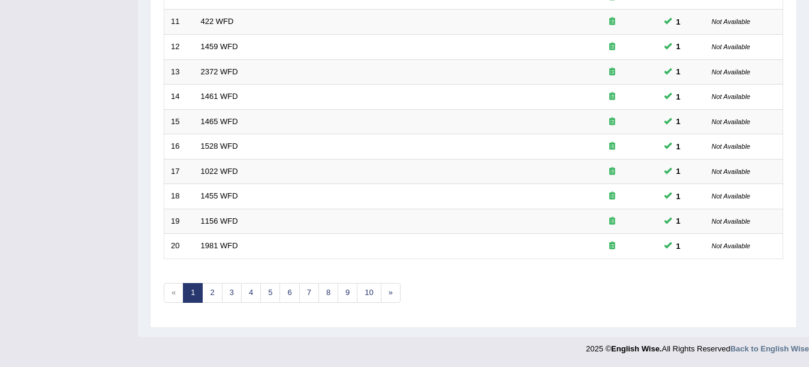
scroll to position [427, 0]
click at [285, 291] on link "6" at bounding box center [290, 293] width 20 height 20
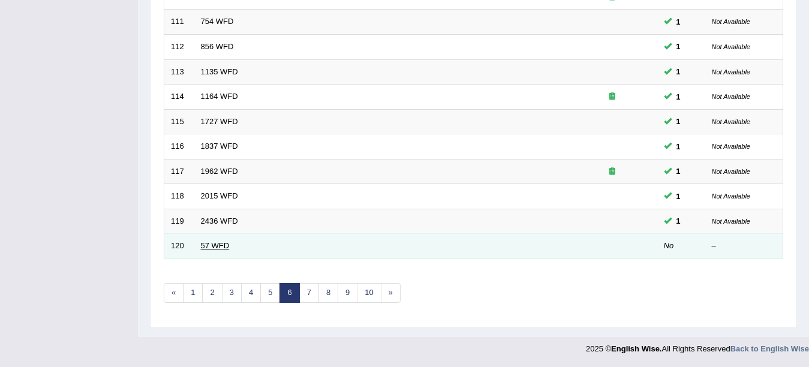
click at [221, 247] on link "57 WFD" at bounding box center [215, 245] width 29 height 9
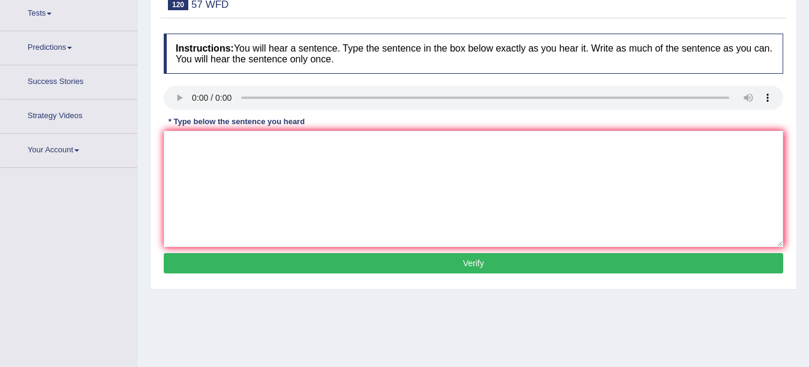
scroll to position [131, 0]
click at [281, 199] on textarea at bounding box center [474, 189] width 620 height 116
click at [269, 141] on textarea "Research shows that" at bounding box center [474, 189] width 620 height 116
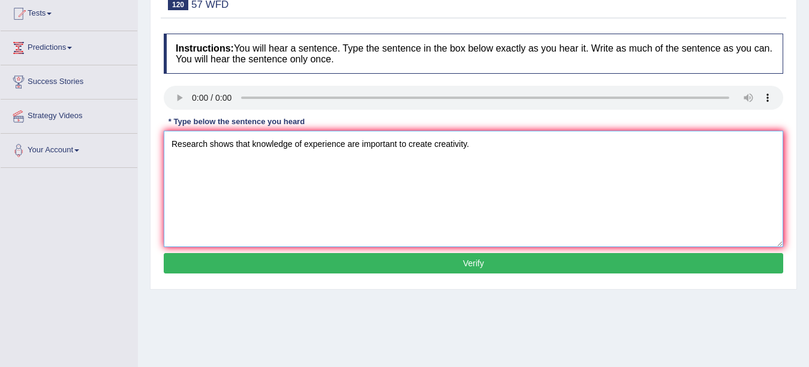
type textarea "Research shows that knowledge of experience are important to create creativity."
click at [397, 269] on button "Verify" at bounding box center [474, 263] width 620 height 20
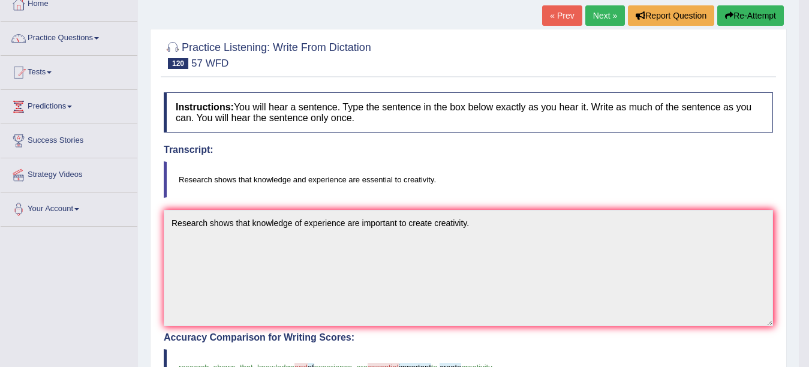
scroll to position [0, 0]
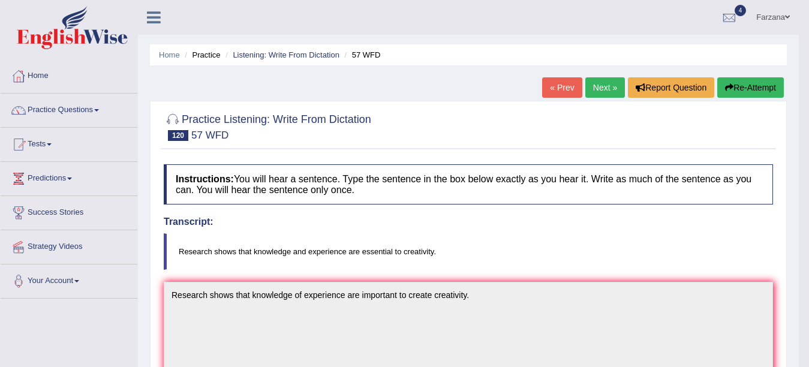
click at [302, 50] on li "Listening: Write From Dictation" at bounding box center [281, 54] width 117 height 11
click at [76, 118] on link "Practice Questions" at bounding box center [69, 109] width 137 height 30
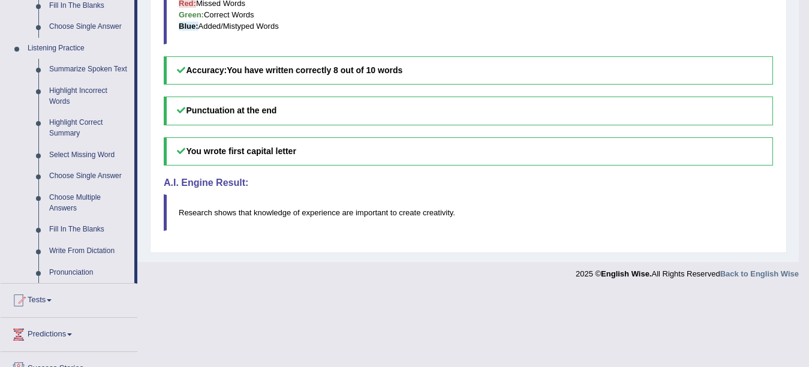
scroll to position [444, 0]
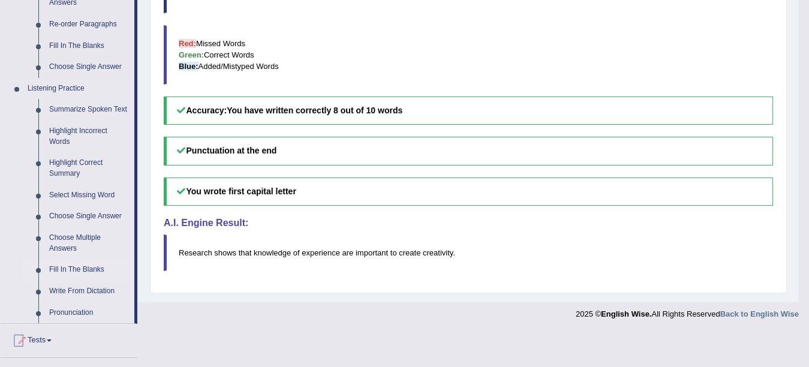
click at [94, 271] on link "Fill In The Blanks" at bounding box center [89, 270] width 91 height 22
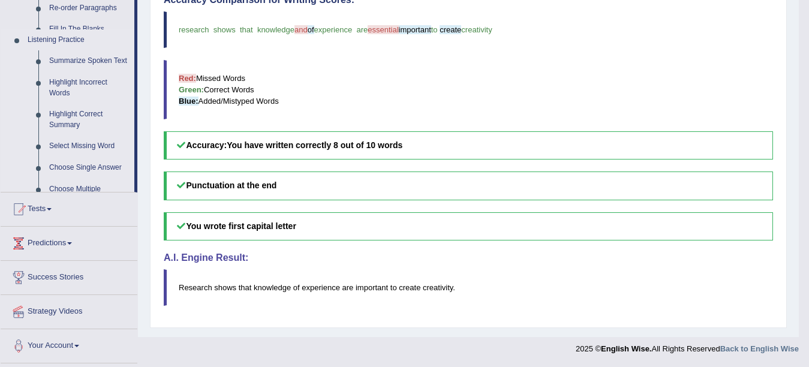
scroll to position [410, 0]
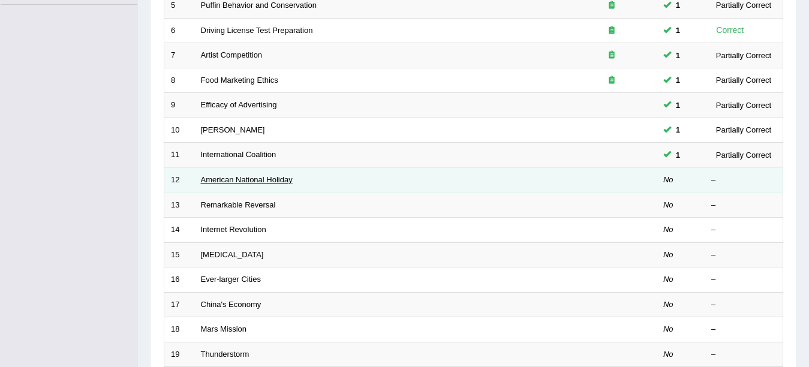
click at [248, 178] on link "American National Holiday" at bounding box center [247, 179] width 92 height 9
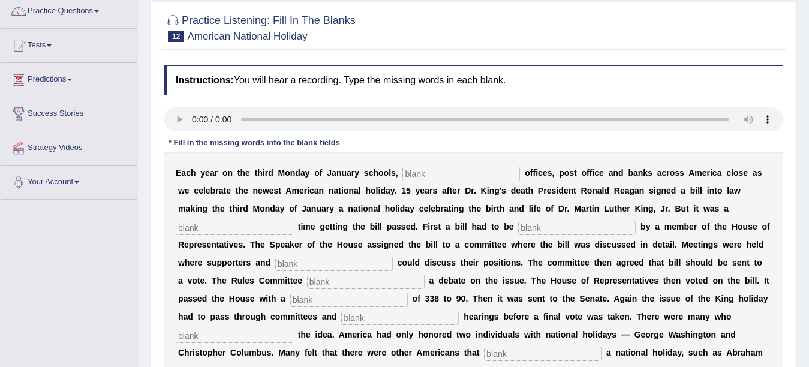
click at [425, 178] on input "text" at bounding box center [461, 174] width 118 height 14
type input "federal"
click at [259, 228] on input "text" at bounding box center [235, 228] width 118 height 14
click at [603, 226] on input "text" at bounding box center [577, 228] width 118 height 14
type input "introduced"
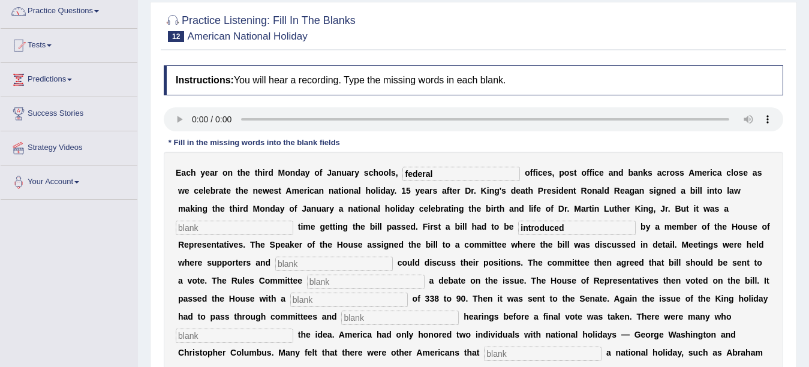
click at [235, 231] on input "text" at bounding box center [235, 228] width 118 height 14
type input "tough"
click at [294, 261] on input "text" at bounding box center [334, 264] width 118 height 14
type input "openeons"
click at [323, 281] on input "text" at bounding box center [366, 282] width 118 height 14
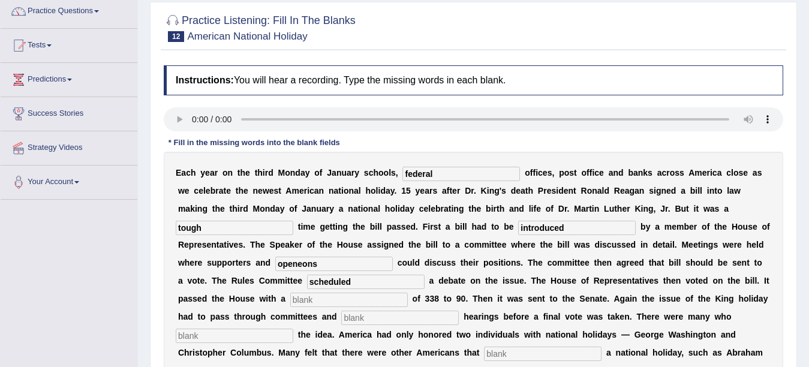
type input "scheduled"
click at [324, 302] on input "text" at bounding box center [349, 300] width 118 height 14
type input "vote"
click at [348, 321] on input "text" at bounding box center [400, 318] width 118 height 14
type input "public"
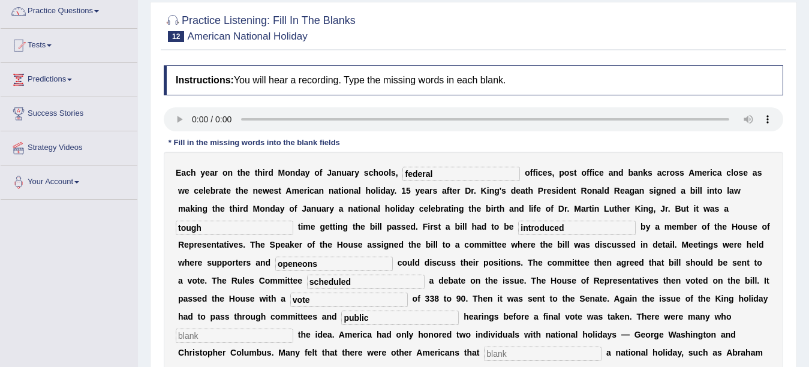
click at [262, 337] on input "text" at bounding box center [235, 336] width 118 height 14
type input "post"
click at [509, 350] on input "text" at bounding box center [543, 354] width 118 height 14
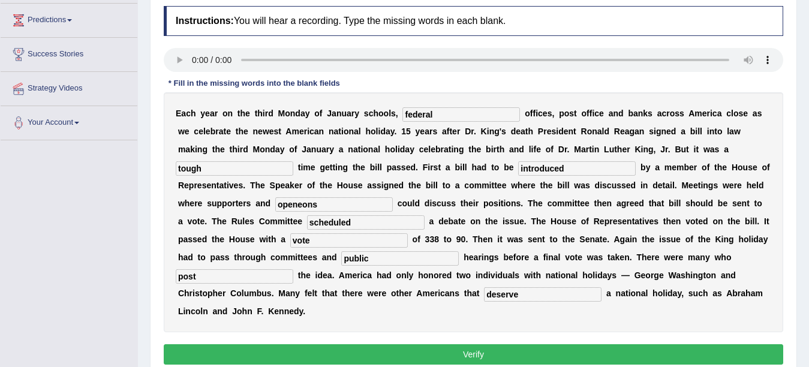
scroll to position [175, 0]
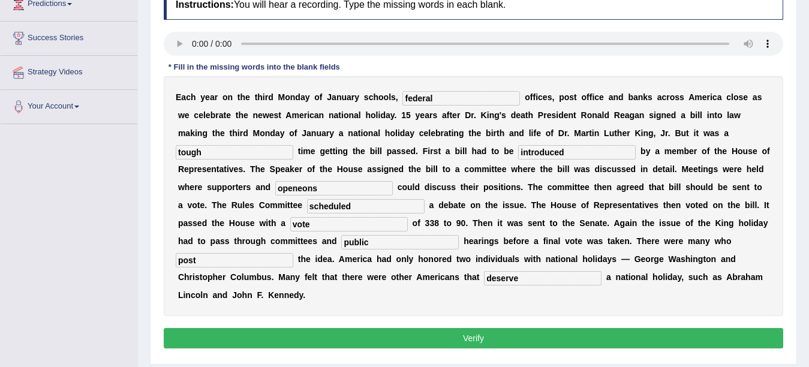
type input "deserve"
click at [696, 339] on button "Verify" at bounding box center [474, 338] width 620 height 20
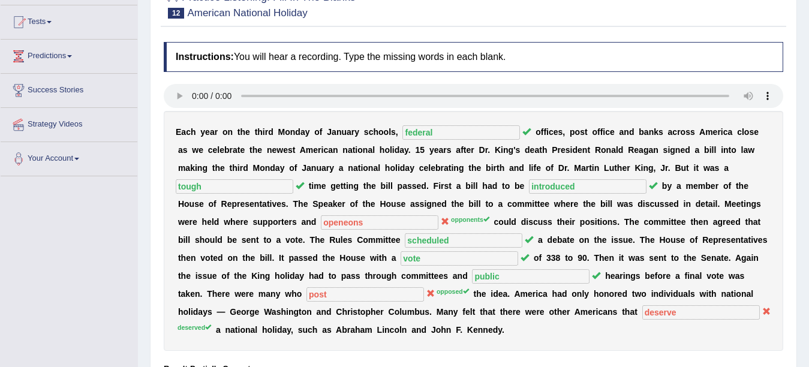
scroll to position [0, 0]
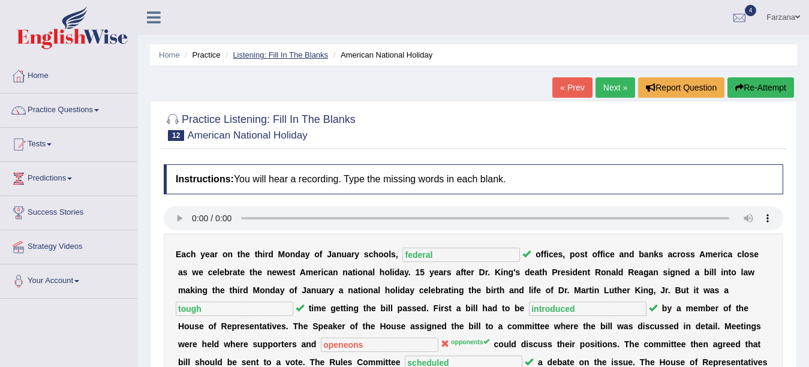
click at [268, 53] on link "Listening: Fill In The Blanks" at bounding box center [280, 54] width 95 height 9
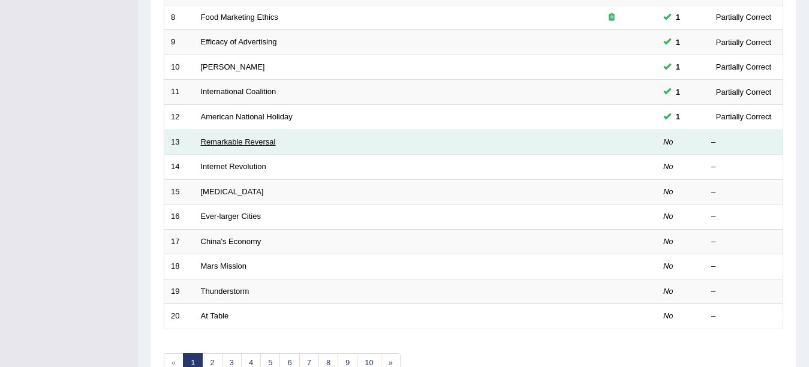
click at [274, 142] on link "Remarkable Reversal" at bounding box center [238, 141] width 75 height 9
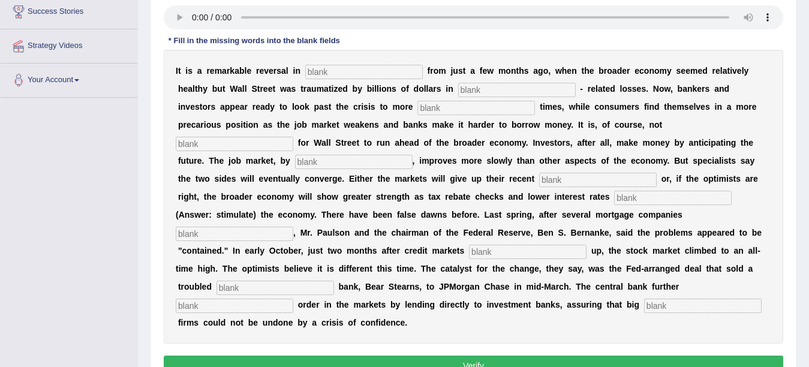
click at [387, 70] on input "text" at bounding box center [364, 72] width 118 height 14
type input "attitudes"
click at [539, 94] on input "text" at bounding box center [517, 90] width 118 height 14
type input "market"
click at [536, 110] on b at bounding box center [537, 107] width 5 height 10
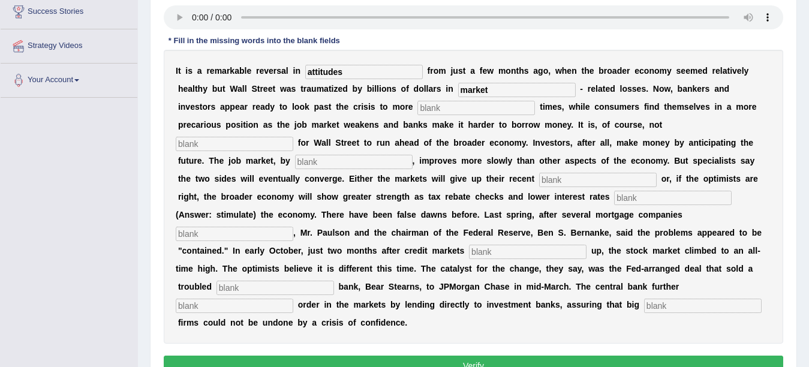
click at [527, 106] on input "text" at bounding box center [476, 108] width 118 height 14
type input "profitable"
click at [275, 145] on input "text" at bounding box center [235, 144] width 118 height 14
click at [322, 164] on input "text" at bounding box center [354, 162] width 118 height 14
type input "contrast"
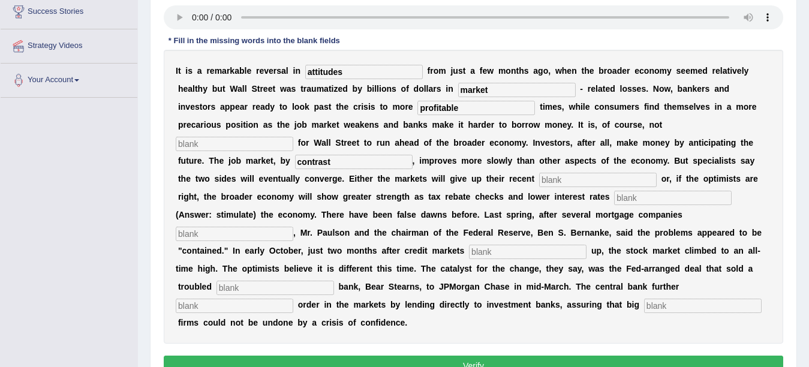
click at [628, 178] on input "text" at bounding box center [598, 180] width 118 height 14
type input "gains"
click at [675, 195] on input "text" at bounding box center [673, 198] width 118 height 14
type input "stimulate"
click at [265, 236] on input "text" at bounding box center [235, 234] width 118 height 14
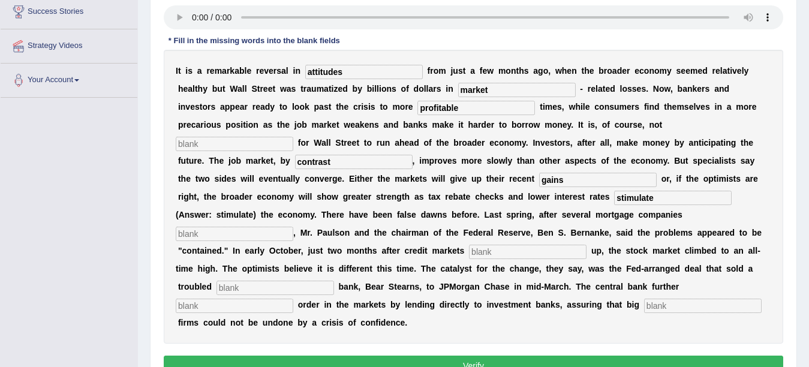
click at [511, 253] on input "text" at bounding box center [528, 252] width 118 height 14
type input "frose"
click at [299, 286] on input "text" at bounding box center [276, 288] width 118 height 14
type input "investment"
click at [283, 308] on input "text" at bounding box center [235, 306] width 118 height 14
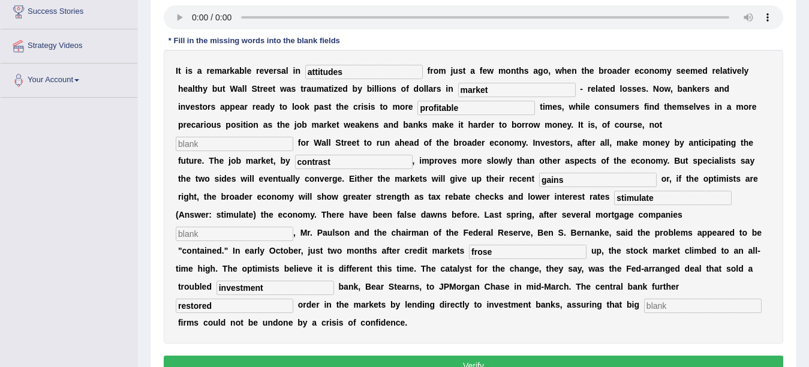
type input "restored"
click at [713, 303] on input "text" at bounding box center [703, 306] width 118 height 14
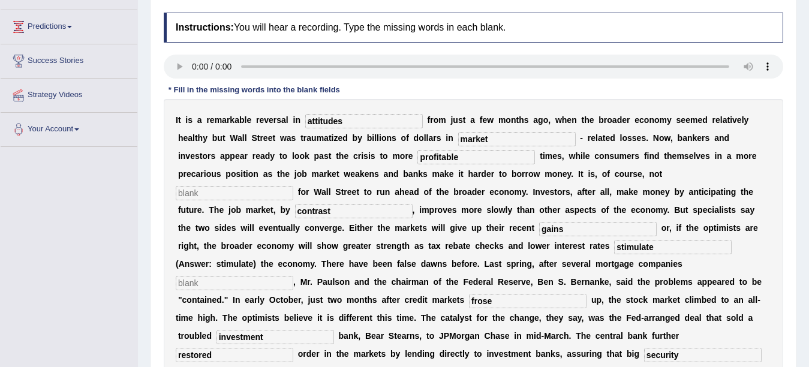
scroll to position [160, 0]
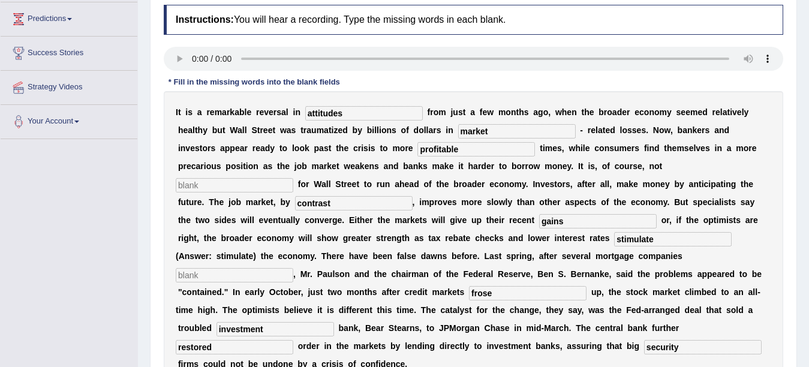
type input "security"
click at [214, 190] on input "text" at bounding box center [235, 185] width 118 height 14
type input "right"
click at [226, 272] on input "text" at bounding box center [235, 275] width 118 height 14
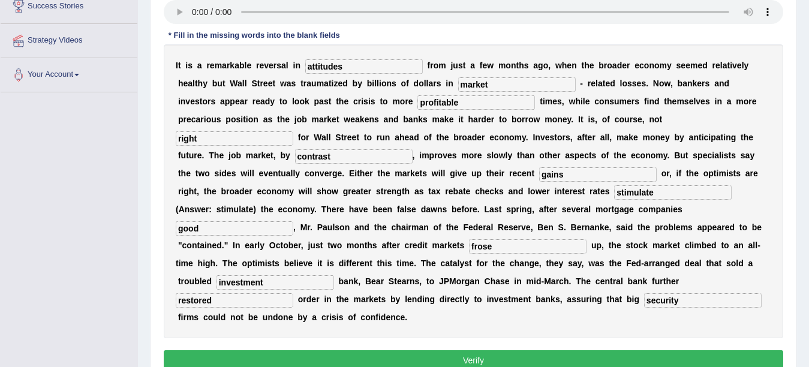
scroll to position [248, 0]
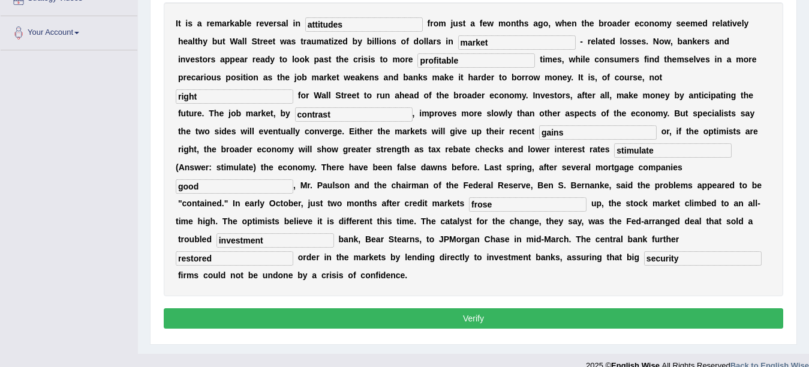
type input "good"
click at [275, 316] on button "Verify" at bounding box center [474, 318] width 620 height 20
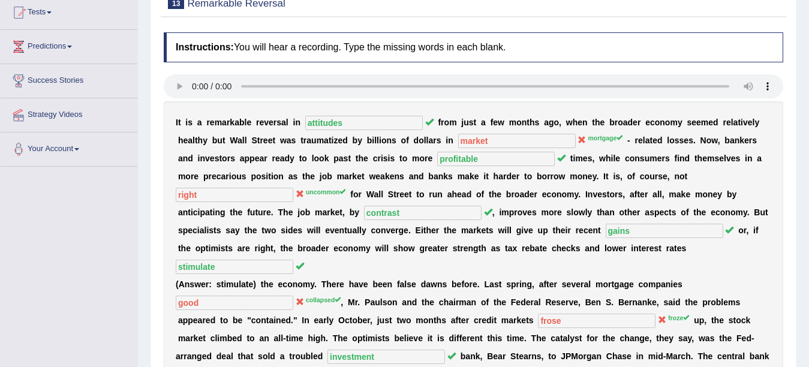
scroll to position [0, 0]
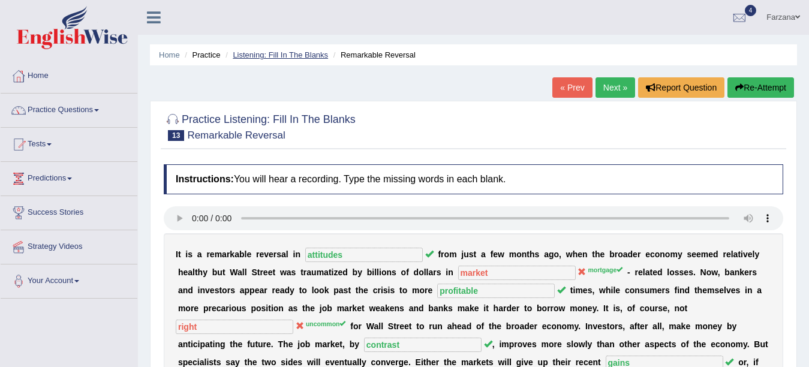
click at [305, 58] on link "Listening: Fill In The Blanks" at bounding box center [280, 54] width 95 height 9
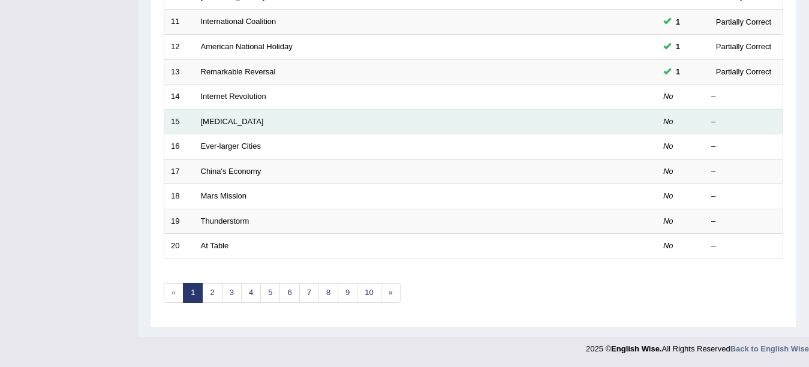
scroll to position [427, 0]
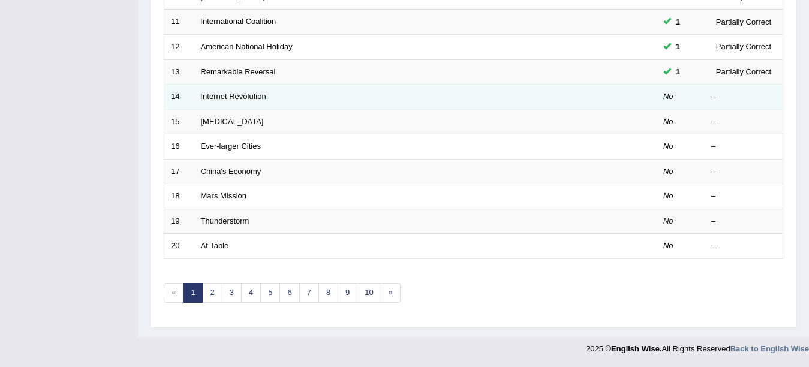
click at [213, 98] on link "Internet Revolution" at bounding box center [233, 96] width 65 height 9
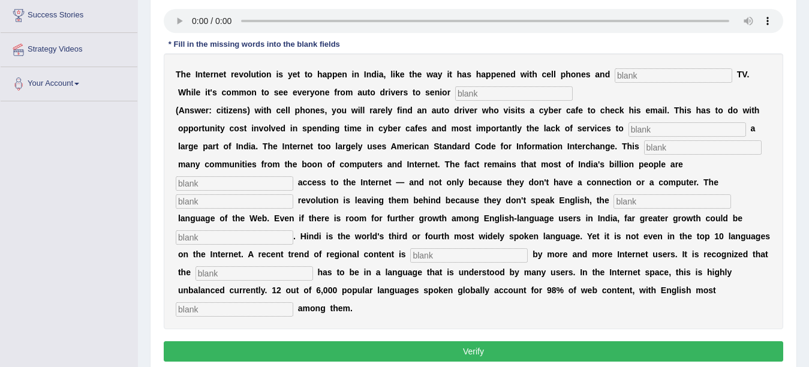
click at [685, 80] on input "text" at bounding box center [674, 75] width 118 height 14
type input "cable"
click at [480, 93] on input "text" at bounding box center [514, 93] width 118 height 14
type input "citizens"
click at [663, 127] on input "text" at bounding box center [688, 129] width 118 height 14
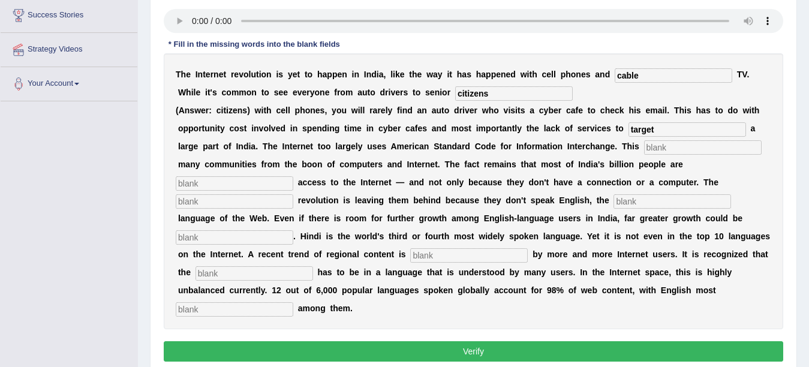
type input "target"
click at [677, 146] on input "text" at bounding box center [703, 147] width 118 height 14
click at [284, 181] on input "text" at bounding box center [235, 183] width 118 height 14
type input "denied"
click at [275, 206] on input "text" at bounding box center [235, 201] width 118 height 14
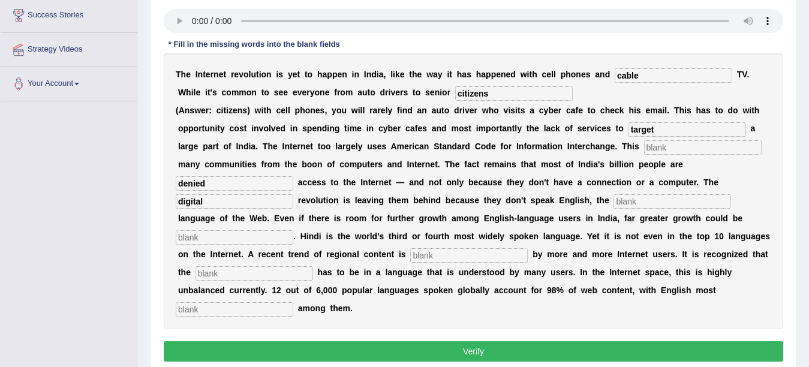
type input "digital"
click at [679, 200] on input "text" at bounding box center [673, 201] width 118 height 14
type input "dominant"
click at [262, 232] on input "text" at bounding box center [235, 237] width 118 height 14
type input "unleashed"
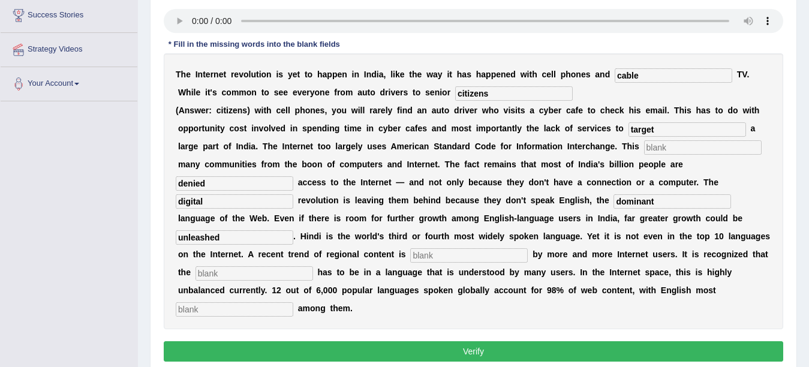
click at [432, 257] on input "text" at bounding box center [469, 255] width 118 height 14
type input "preferred"
click at [292, 279] on input "text" at bounding box center [255, 273] width 118 height 14
type input "content"
click at [266, 308] on input "text" at bounding box center [235, 309] width 118 height 14
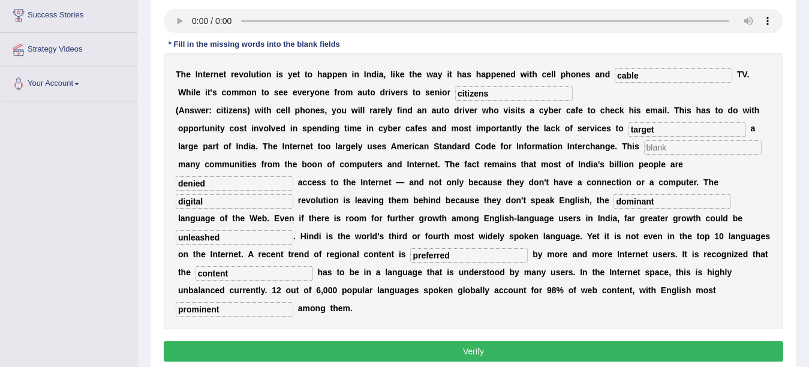
type input "prominent"
click at [298, 354] on button "Verify" at bounding box center [474, 351] width 620 height 20
click at [701, 151] on input "text" at bounding box center [703, 147] width 118 height 14
type input "good"
click at [633, 347] on button "Verify" at bounding box center [474, 351] width 620 height 20
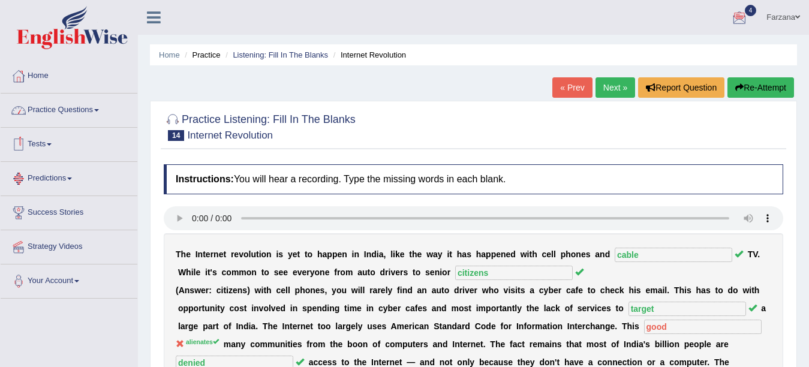
click at [88, 118] on link "Practice Questions" at bounding box center [69, 109] width 137 height 30
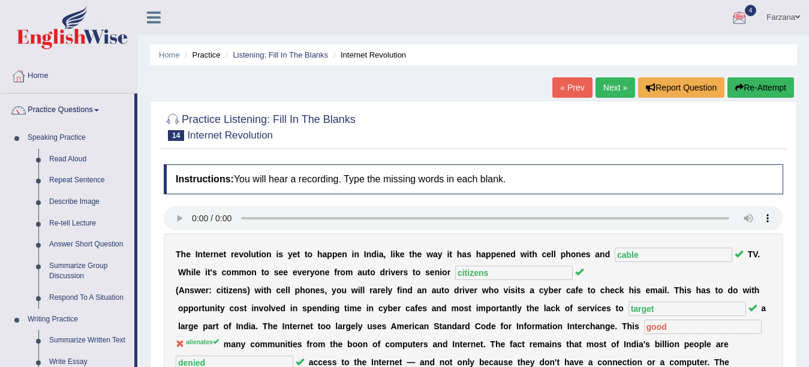
click at [779, 18] on link "Farzana" at bounding box center [784, 15] width 52 height 31
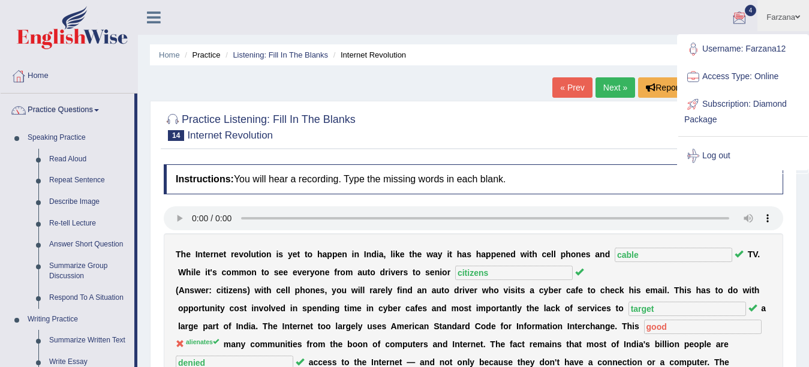
click at [708, 155] on link "Log out" at bounding box center [743, 156] width 130 height 28
